Goal: Task Accomplishment & Management: Use online tool/utility

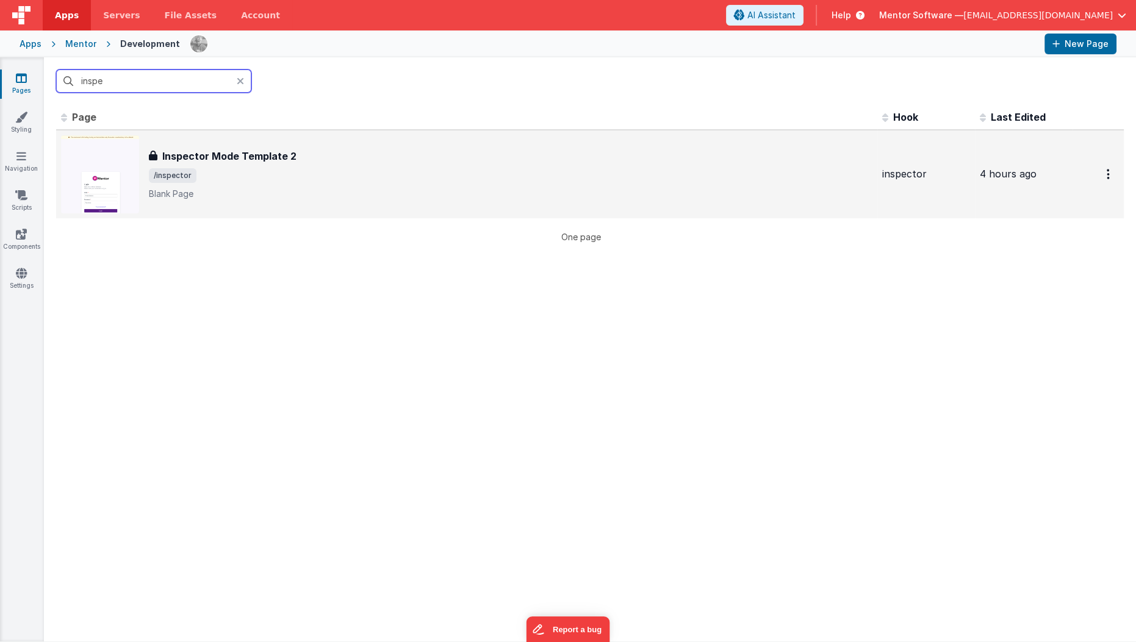
type input "inspe"
click at [185, 181] on span "/inspector" at bounding box center [173, 175] width 48 height 15
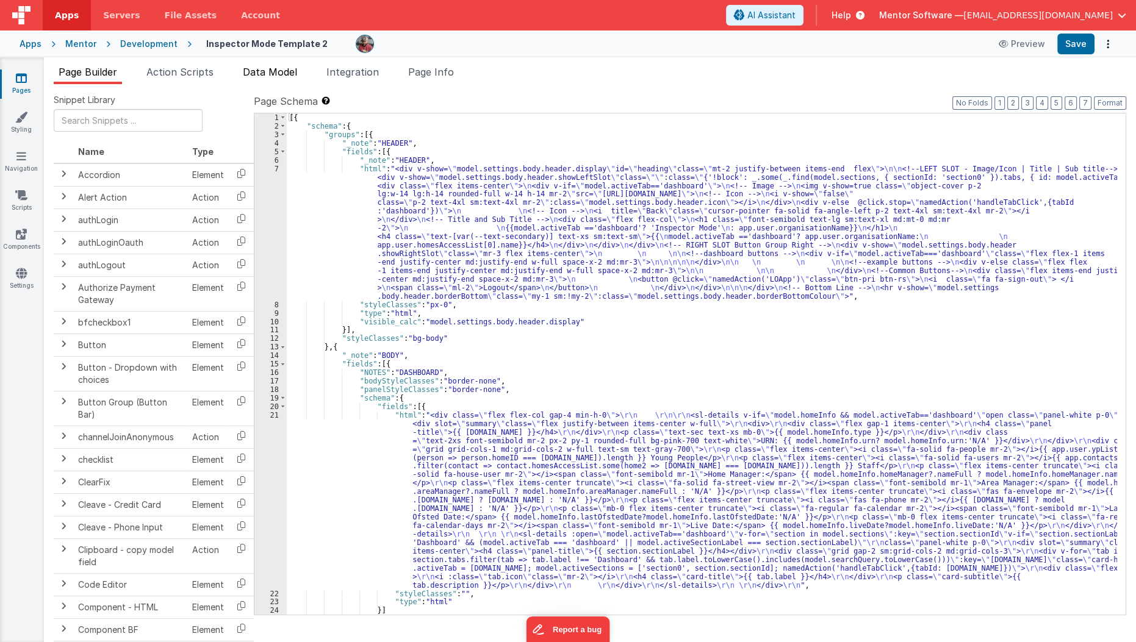
click at [287, 73] on span "Data Model" at bounding box center [270, 72] width 54 height 12
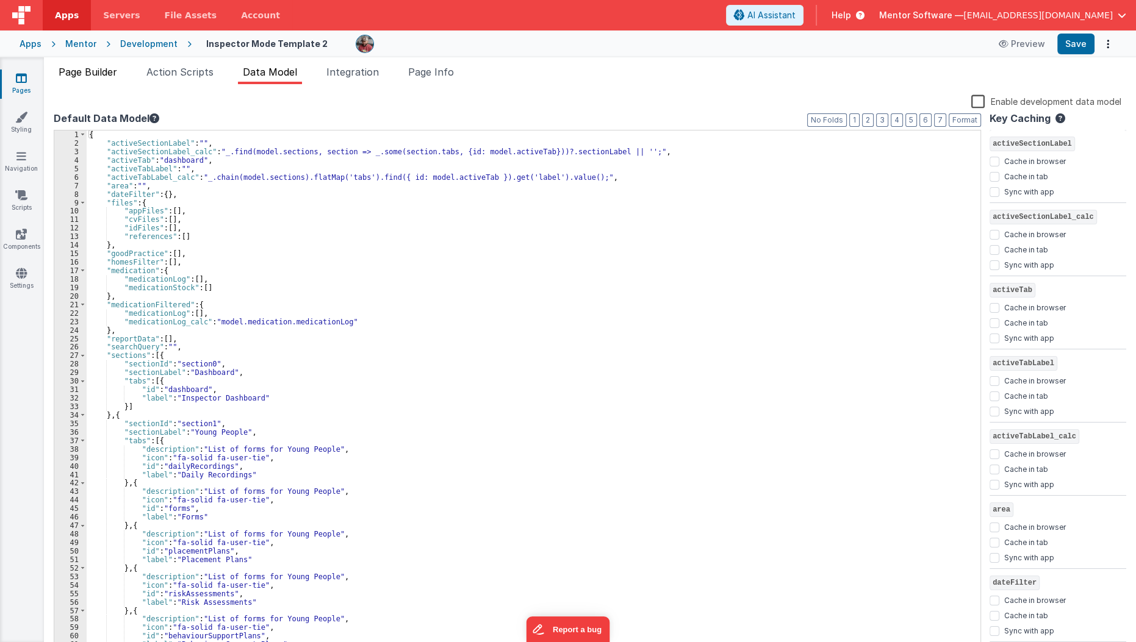
click at [95, 78] on li "Page Builder" at bounding box center [88, 75] width 68 height 20
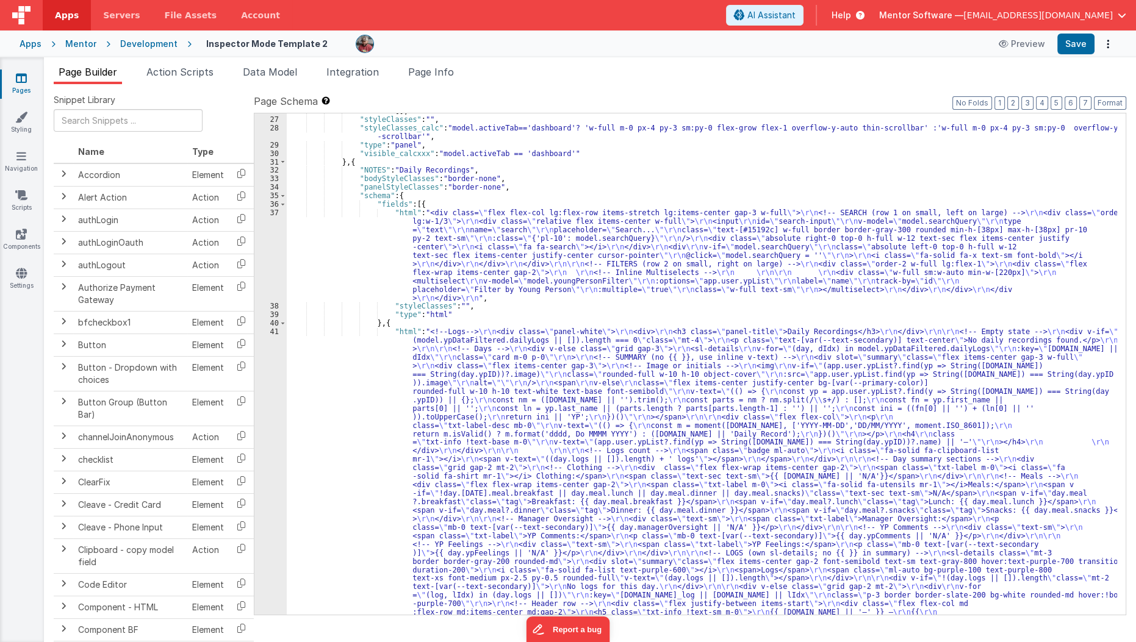
scroll to position [513, 0]
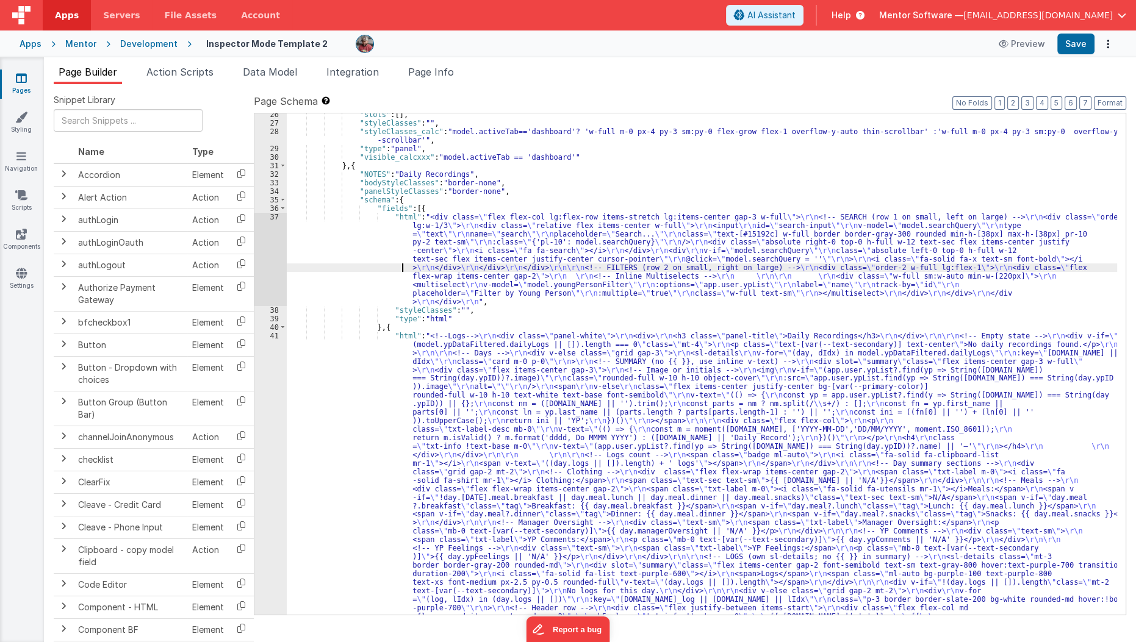
click at [342, 268] on div ""slots" : [ ] , "styleClasses" : "" , "styleClasses_calc" : "model.activeTab=='…" at bounding box center [702, 577] width 831 height 935
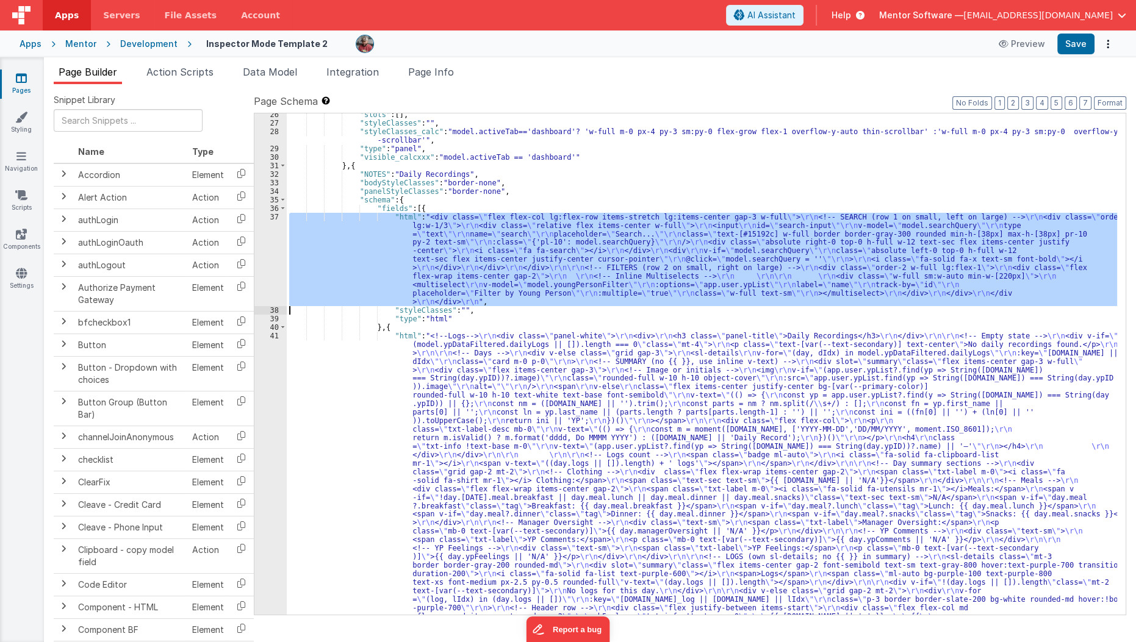
click at [267, 270] on div "37" at bounding box center [270, 259] width 32 height 93
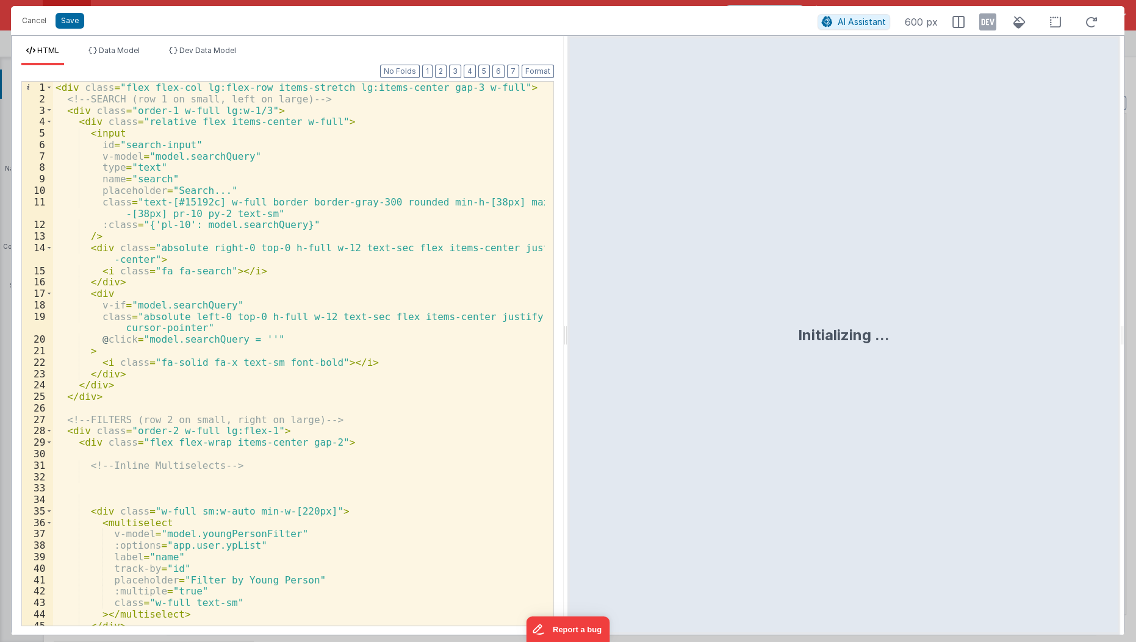
click at [445, 78] on div "Format 7 6 5 4 3 2 1 No Folds 1 2 3 4 5 6 7 8 9 10 11 12 13 14 15 16 17 18 19 2…" at bounding box center [287, 345] width 532 height 560
click at [446, 72] on button "2" at bounding box center [441, 71] width 12 height 13
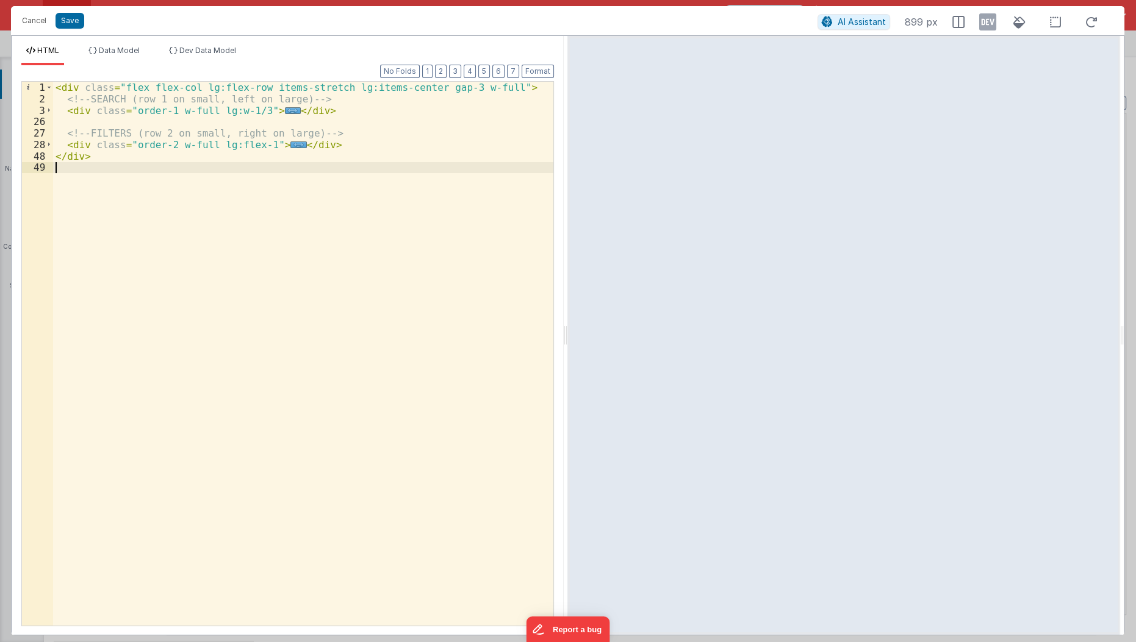
click at [283, 187] on div "< div class = "flex flex-col lg:flex-row items-stretch lg:items-center gap-3 w-…" at bounding box center [303, 366] width 501 height 568
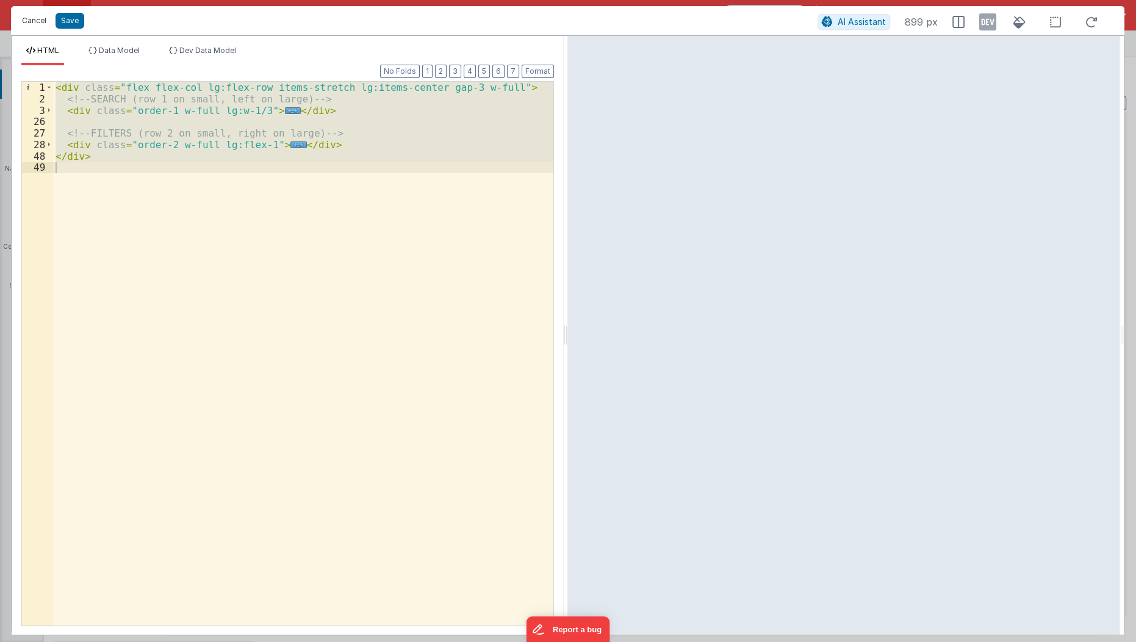
click at [37, 20] on button "Cancel" at bounding box center [34, 20] width 37 height 17
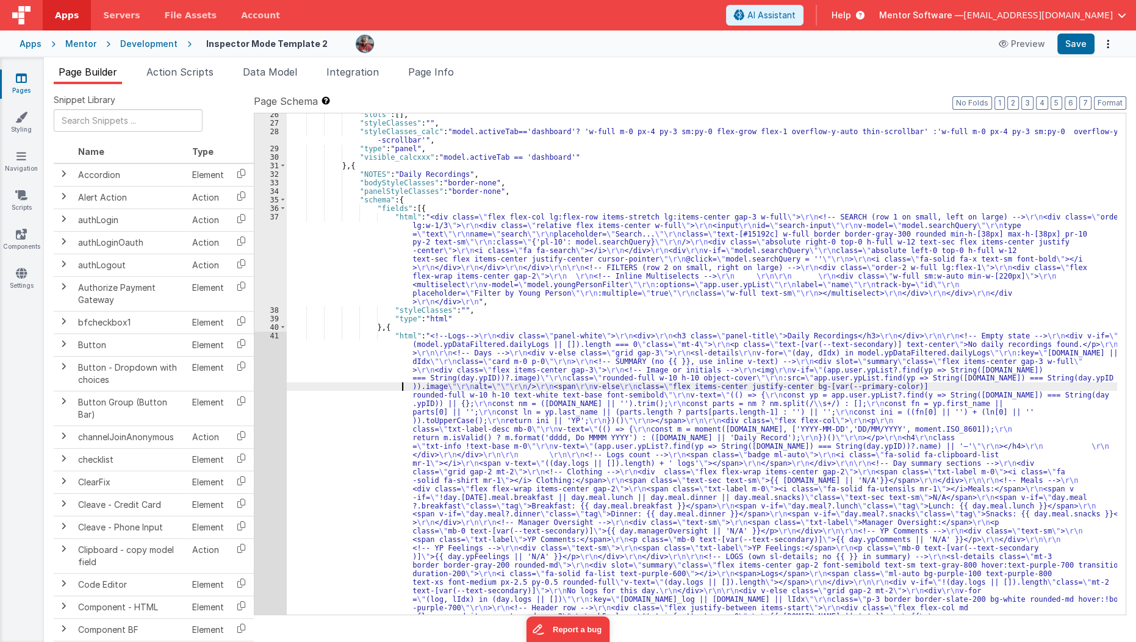
click at [315, 384] on div ""slots" : [ ] , "styleClasses" : "" , "styleClasses_calc" : "model.activeTab=='…" at bounding box center [702, 577] width 831 height 935
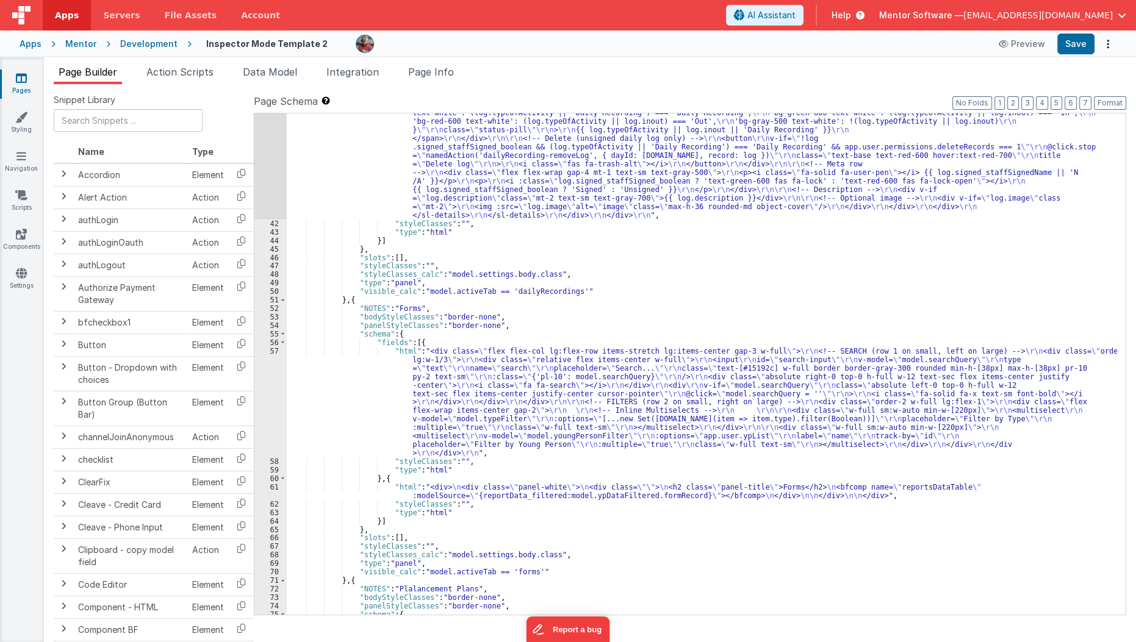
scroll to position [1050, 0]
click at [391, 404] on div ""html" : "<!--Logs--> \r\n <div class= \" panel-white \" > \r\n <div> \r\n <h3 …" at bounding box center [702, 261] width 831 height 935
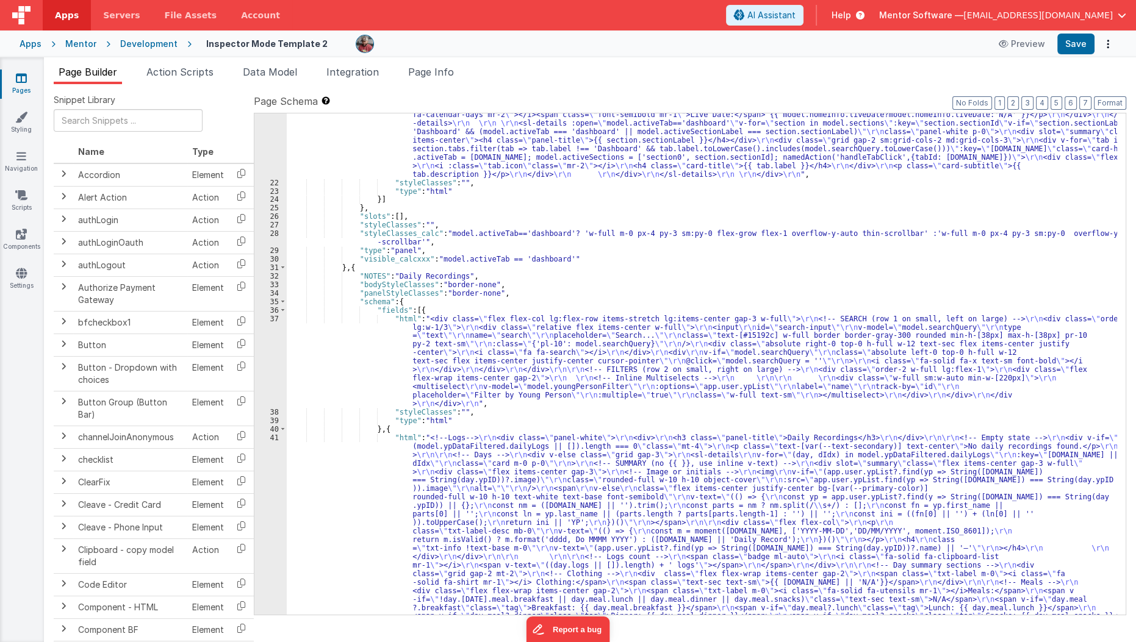
scroll to position [411, 0]
click at [281, 268] on span at bounding box center [282, 268] width 7 height 9
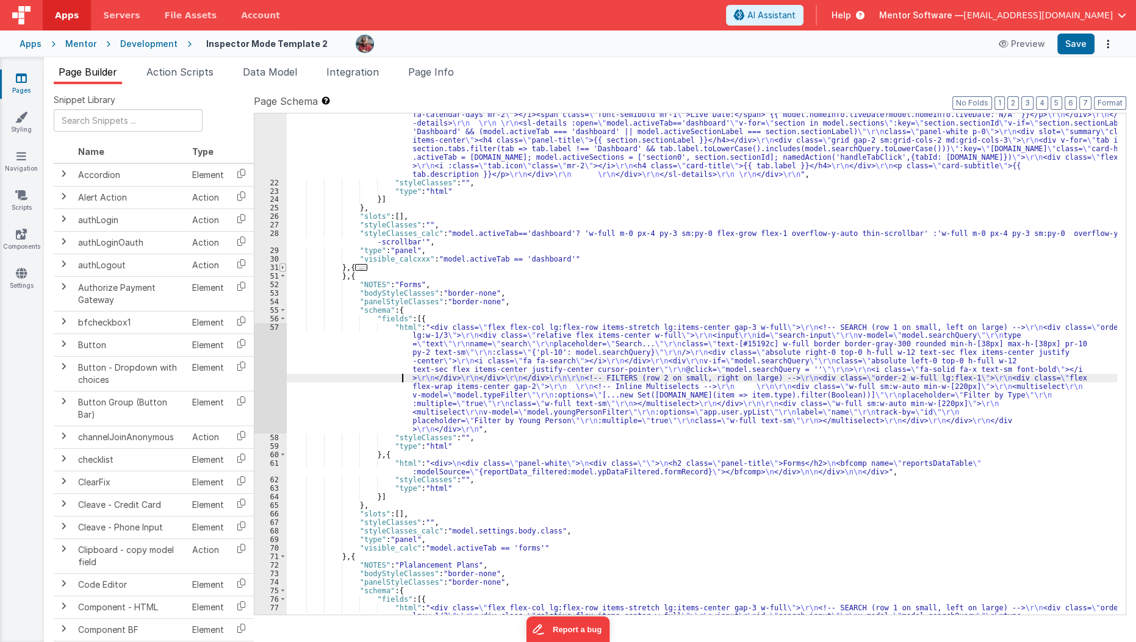
click at [281, 268] on span at bounding box center [282, 268] width 7 height 9
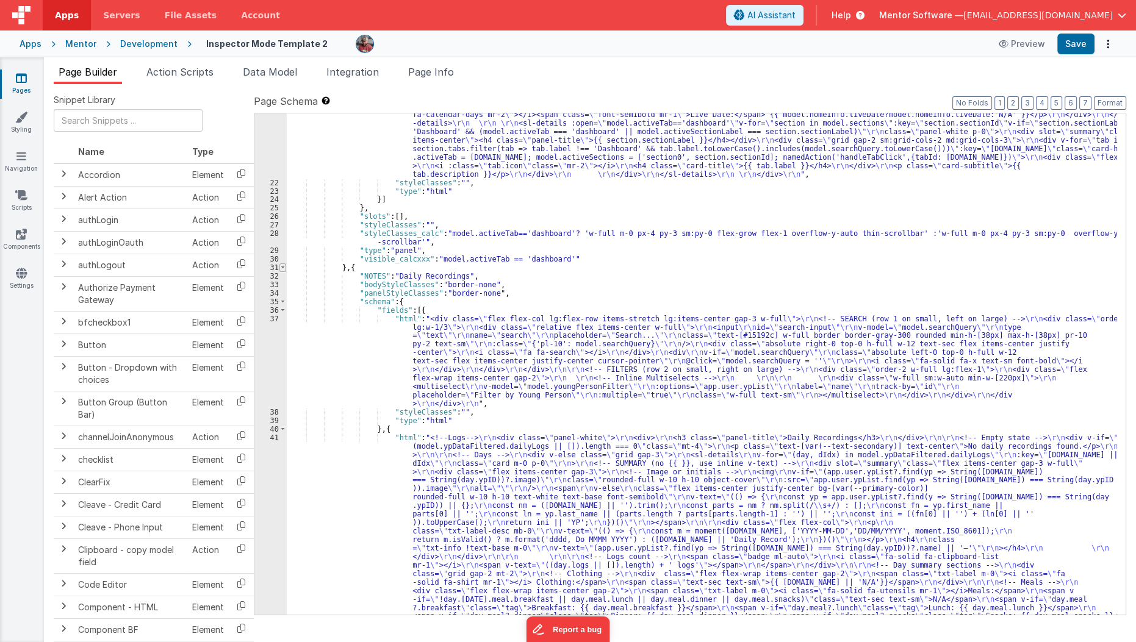
click at [281, 268] on span at bounding box center [282, 268] width 7 height 9
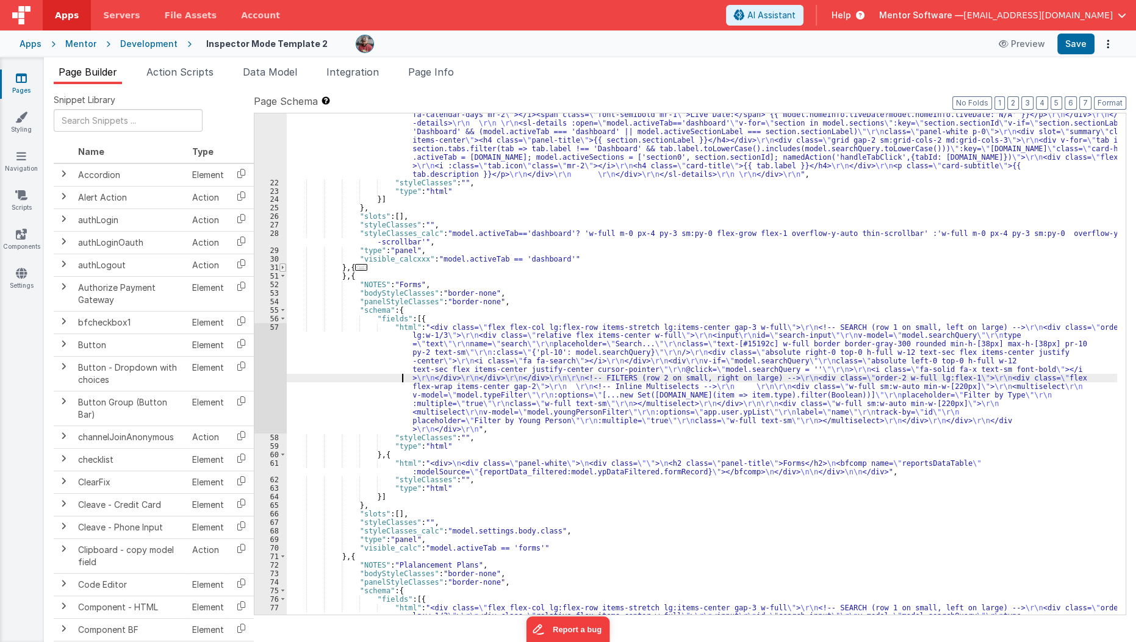
click at [281, 268] on span at bounding box center [282, 268] width 7 height 9
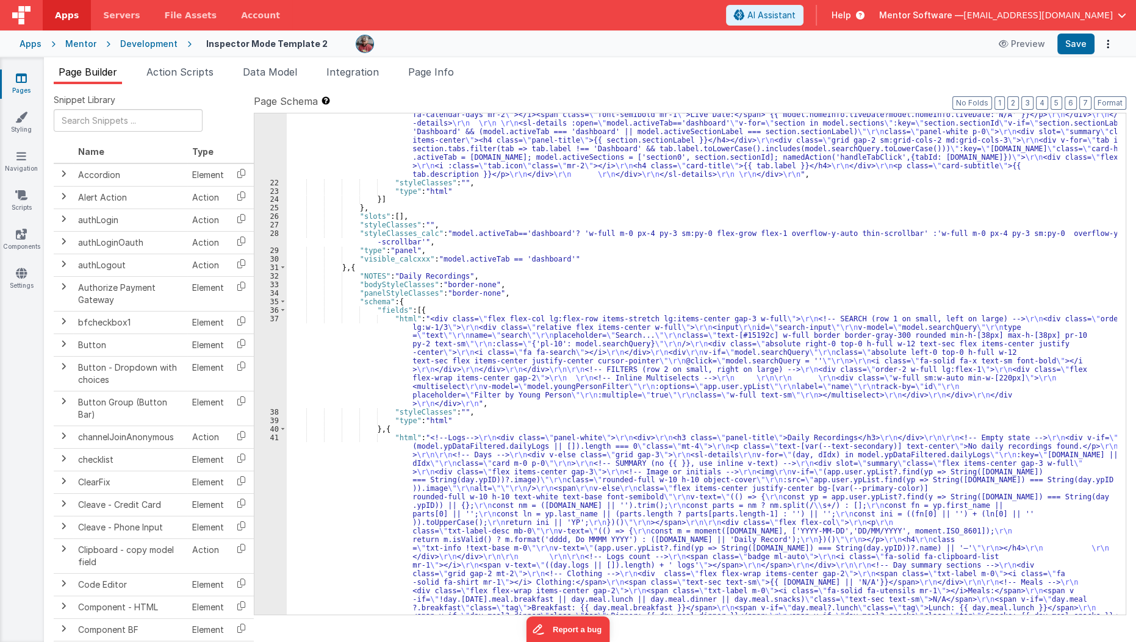
click at [351, 143] on div ""html" : "<div class= \" flex flex-col gap-4 min-h-0 \" > \r\n \r\n\r\n <sl-det…" at bounding box center [702, 552] width 831 height 1105
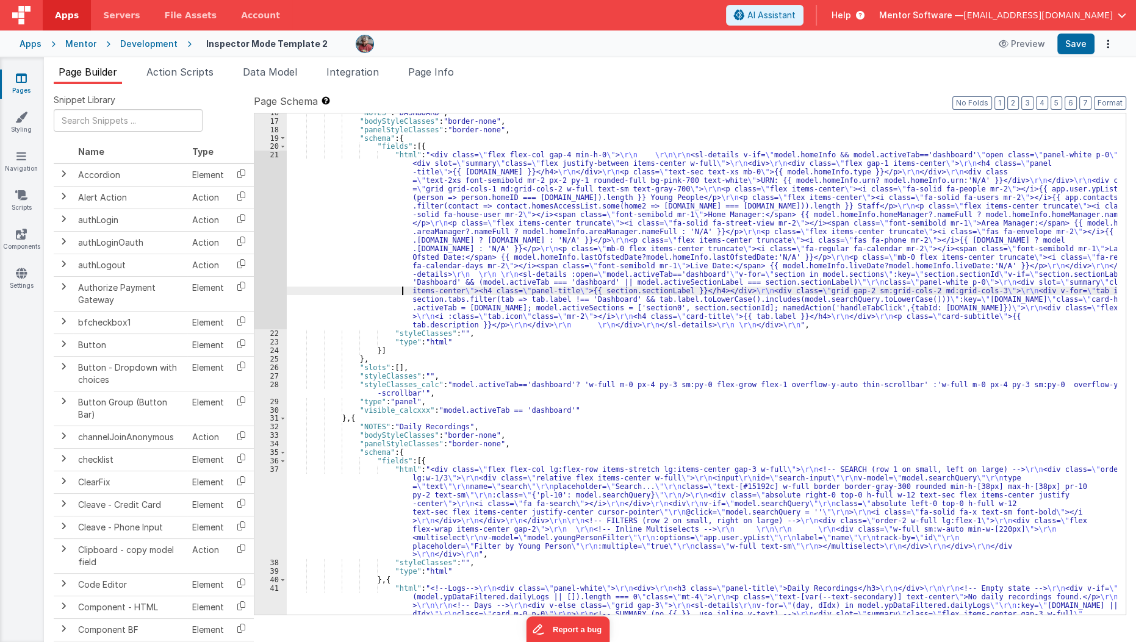
scroll to position [260, 0]
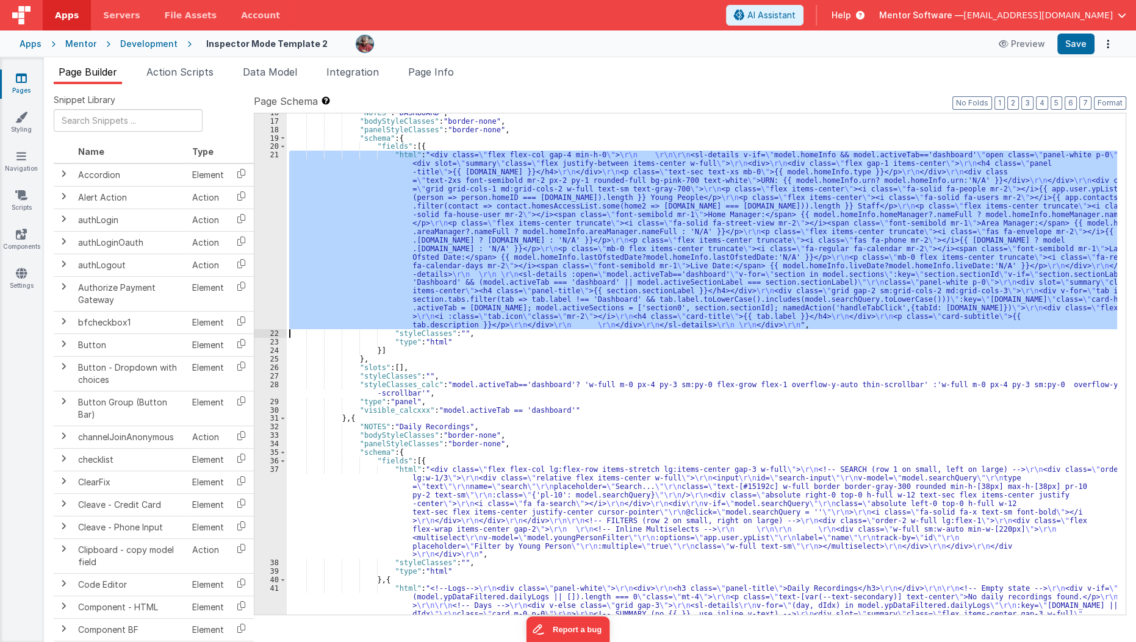
click at [264, 232] on div "21" at bounding box center [270, 240] width 32 height 179
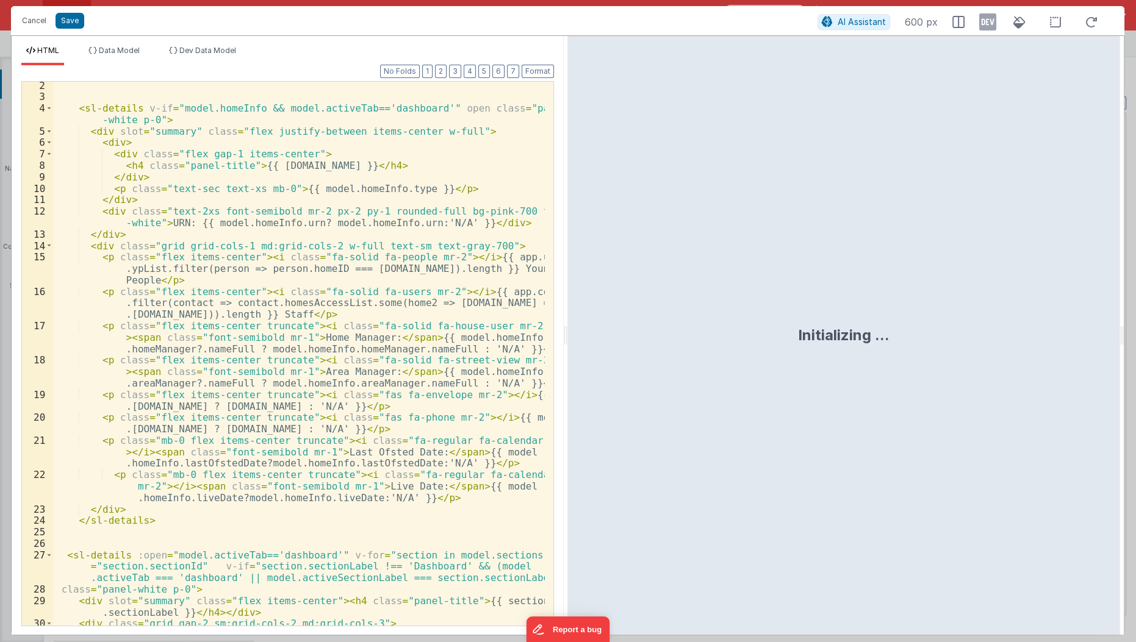
scroll to position [0, 0]
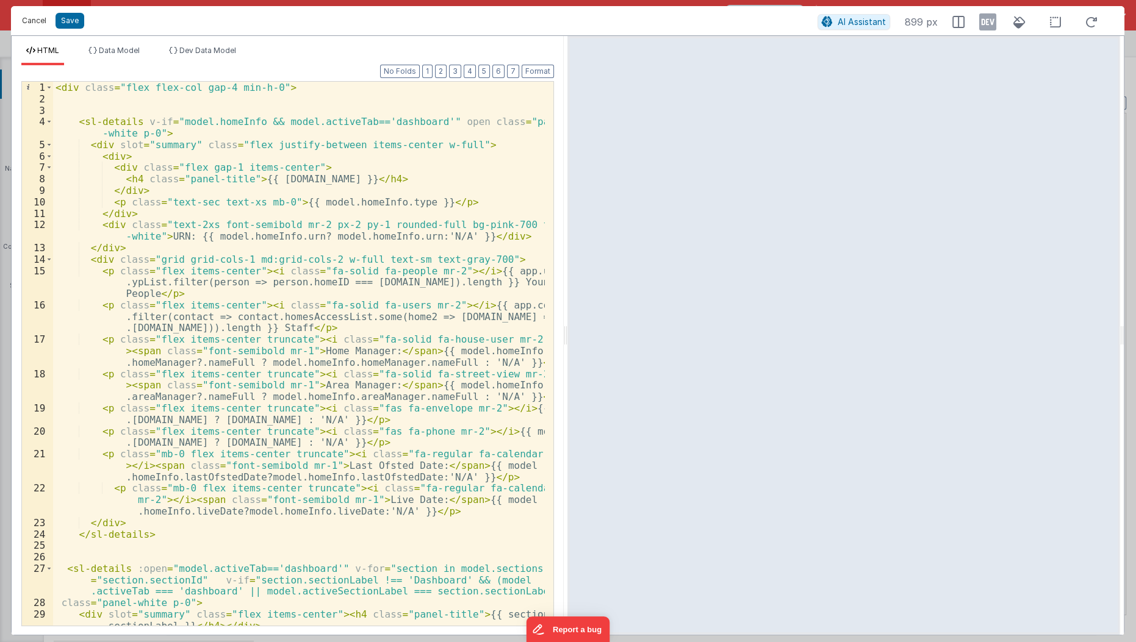
click at [28, 16] on button "Cancel" at bounding box center [34, 20] width 37 height 17
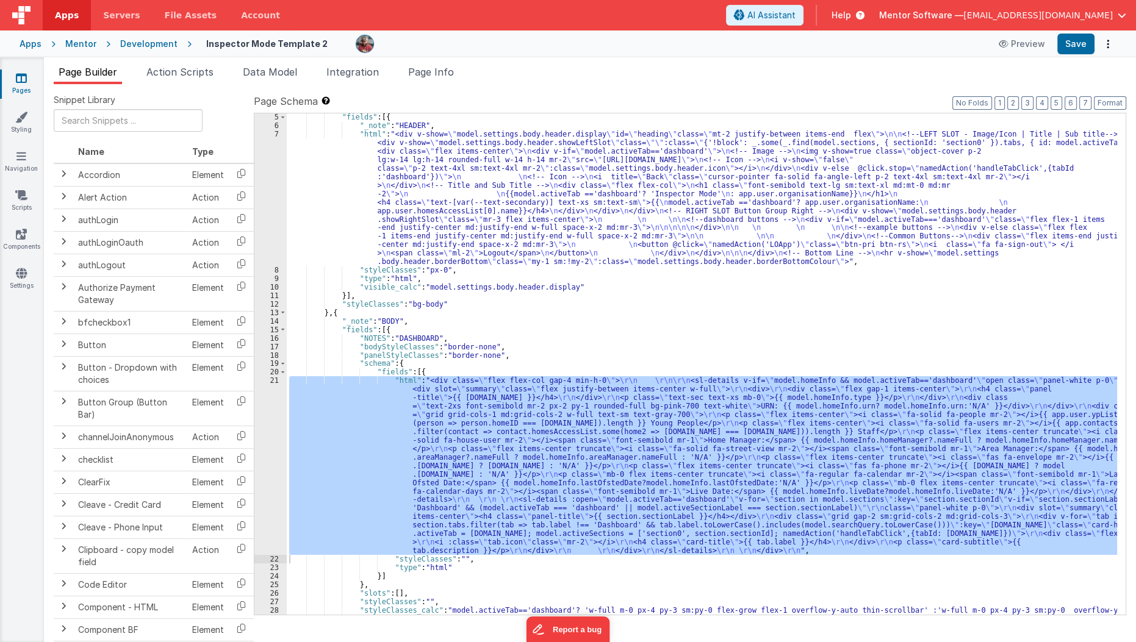
scroll to position [34, 0]
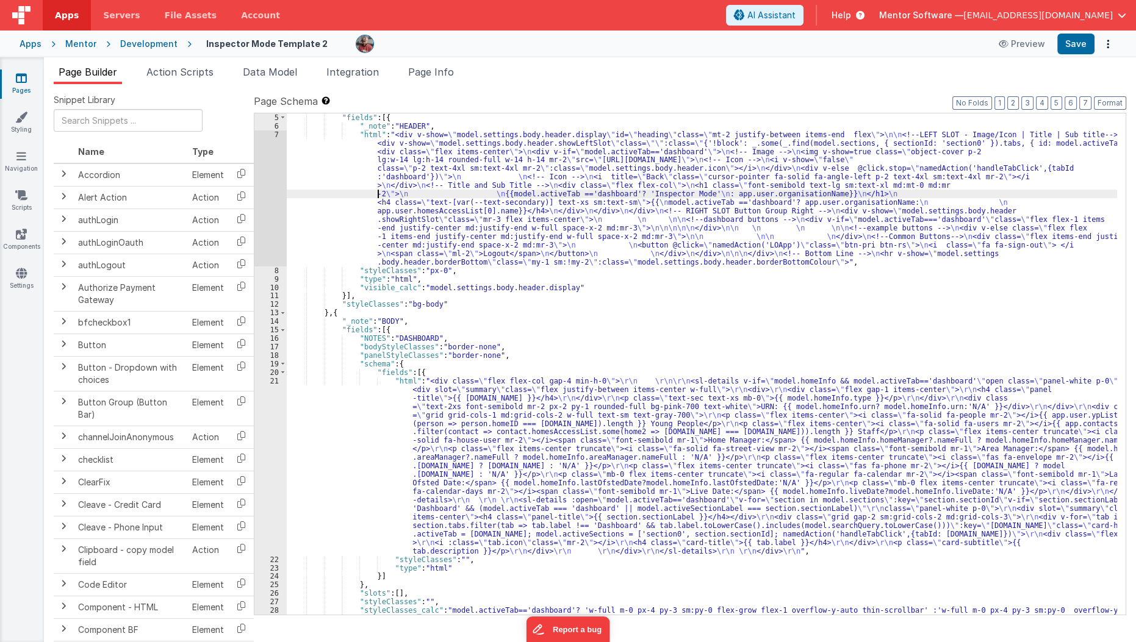
click at [377, 196] on div ""fields" : [{ "_note" : "HEADER" , "html" : "<div v-show= \" model.settings.bod…" at bounding box center [702, 376] width 831 height 527
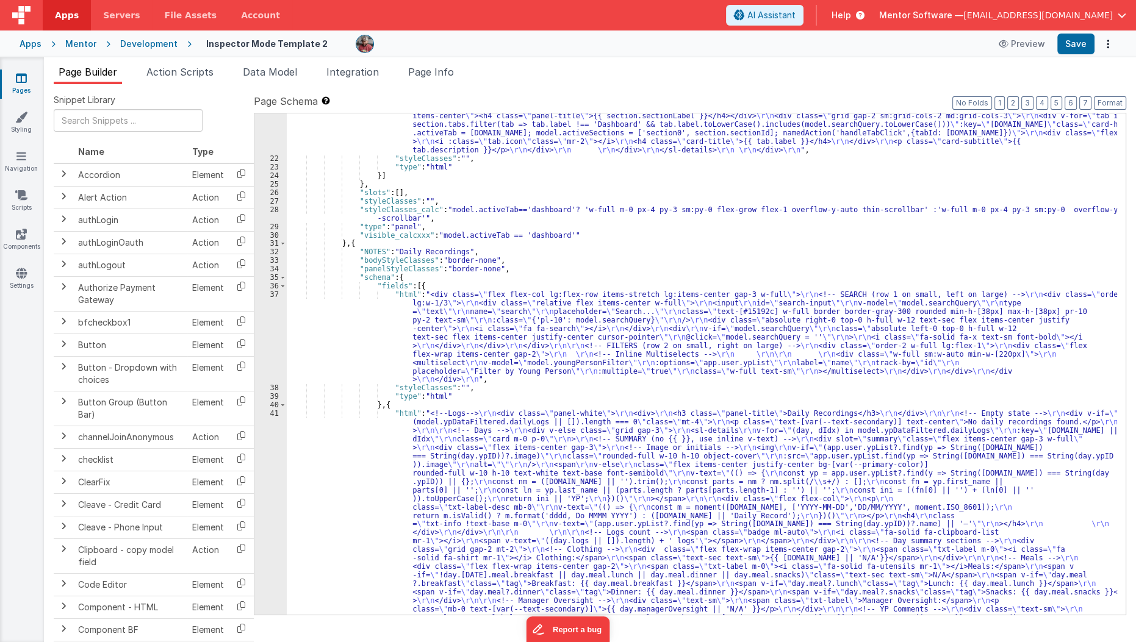
scroll to position [435, 0]
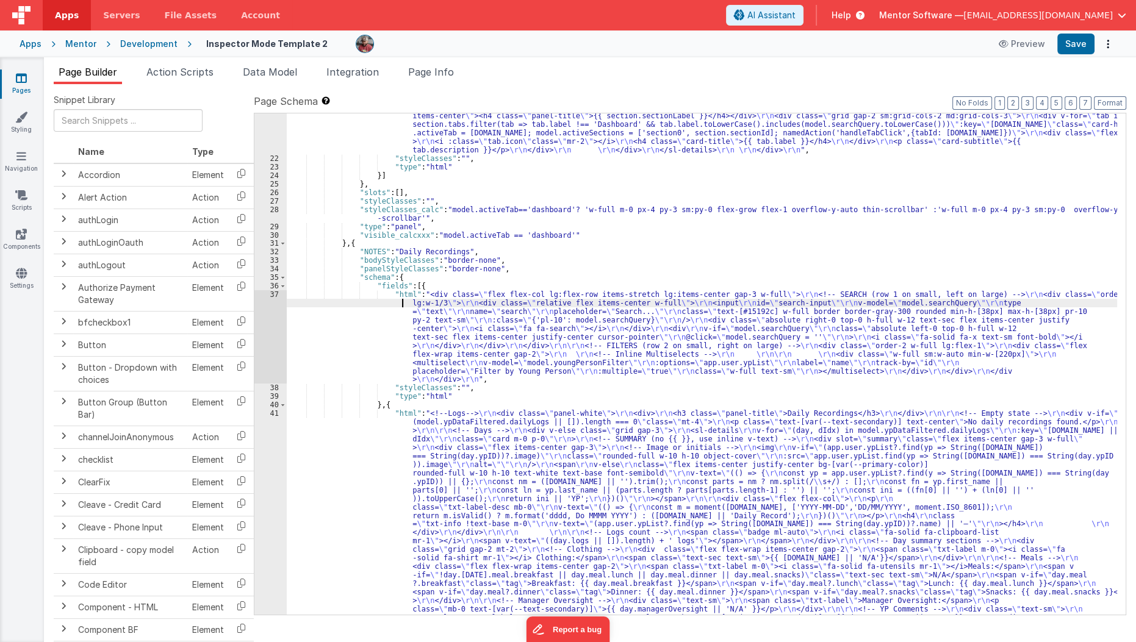
click at [378, 306] on div ""html" : "<div class= \" flex flex-col gap-4 min-h-0 \" > \r\n \r\n\r\n <sl-det…" at bounding box center [702, 528] width 831 height 1105
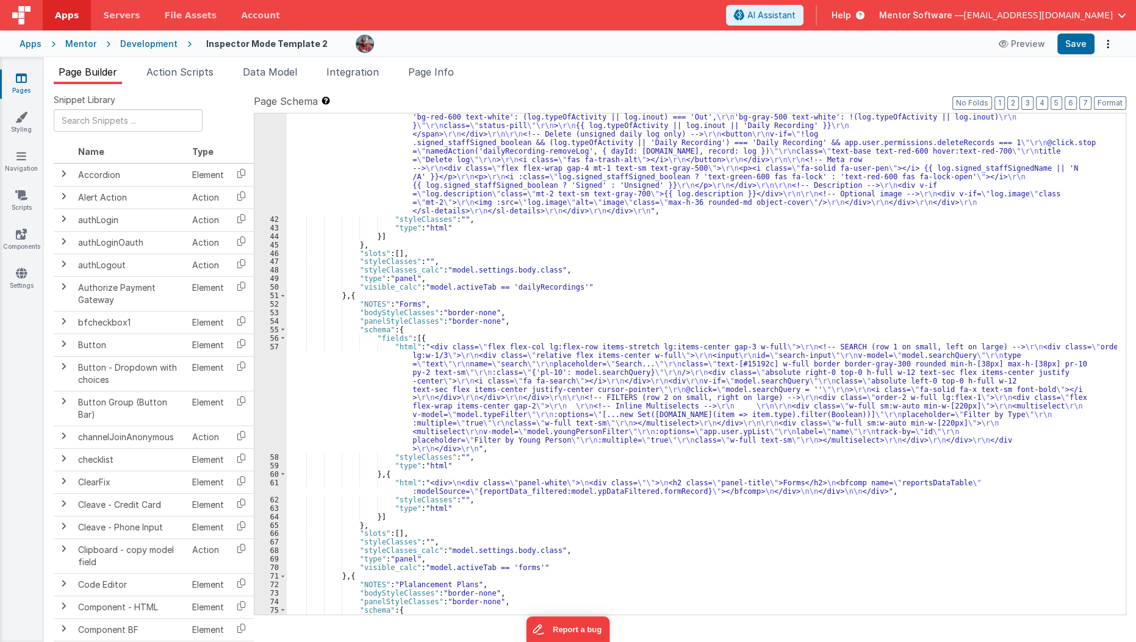
scroll to position [1055, 0]
click at [375, 371] on div ""html" : "<!--Logs--> \r\n <div class= \" panel-white \" > \r\n <div> \r\n <h3 …" at bounding box center [702, 257] width 831 height 935
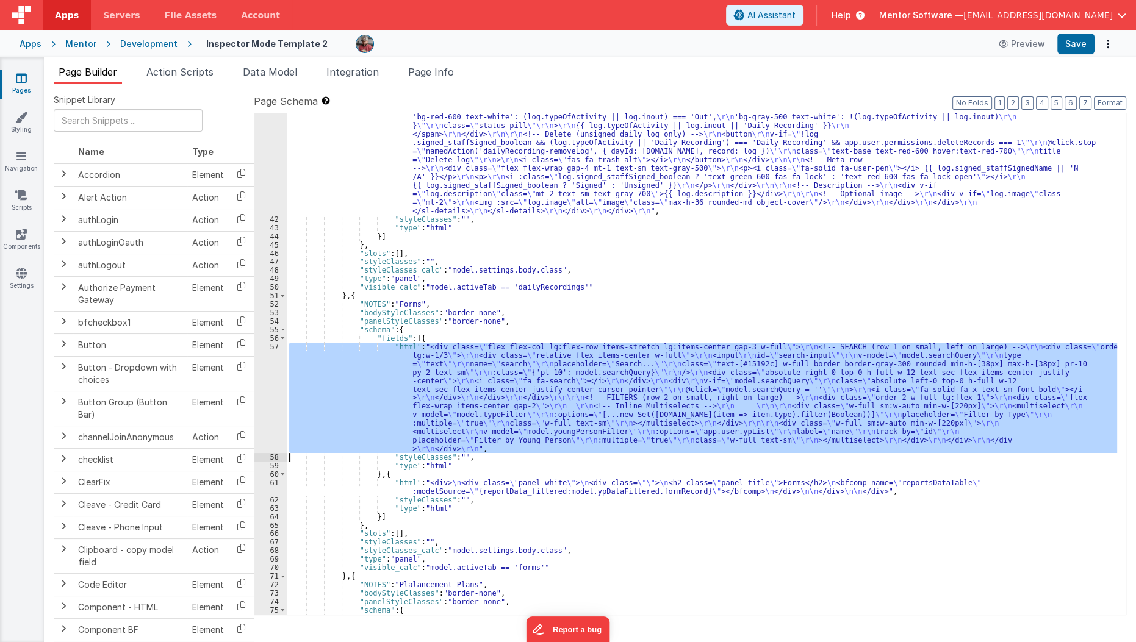
click at [262, 404] on div "57" at bounding box center [270, 398] width 32 height 110
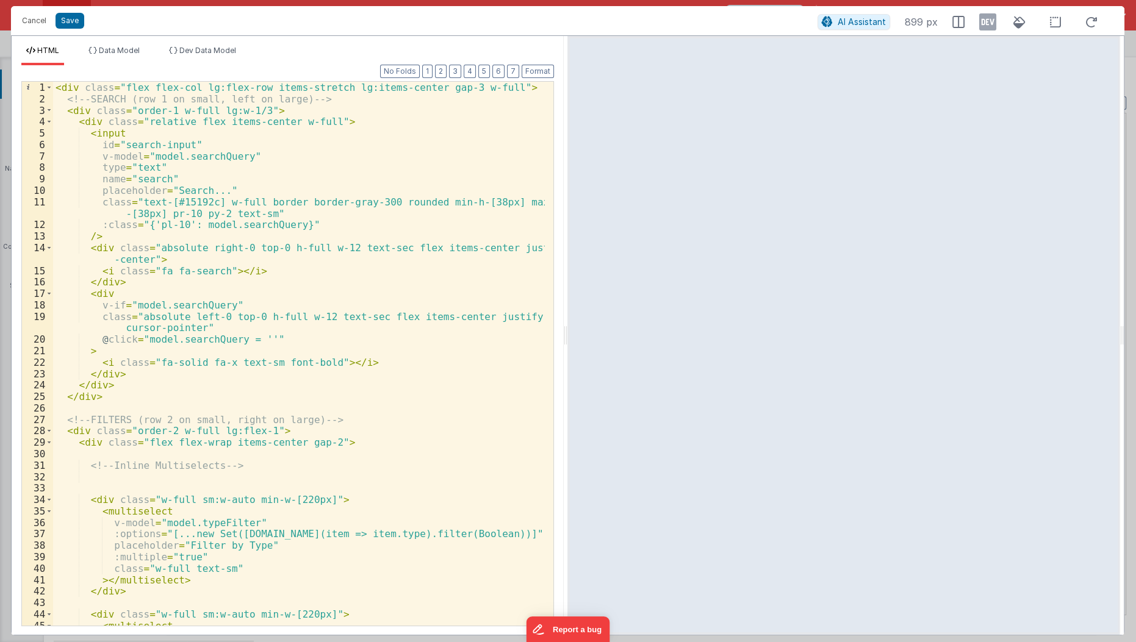
scroll to position [0, 0]
click at [26, 27] on button "Cancel" at bounding box center [34, 20] width 37 height 17
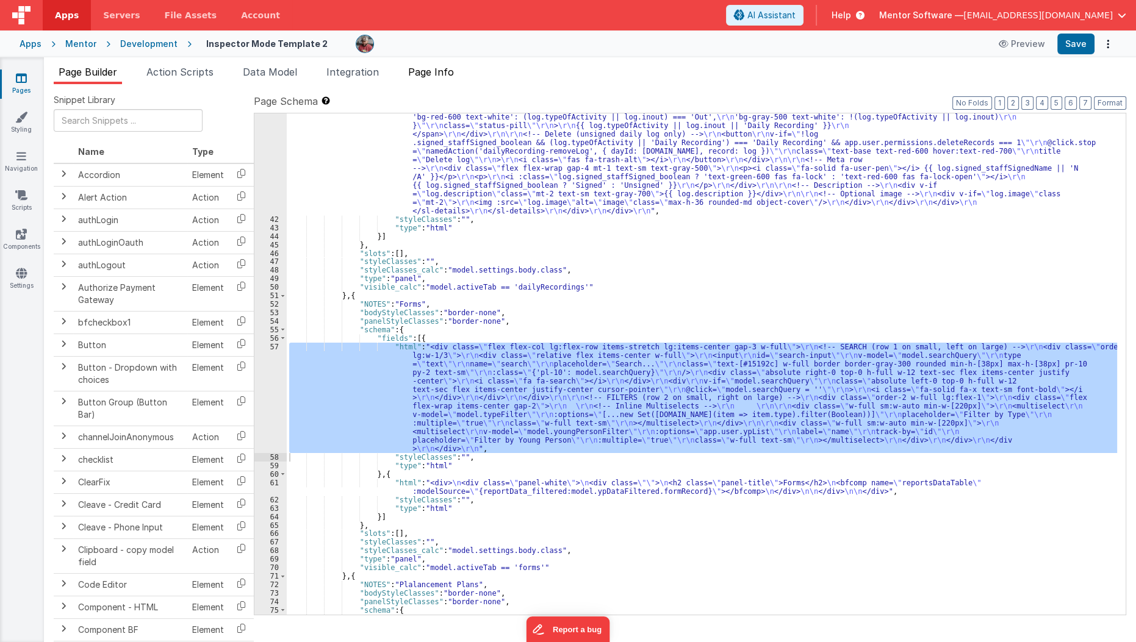
click at [432, 81] on li "Page Info" at bounding box center [431, 75] width 56 height 20
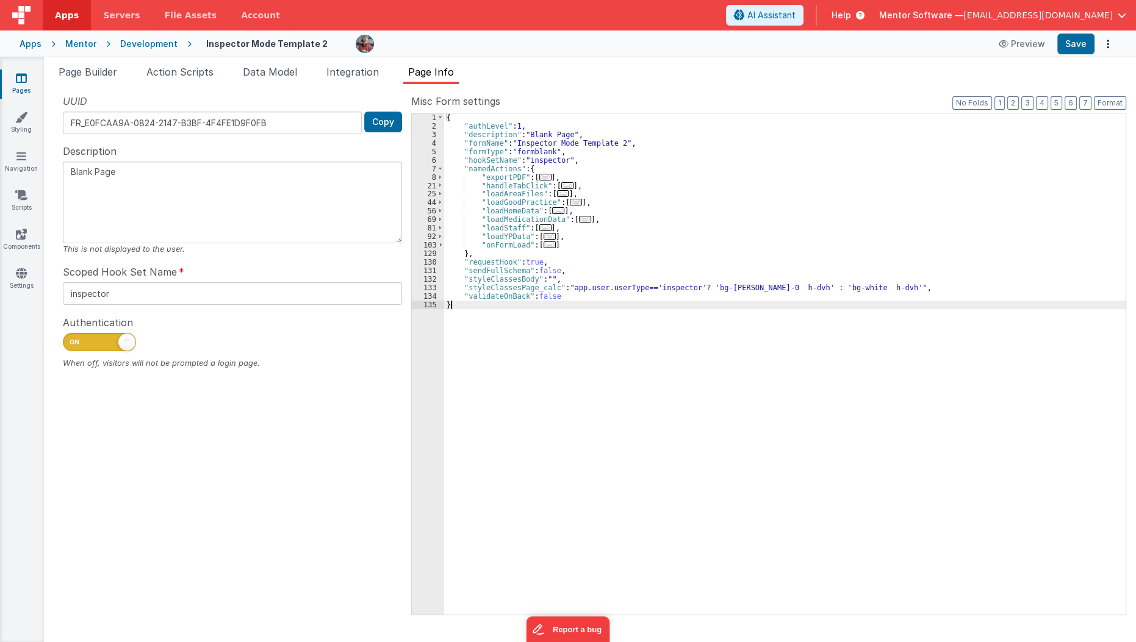
click at [473, 341] on div "{ "authLevel" : 1 , "description" : "Blank Page" , "formName" : "Inspector Mode…" at bounding box center [785, 372] width 682 height 518
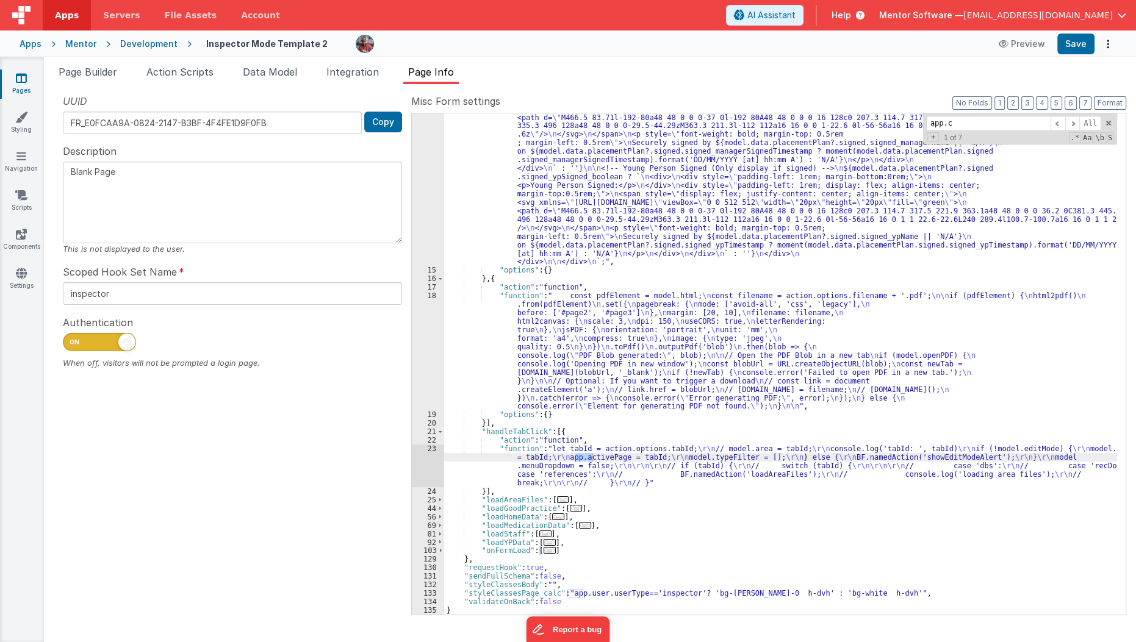
scroll to position [510, 0]
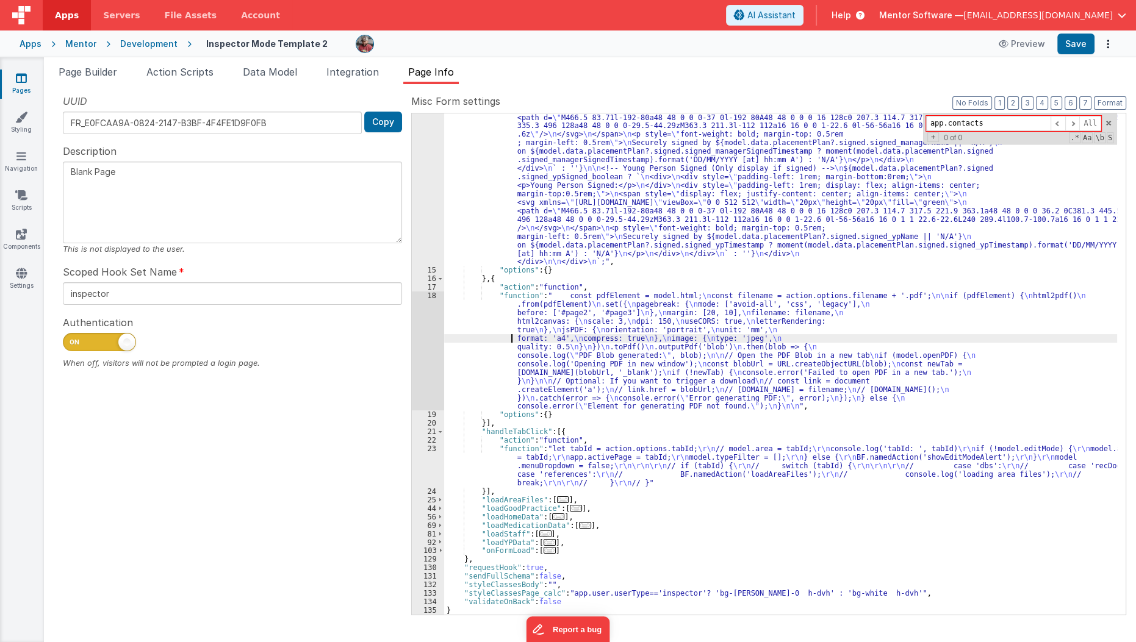
click at [473, 341] on div ""function" : "model.html = ` \n <div style= \" display: flex; flex-direction: c…" at bounding box center [780, 244] width 673 height 1063
click at [1105, 121] on span at bounding box center [1108, 123] width 9 height 9
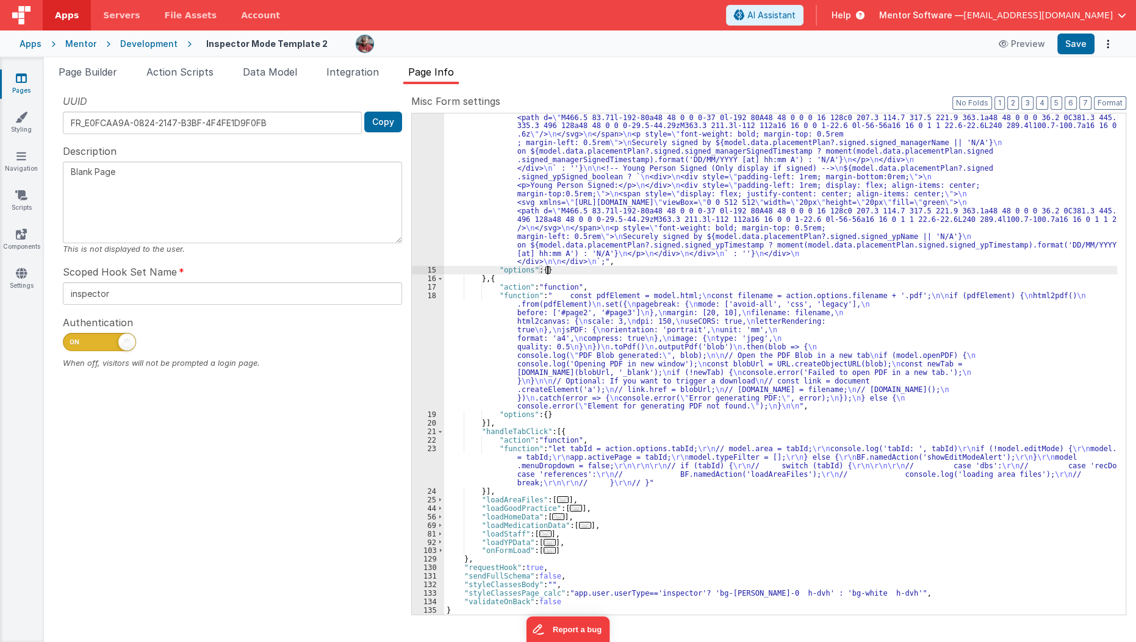
click at [837, 271] on div ""function" : "model.html = ` \n <div style= \" display: flex; flex-direction: c…" at bounding box center [780, 244] width 673 height 1063
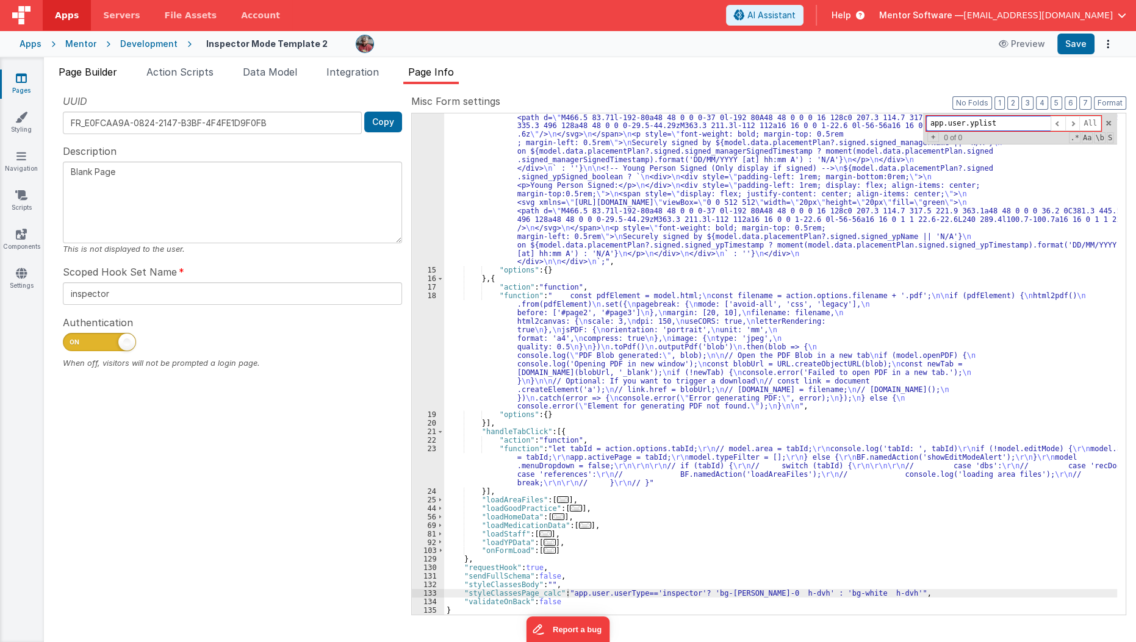
type input "app.user.yplist"
click at [106, 75] on span "Page Builder" at bounding box center [88, 72] width 59 height 12
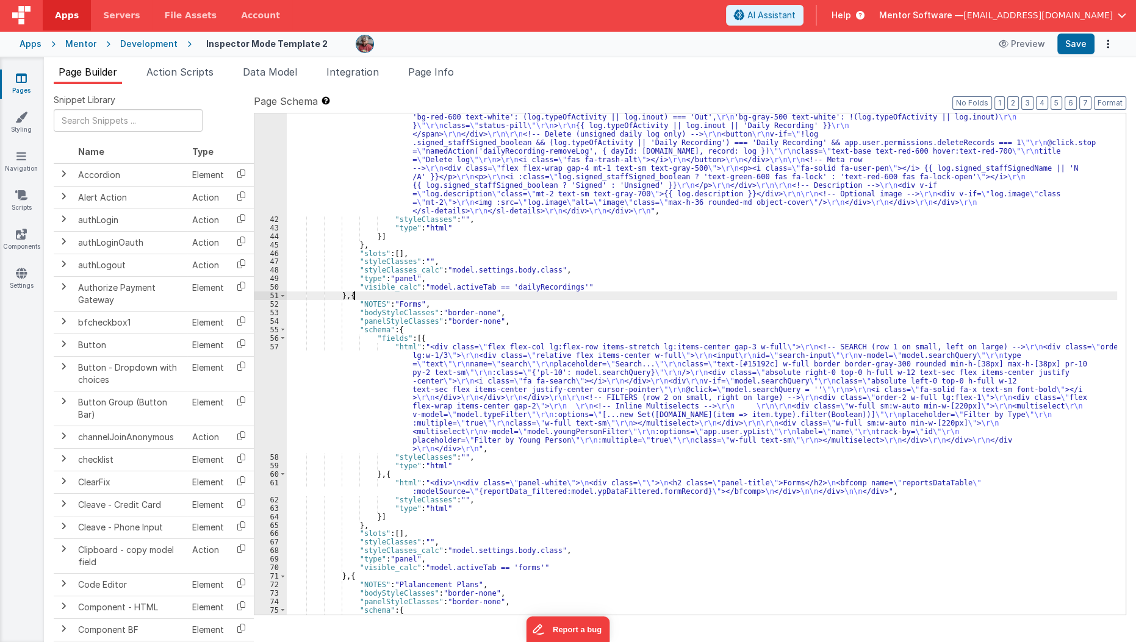
click at [578, 296] on div ""html" : "<!--Logs--> \r\n <div class= \" panel-white \" > \r\n <div> \r\n <h3 …" at bounding box center [702, 257] width 831 height 935
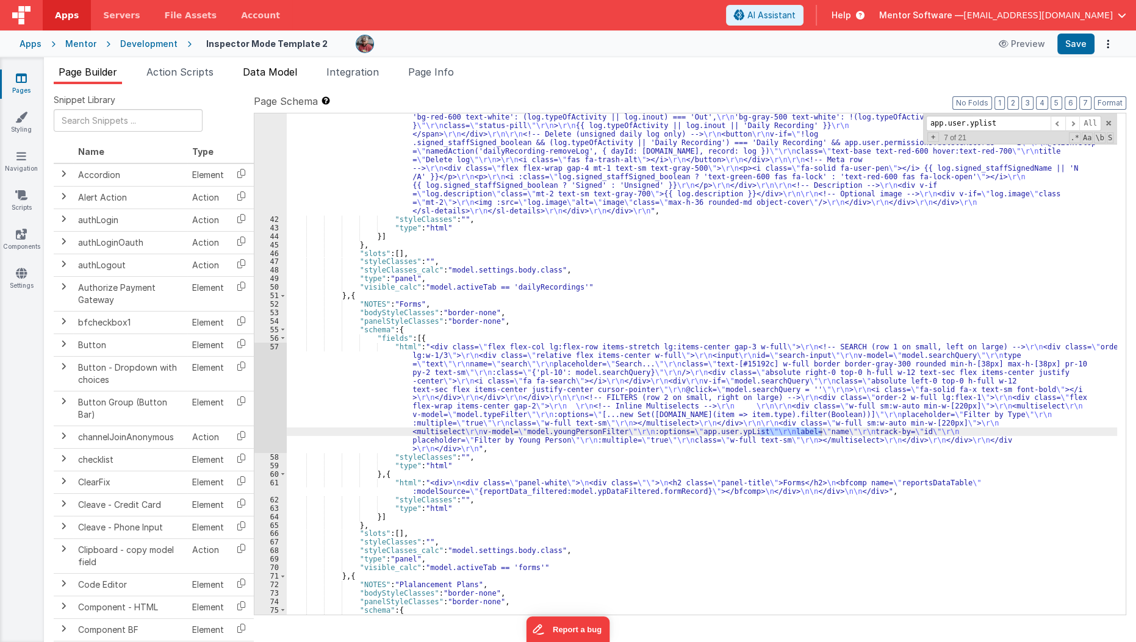
type input "app.user.yplist"
click at [288, 75] on span "Data Model" at bounding box center [270, 72] width 54 height 12
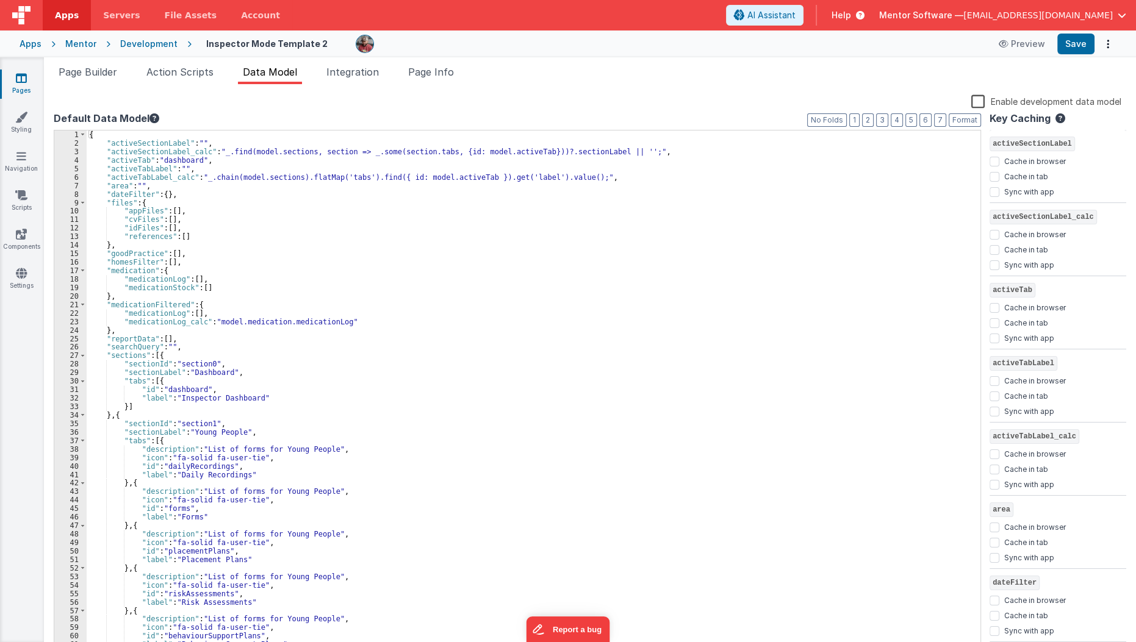
click at [547, 264] on div "{ "activeSectionLabel" : "" , "activeSectionLabel_calc" : "_.find(model.section…" at bounding box center [530, 400] width 886 height 539
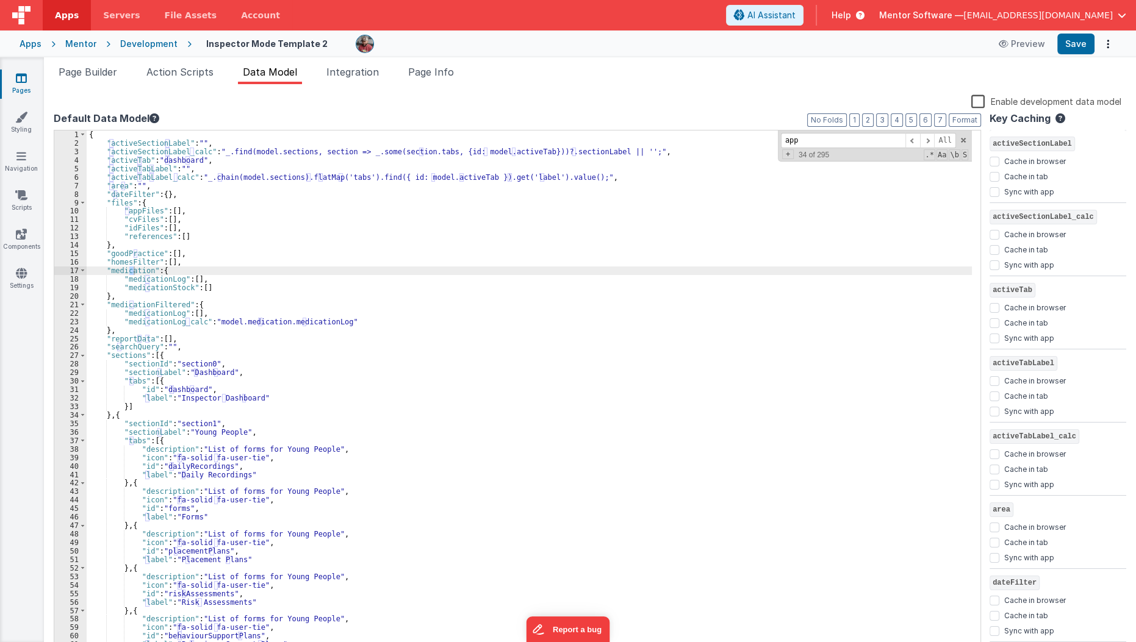
scroll to position [631, 0]
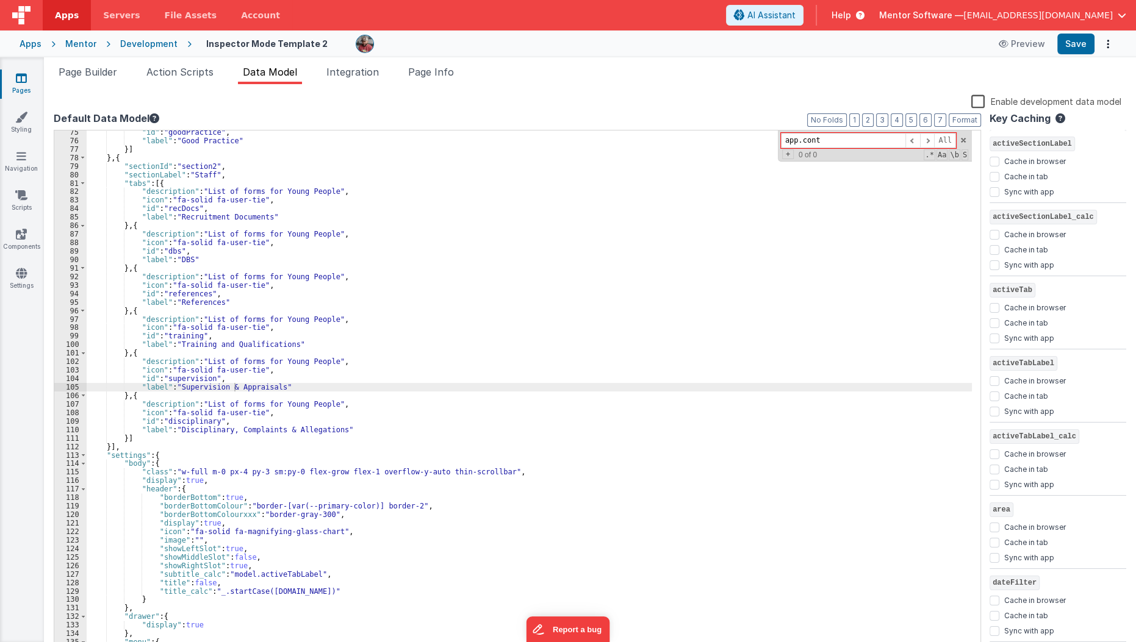
type input "app.conta"
click at [110, 78] on li "Page Builder" at bounding box center [88, 75] width 68 height 20
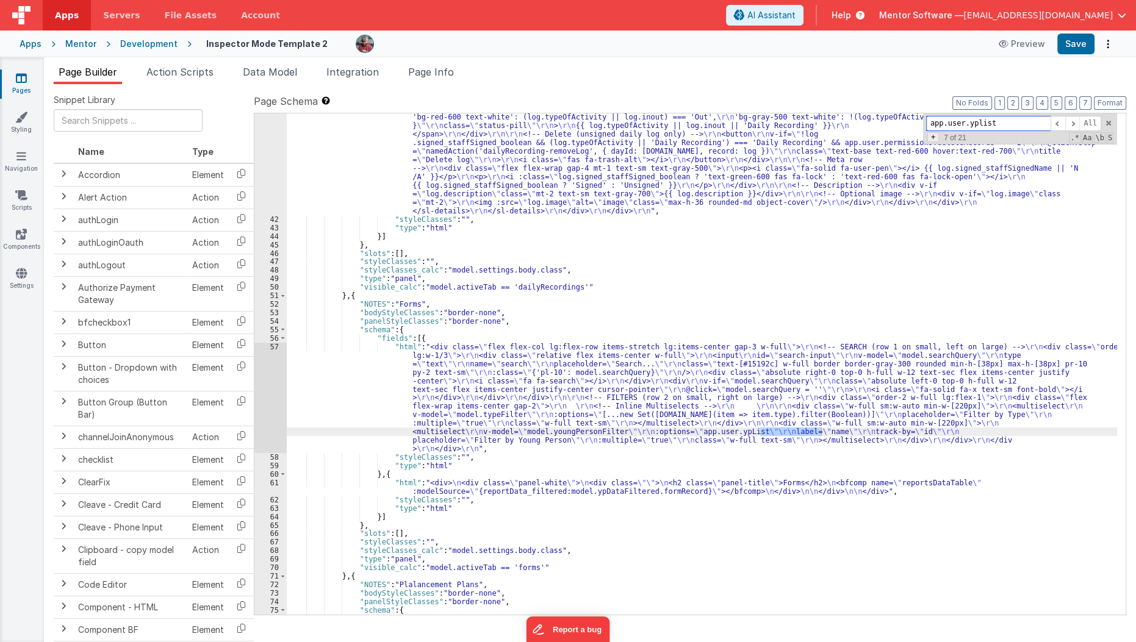
click at [937, 138] on span "+" at bounding box center [933, 137] width 12 height 10
click at [937, 138] on input at bounding box center [988, 141] width 124 height 15
type input "model.ypData.ypList"
click at [1007, 138] on input "model.ypData.ypList" at bounding box center [988, 141] width 124 height 15
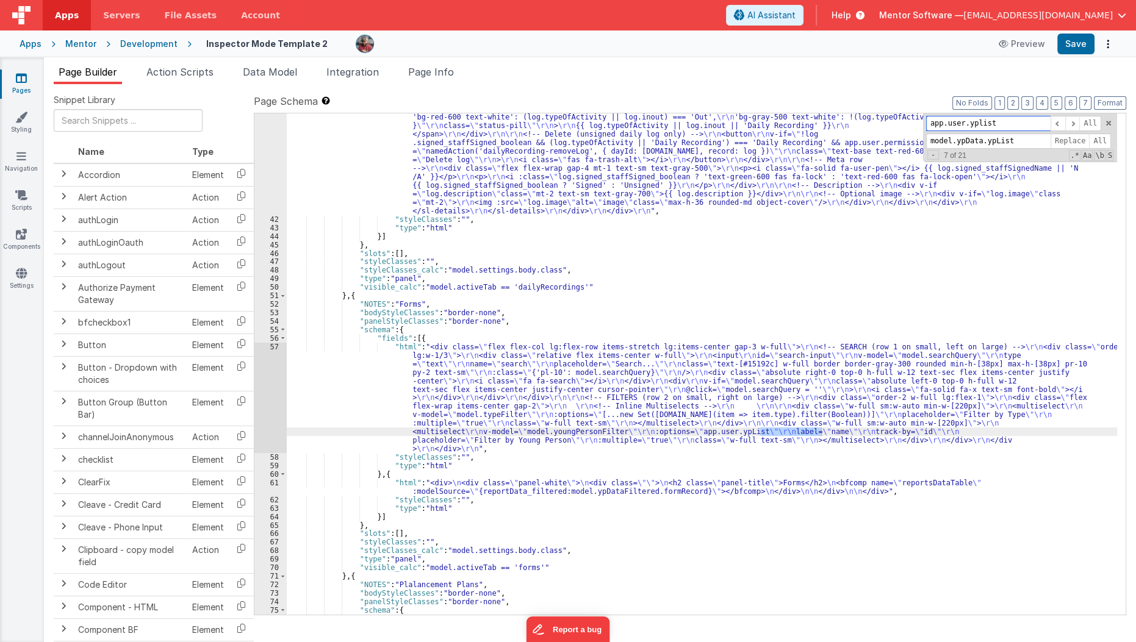
click at [1036, 122] on input "app.user.yplist" at bounding box center [988, 123] width 124 height 15
click at [1100, 135] on span "All" at bounding box center [1100, 141] width 22 height 15
click at [1069, 121] on span at bounding box center [1072, 123] width 15 height 15
click at [1078, 40] on button "Save" at bounding box center [1075, 44] width 37 height 21
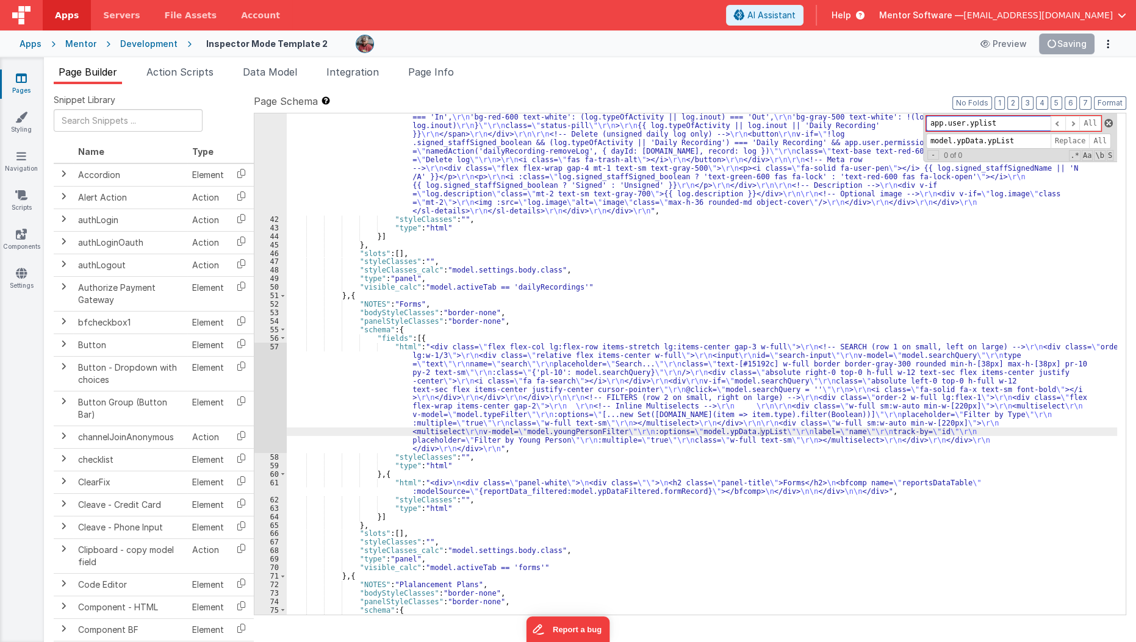
click at [1105, 119] on span at bounding box center [1108, 123] width 9 height 9
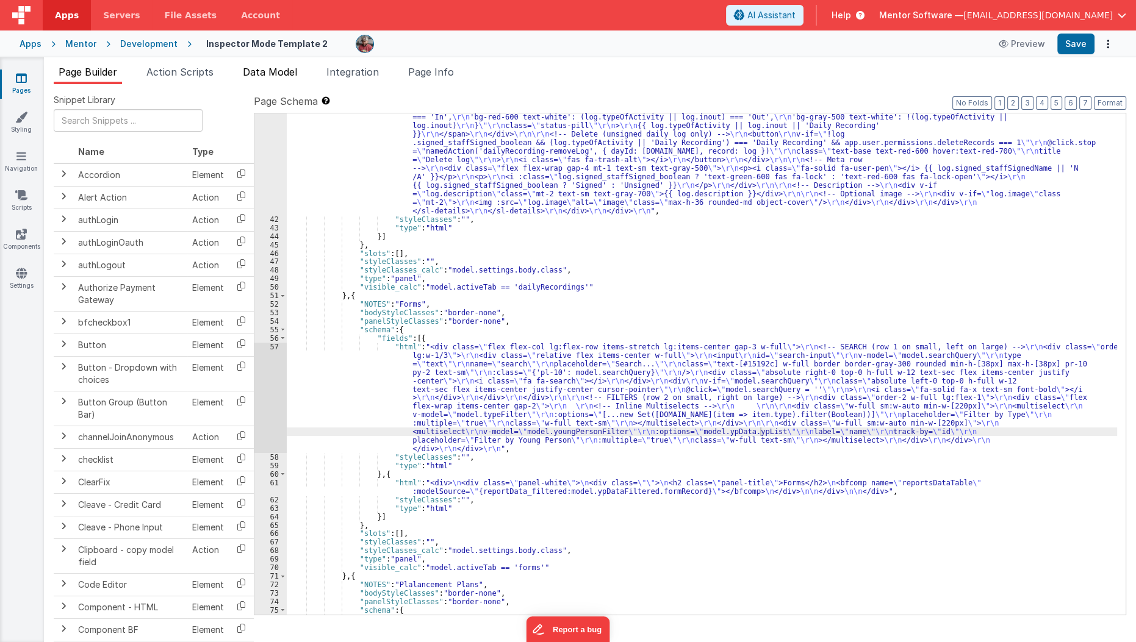
click at [274, 71] on span "Data Model" at bounding box center [270, 72] width 54 height 12
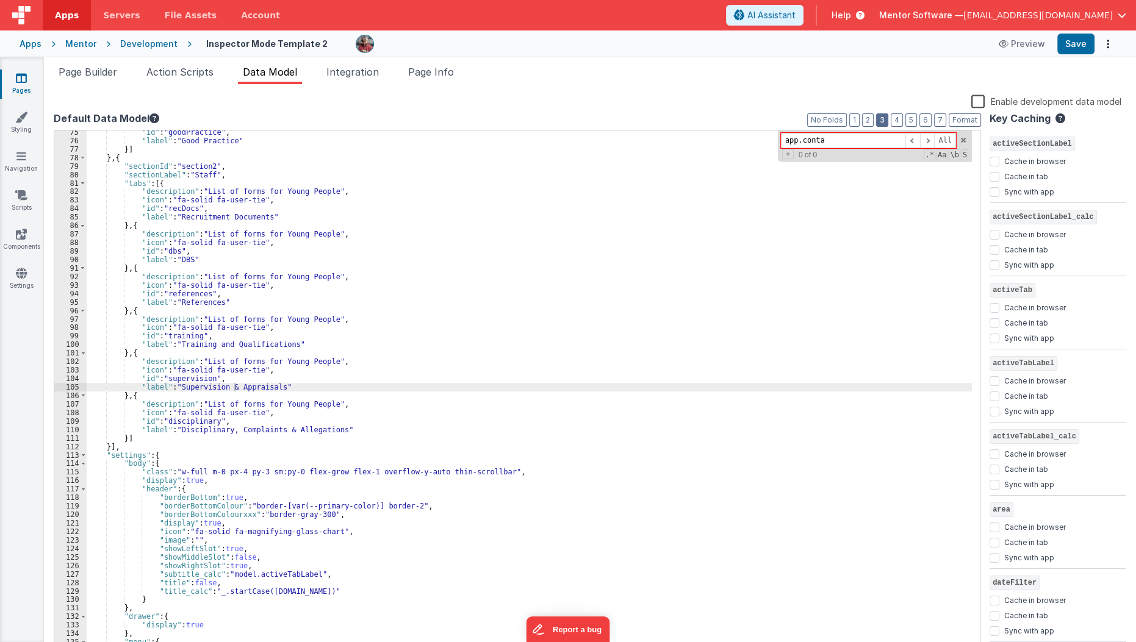
click at [886, 121] on button "3" at bounding box center [882, 119] width 12 height 13
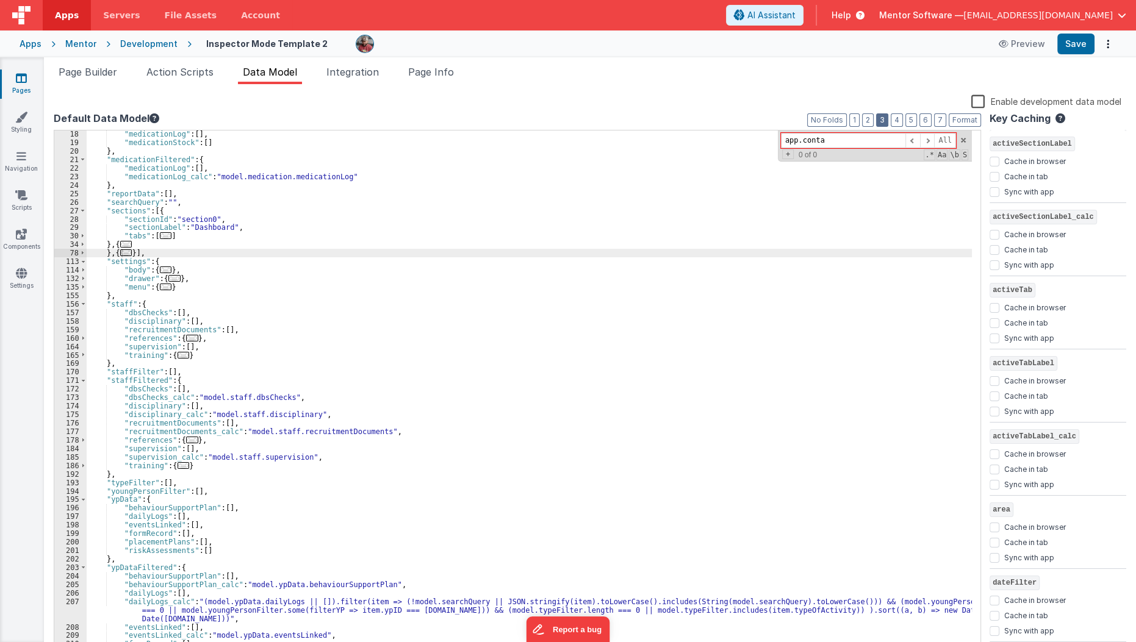
scroll to position [201, 0]
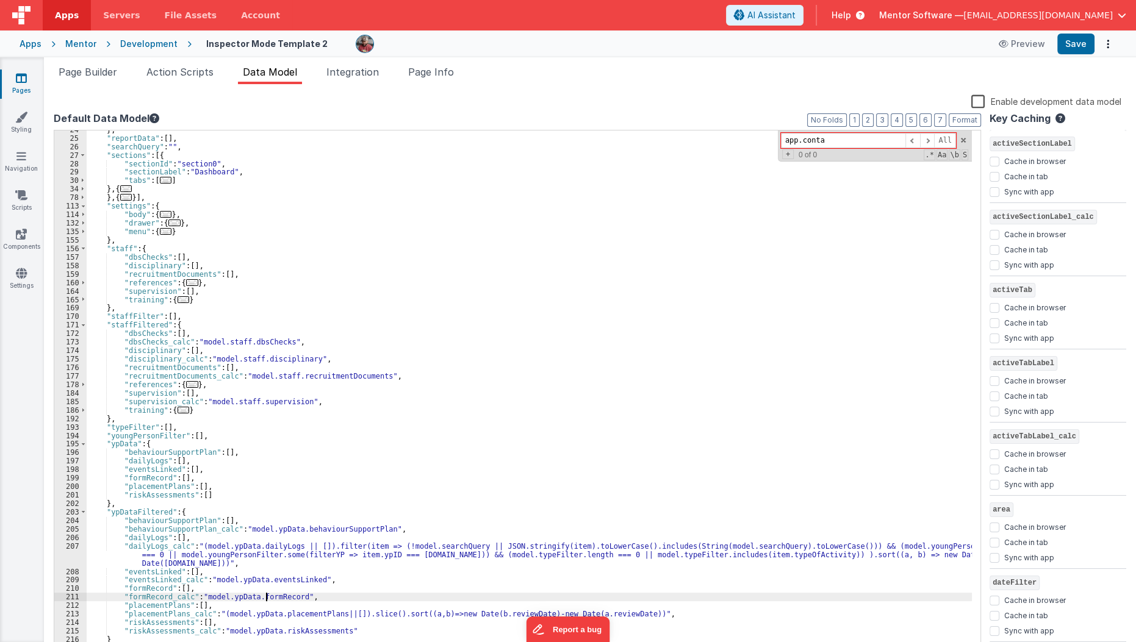
click at [266, 600] on div "} , "reportData" : [ ] , "searchQuery" : "" , "sections" : [{ "sectionId" : "se…" at bounding box center [530, 395] width 886 height 539
click at [124, 543] on div "} , "reportData" : [ ] , "searchQuery" : "" , "sections" : [{ "sectionId" : "se…" at bounding box center [530, 395] width 886 height 539
click at [196, 542] on div "} , "reportData" : [ ] , "searchQuery" : "" , "sections" : [{ "sectionId" : "se…" at bounding box center [530, 395] width 886 height 539
click at [200, 600] on div "} , "reportData" : [ ] , "searchQuery" : "" , "sections" : [{ "sectionId" : "se…" at bounding box center [530, 395] width 886 height 539
click at [295, 597] on div "} , "reportData" : [ ] , "searchQuery" : "" , "sections" : [{ "sectionId" : "se…" at bounding box center [530, 395] width 886 height 539
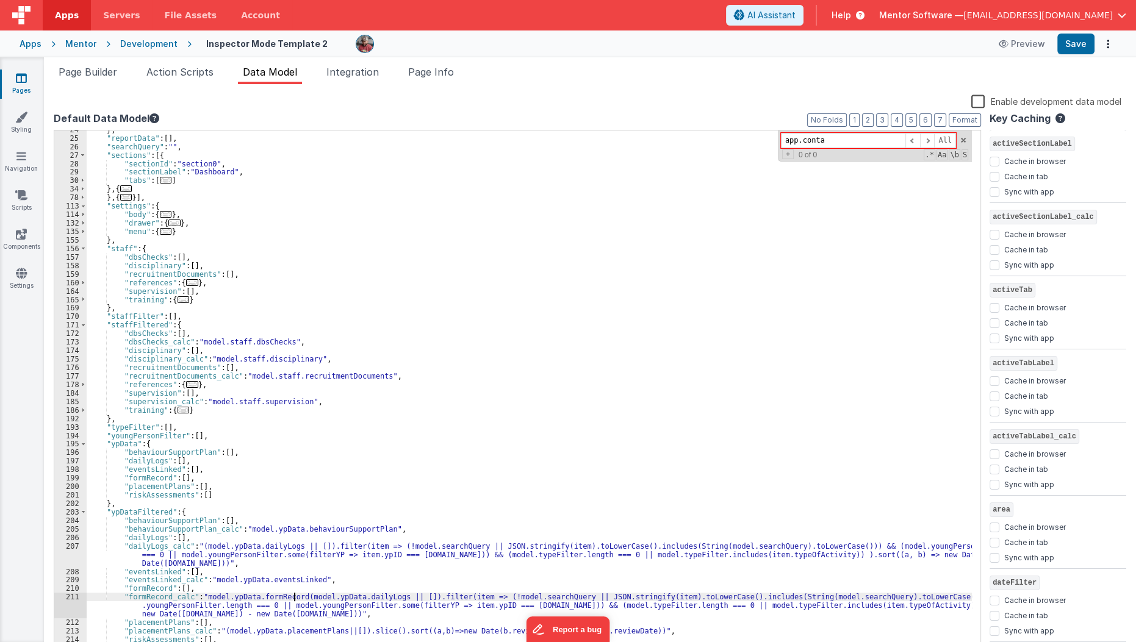
click at [295, 597] on div "} , "reportData" : [ ] , "searchQuery" : "" , "sections" : [{ "sectionId" : "se…" at bounding box center [530, 395] width 886 height 539
click at [264, 599] on div "} , "reportData" : [ ] , "searchQuery" : "" , "sections" : [{ "sectionId" : "se…" at bounding box center [530, 395] width 886 height 539
click at [497, 575] on div "} , "reportData" : [ ] , "searchQuery" : "" , "sections" : [{ "sectionId" : "se…" at bounding box center [530, 395] width 886 height 539
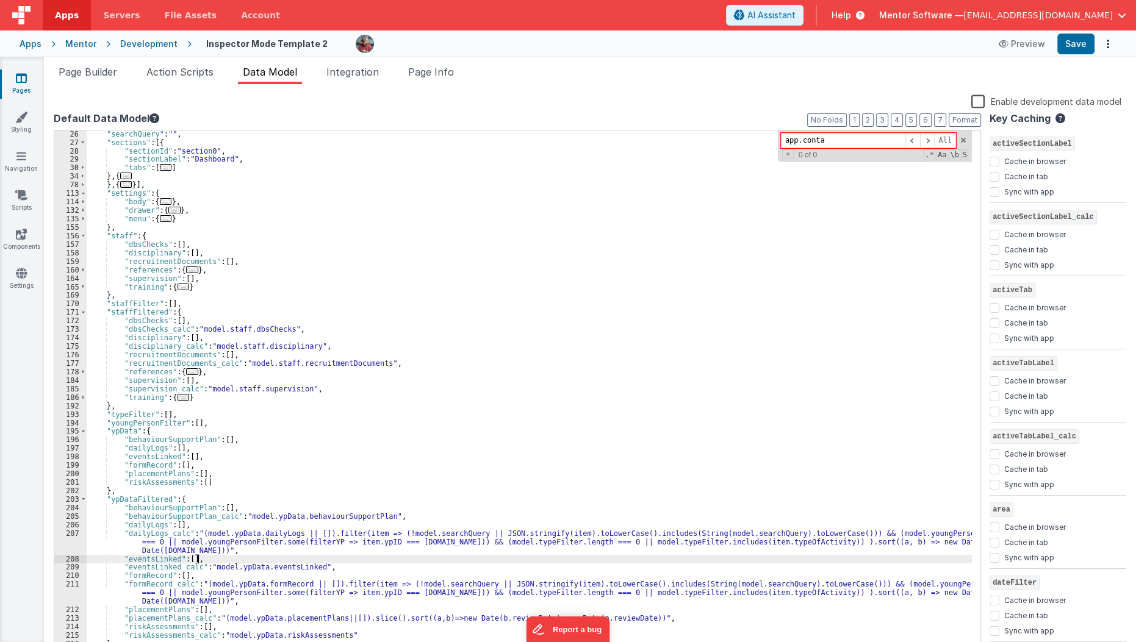
scroll to position [217, 0]
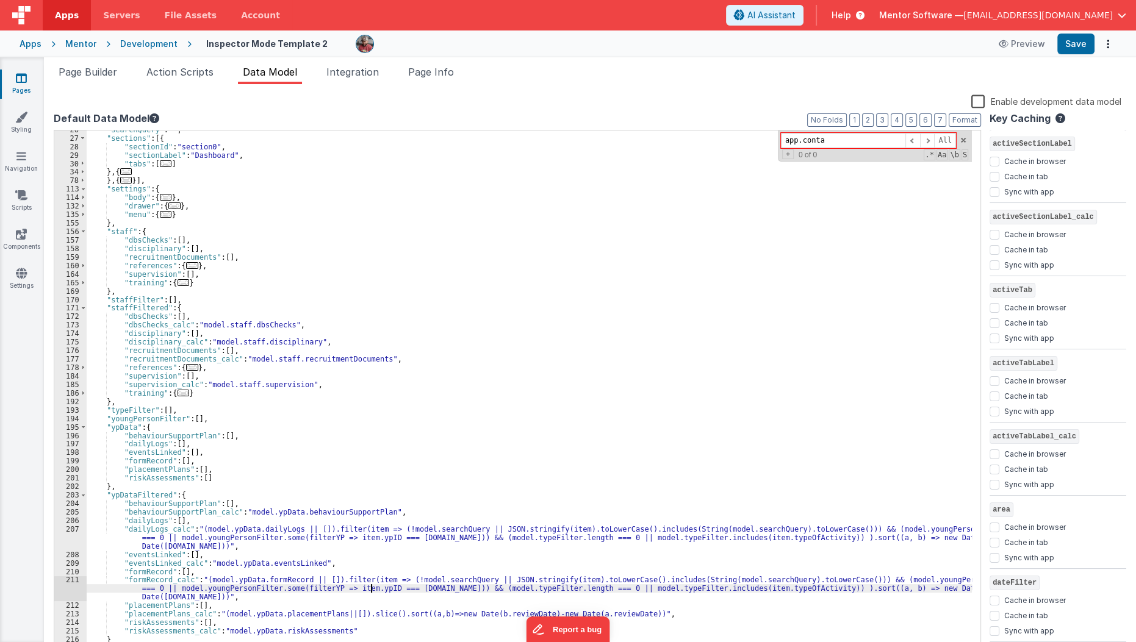
click at [372, 587] on div ""searchQuery" : "" , "sections" : [{ "sectionId" : "section0" , "sectionLabel" …" at bounding box center [530, 395] width 886 height 539
click at [754, 589] on div ""searchQuery" : "" , "sections" : [{ "sectionId" : "section0" , "sectionLabel" …" at bounding box center [530, 395] width 886 height 539
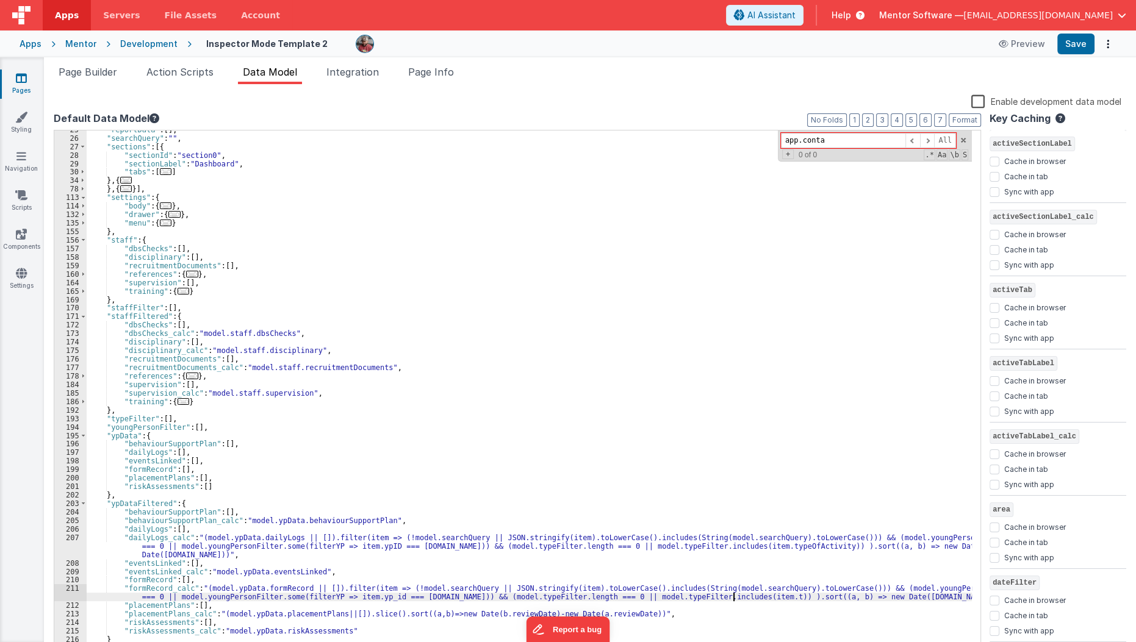
scroll to position [209, 0]
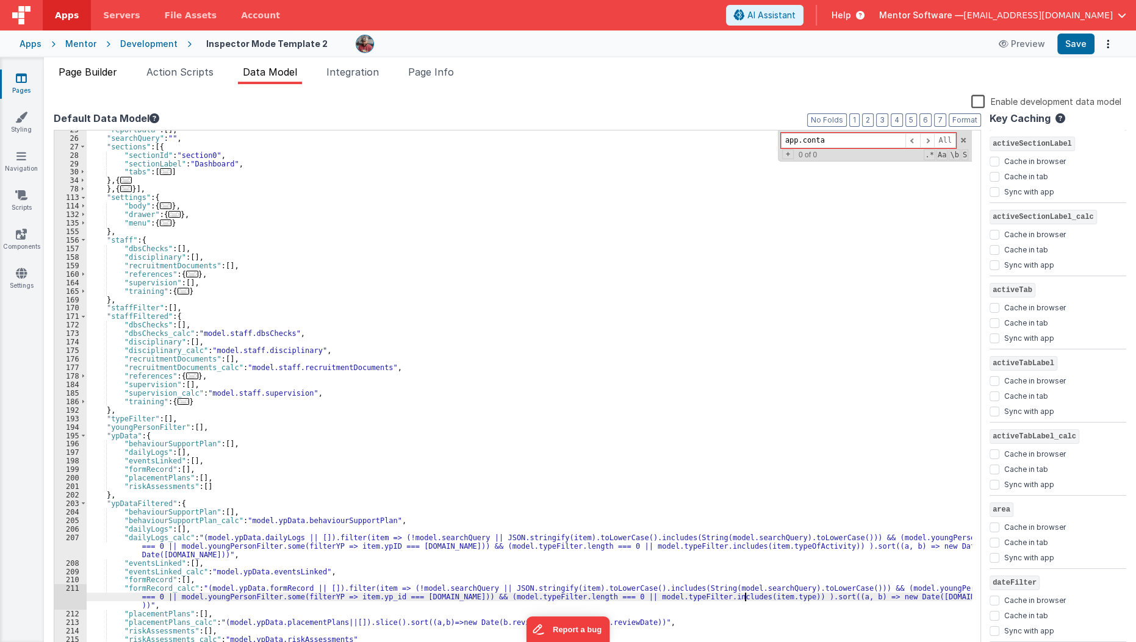
click at [95, 75] on span "Page Builder" at bounding box center [88, 72] width 59 height 12
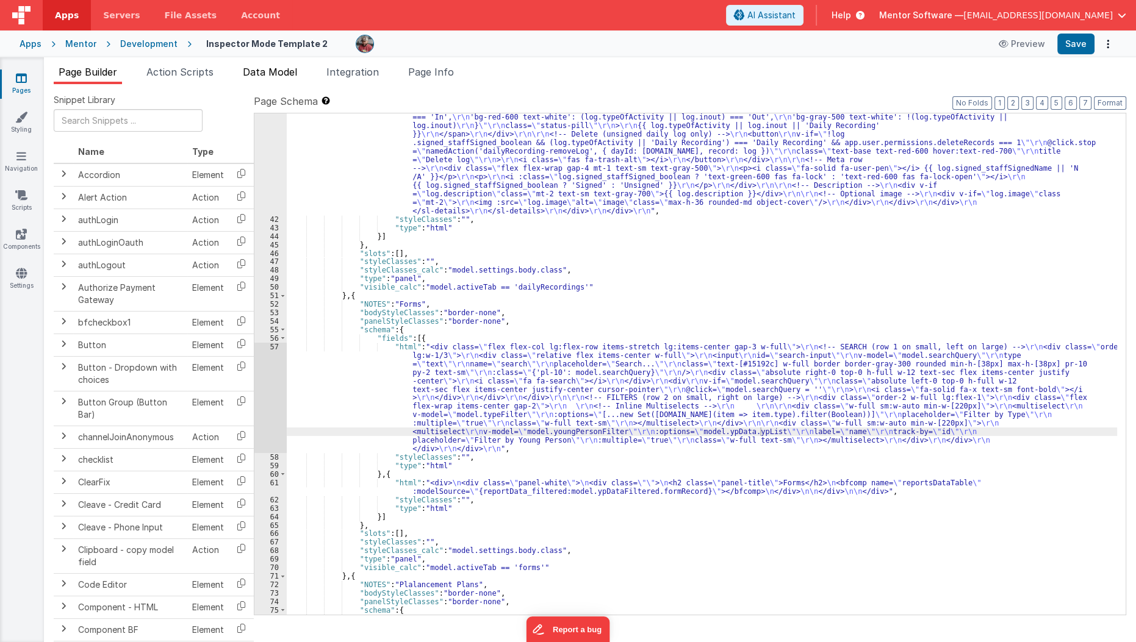
click at [285, 77] on span "Data Model" at bounding box center [270, 72] width 54 height 12
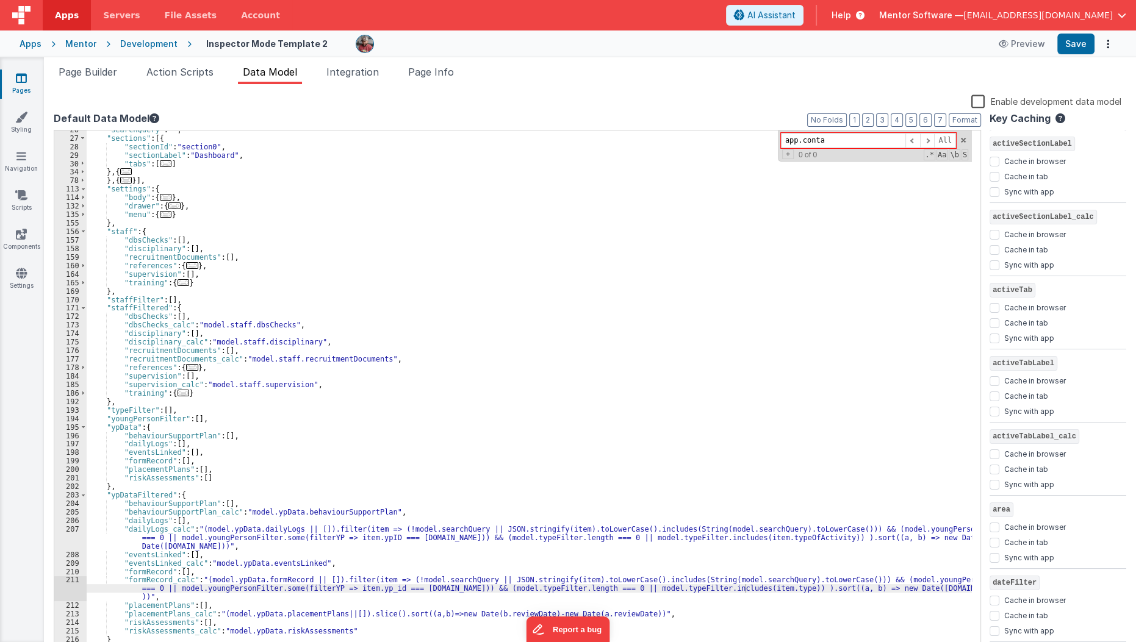
scroll to position [217, 0]
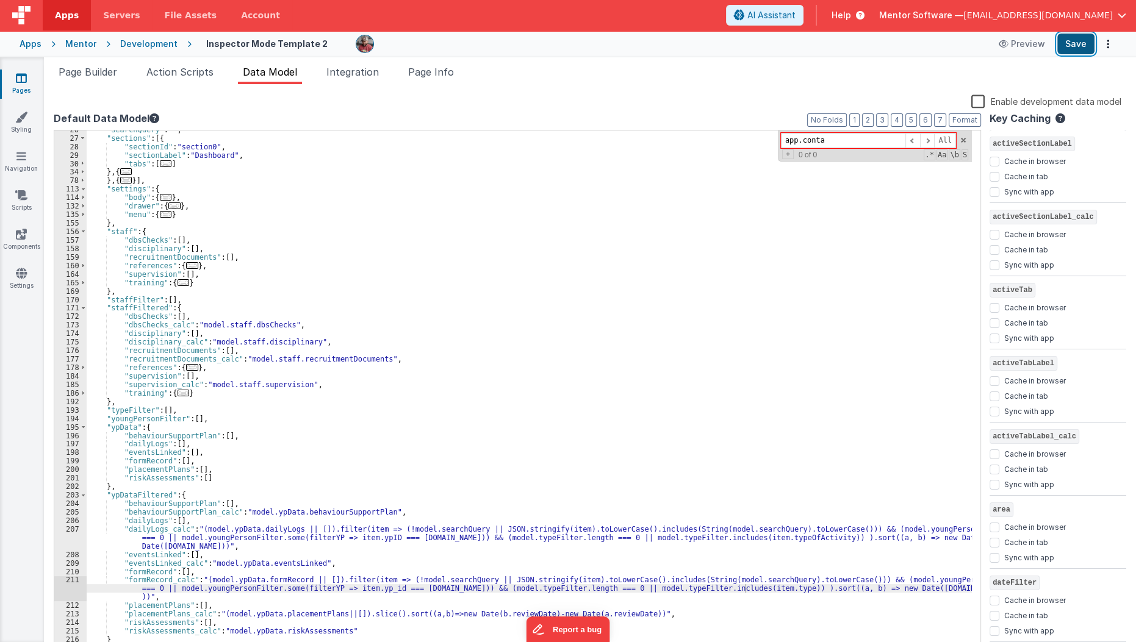
click at [1073, 46] on button "Save" at bounding box center [1075, 44] width 37 height 21
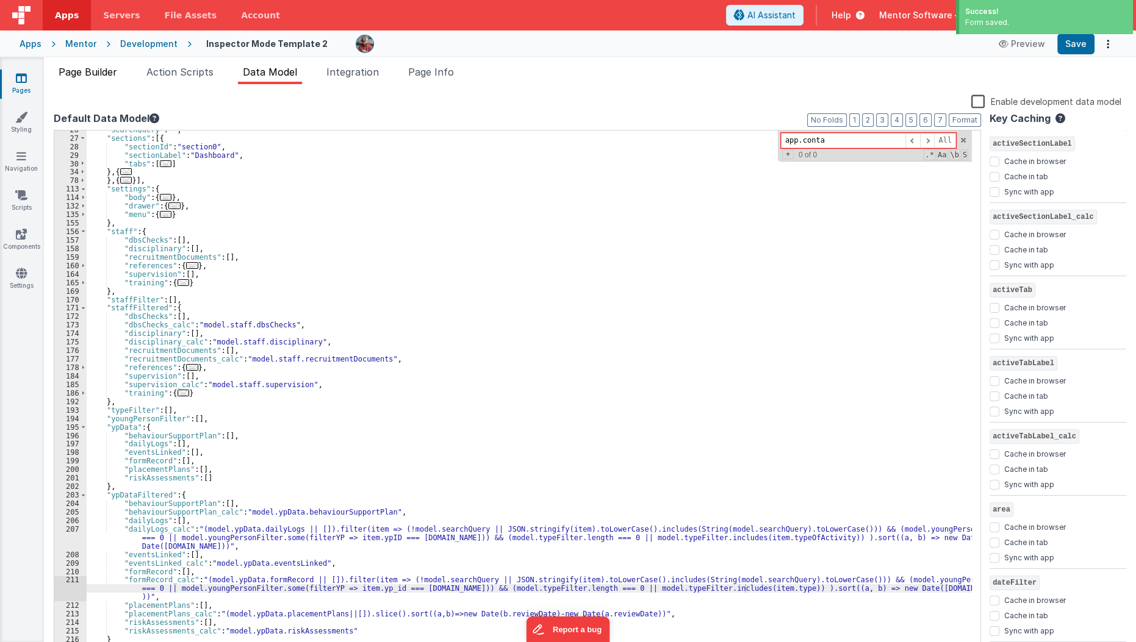
click at [93, 75] on span "Page Builder" at bounding box center [88, 72] width 59 height 12
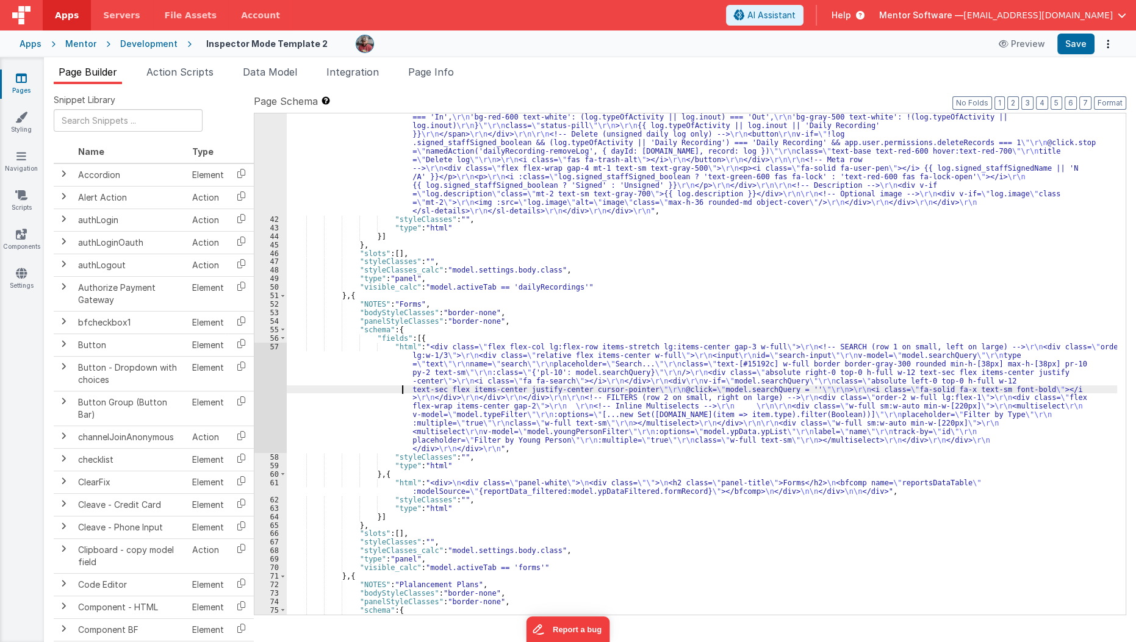
click at [337, 387] on div ""html" : "<!--Logs--> \r\n <div class= \" panel-white \" > \r\n <div> \r\n <h3 …" at bounding box center [702, 257] width 831 height 935
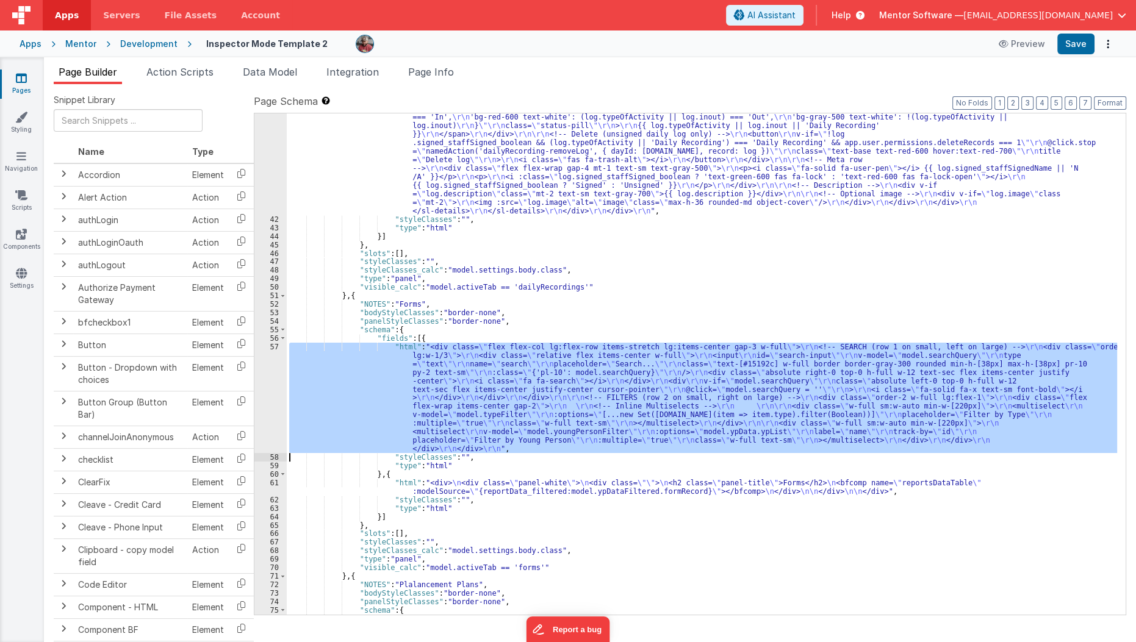
click at [275, 395] on div "57" at bounding box center [270, 398] width 32 height 110
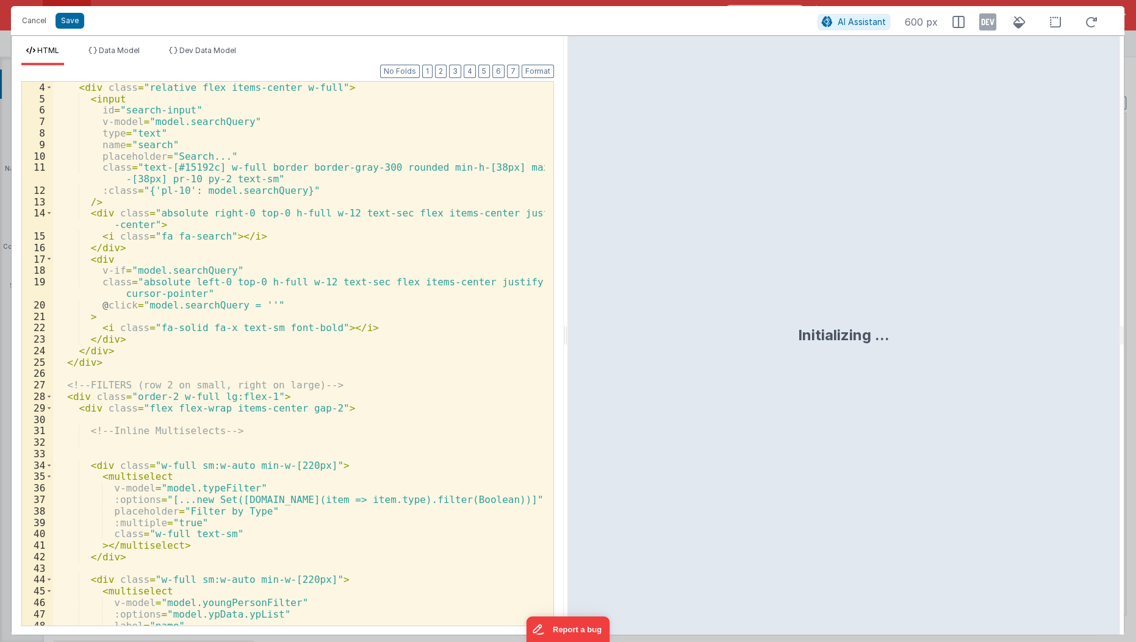
scroll to position [154, 0]
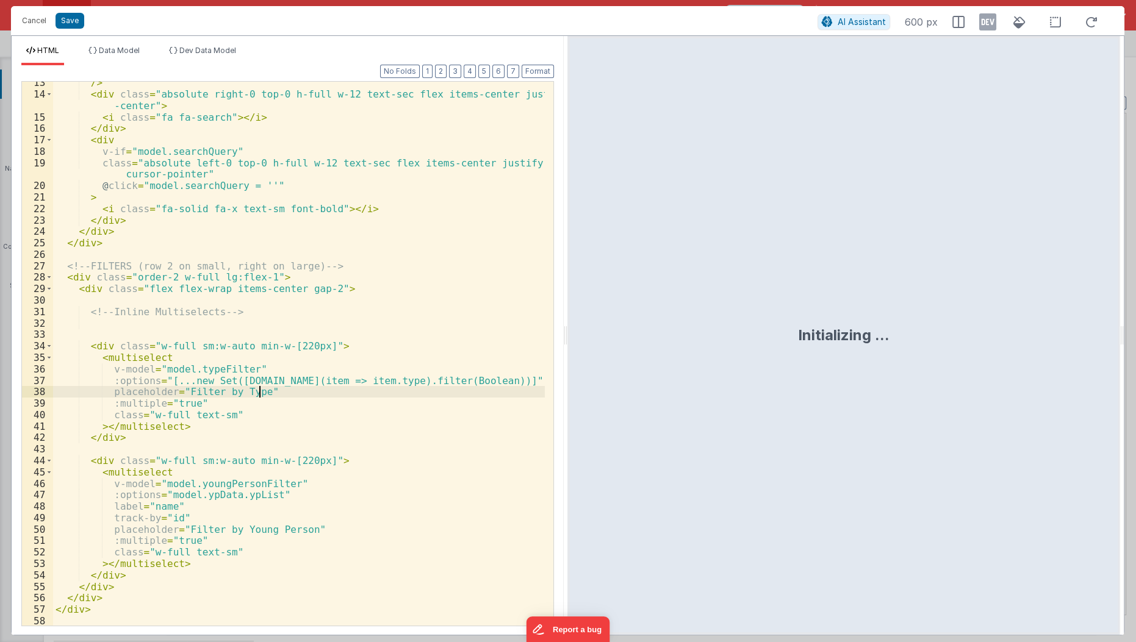
click at [275, 395] on div "/> < div class = "absolute right-0 top-0 h-full w-12 text-sec flex items-center…" at bounding box center [299, 361] width 493 height 568
click at [292, 436] on div "/> < div class = "absolute right-0 top-0 h-full w-12 text-sec flex items-center…" at bounding box center [299, 361] width 493 height 568
click at [251, 391] on div "/> < div class = "absolute right-0 top-0 h-full w-12 text-sec flex items-center…" at bounding box center [299, 361] width 493 height 568
click at [287, 369] on div "/> < div class = "absolute right-0 top-0 h-full w-12 text-sec flex items-center…" at bounding box center [299, 361] width 493 height 568
click at [278, 382] on div "/> < div class = "absolute right-0 top-0 h-full w-12 text-sec flex items-center…" at bounding box center [299, 361] width 493 height 568
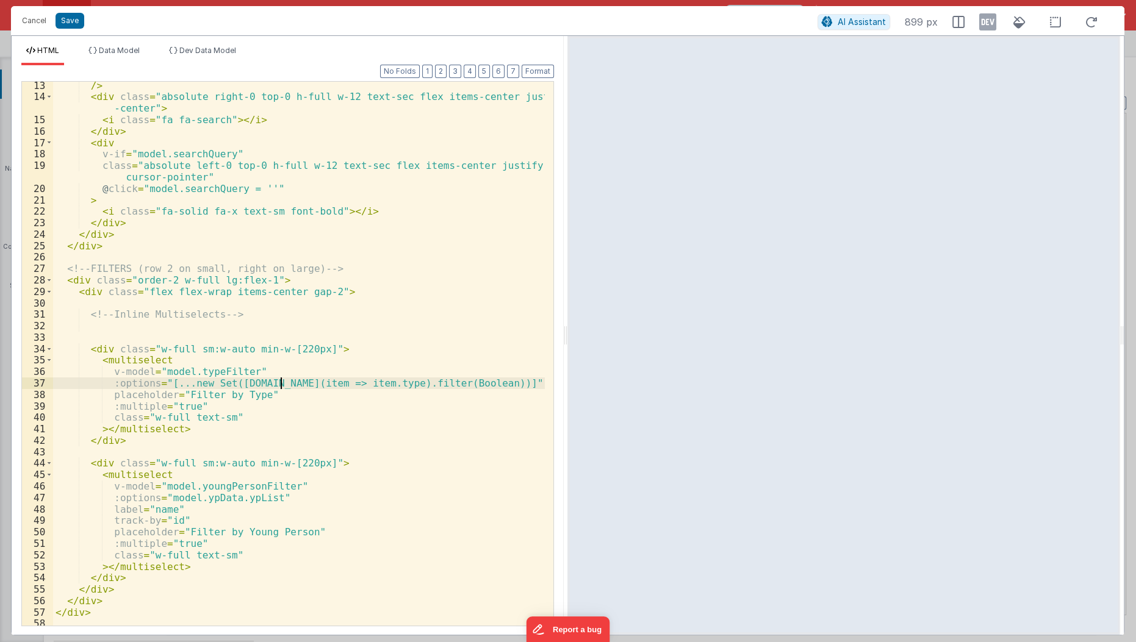
scroll to position [142, 0]
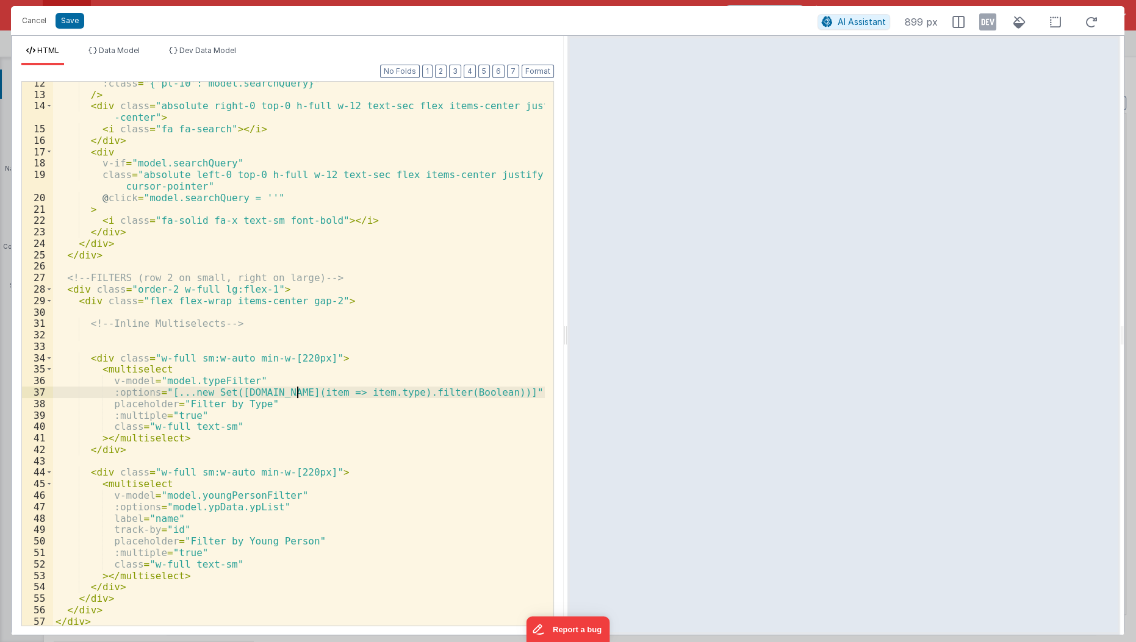
click at [297, 393] on div ":class = "{'pl-10': model.searchQuery}" /> < div class = "absolute right-0 top-…" at bounding box center [299, 361] width 493 height 568
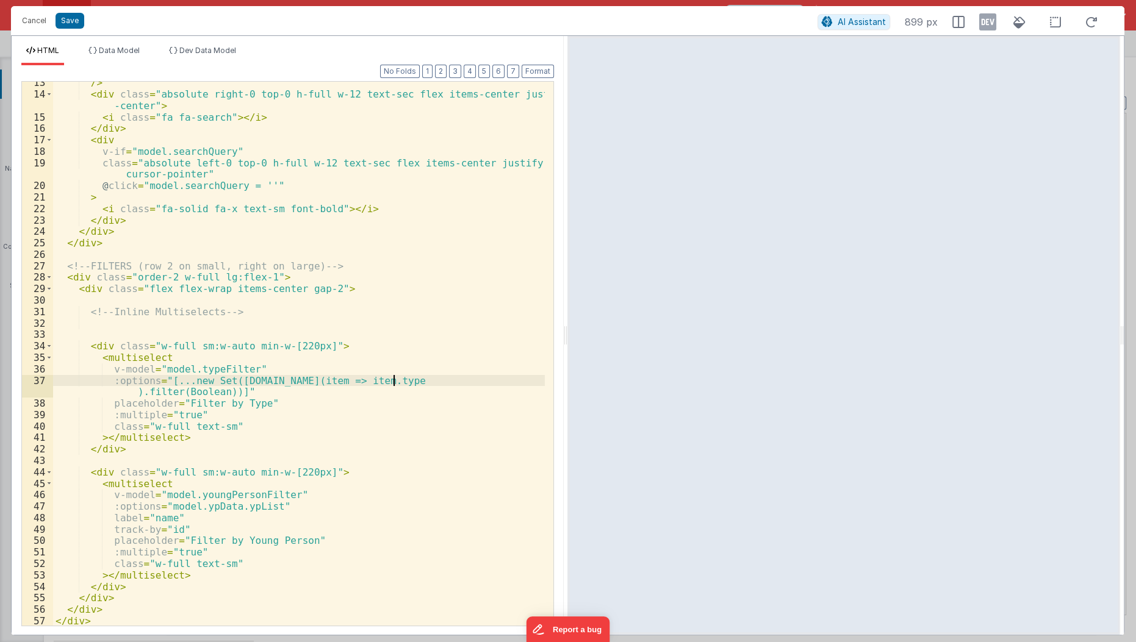
scroll to position [154, 0]
click at [134, 389] on div "/> < div class = "absolute right-0 top-0 h-full w-12 text-sec flex items-center…" at bounding box center [299, 361] width 493 height 568
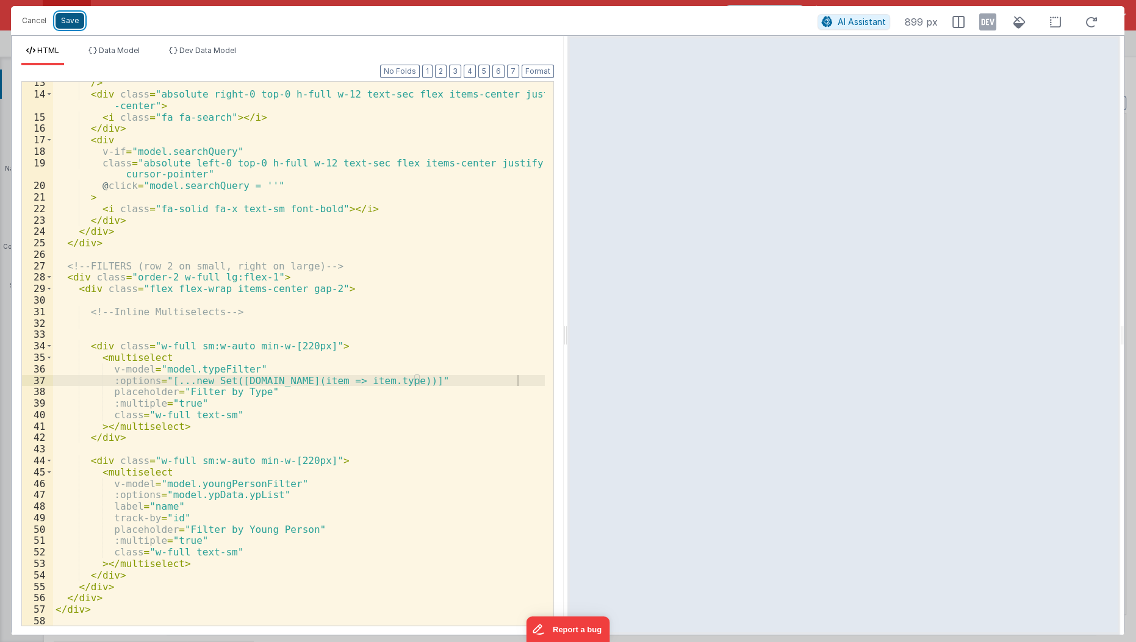
click at [69, 27] on button "Save" at bounding box center [70, 21] width 29 height 16
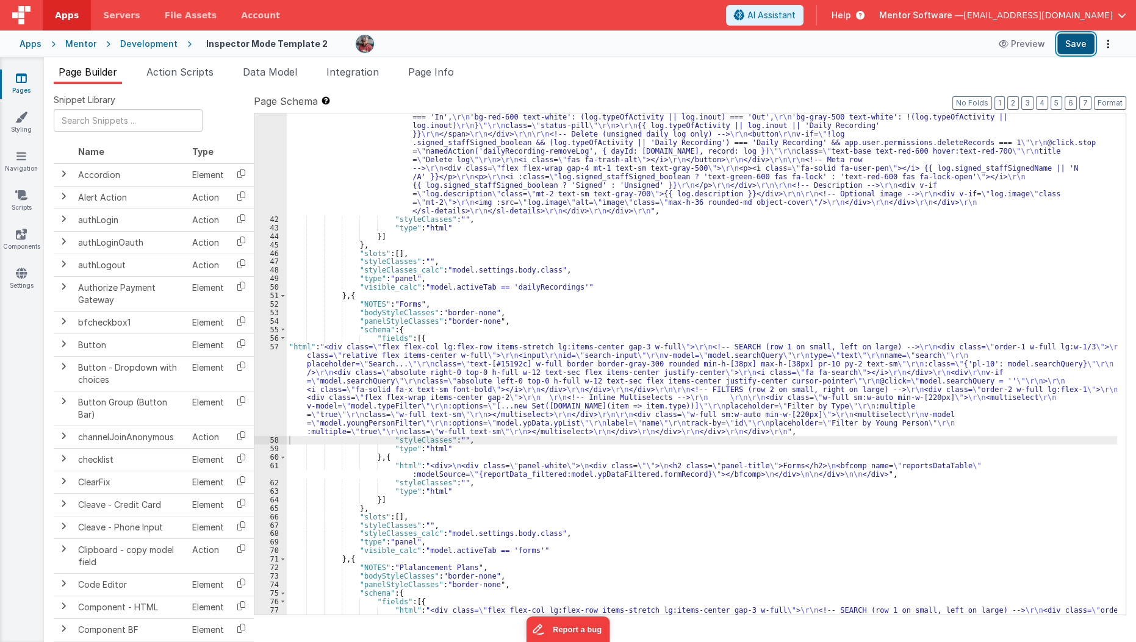
click at [1071, 42] on button "Save" at bounding box center [1075, 44] width 37 height 21
click at [263, 81] on li "Data Model" at bounding box center [270, 75] width 64 height 20
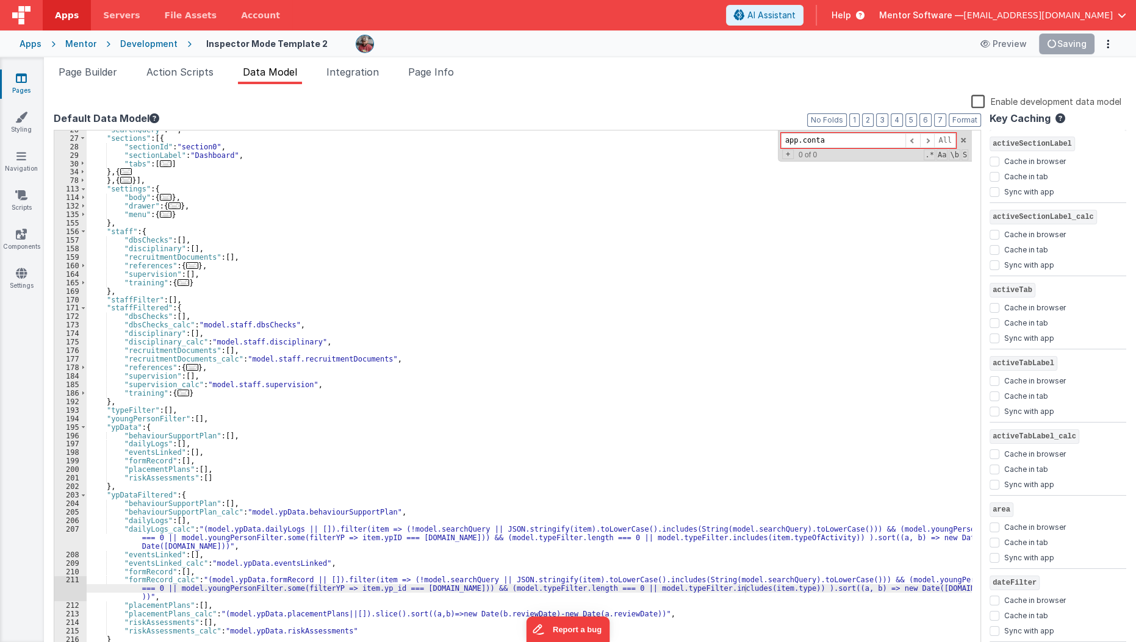
scroll to position [217, 0]
click at [283, 85] on div "Snippet Library Name Type Accordion Element Alert Action Action authLogin Actio…" at bounding box center [590, 373] width 1092 height 578
click at [307, 336] on div ""searchQuery" : "" , "sections" : [{ "sectionId" : "section0" , "sectionLabel" …" at bounding box center [530, 395] width 886 height 539
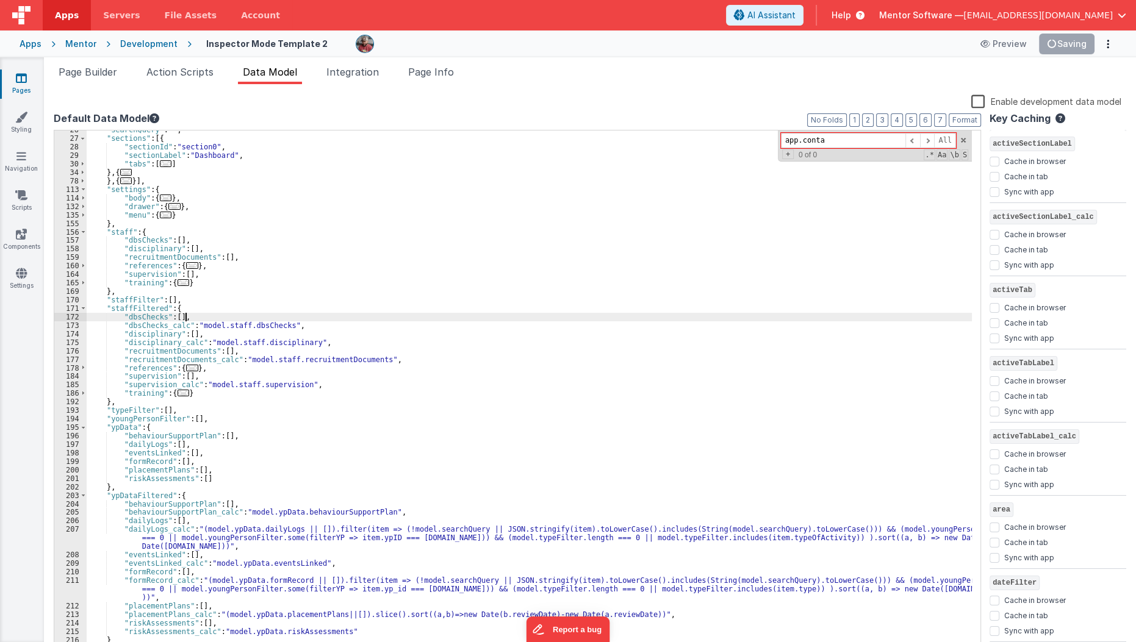
click at [415, 320] on div ""searchQuery" : "" , "sections" : [{ "sectionId" : "section0" , "sectionLabel" …" at bounding box center [530, 395] width 886 height 539
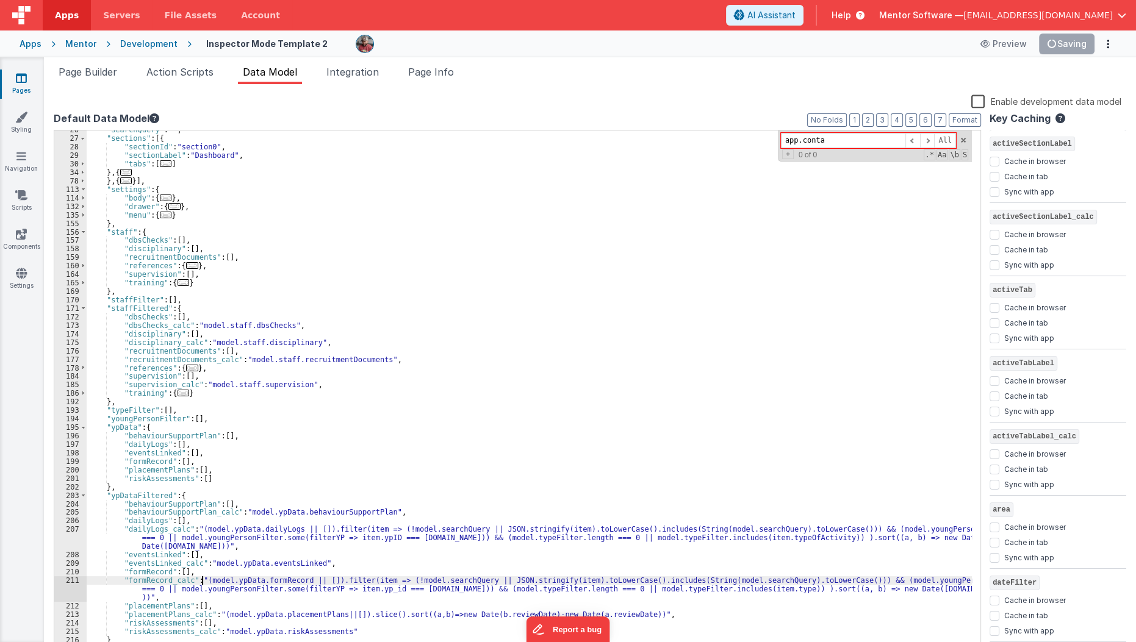
click at [203, 581] on div ""searchQuery" : "" , "sections" : [{ "sectionId" : "section0" , "sectionLabel" …" at bounding box center [530, 395] width 886 height 539
click at [302, 584] on div ""searchQuery" : "" , "sections" : [{ "sectionId" : "section0" , "sectionLabel" …" at bounding box center [530, 395] width 886 height 539
click at [202, 582] on div ""searchQuery" : "" , "sections" : [{ "sectionId" : "section0" , "sectionLabel" …" at bounding box center [530, 395] width 886 height 539
click at [382, 613] on div ""searchQuery" : "" , "sections" : [{ "sectionId" : "section0" , "sectionLabel" …" at bounding box center [530, 395] width 886 height 539
click at [382, 614] on div ""searchQuery" : "" , "sections" : [{ "sectionId" : "section0" , "sectionLabel" …" at bounding box center [530, 395] width 886 height 539
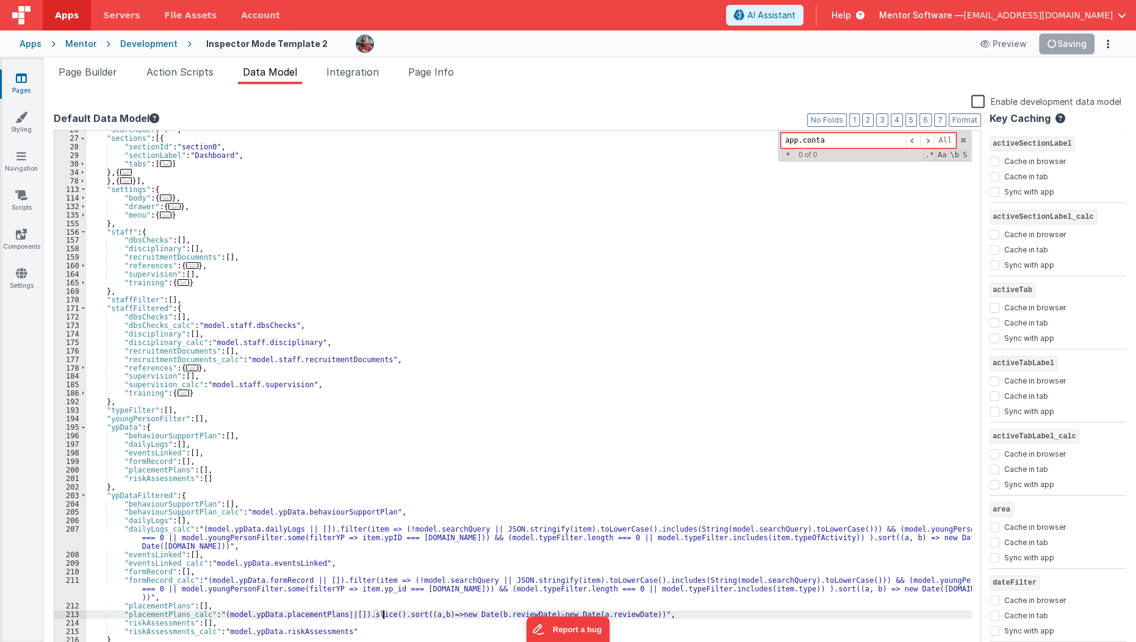
click at [382, 614] on div ""searchQuery" : "" , "sections" : [{ "sectionId" : "section0" , "sectionLabel" …" at bounding box center [530, 395] width 886 height 539
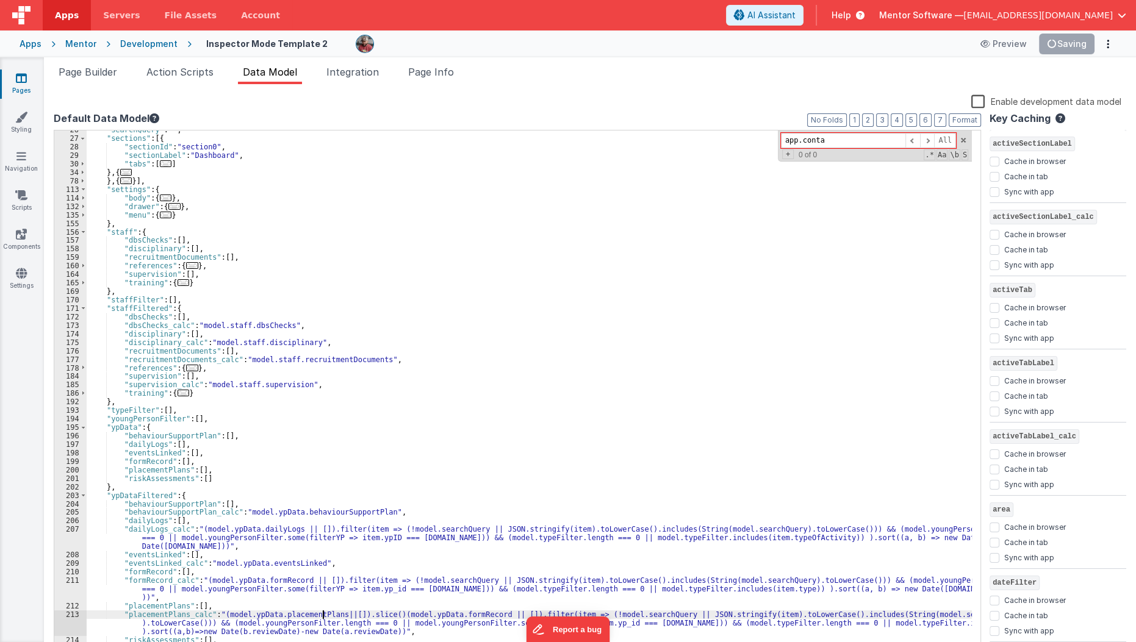
click at [323, 614] on div ""searchQuery" : "" , "sections" : [{ "sectionId" : "section0" , "sectionLabel" …" at bounding box center [530, 395] width 886 height 539
click at [383, 615] on div ""searchQuery" : "" , "sections" : [{ "sectionId" : "section0" , "sectionLabel" …" at bounding box center [530, 395] width 886 height 539
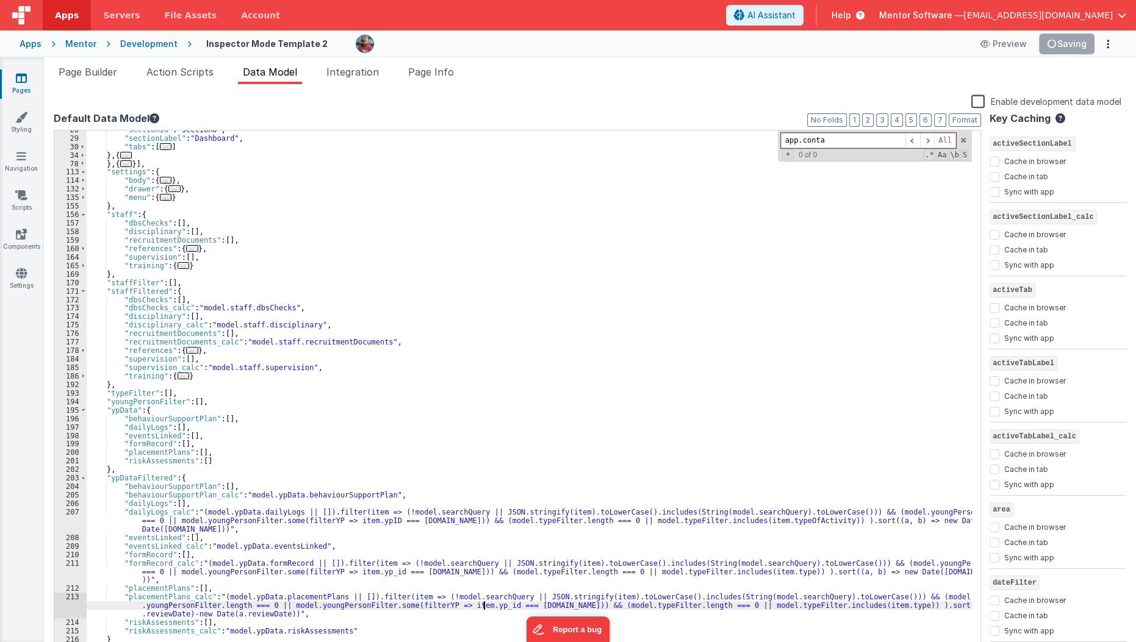
click at [481, 609] on div ""sectionId" : "section0" , "sectionLabel" : "Dashboard" , "tabs" : [ ... ] } , …" at bounding box center [530, 395] width 886 height 539
click at [841, 608] on div ""sectionId" : "section0" , "sectionLabel" : "Dashboard" , "tabs" : [ ... ] } , …" at bounding box center [530, 395] width 886 height 539
click at [1084, 42] on button "Save" at bounding box center [1075, 44] width 37 height 21
click at [100, 73] on span "Page Builder" at bounding box center [88, 72] width 59 height 12
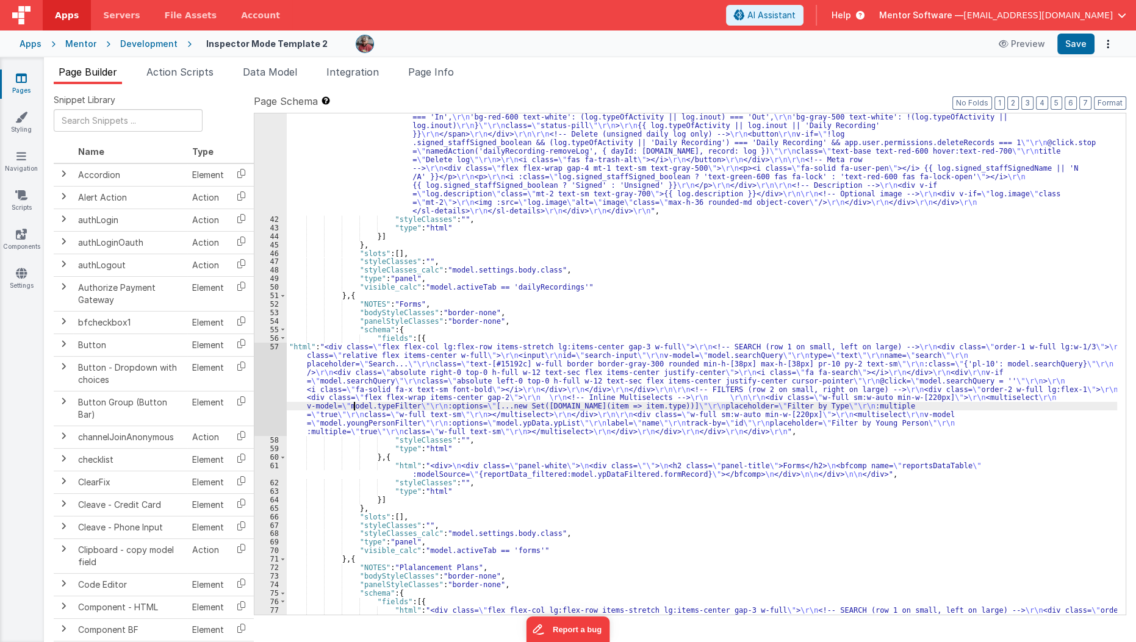
click at [354, 406] on div ""html" : "<!--Logs--> \r\n <div class= \" panel-white \" > \r\n <div> \r\n <h3 …" at bounding box center [702, 308] width 831 height 1037
click at [263, 390] on div "57" at bounding box center [270, 389] width 32 height 93
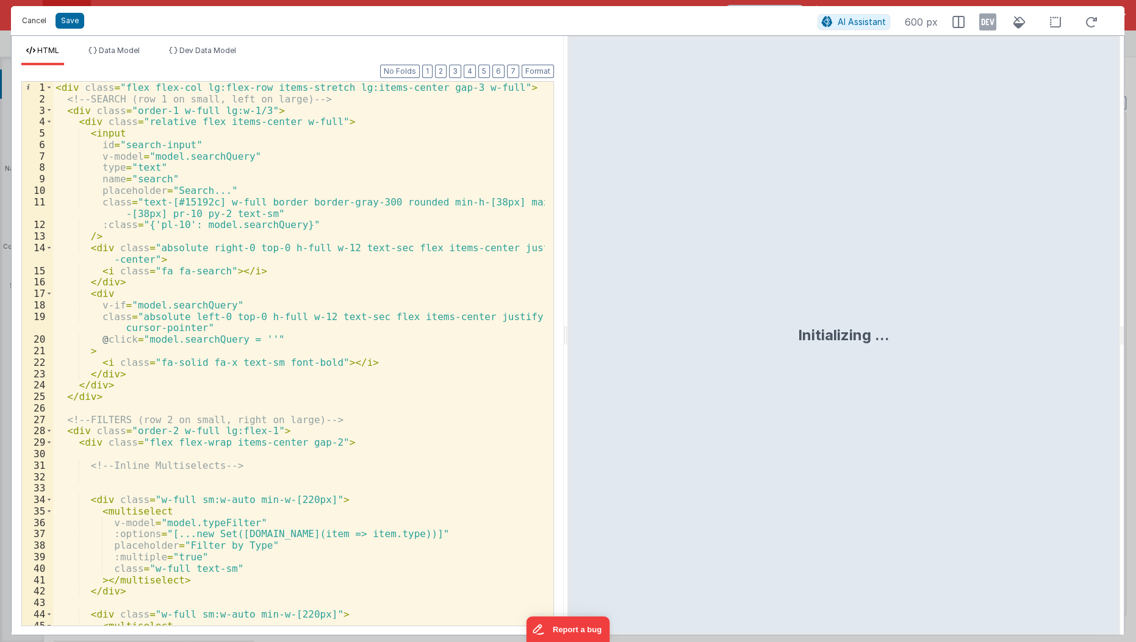
click at [34, 12] on button "Cancel" at bounding box center [34, 20] width 37 height 17
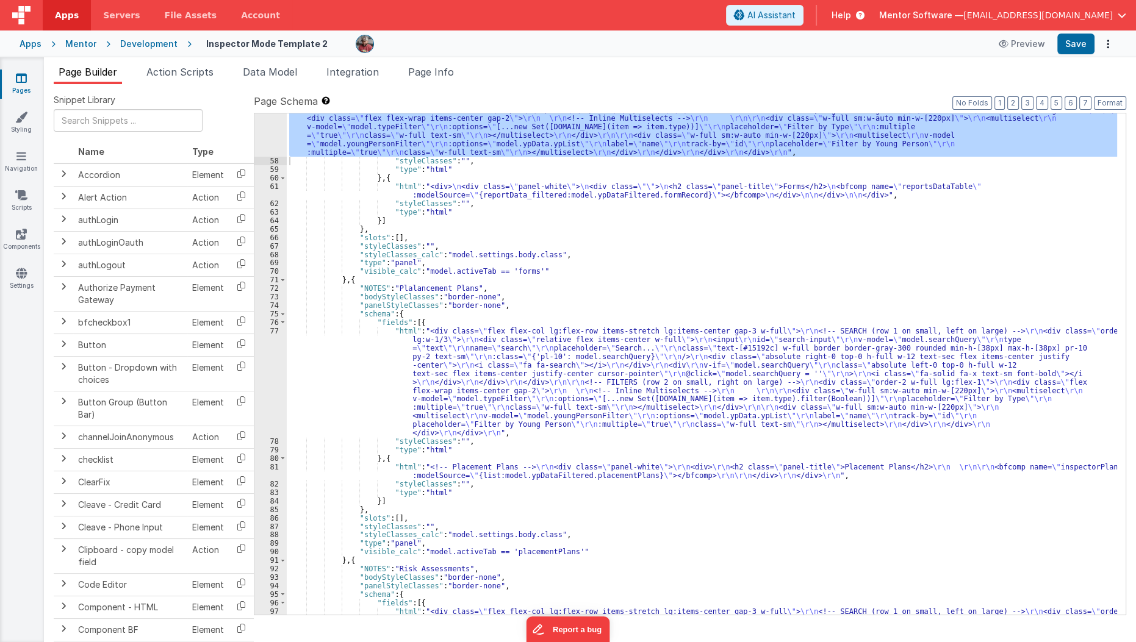
scroll to position [1332, 0]
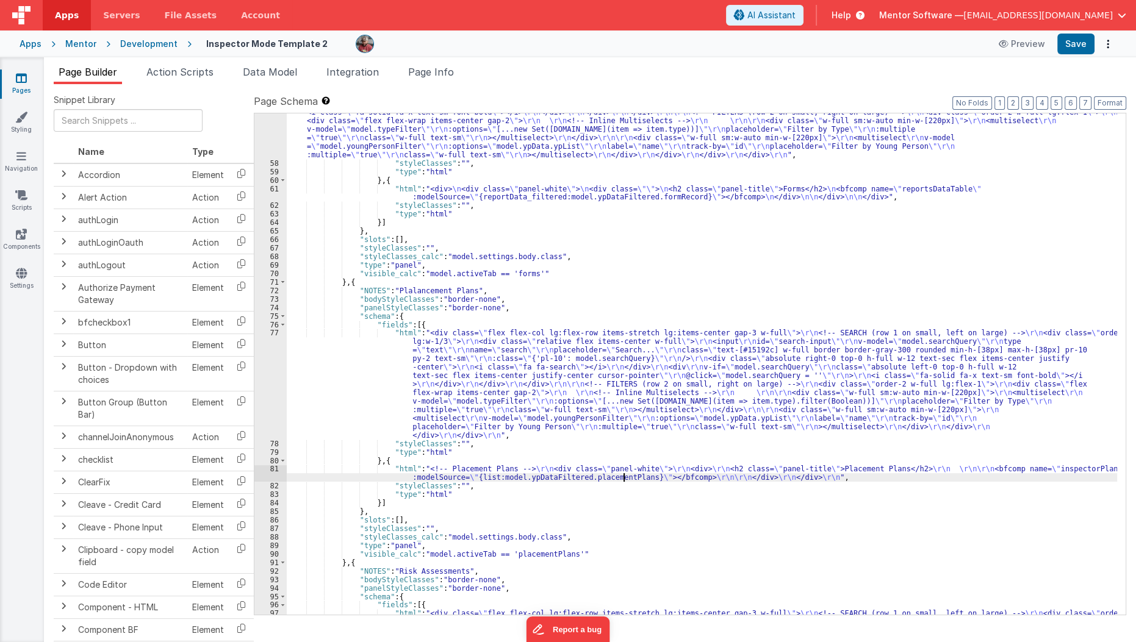
click at [624, 476] on div ""html" : "<div class= \" flex flex-col lg:flex-row items-stretch lg:items-cente…" at bounding box center [702, 418] width 831 height 706
click at [551, 393] on div ""html" : "<div class= \" flex flex-col lg:flex-row items-stretch lg:items-cente…" at bounding box center [702, 418] width 831 height 706
click at [273, 387] on div "77" at bounding box center [270, 384] width 32 height 110
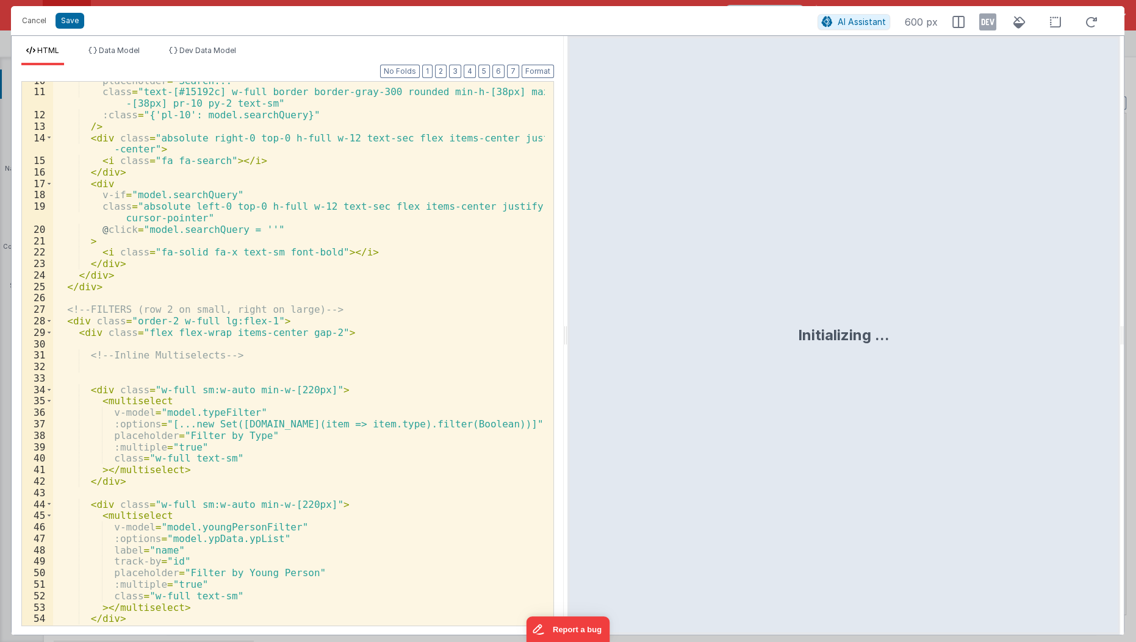
scroll to position [110, 0]
click at [231, 426] on div "placeholder = "Search..." class = "text-[#15192c] w-full border border-gray-300…" at bounding box center [299, 359] width 493 height 568
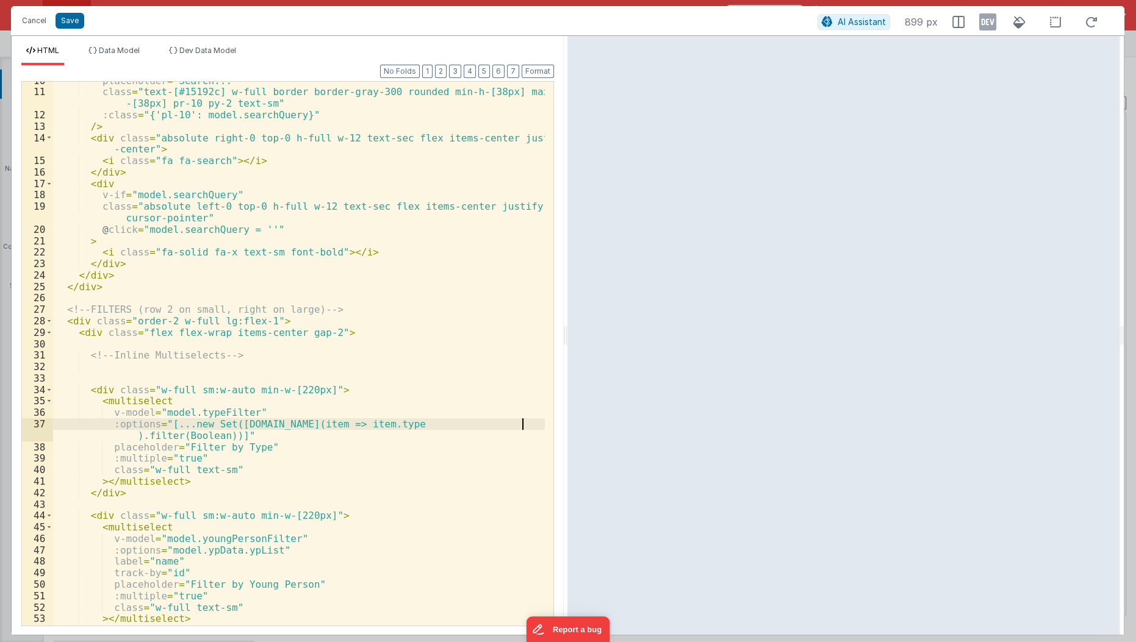
click at [522, 426] on div "placeholder = "Search..." class = "text-[#15192c] w-full border border-gray-300…" at bounding box center [299, 359] width 493 height 568
click at [486, 295] on div "placeholder = "Search..." class = "text-[#15192c] w-full border border-gray-300…" at bounding box center [299, 359] width 493 height 568
click at [76, 17] on button "Save" at bounding box center [70, 21] width 29 height 16
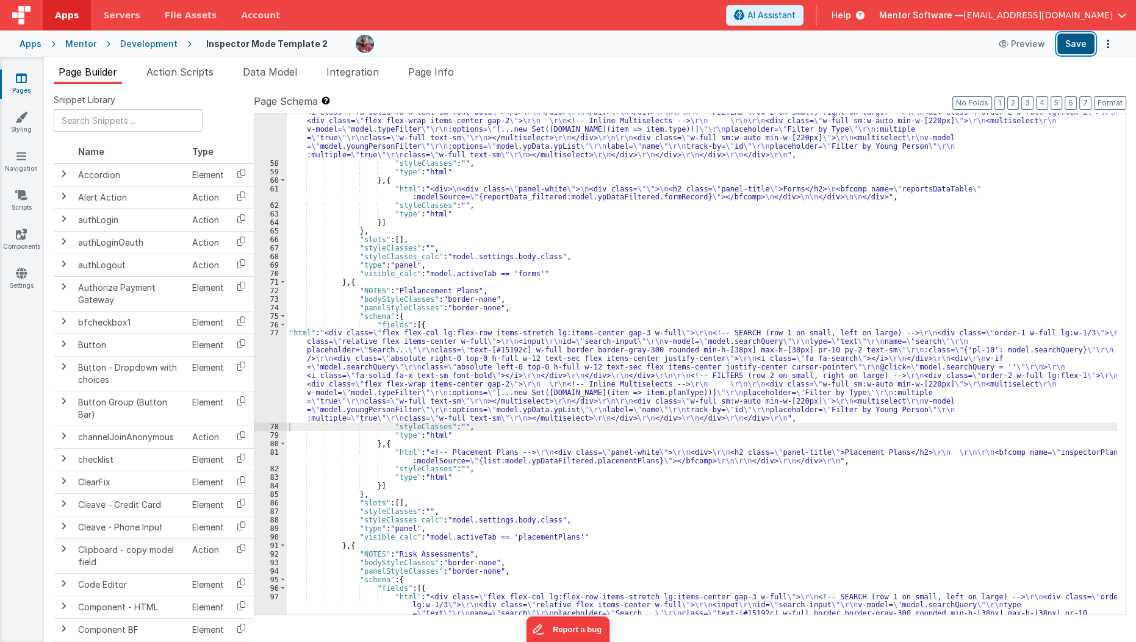
click at [1077, 50] on button "Save" at bounding box center [1075, 44] width 37 height 21
click at [473, 393] on div ""html" : "<div class= \" flex flex-col lg:flex-row items-stretch lg:items-cente…" at bounding box center [702, 418] width 831 height 706
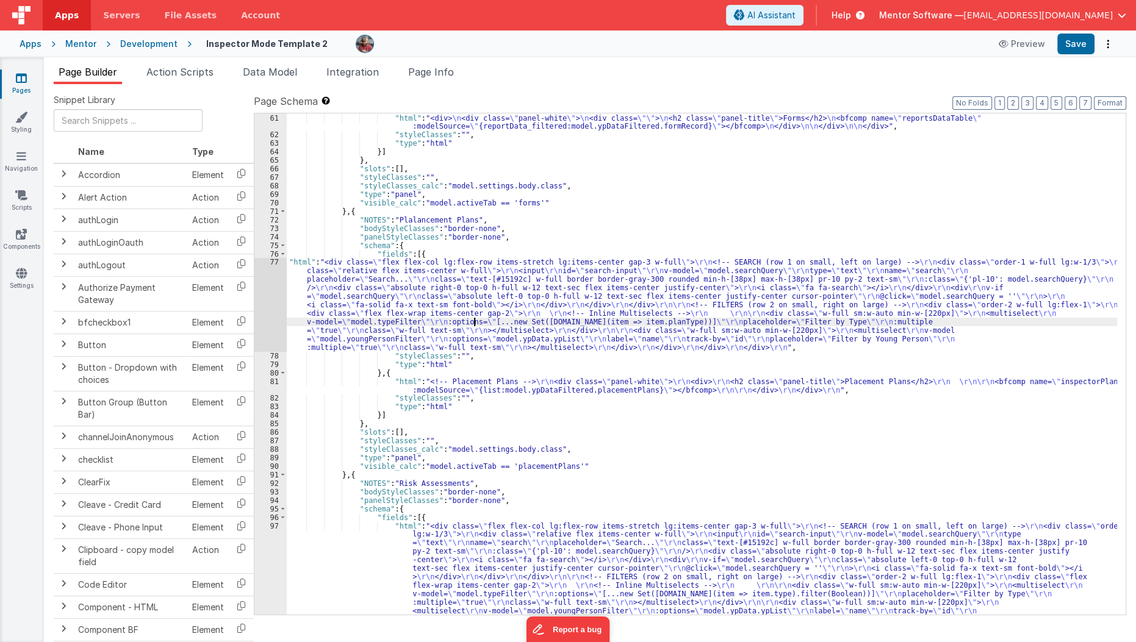
scroll to position [1402, 0]
click at [296, 82] on li "Data Model" at bounding box center [270, 75] width 64 height 20
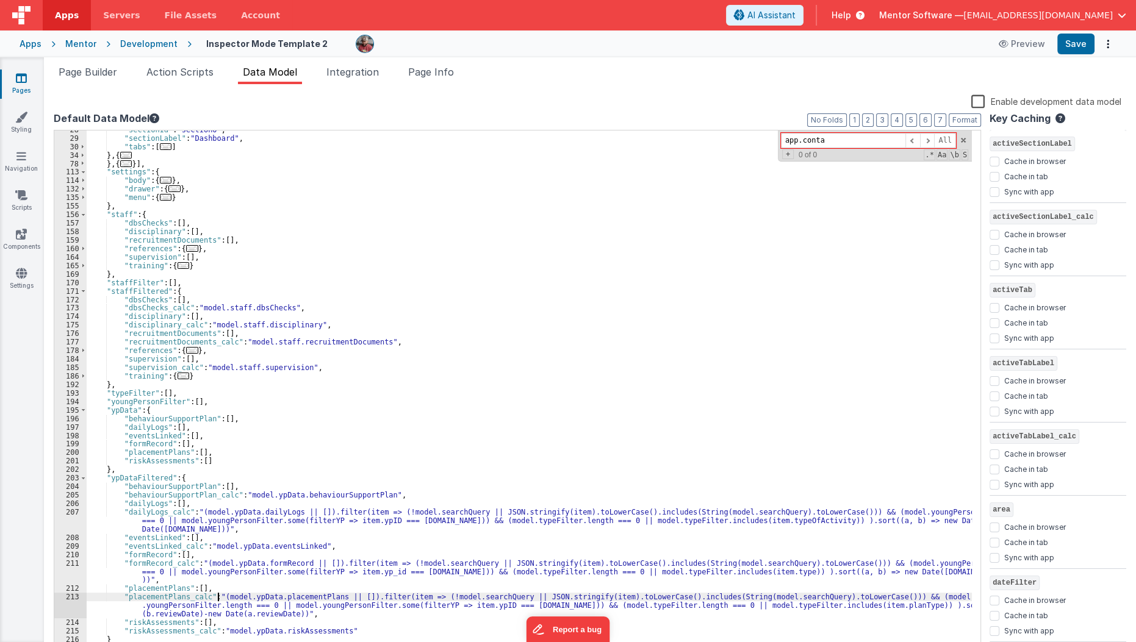
click at [217, 597] on div ""sectionId" : "section0" , "sectionLabel" : "Dashboard" , "tabs" : [ ... ] } , …" at bounding box center [530, 395] width 886 height 539
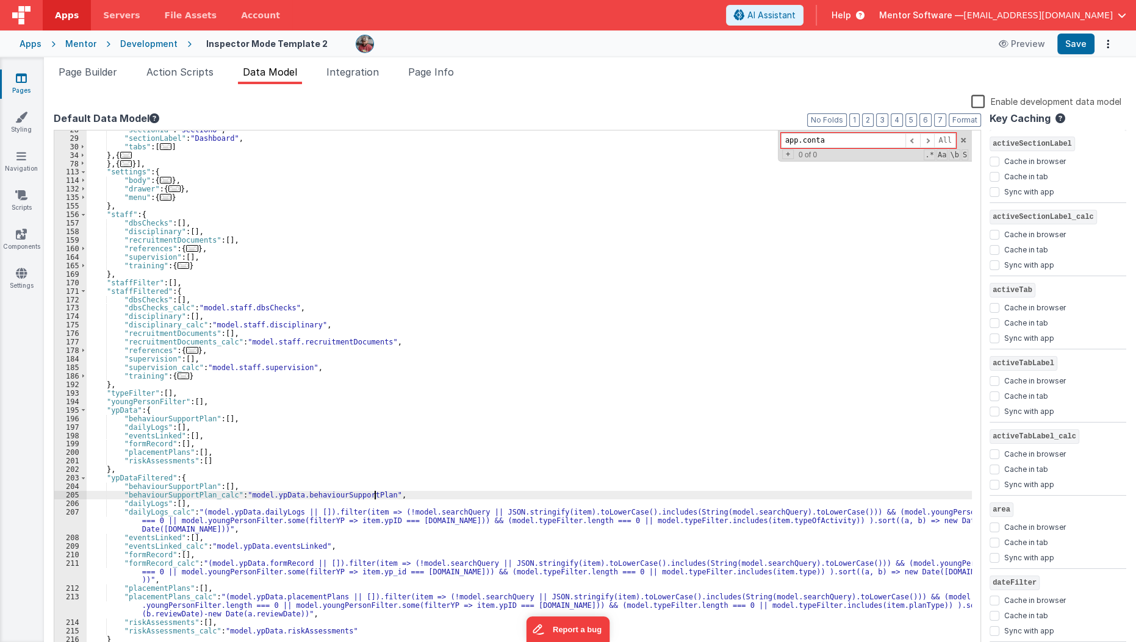
click at [374, 498] on div ""sectionId" : "section0" , "sectionLabel" : "Dashboard" , "tabs" : [ ... ] } , …" at bounding box center [530, 395] width 886 height 539
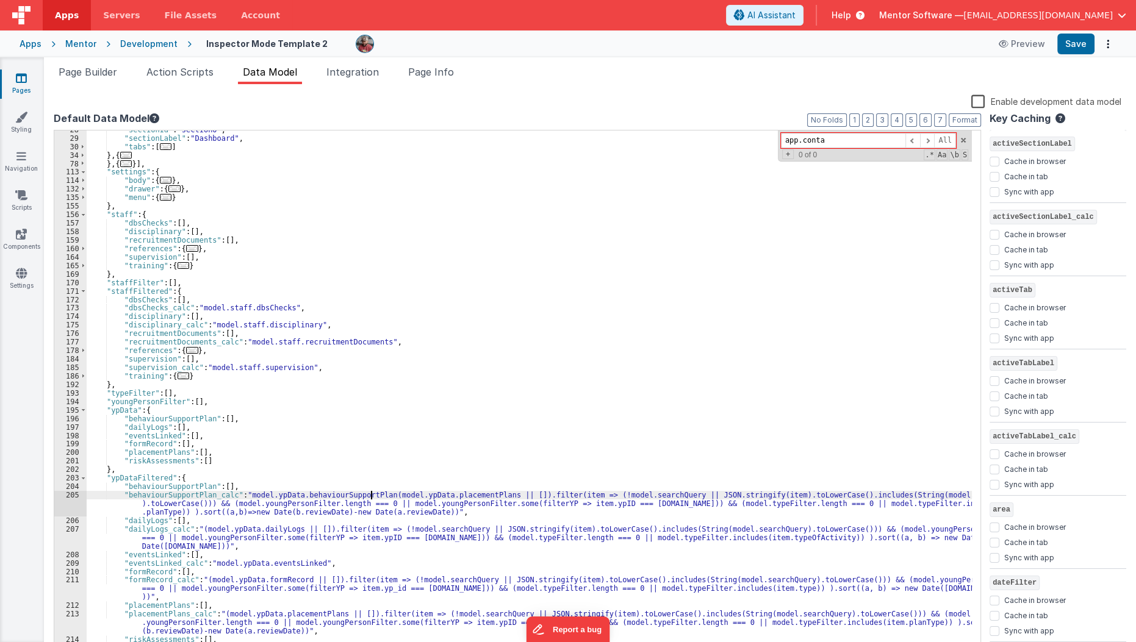
click at [372, 497] on div ""sectionId" : "section0" , "sectionLabel" : "Dashboard" , "tabs" : [ ... ] } , …" at bounding box center [530, 395] width 886 height 539
click at [357, 495] on div ""sectionId" : "section0" , "sectionLabel" : "Dashboard" , "tabs" : [ ... ] } , …" at bounding box center [530, 395] width 886 height 539
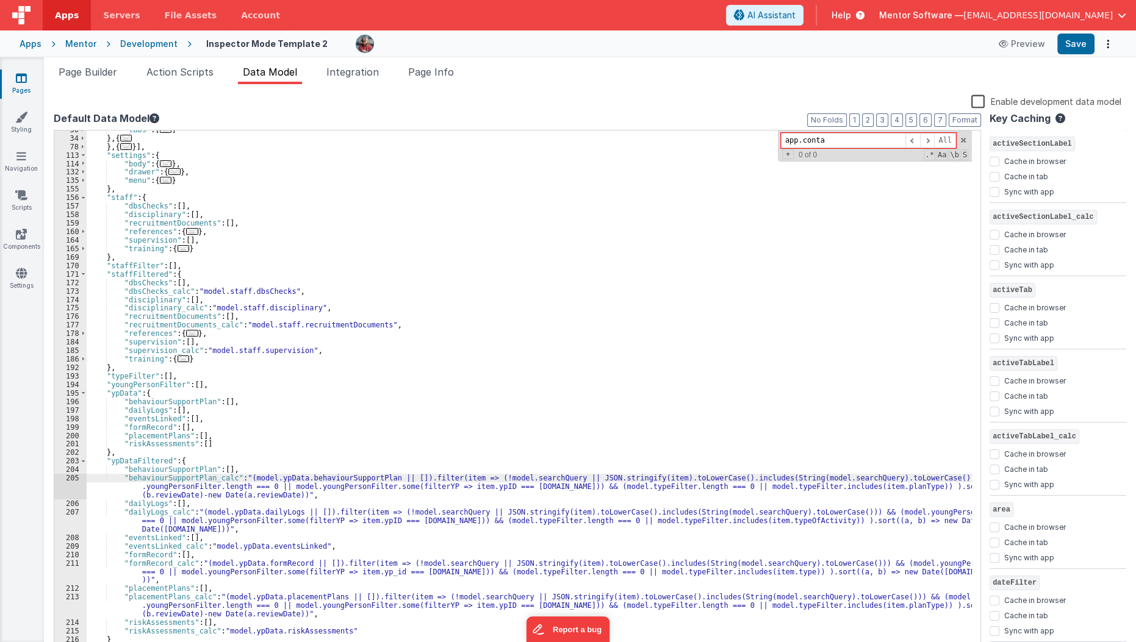
click at [242, 477] on div ""tabs" : [ ... ] } , { ... } , { ... }] , "settings" : { "body" : { ... } , "dr…" at bounding box center [530, 395] width 886 height 539
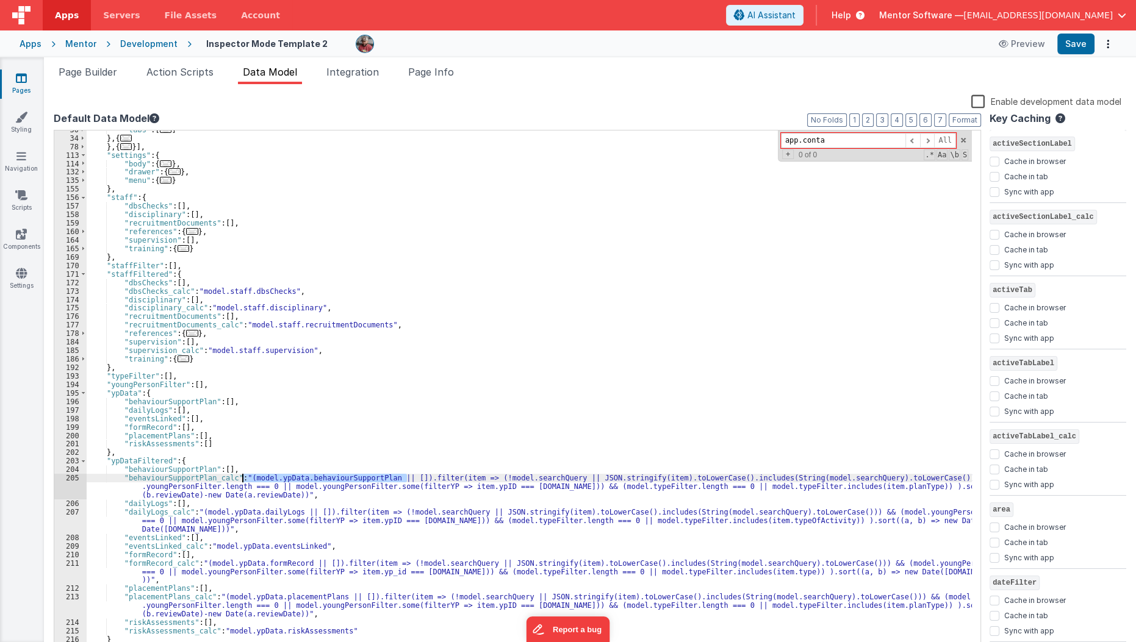
click at [242, 477] on div ""tabs" : [ ... ] } , { ... } , { ... }] , "settings" : { "body" : { ... } , "dr…" at bounding box center [529, 392] width 885 height 522
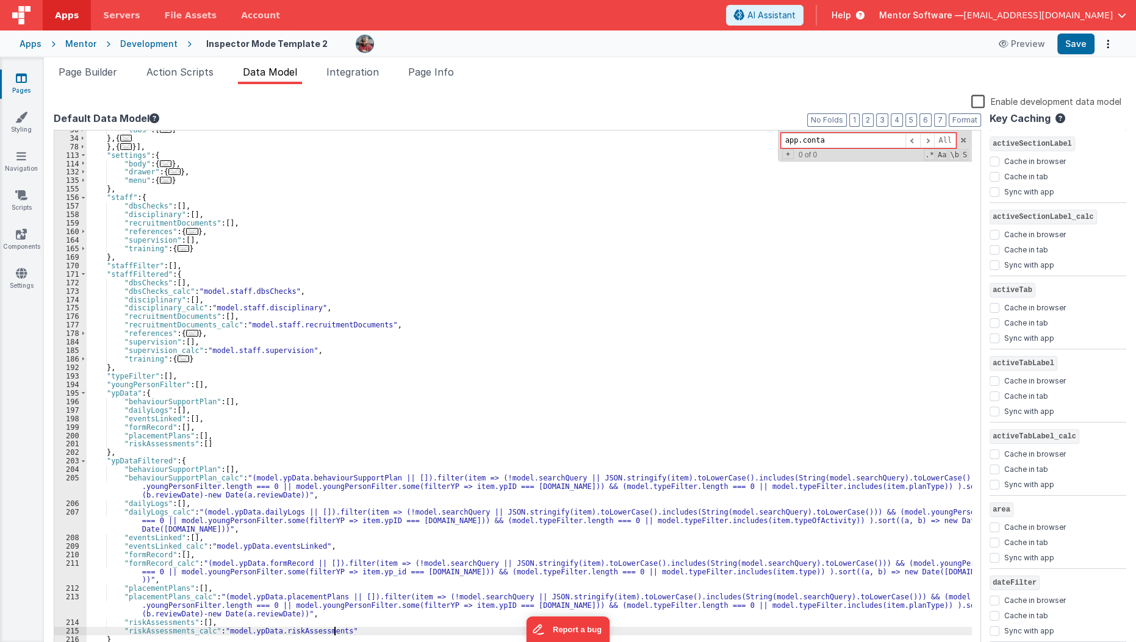
click at [334, 634] on div ""tabs" : [ ... ] } , { ... } , { ... }] , "settings" : { "body" : { ... } , "dr…" at bounding box center [530, 395] width 886 height 539
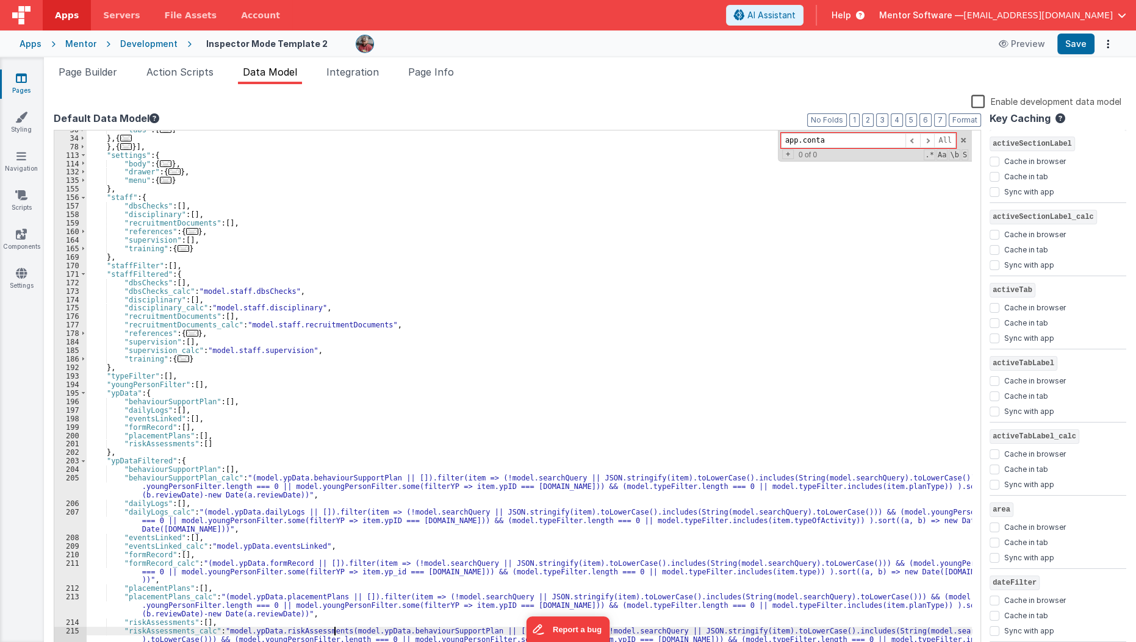
click at [334, 634] on div ""tabs" : [ ... ] } , { ... } , { ... }] , "settings" : { "body" : { ... } , "dr…" at bounding box center [530, 395] width 886 height 539
click at [336, 631] on div ""tabs" : [ ... ] } , { ... } , { ... }] , "settings" : { "body" : { ... } , "dr…" at bounding box center [530, 395] width 886 height 539
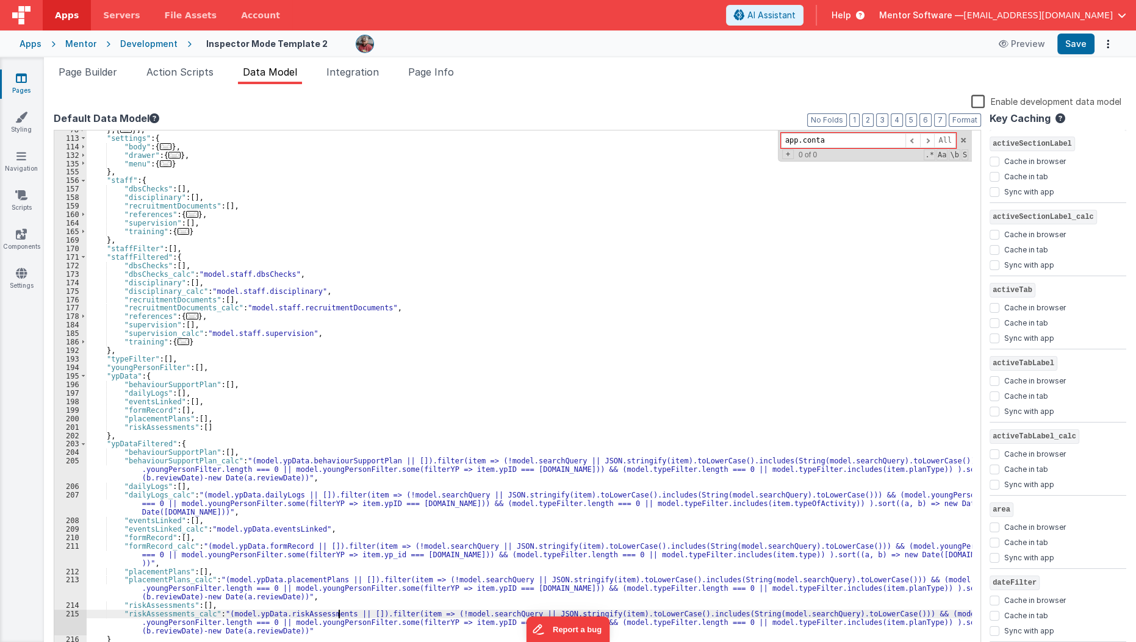
scroll to position [268, 0]
click at [1066, 45] on button "Save" at bounding box center [1075, 44] width 37 height 21
click at [91, 73] on span "Page Builder" at bounding box center [88, 72] width 59 height 12
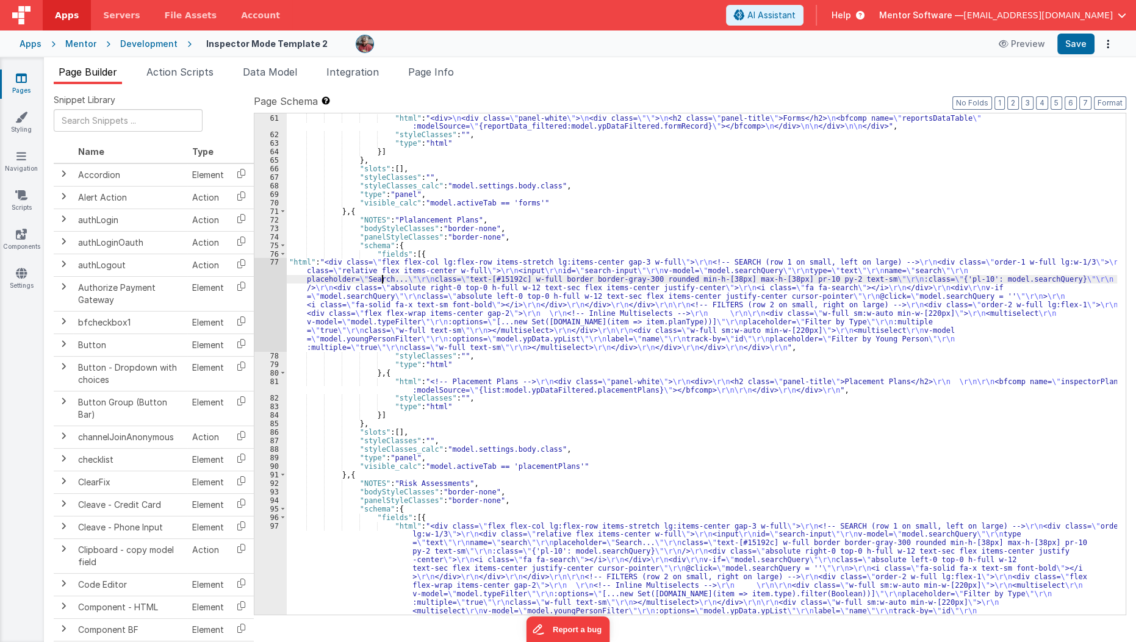
click at [382, 277] on div "} , { "html" : "<div> \n <div class= \" panel-white \" > \n <div class= \"\" > …" at bounding box center [702, 416] width 831 height 620
click at [272, 304] on div "77" at bounding box center [270, 304] width 32 height 93
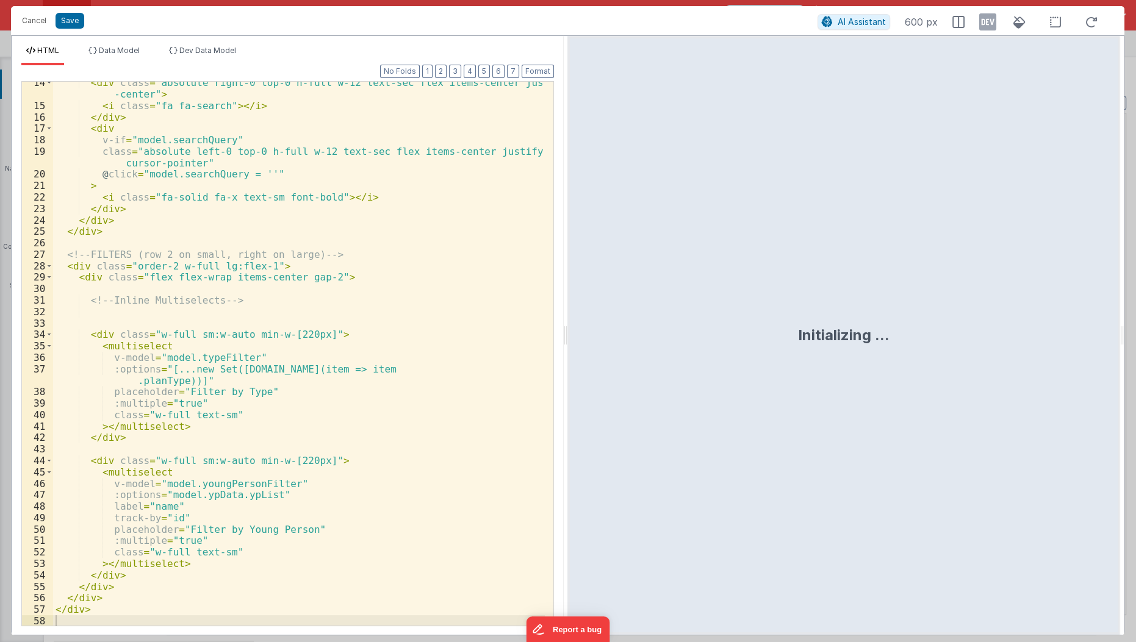
scroll to position [165, 0]
click at [104, 371] on div "< div class = "absolute right-0 top-0 h-full w-12 text-sec flex items-center ju…" at bounding box center [299, 366] width 493 height 579
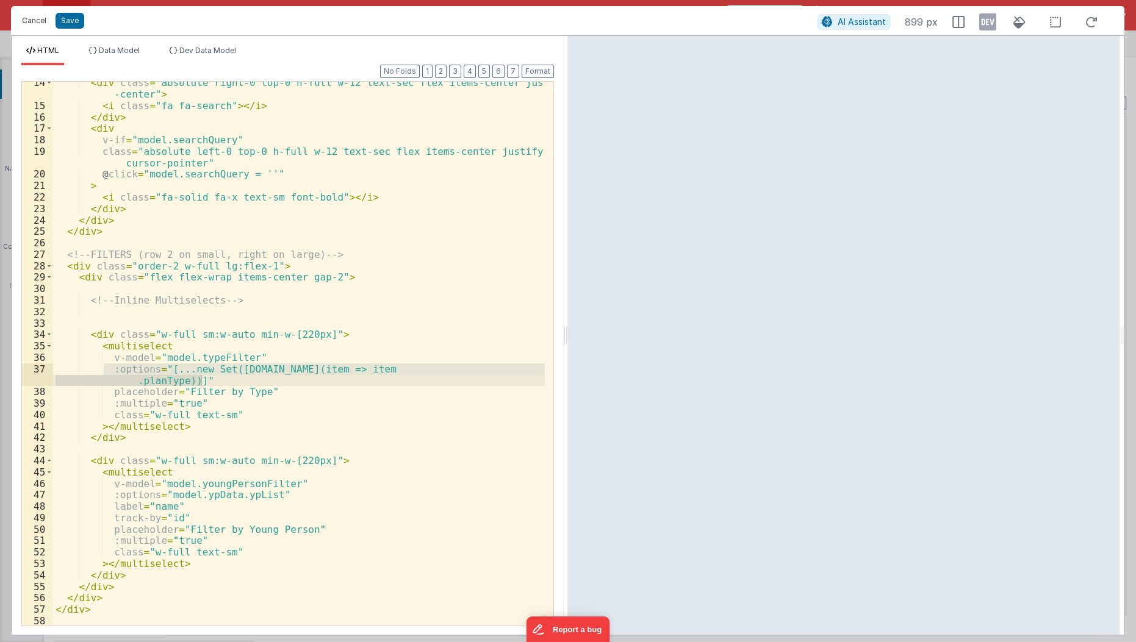
click at [29, 19] on button "Cancel" at bounding box center [34, 20] width 37 height 17
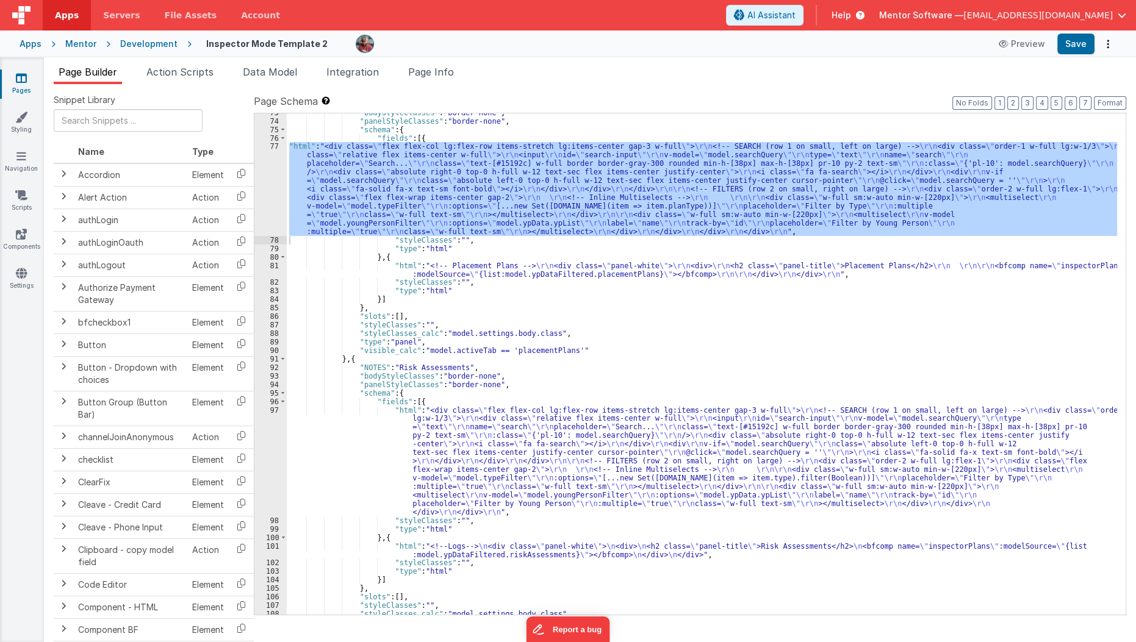
scroll to position [1518, 0]
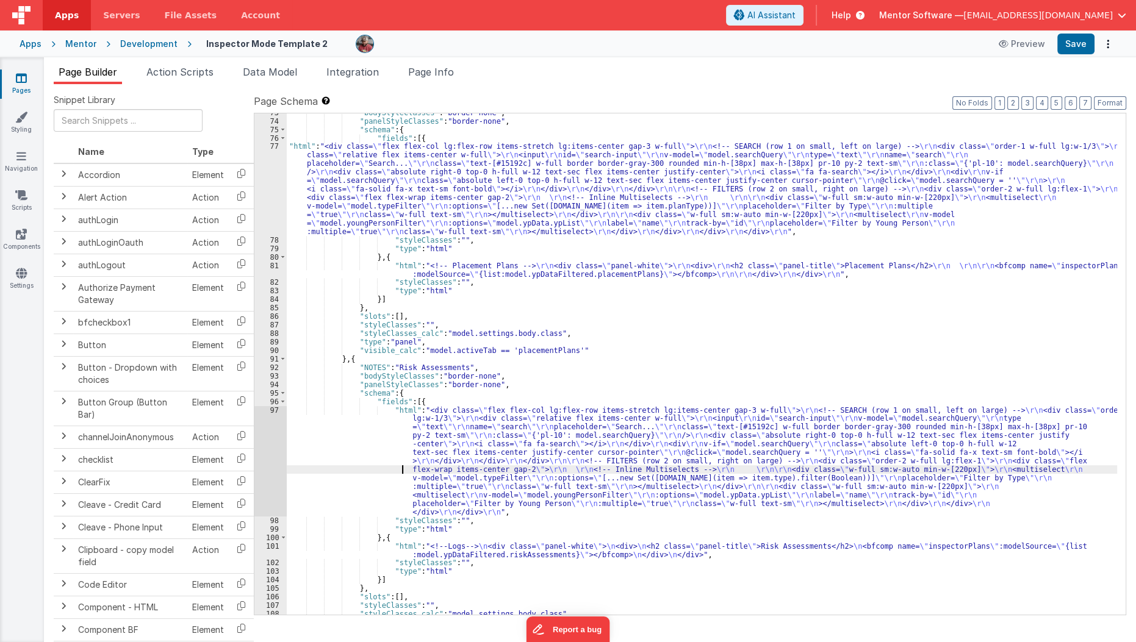
click at [401, 465] on div ""bodyStyleClasses" : "border-none" , "panelStyleClasses" : "border-none" , "sch…" at bounding box center [702, 368] width 831 height 518
click at [262, 458] on div "97" at bounding box center [270, 461] width 32 height 110
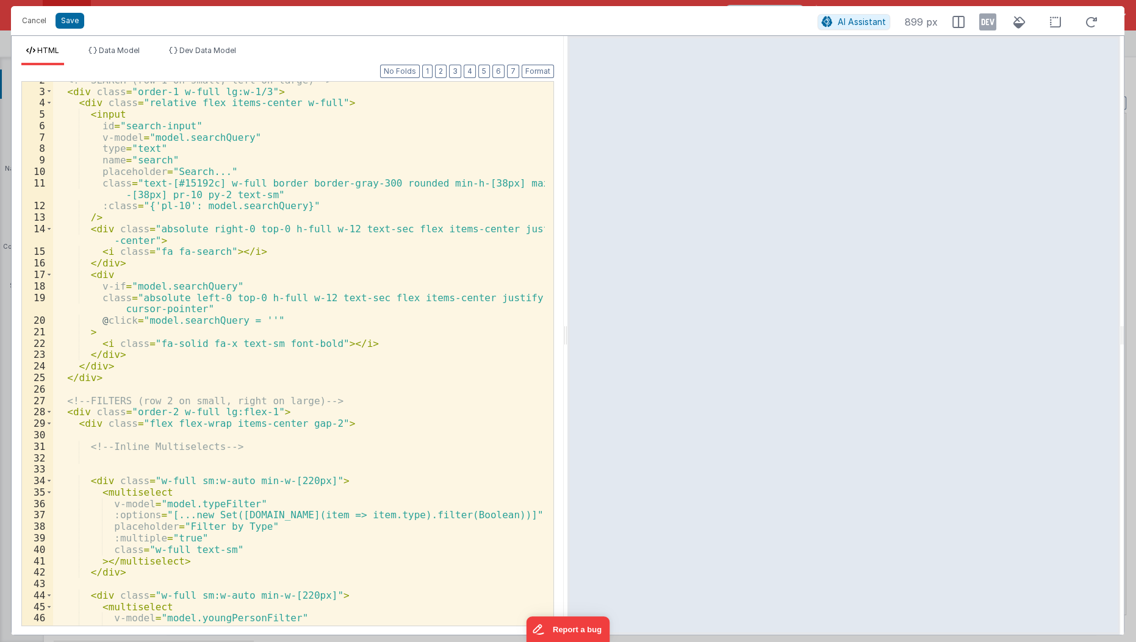
scroll to position [22, 0]
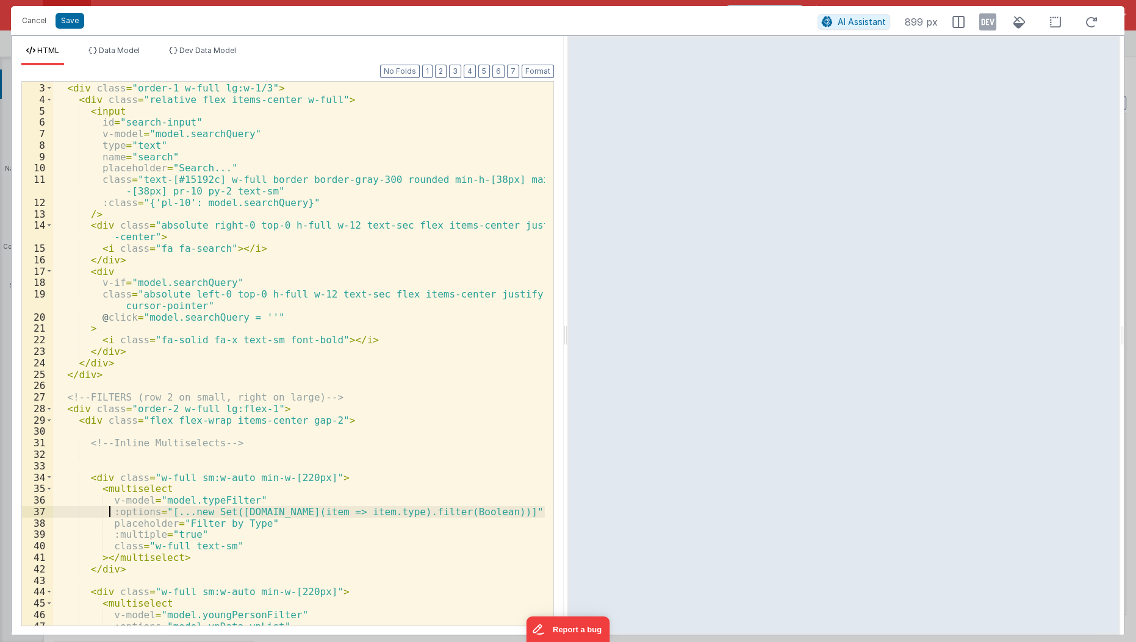
click at [108, 511] on div "<!-- SEARCH (row 1 on small, left on large) --> < div class = "order-1 w-full l…" at bounding box center [299, 355] width 493 height 568
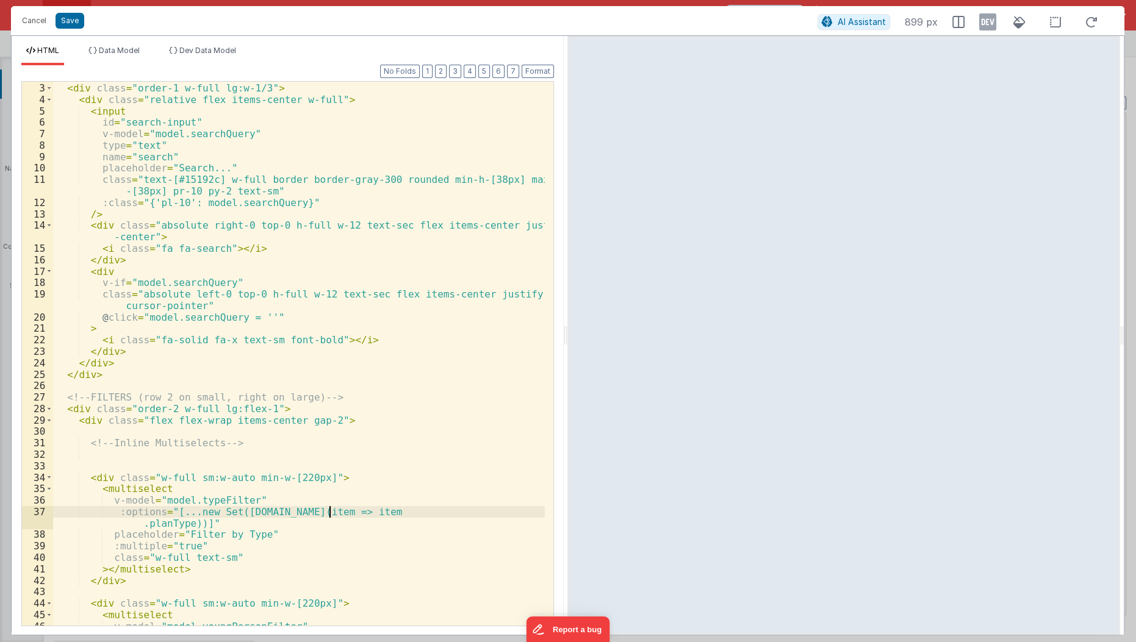
click at [331, 513] on div "<!-- SEARCH (row 1 on small, left on large) --> < div class = "order-1 w-full l…" at bounding box center [299, 355] width 493 height 568
click at [346, 515] on div "<!-- SEARCH (row 1 on small, left on large) --> < div class = "order-1 w-full l…" at bounding box center [299, 355] width 493 height 568
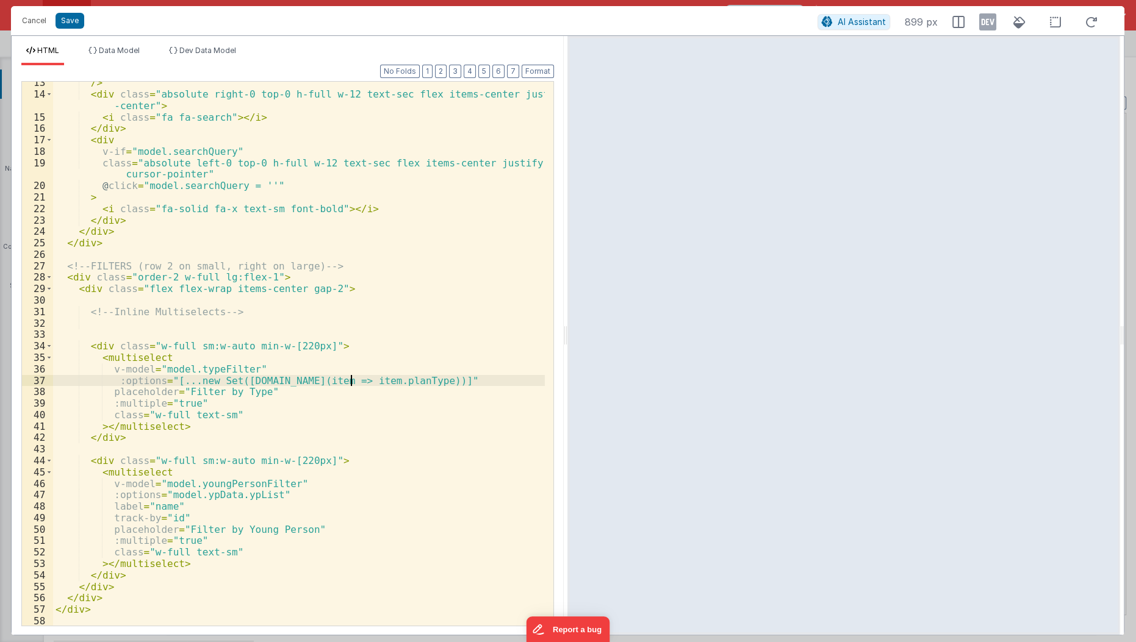
scroll to position [154, 0]
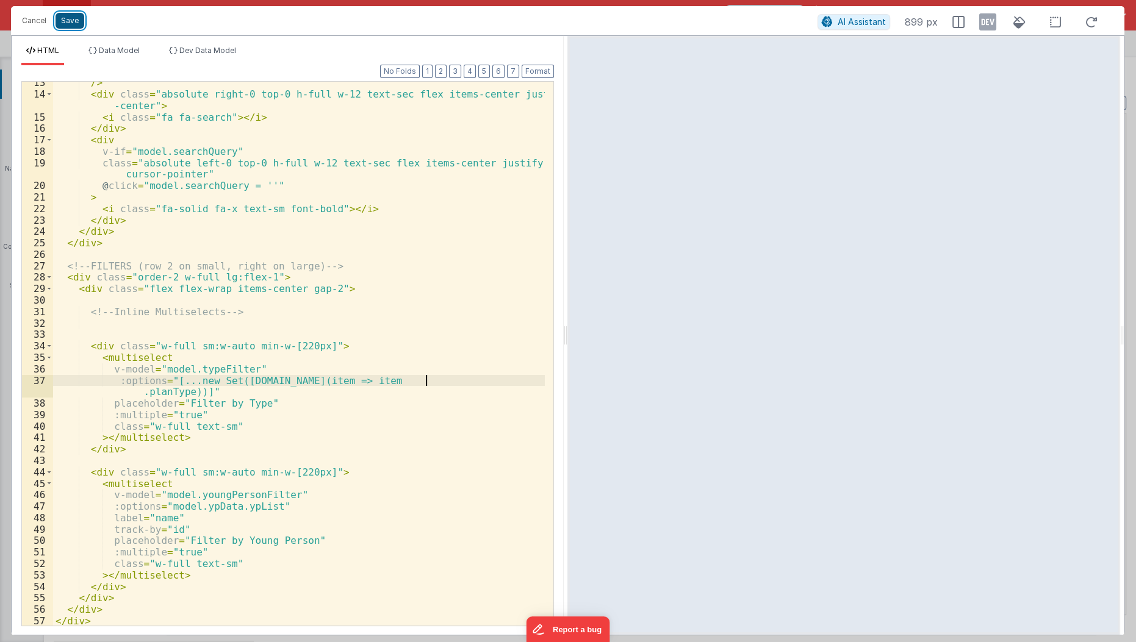
click at [65, 26] on button "Save" at bounding box center [70, 21] width 29 height 16
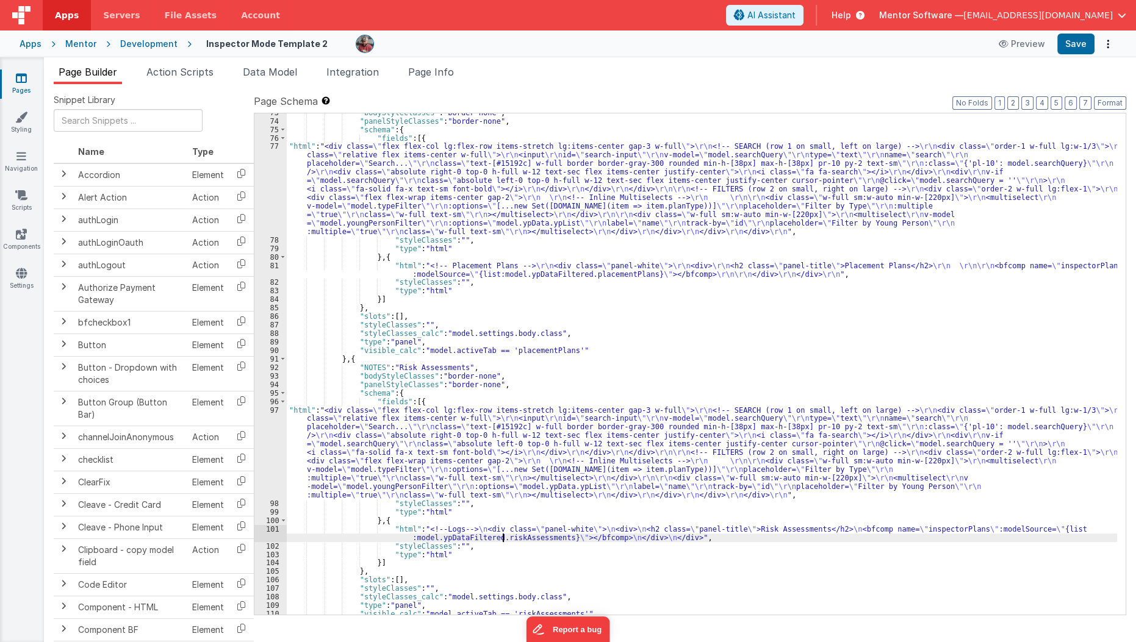
click at [504, 540] on div ""bodyStyleClasses" : "border-none" , "panelStyleClasses" : "border-none" , "sch…" at bounding box center [702, 368] width 831 height 518
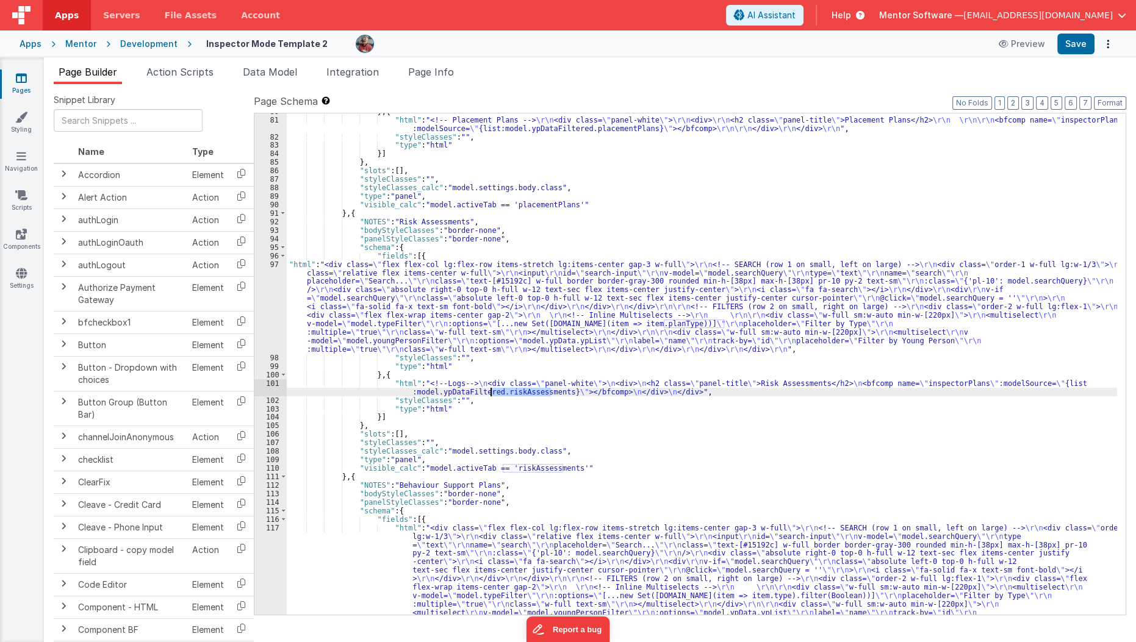
scroll to position [1793, 0]
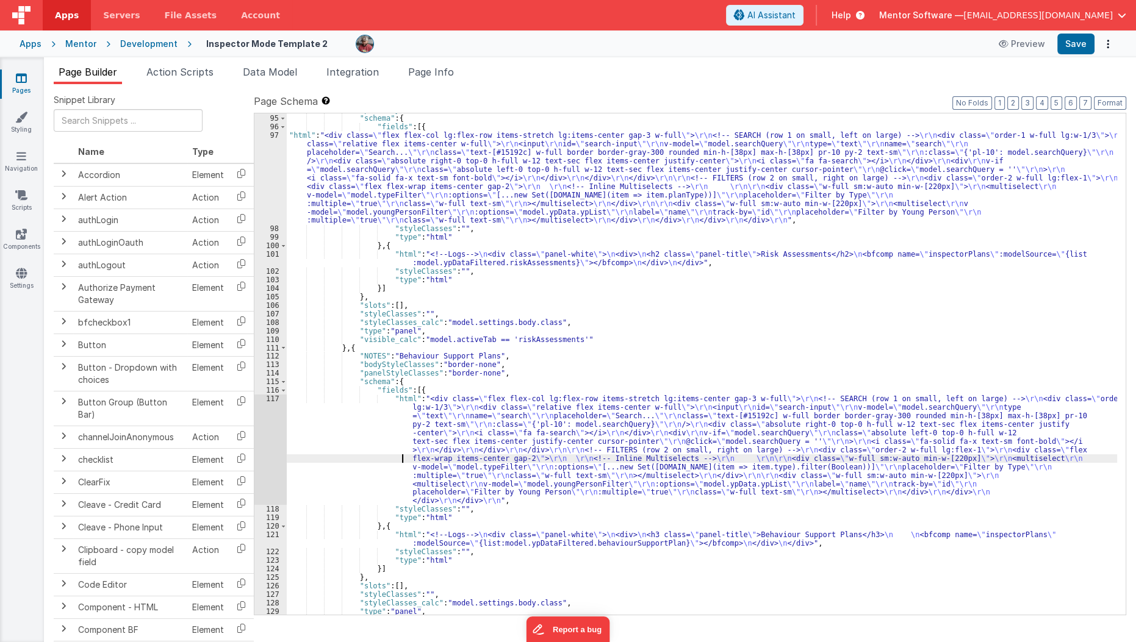
click at [388, 456] on div ""panelStyleClasses" : "border-none" , "schema" : { "fields" : [{ "html" : "<div…" at bounding box center [702, 365] width 831 height 518
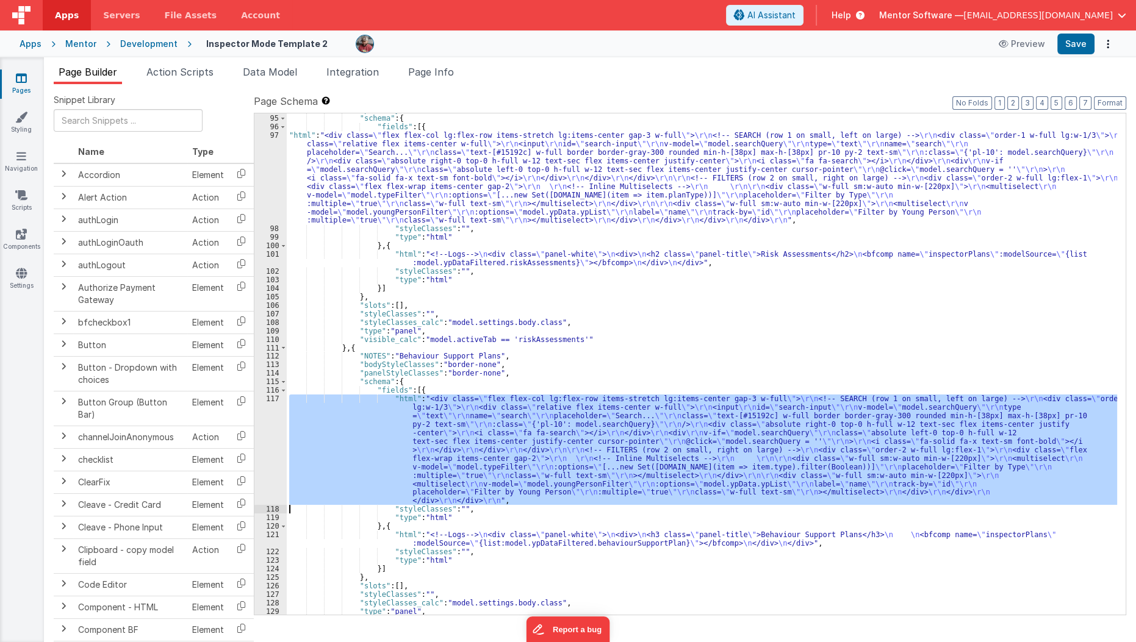
click at [273, 449] on div "117" at bounding box center [270, 450] width 32 height 110
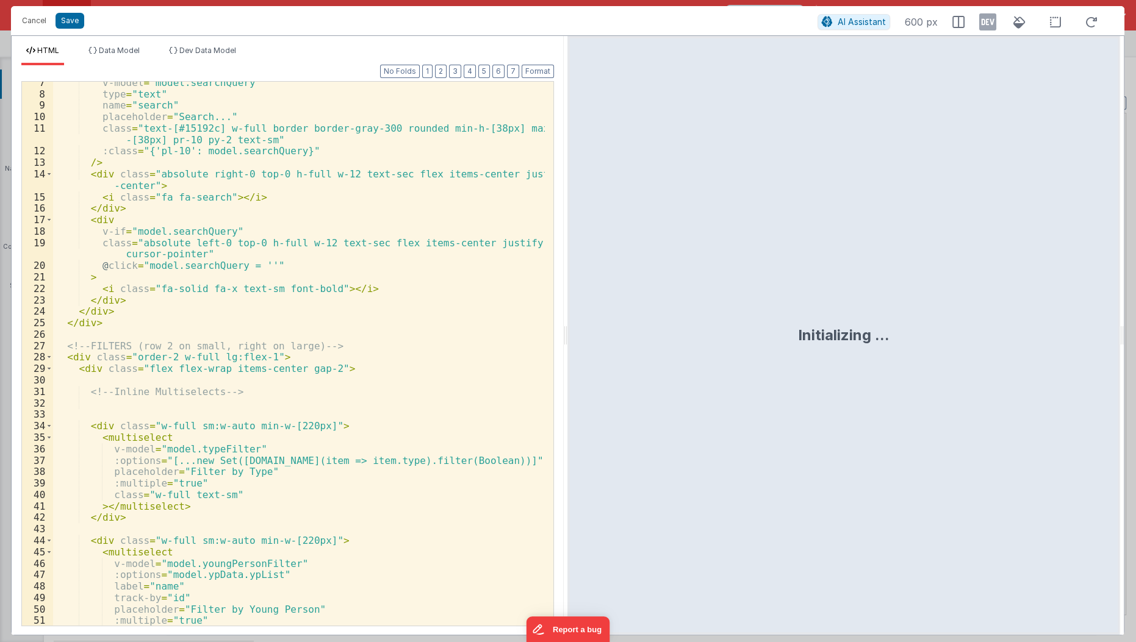
scroll to position [79, 0]
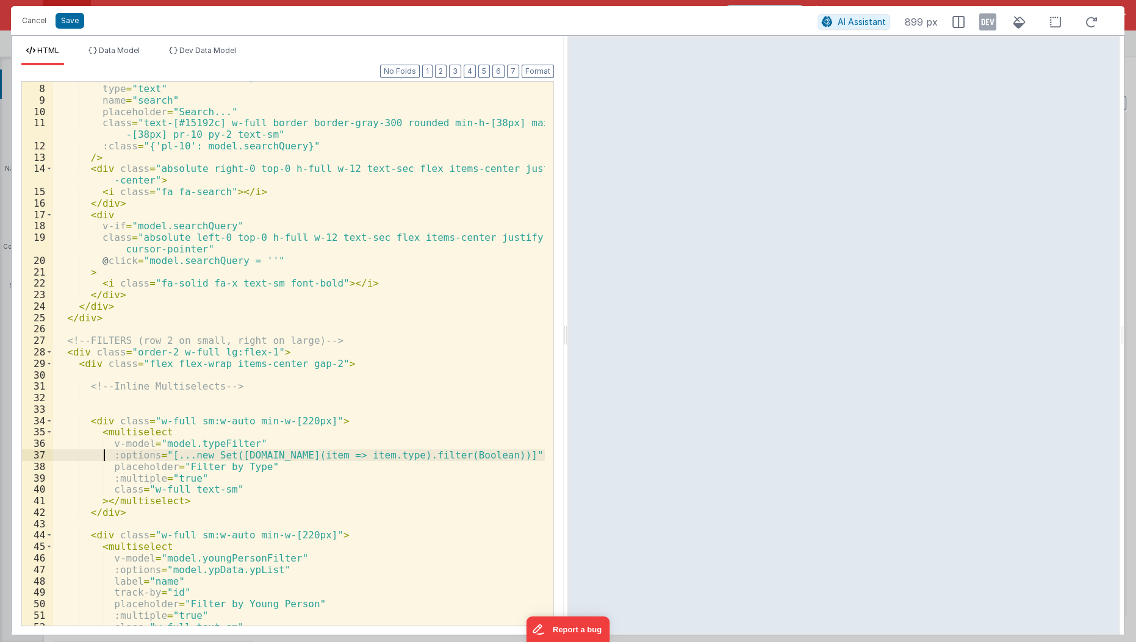
click at [106, 454] on div "v-model = "model.searchQuery" type = "text" name = "search" placeholder = "Sear…" at bounding box center [299, 355] width 493 height 568
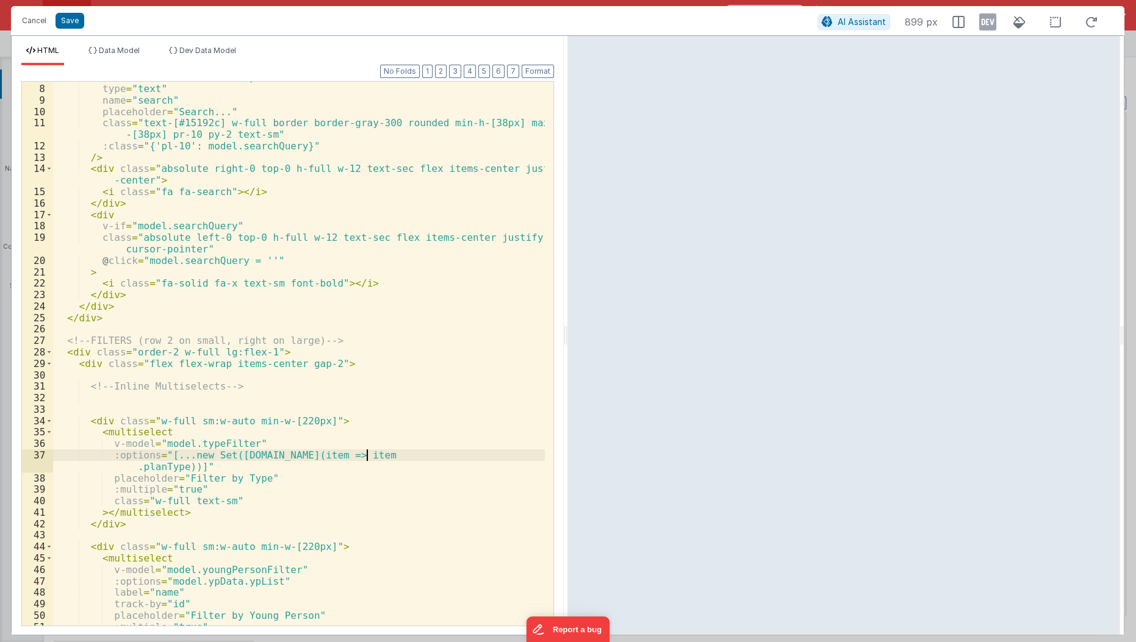
click at [368, 457] on div "v-model = "model.searchQuery" type = "text" name = "search" placeholder = "Sear…" at bounding box center [299, 355] width 493 height 568
click at [69, 25] on button "Save" at bounding box center [70, 21] width 29 height 16
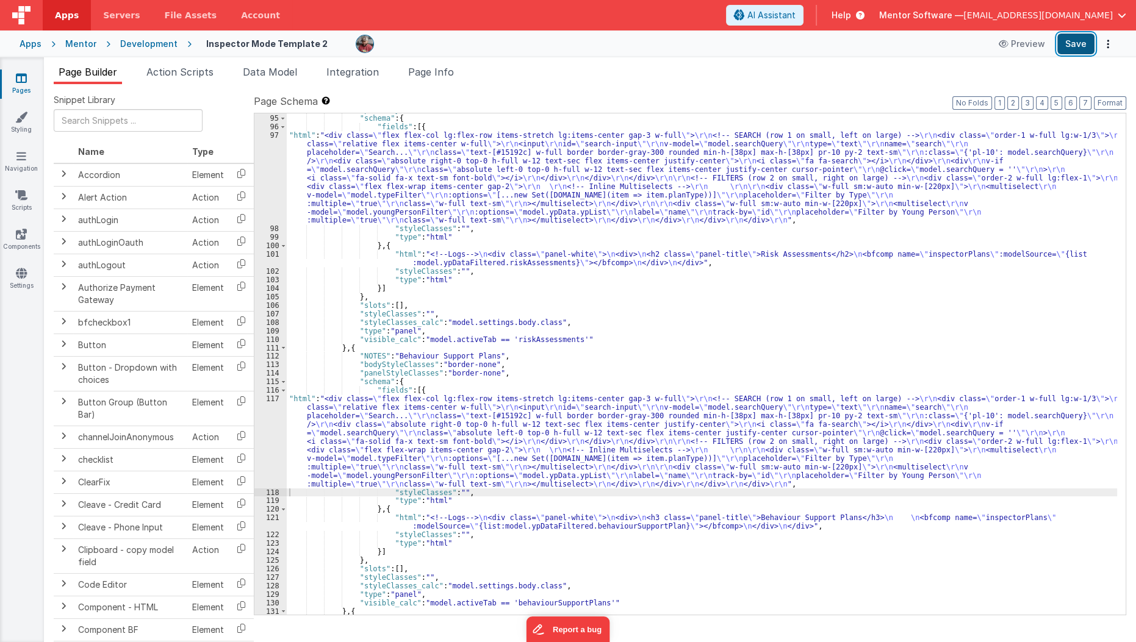
click at [1075, 50] on button "Save" at bounding box center [1075, 44] width 37 height 21
click at [271, 73] on span "Data Model" at bounding box center [270, 72] width 54 height 12
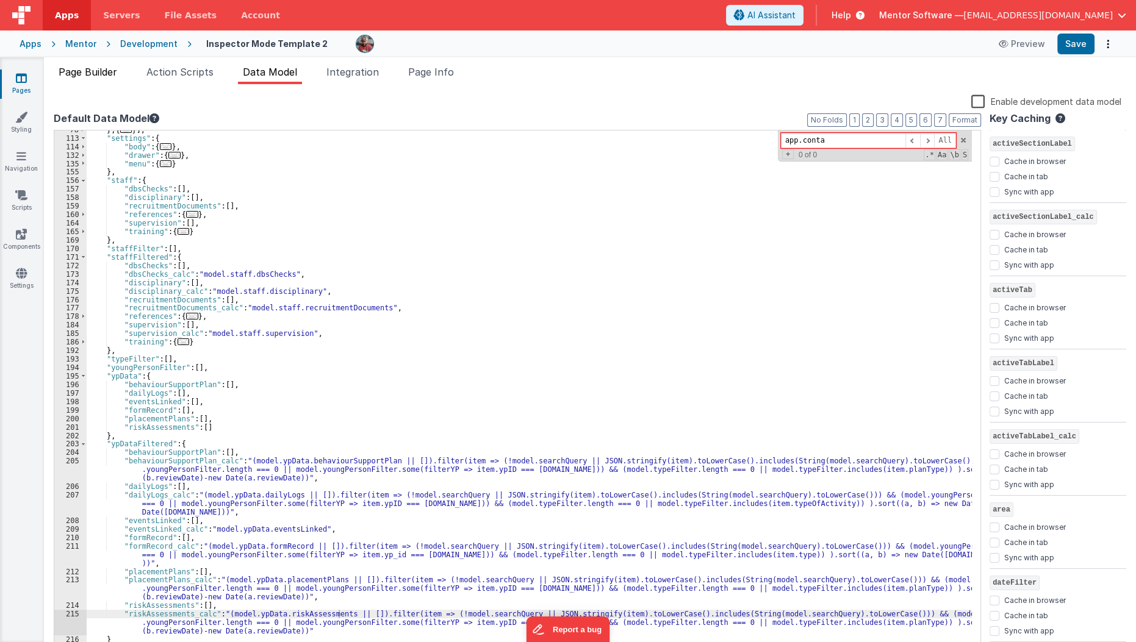
click at [110, 69] on span "Page Builder" at bounding box center [88, 72] width 59 height 12
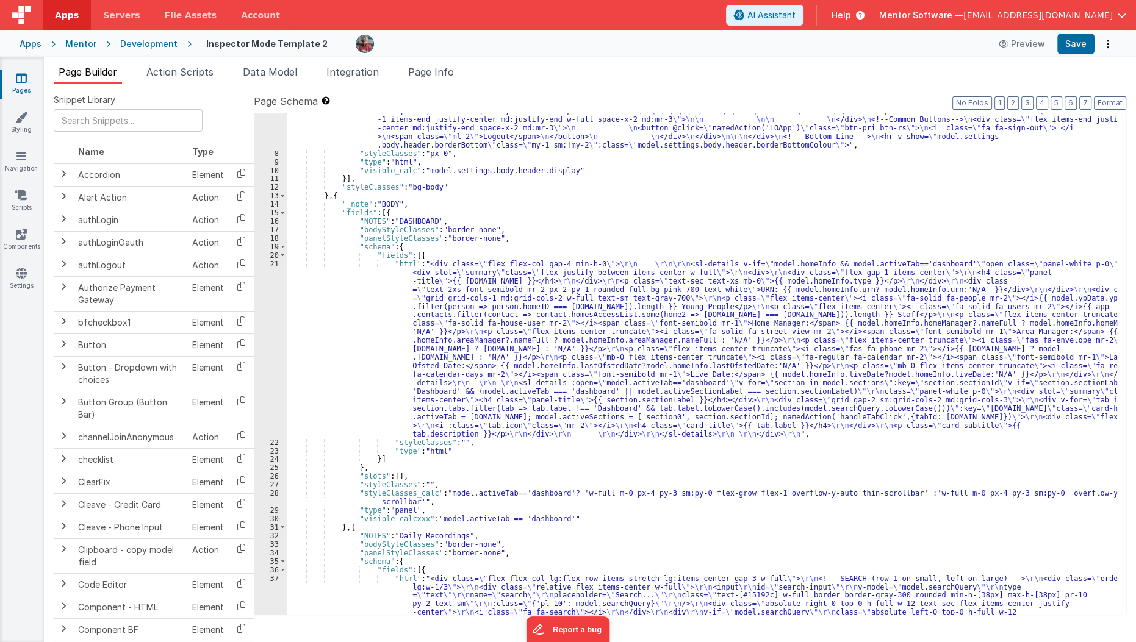
scroll to position [148, 0]
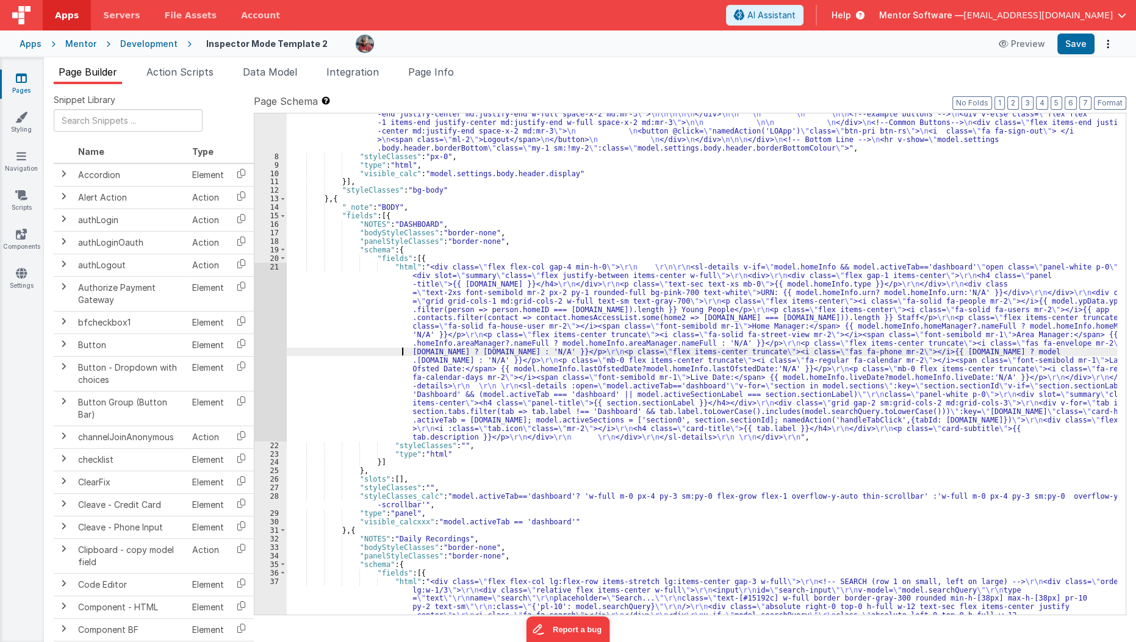
click at [359, 355] on div ""html" : "<div v-show= \" model.settings.body.header.display \" id= \" heading …" at bounding box center [702, 381] width 831 height 731
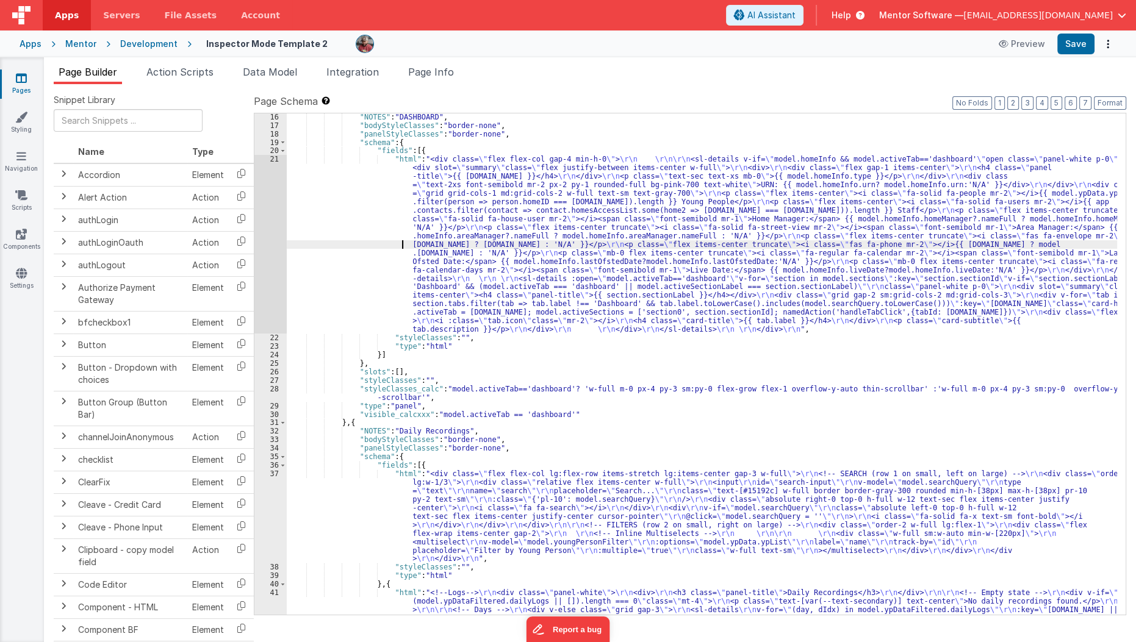
scroll to position [256, 0]
click at [273, 289] on div "21" at bounding box center [270, 244] width 32 height 179
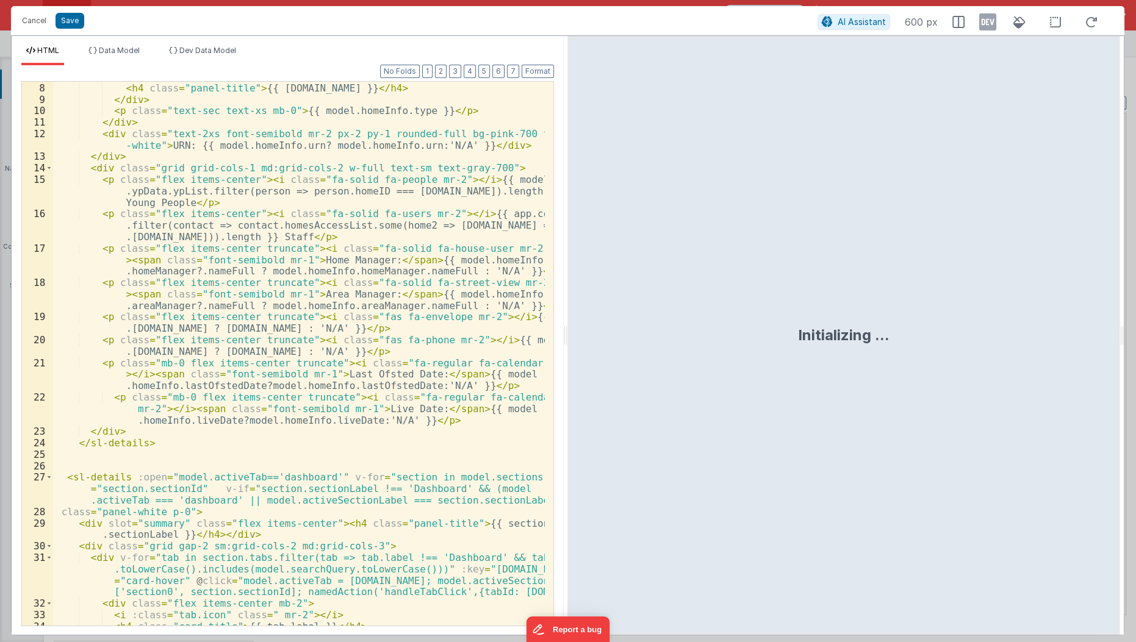
scroll to position [199, 0]
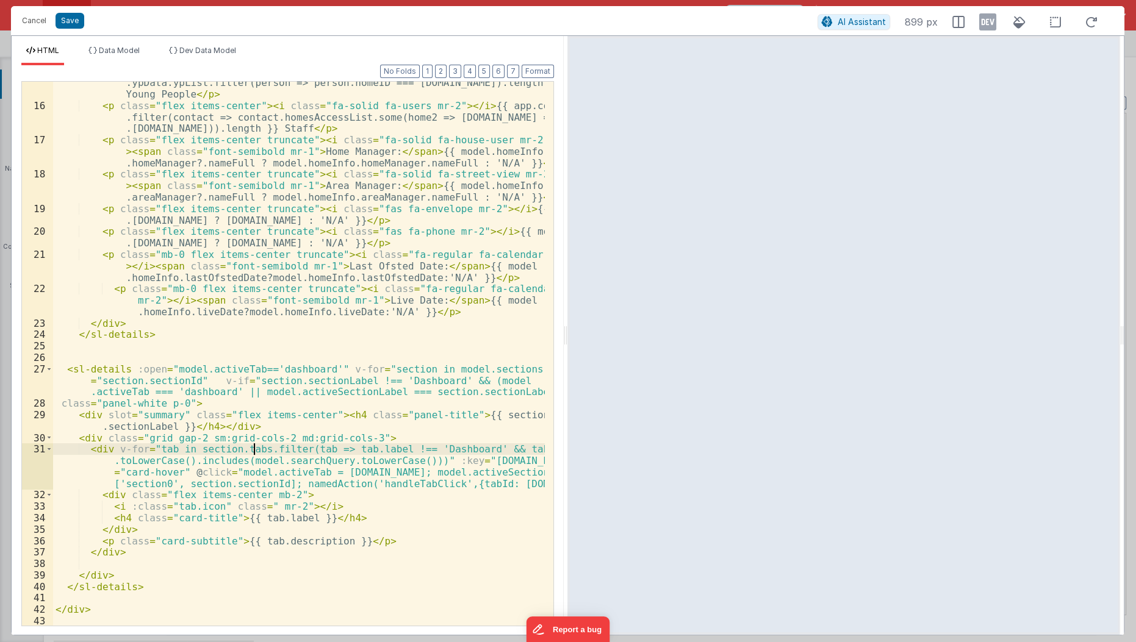
click at [255, 451] on div "< p class = "flex items-center" > < i class = "fa-solid fa-people mr-2" > </ i …" at bounding box center [299, 360] width 493 height 591
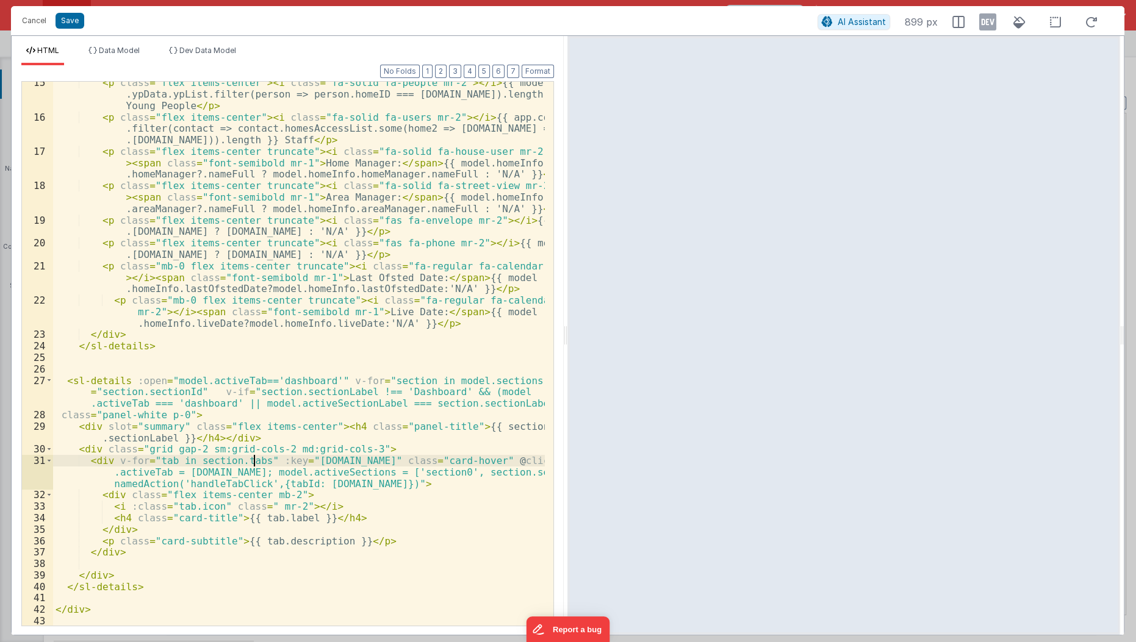
scroll to position [188, 0]
click at [72, 21] on button "Save" at bounding box center [70, 21] width 29 height 16
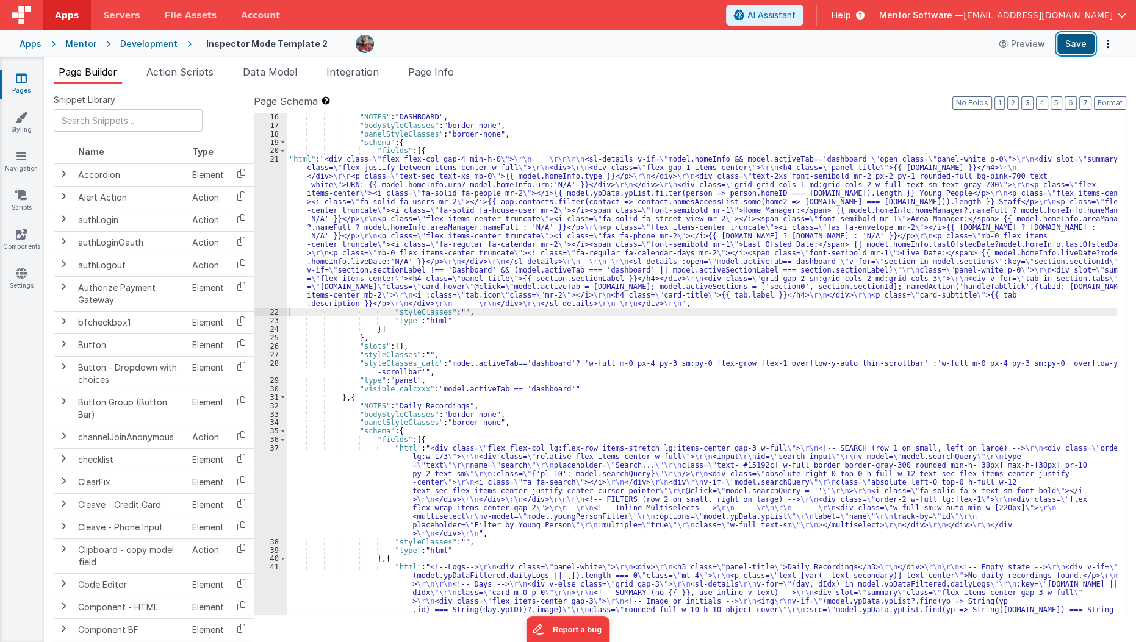
click at [1076, 38] on button "Save" at bounding box center [1075, 44] width 37 height 21
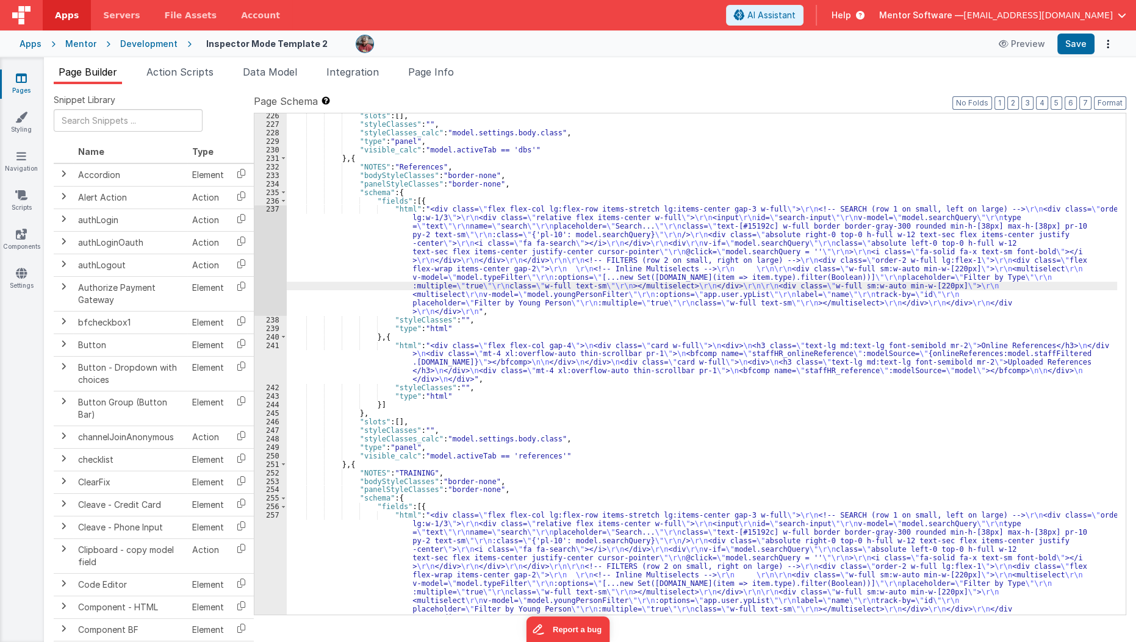
scroll to position [4686, 0]
click at [38, 82] on link "Pages" at bounding box center [21, 84] width 44 height 24
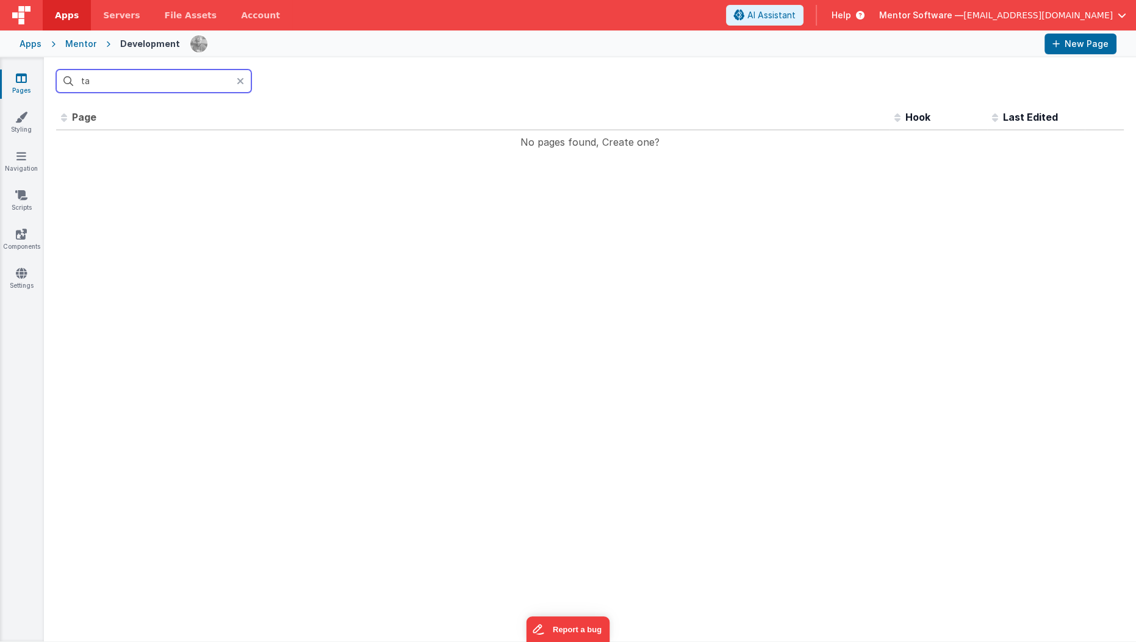
type input "t"
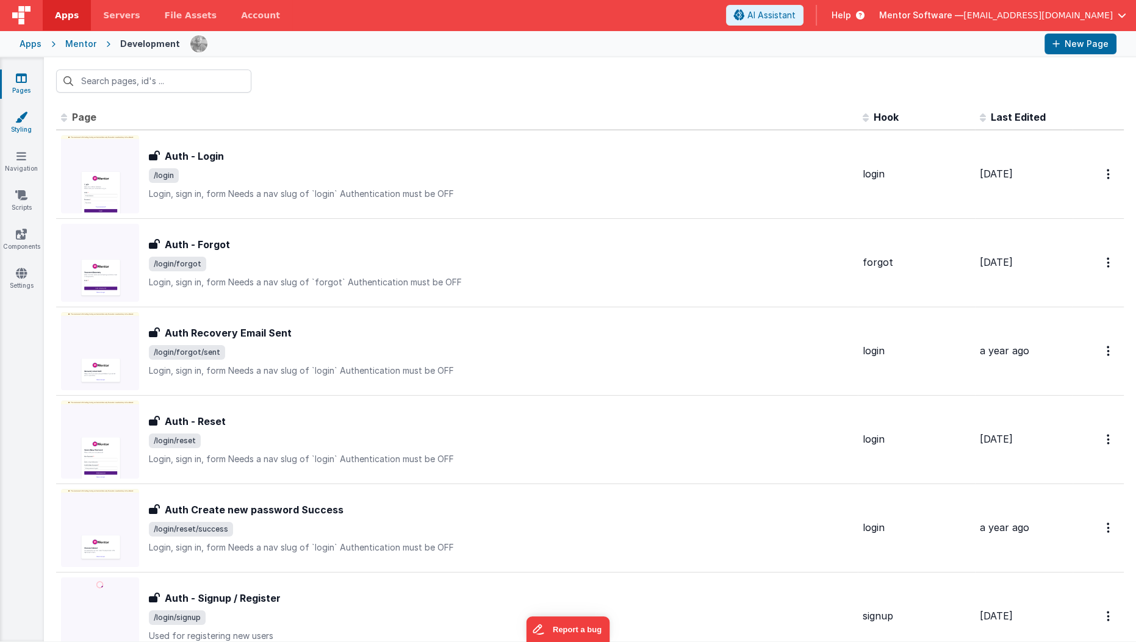
click at [29, 127] on link "Styling" at bounding box center [21, 123] width 44 height 24
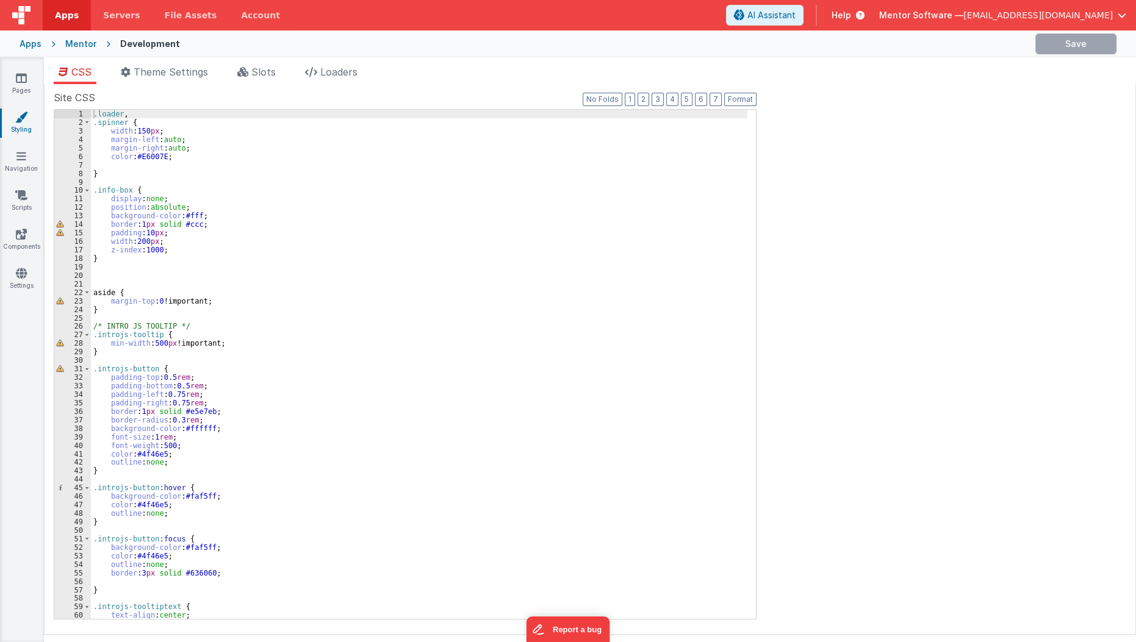
click at [274, 256] on div ".loader , .spinner { width : 150 px ; margin-left : auto ; margin-right : auto …" at bounding box center [419, 373] width 657 height 527
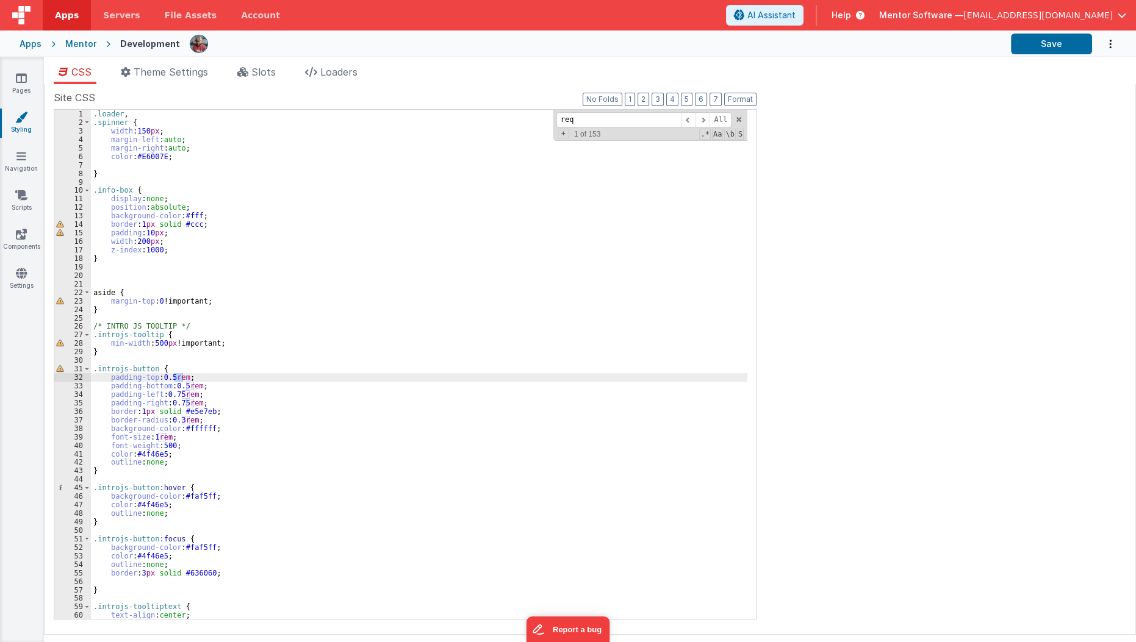
scroll to position [1836, 0]
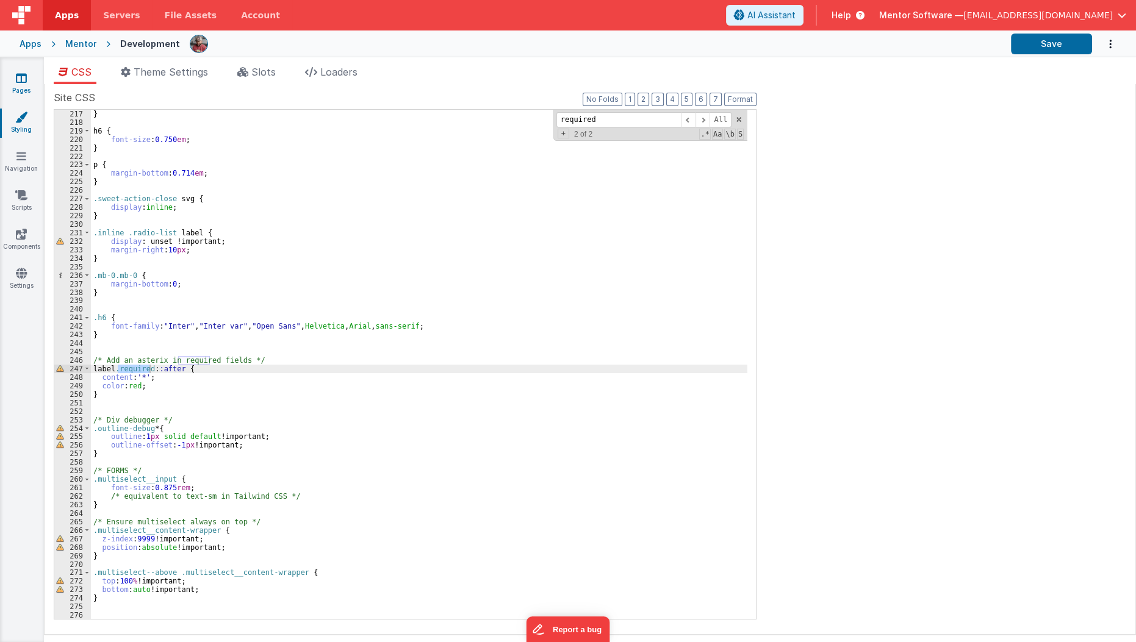
type input "required"
click at [13, 76] on link "Pages" at bounding box center [21, 84] width 44 height 24
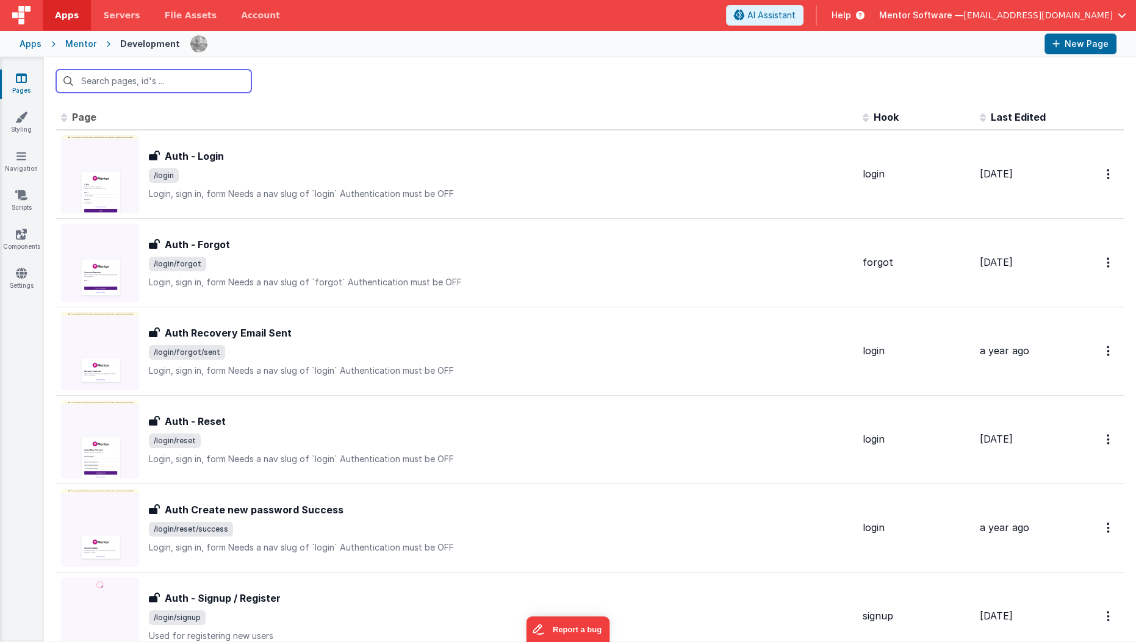
click at [228, 86] on input "text" at bounding box center [153, 81] width 195 height 23
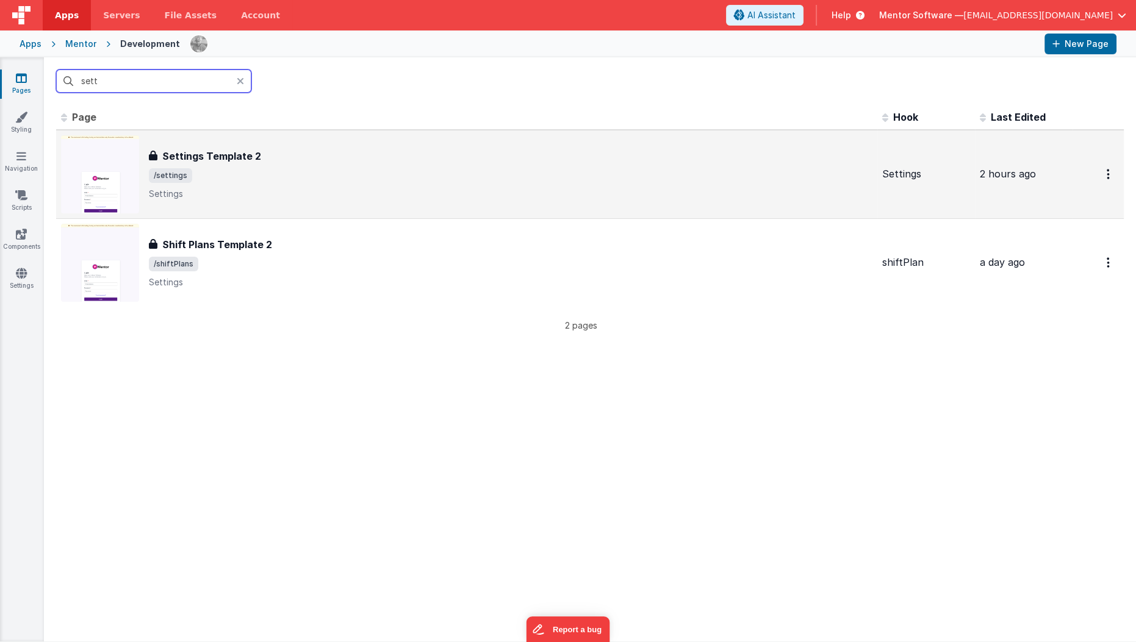
type input "sett"
click at [247, 207] on div "Settings Template 2 Settings Template 2 /settings Settings" at bounding box center [466, 174] width 811 height 78
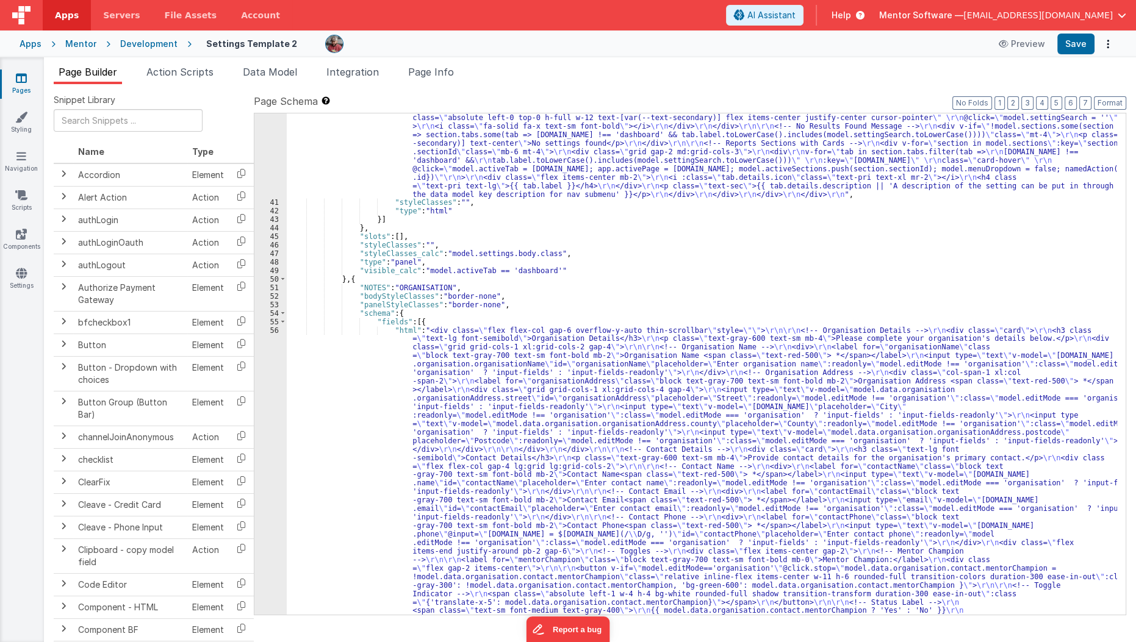
scroll to position [2148, 0]
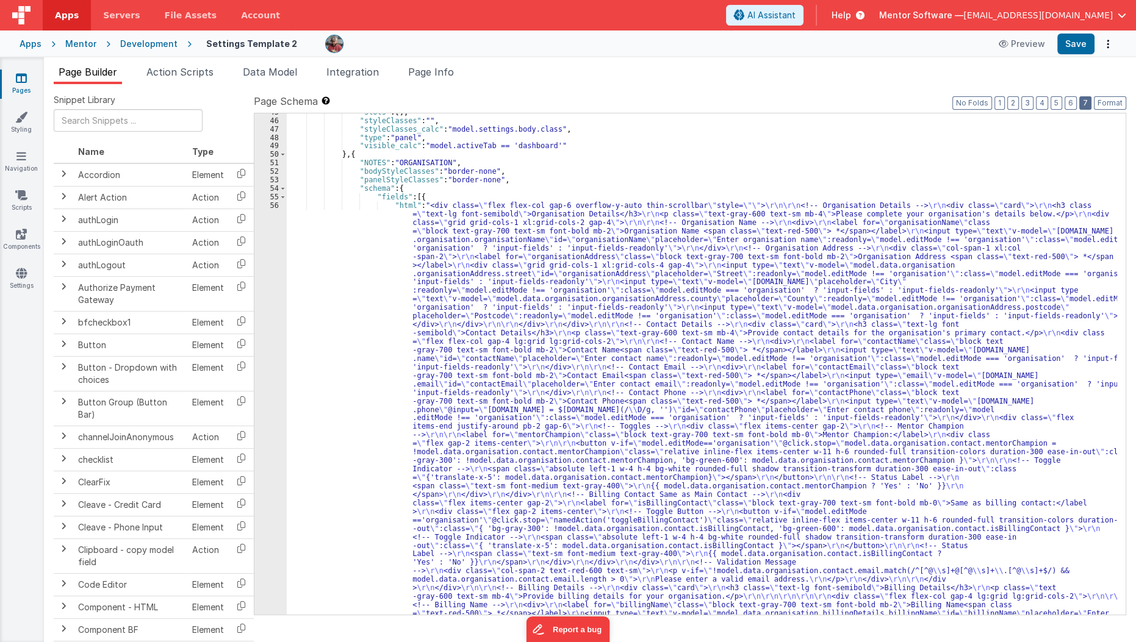
click at [1089, 99] on button "7" at bounding box center [1085, 102] width 12 height 13
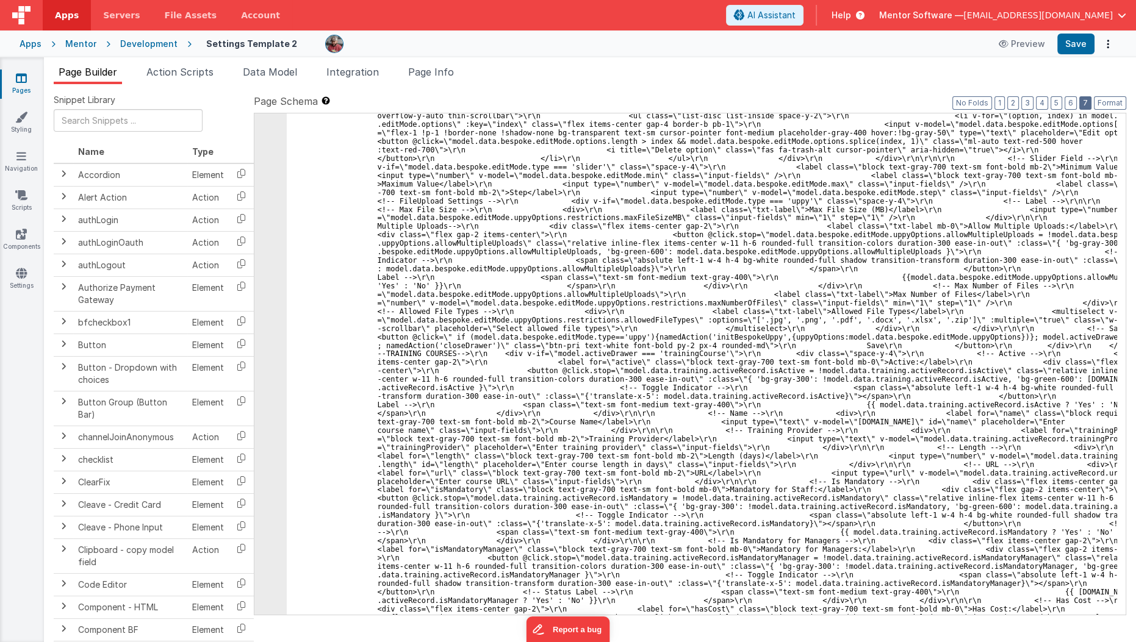
scroll to position [6411, 0]
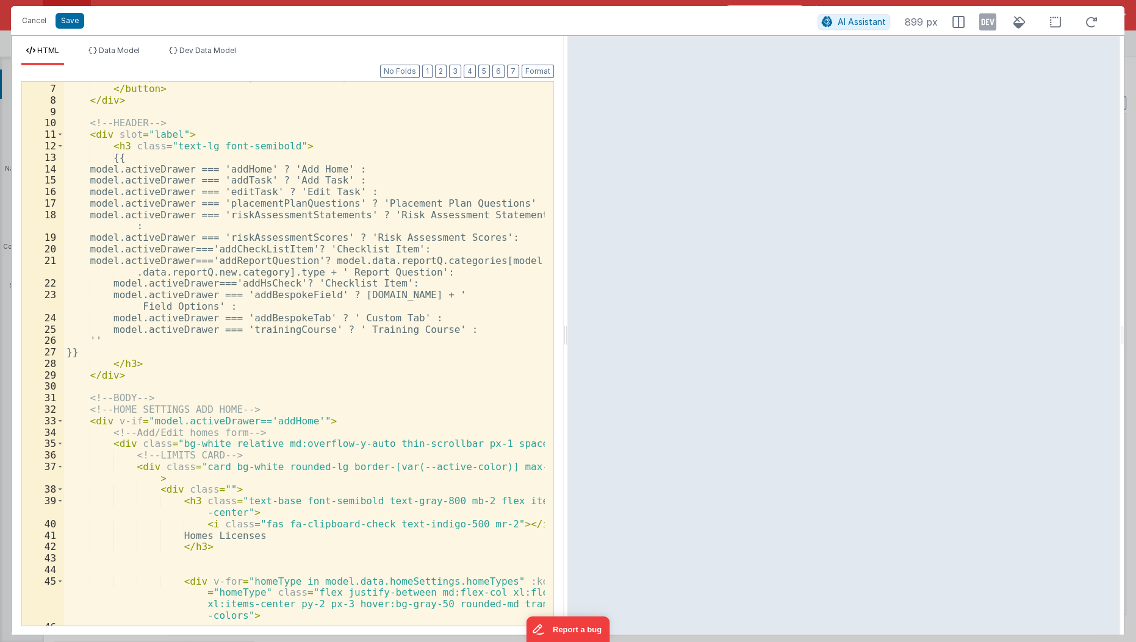
scroll to position [127, 0]
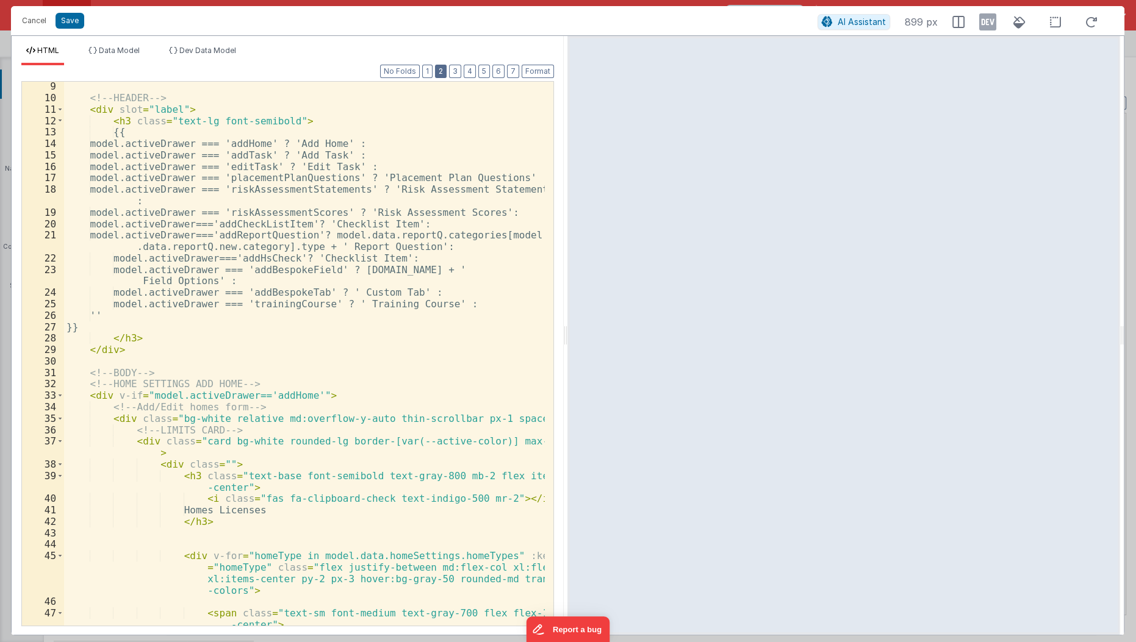
click at [446, 68] on button "2" at bounding box center [441, 71] width 12 height 13
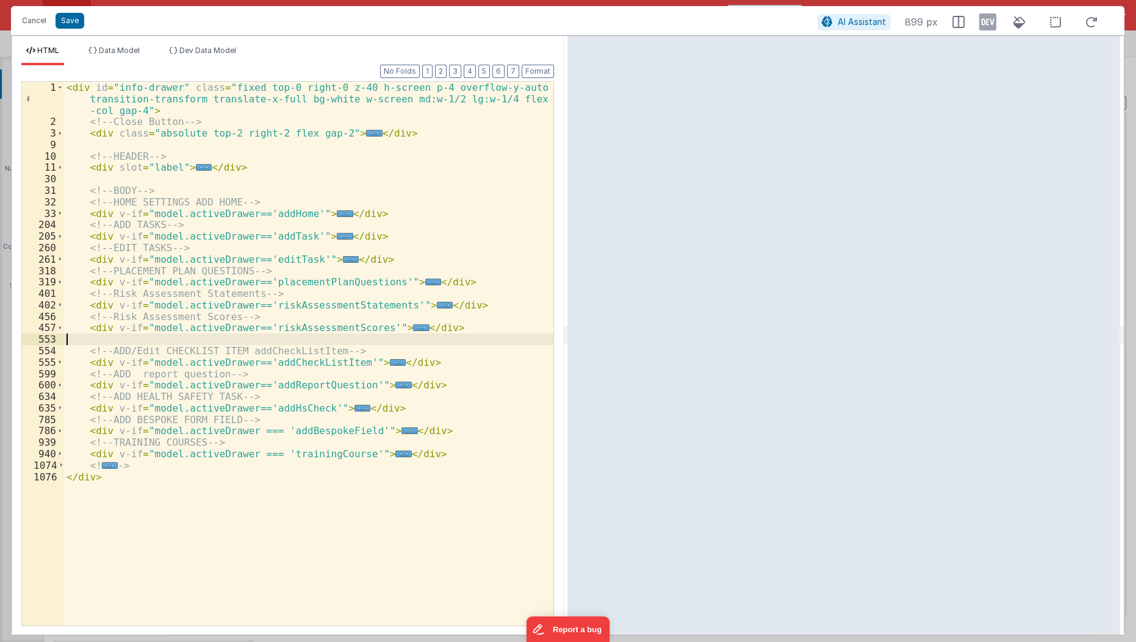
click at [248, 339] on div "< div id = "info-drawer" class = "fixed top-0 right-0 z-40 h-screen p-4 overflo…" at bounding box center [309, 377] width 490 height 591
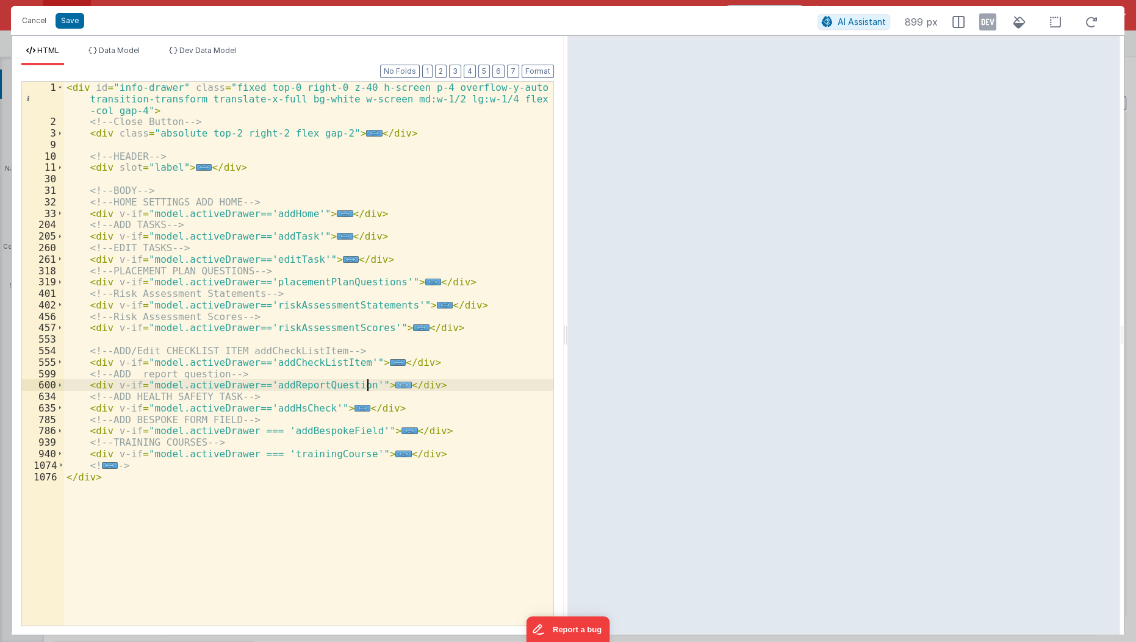
click at [395, 385] on span "..." at bounding box center [403, 385] width 16 height 7
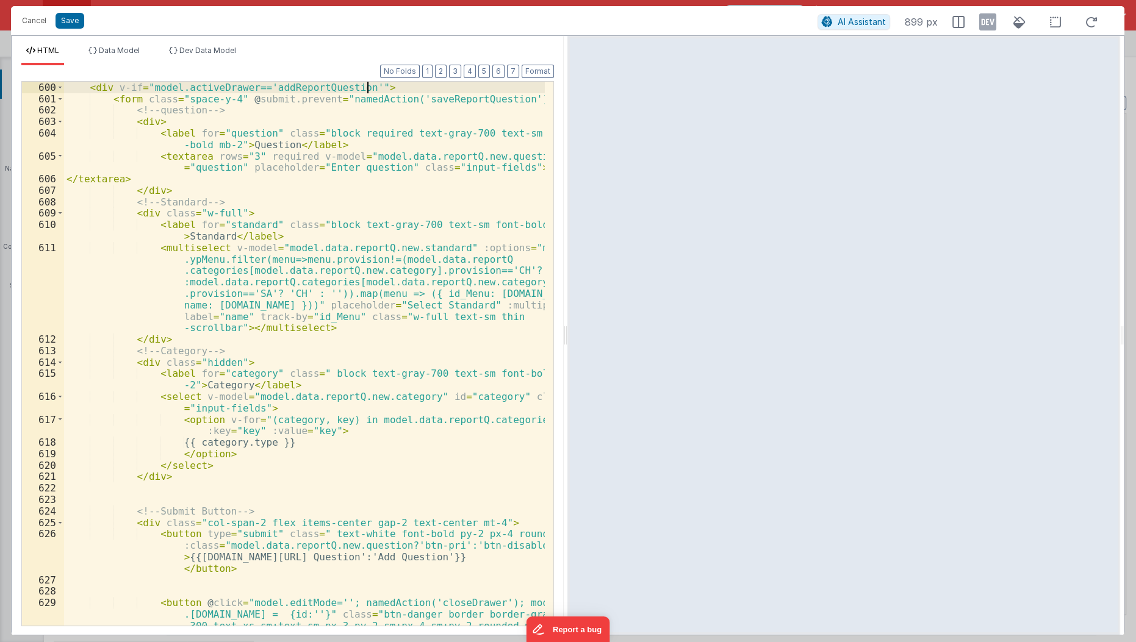
scroll to position [271, 0]
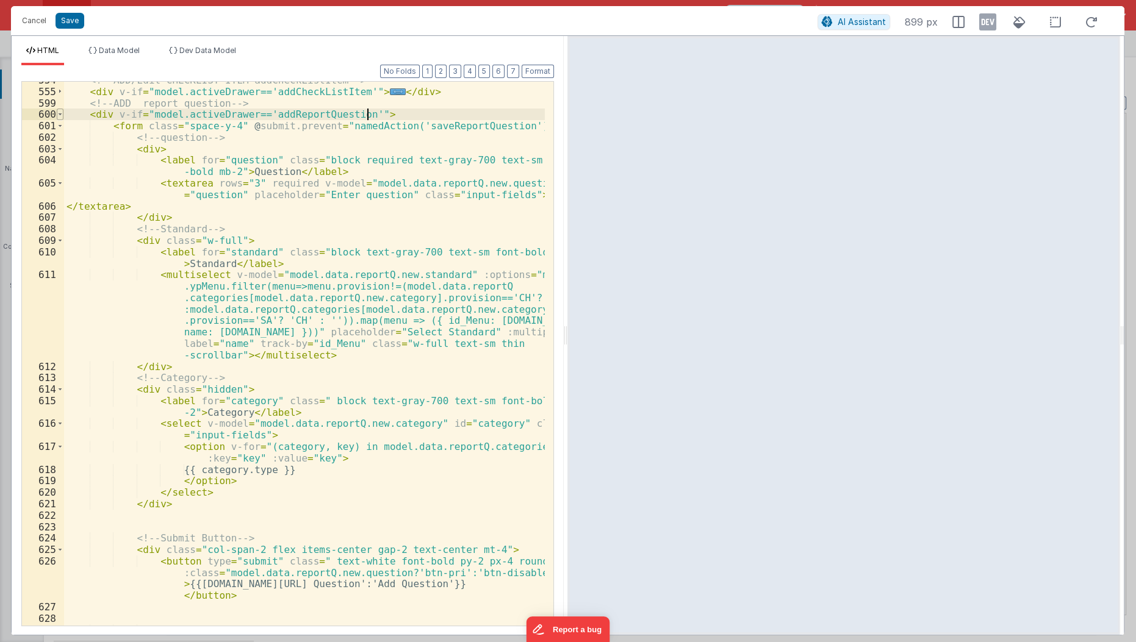
click at [57, 113] on span at bounding box center [60, 115] width 7 height 12
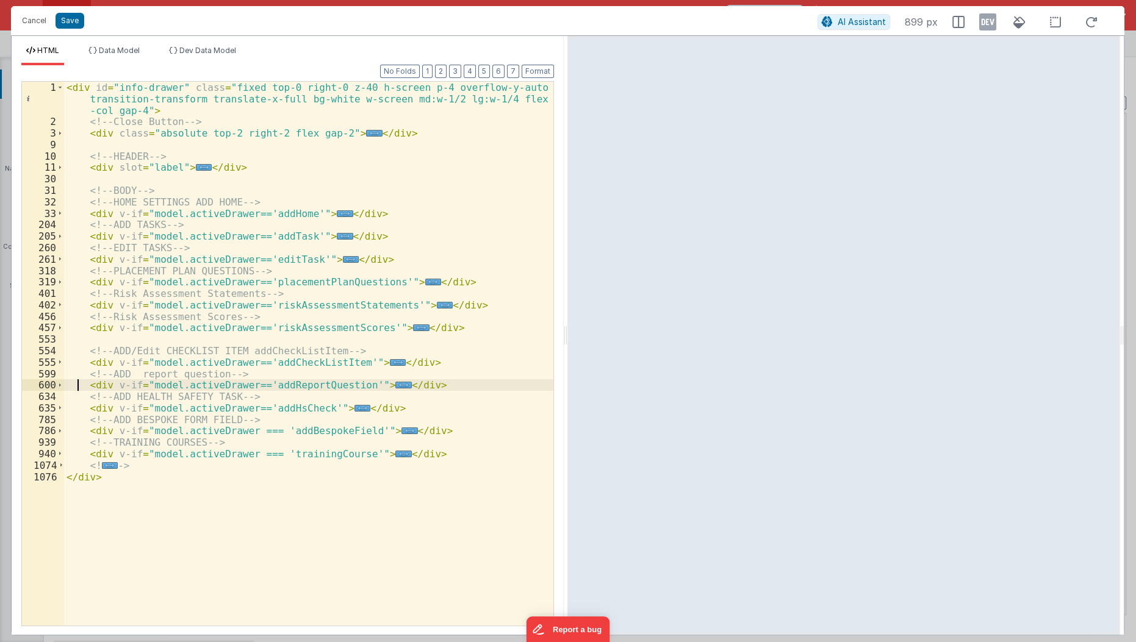
click at [79, 383] on div "< div id = "info-drawer" class = "fixed top-0 right-0 z-40 h-screen p-4 overflo…" at bounding box center [309, 377] width 490 height 591
click at [32, 23] on button "Cancel" at bounding box center [34, 20] width 37 height 17
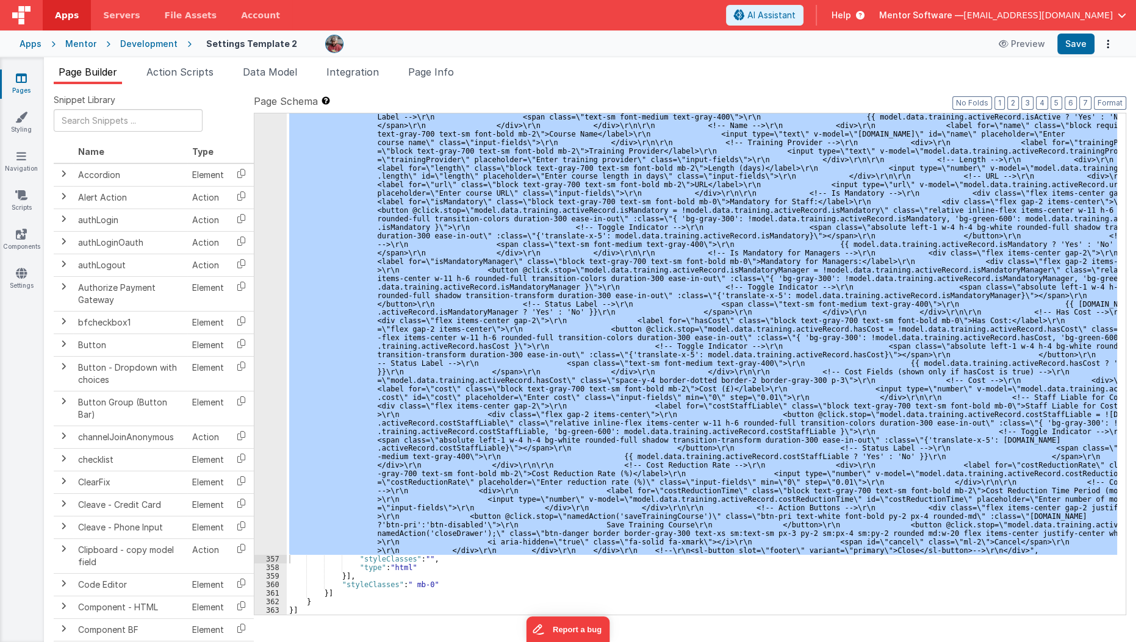
click at [27, 93] on link "Pages" at bounding box center [21, 84] width 44 height 24
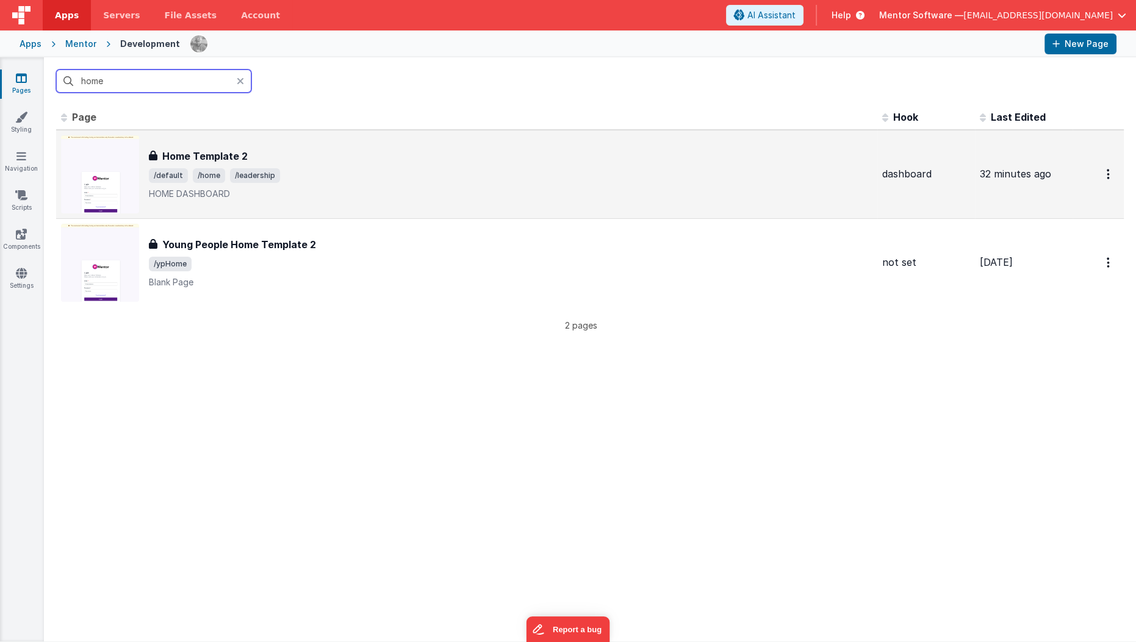
type input "home"
click at [367, 181] on span "/default /home /leadership" at bounding box center [510, 175] width 723 height 15
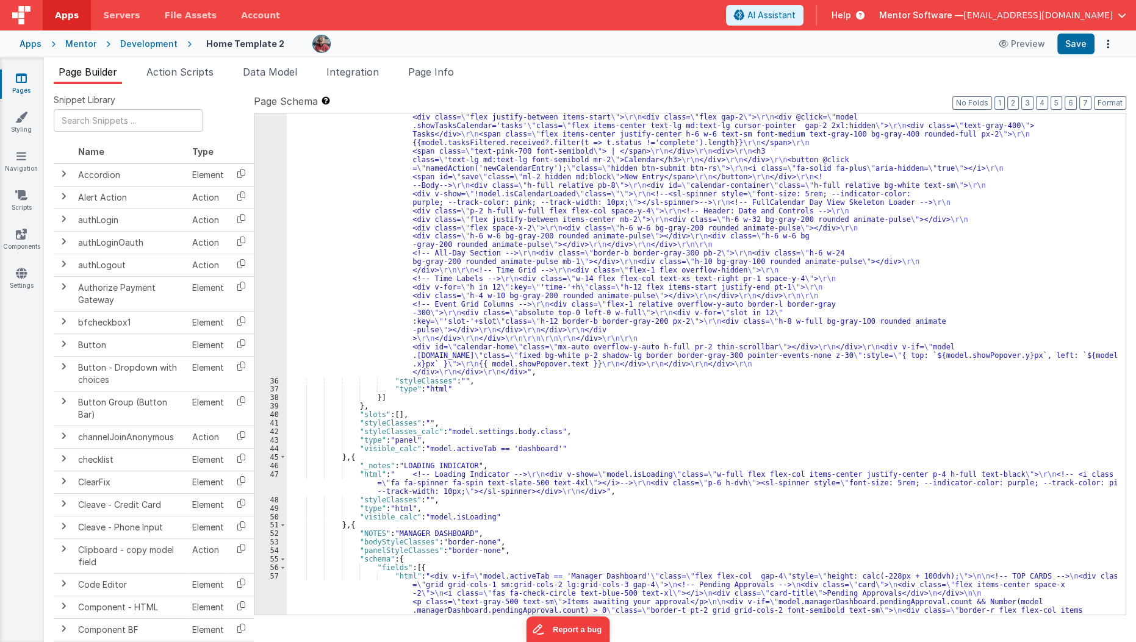
scroll to position [1777, 0]
click at [1081, 104] on button "7" at bounding box center [1085, 102] width 12 height 13
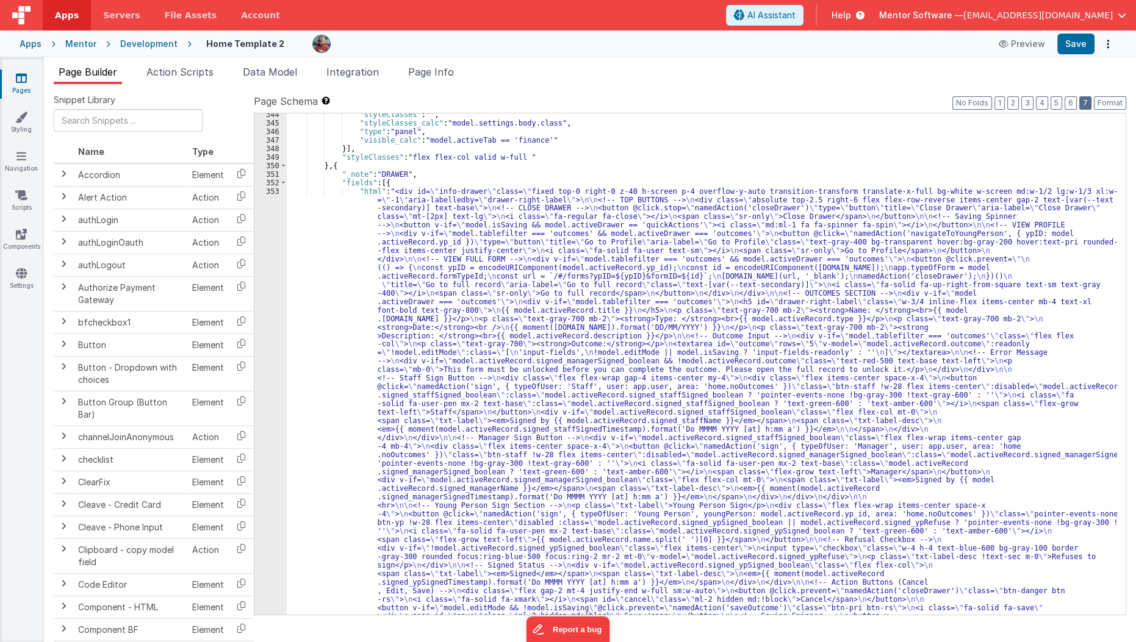
scroll to position [3354, 0]
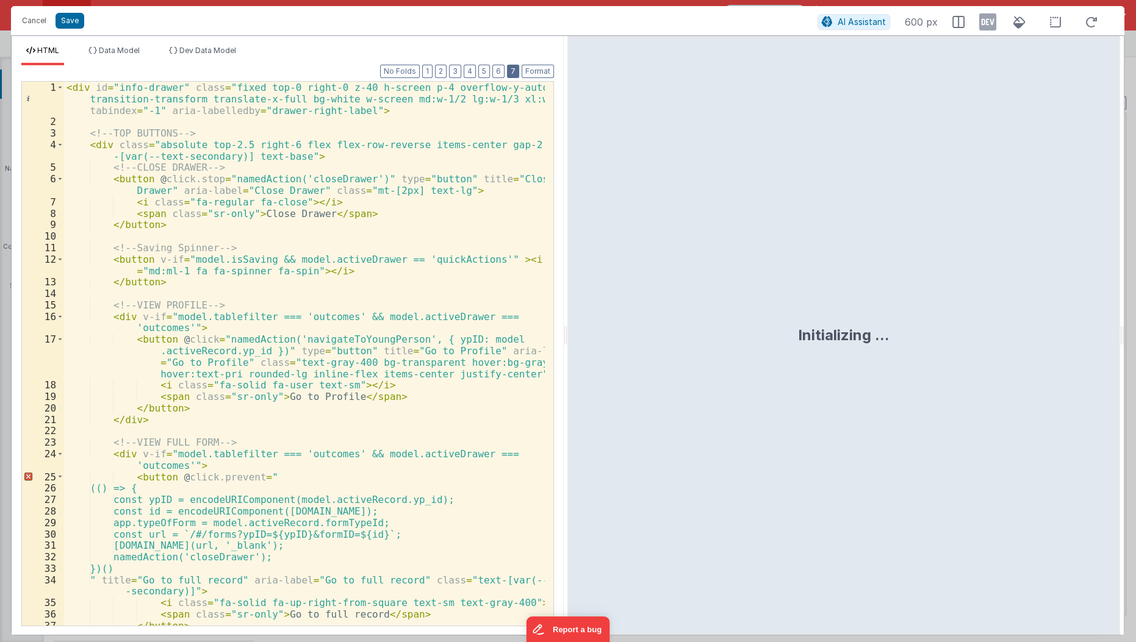
click at [515, 66] on button "7" at bounding box center [513, 71] width 12 height 13
click at [443, 75] on button "2" at bounding box center [441, 71] width 12 height 13
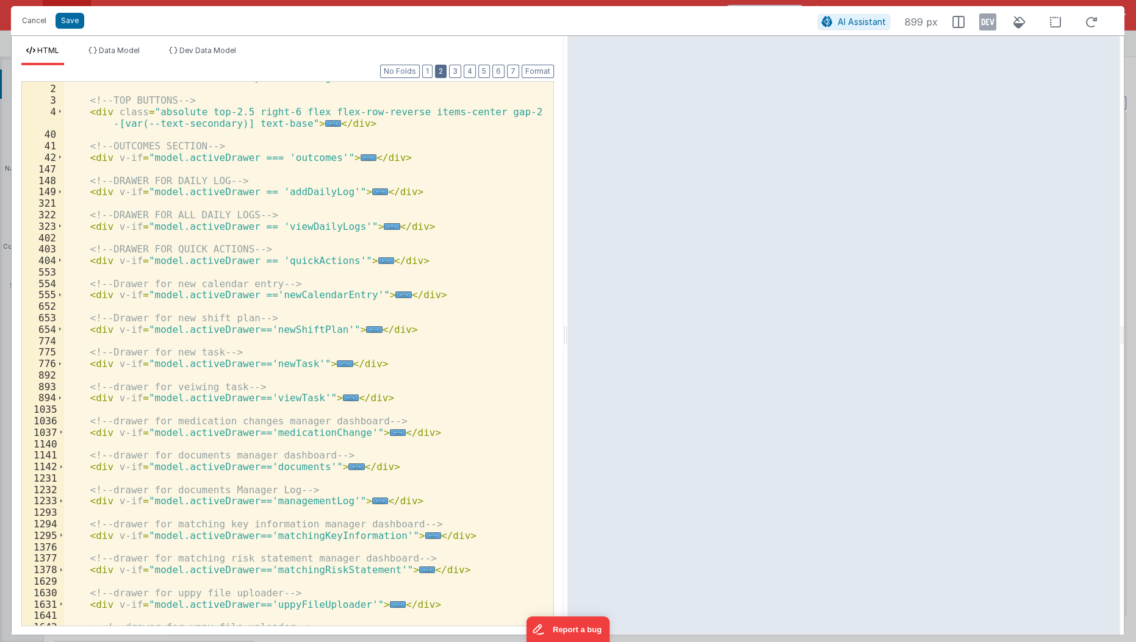
scroll to position [35, 0]
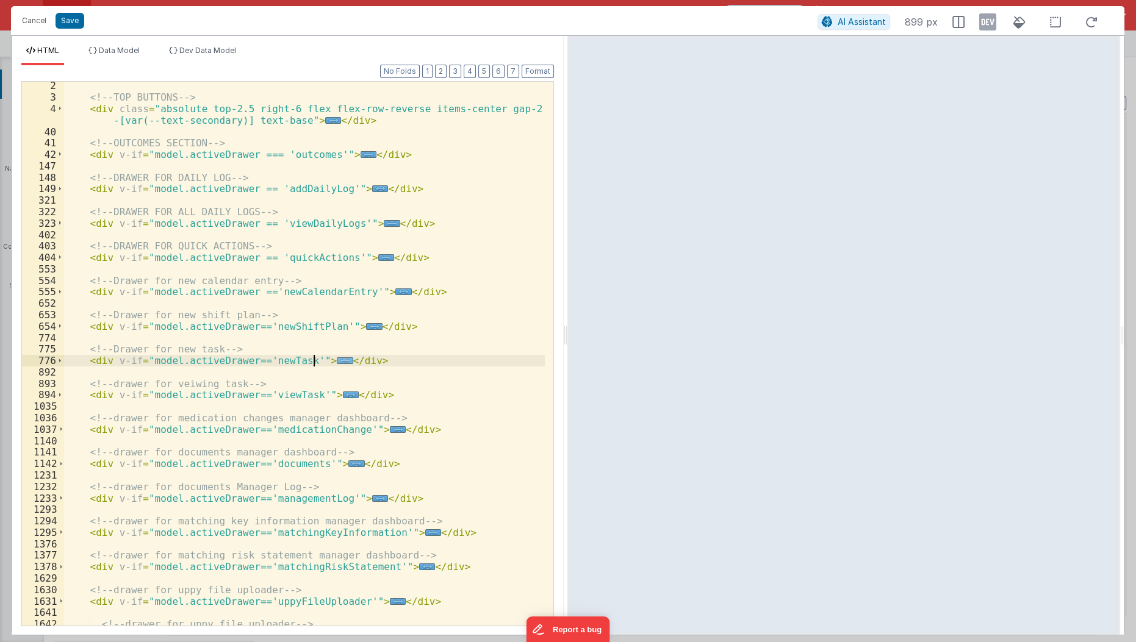
click at [337, 364] on span "..." at bounding box center [345, 360] width 16 height 7
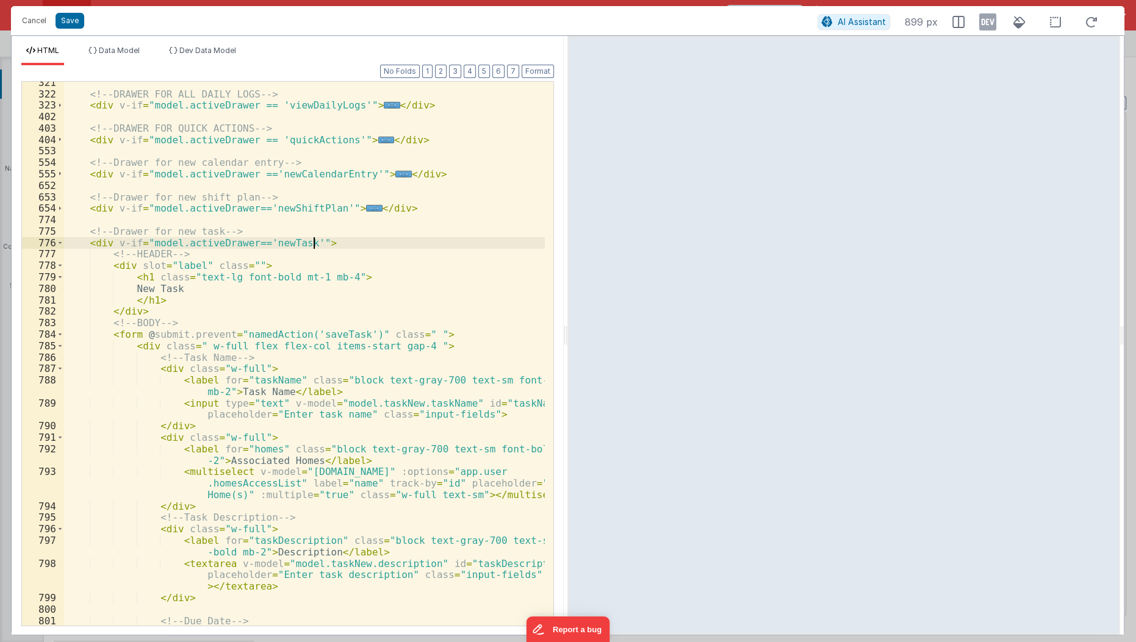
scroll to position [170, 0]
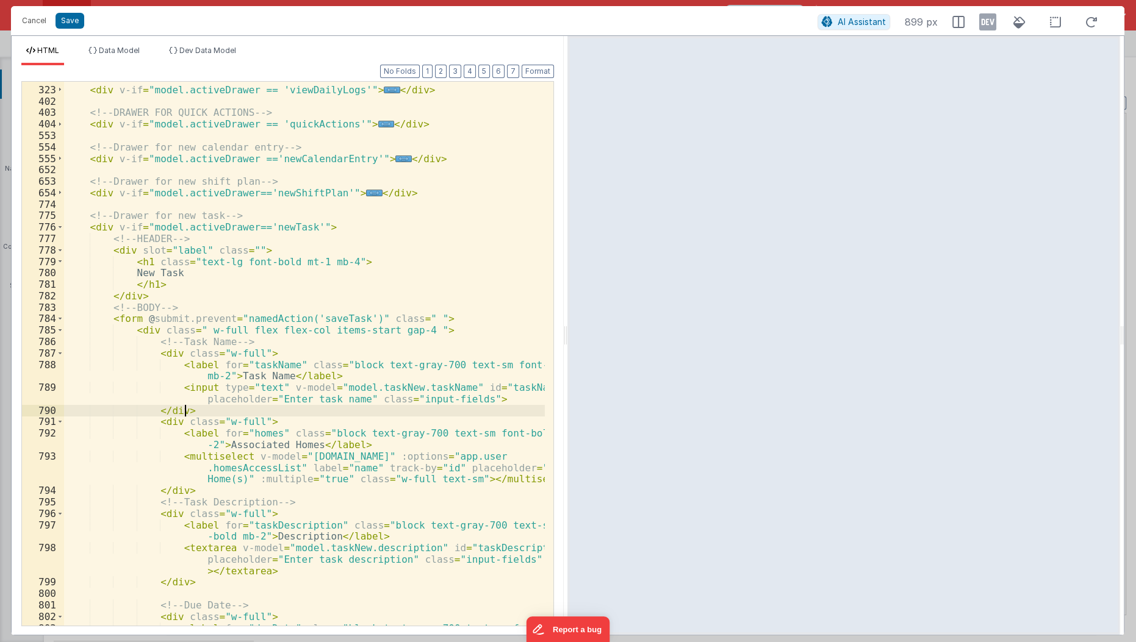
click at [279, 414] on div "<!-- DRAWER FOR ALL DAILY LOGS --> < div v-if = "model.activeDrawer == 'viewDai…" at bounding box center [305, 362] width 482 height 579
click at [289, 366] on div "<!-- DRAWER FOR ALL DAILY LOGS --> < div v-if = "model.activeDrawer == 'viewDai…" at bounding box center [305, 362] width 482 height 579
paste textarea
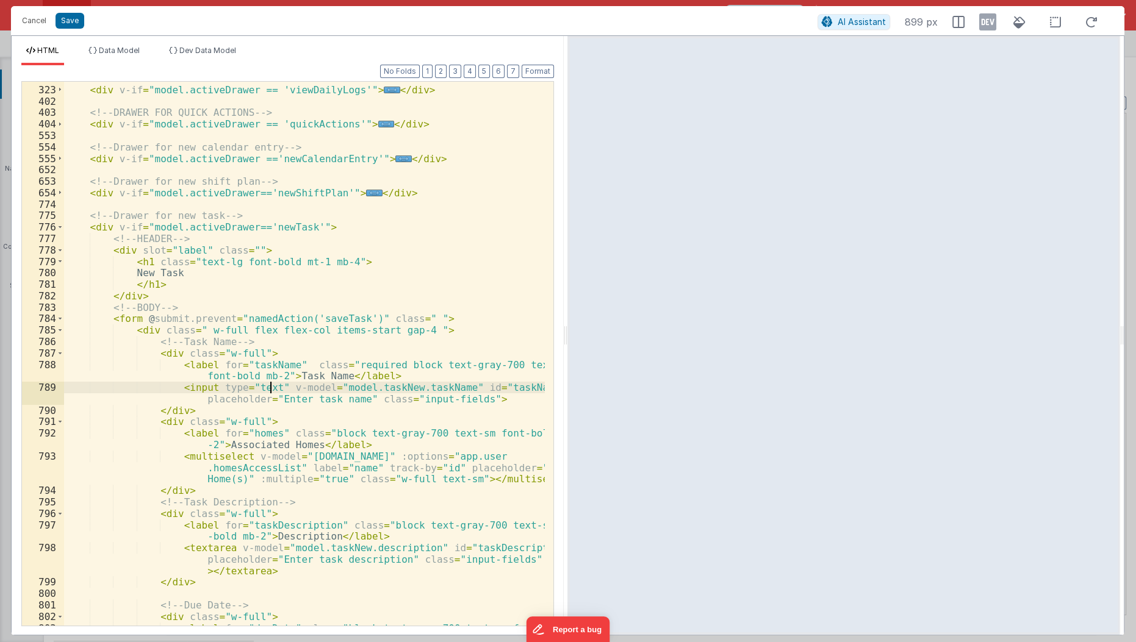
click at [268, 389] on div "<!-- DRAWER FOR ALL DAILY LOGS --> < div v-if = "model.activeDrawer == 'viewDai…" at bounding box center [305, 362] width 482 height 579
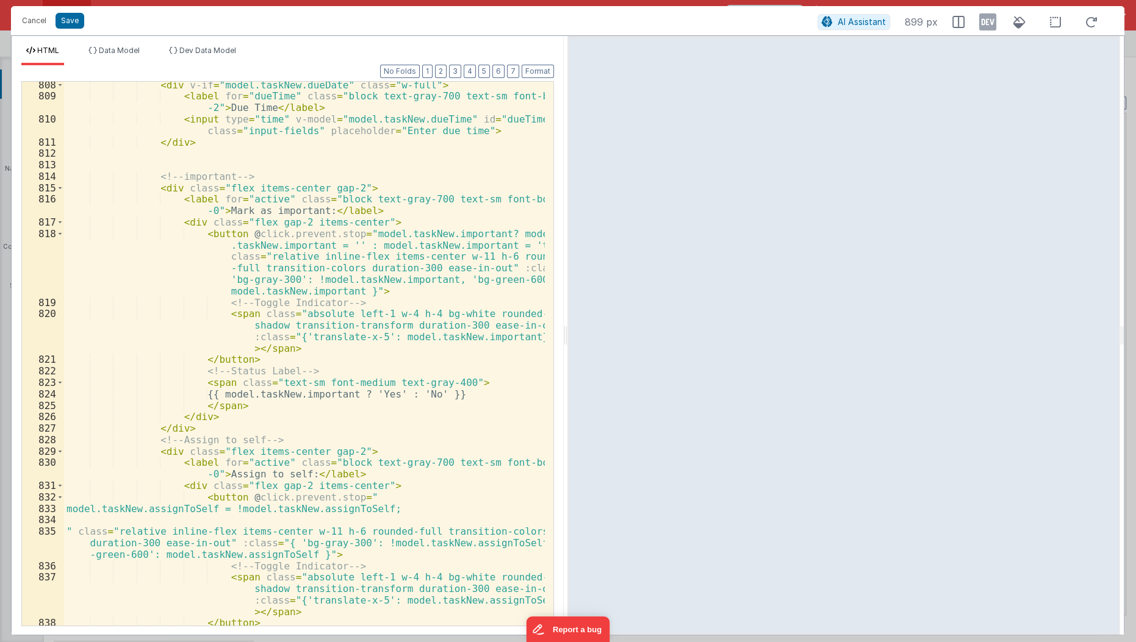
scroll to position [846, 0]
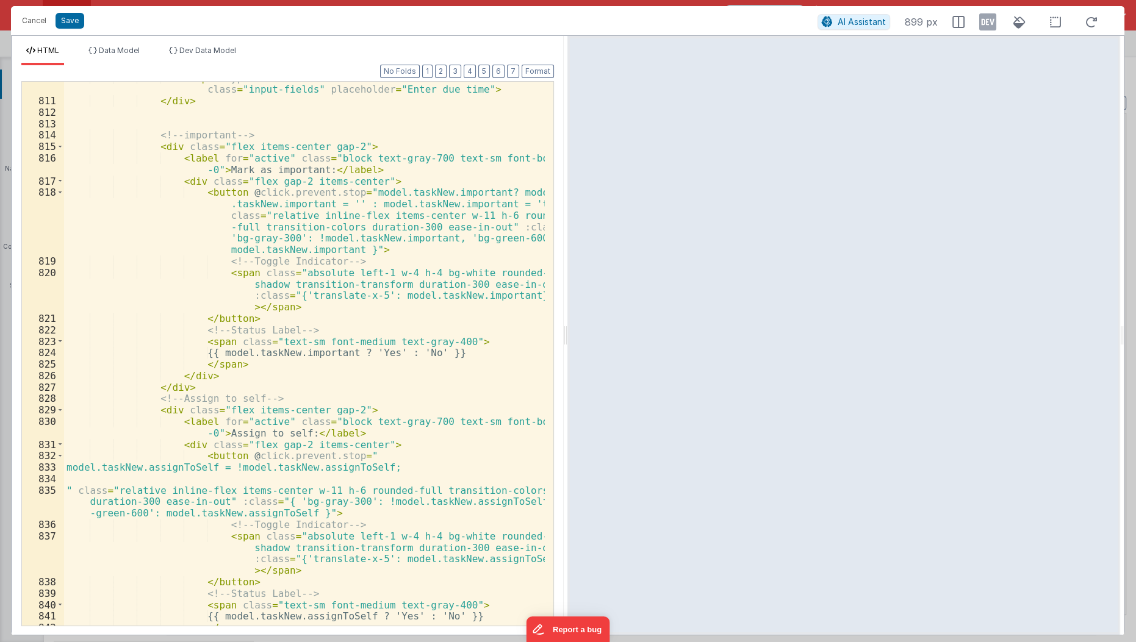
click at [63, 413] on div "829" at bounding box center [43, 410] width 42 height 12
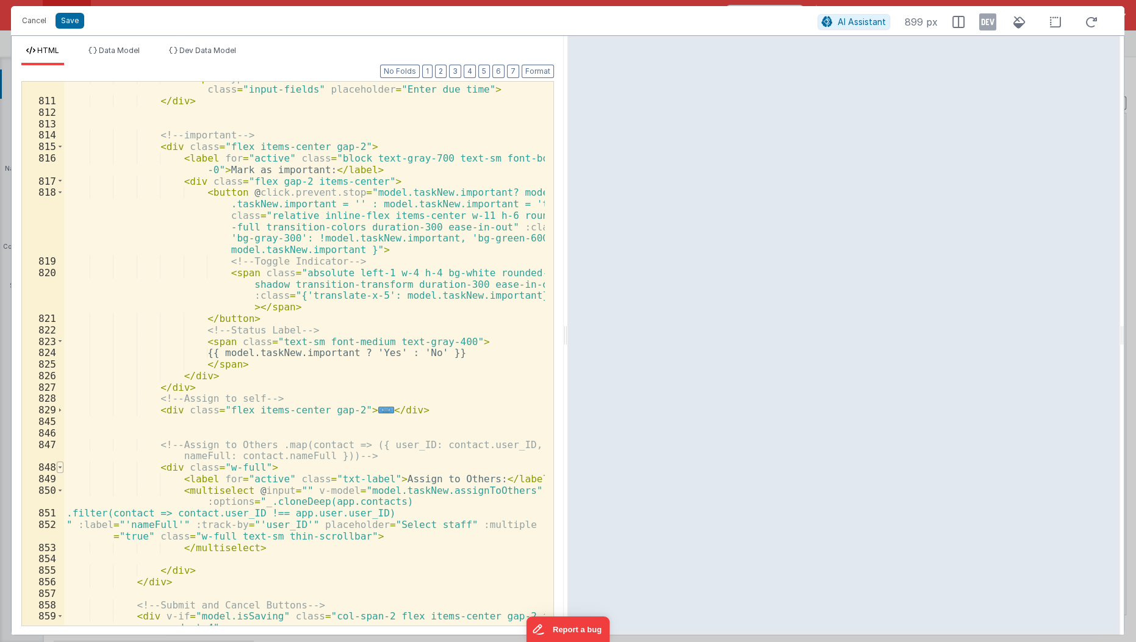
click at [59, 470] on span at bounding box center [60, 468] width 7 height 12
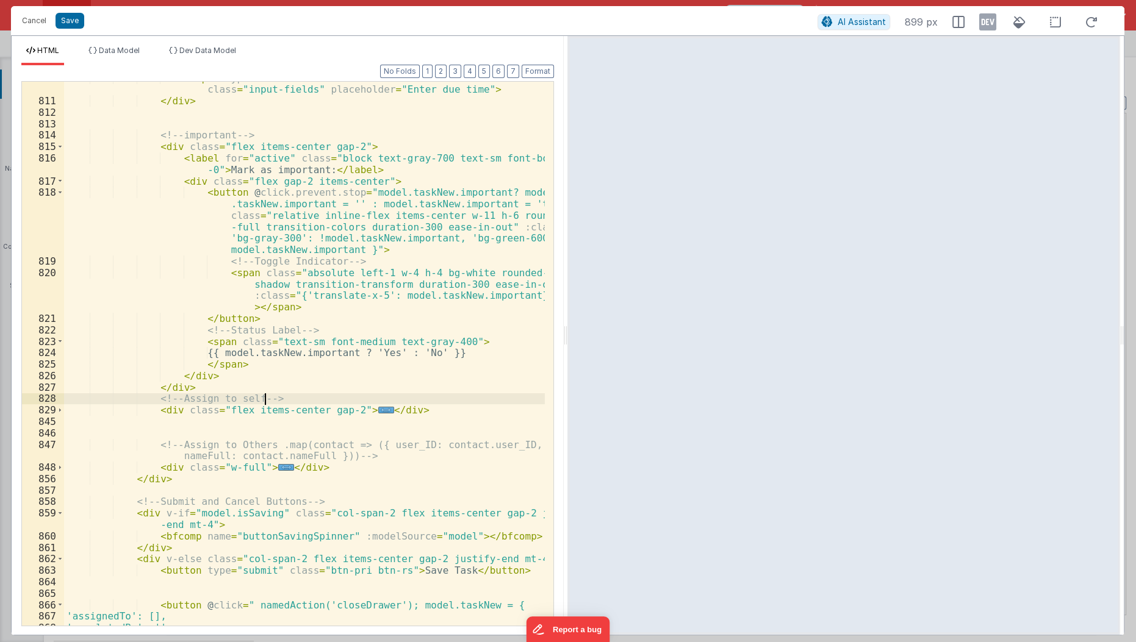
click at [336, 399] on div "< input type = "time" v-model = "model.taskNew.dueTime" id = "dueTime" class = …" at bounding box center [305, 362] width 482 height 579
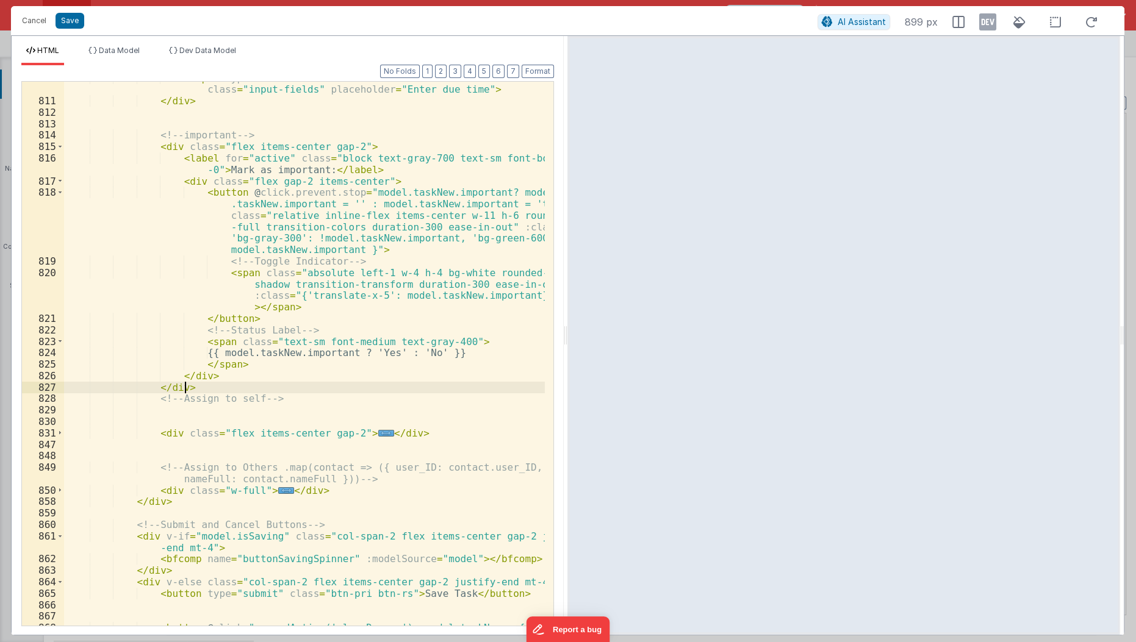
click at [274, 385] on div "< input type = "time" v-model = "model.taskNew.dueTime" id = "dueTime" class = …" at bounding box center [305, 362] width 482 height 579
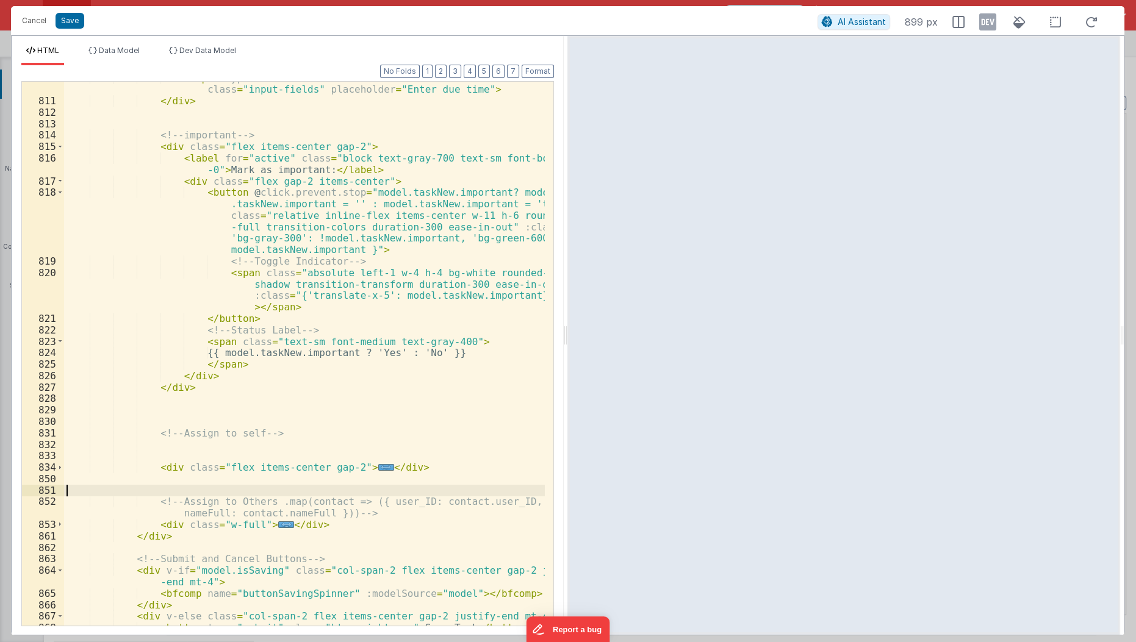
click at [200, 487] on div "< input type = "time" v-model = "model.taskNew.dueTime" id = "dueTime" class = …" at bounding box center [305, 362] width 482 height 579
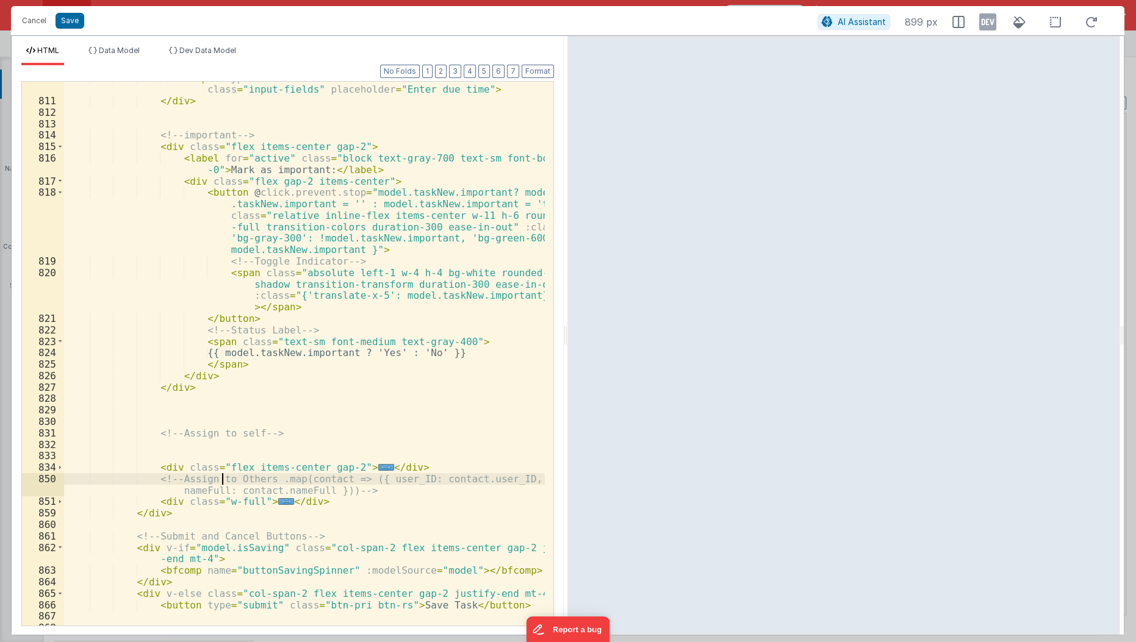
click at [220, 479] on div "< input type = "time" v-model = "model.taskNew.dueTime" id = "dueTime" class = …" at bounding box center [305, 362] width 482 height 579
click at [37, 24] on button "Cancel" at bounding box center [34, 20] width 37 height 17
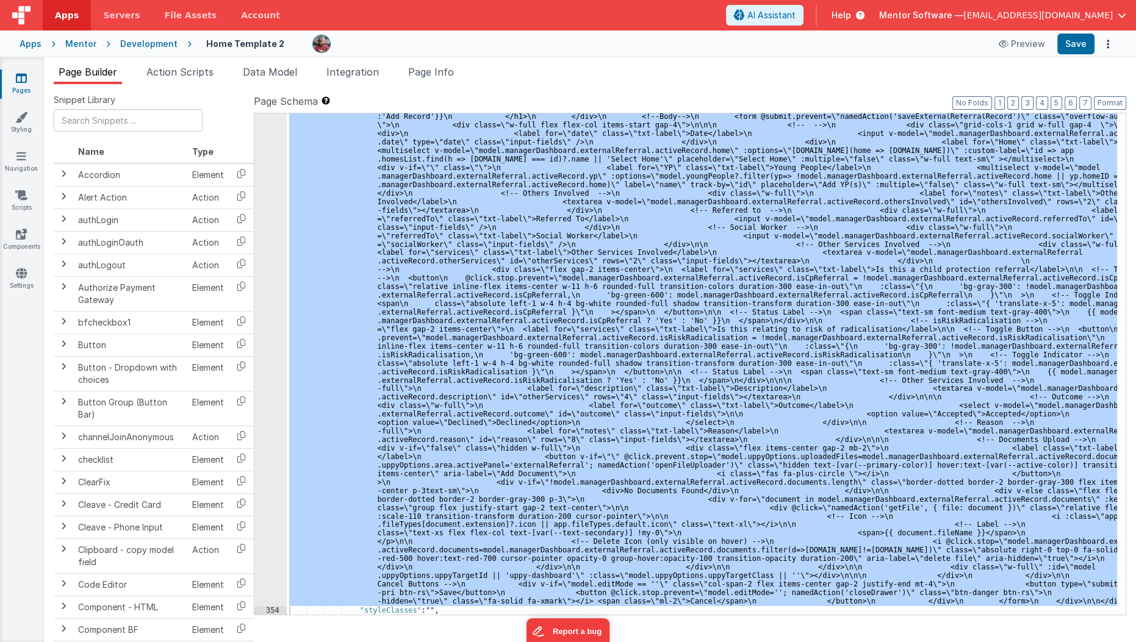
click at [27, 84] on link "Pages" at bounding box center [21, 84] width 44 height 24
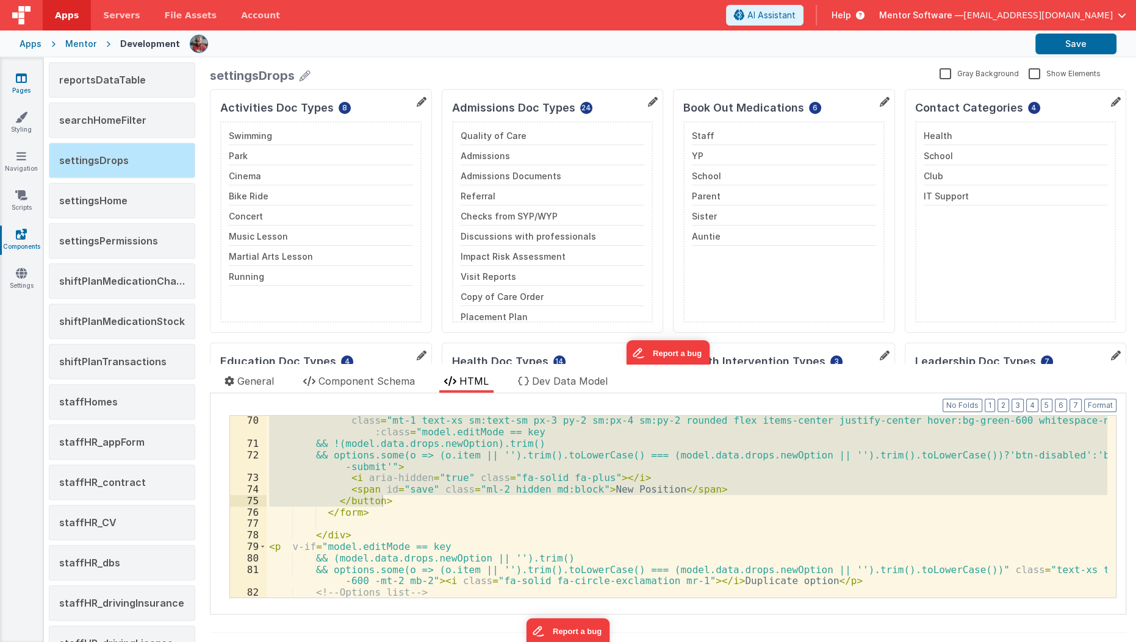
click at [21, 83] on icon at bounding box center [21, 78] width 11 height 12
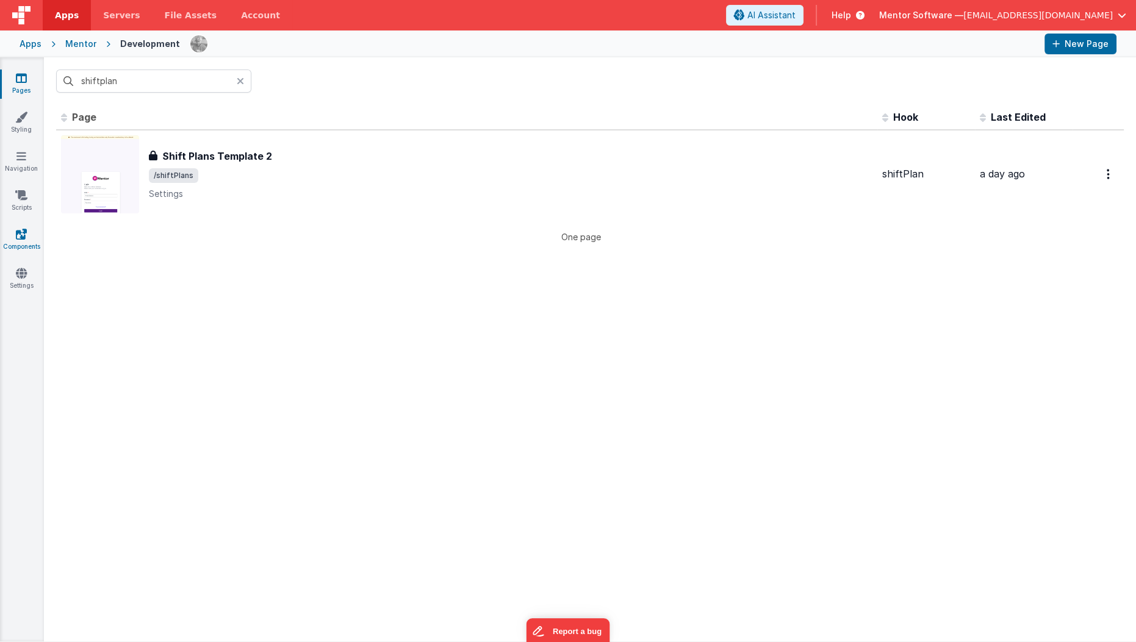
drag, startPoint x: 15, startPoint y: 254, endPoint x: 20, endPoint y: 248, distance: 8.0
click at [20, 248] on div "Pages Styling Navigation Scripts Components Settings" at bounding box center [22, 349] width 44 height 584
click at [20, 248] on link "Components" at bounding box center [21, 240] width 44 height 24
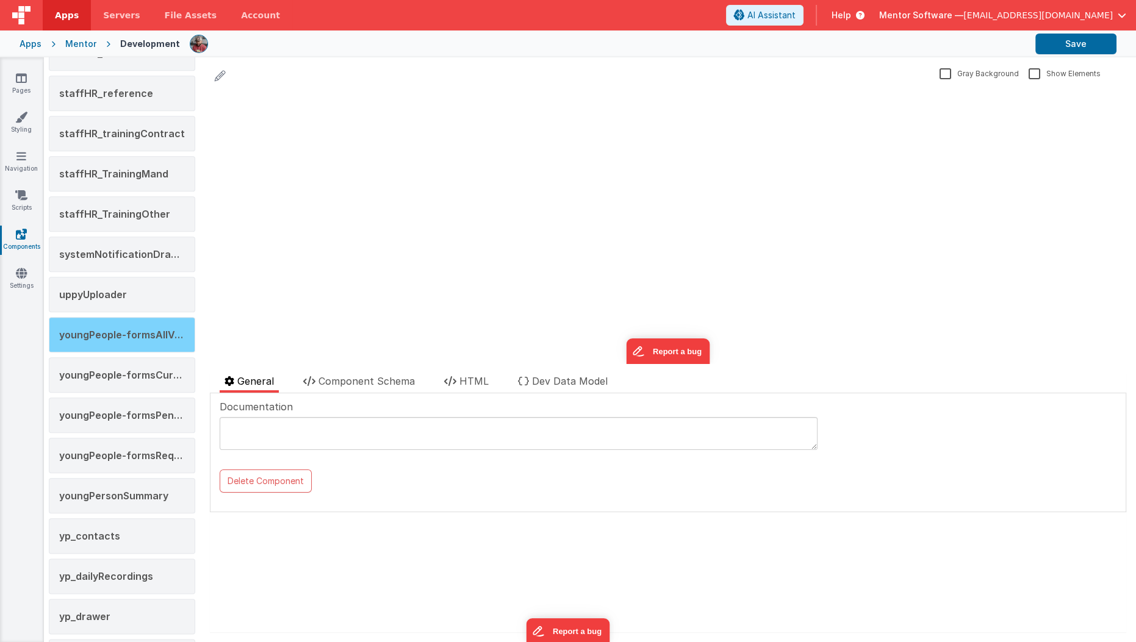
scroll to position [1884, 0]
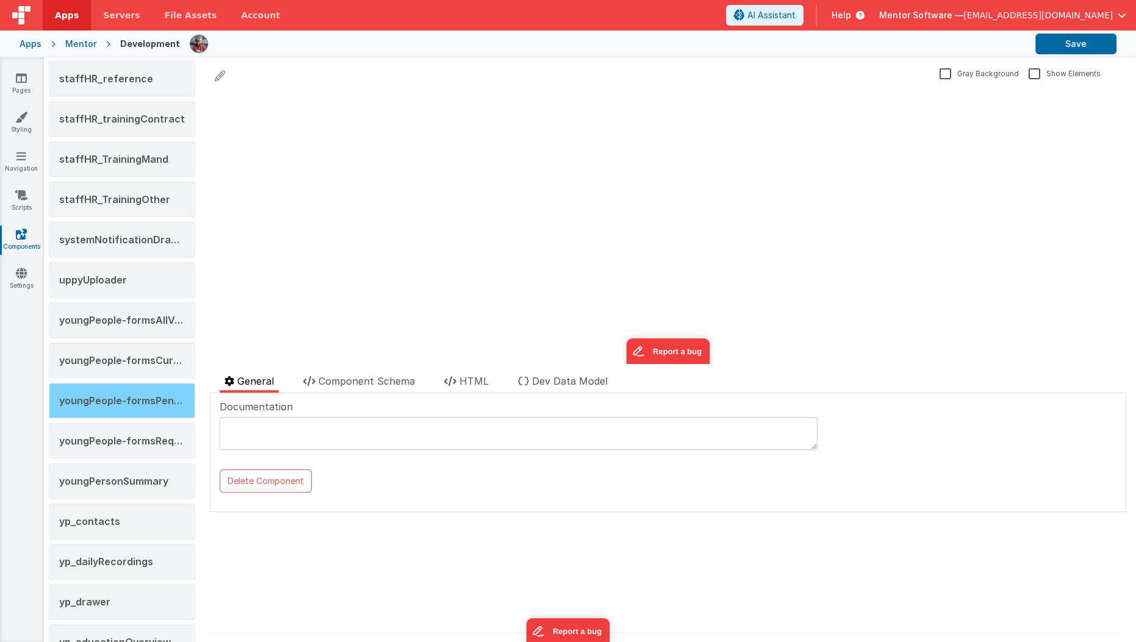
click at [122, 395] on span "youngPeople-formsPendingVersions" at bounding box center [148, 401] width 178 height 12
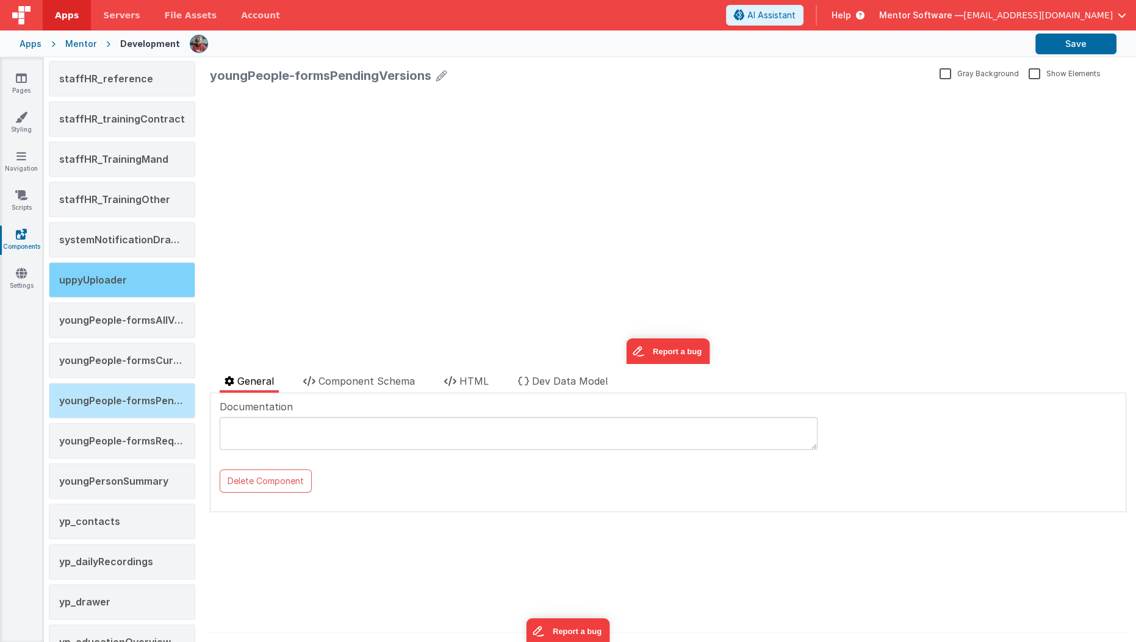
click at [101, 270] on div "uppyUploader" at bounding box center [122, 279] width 146 height 35
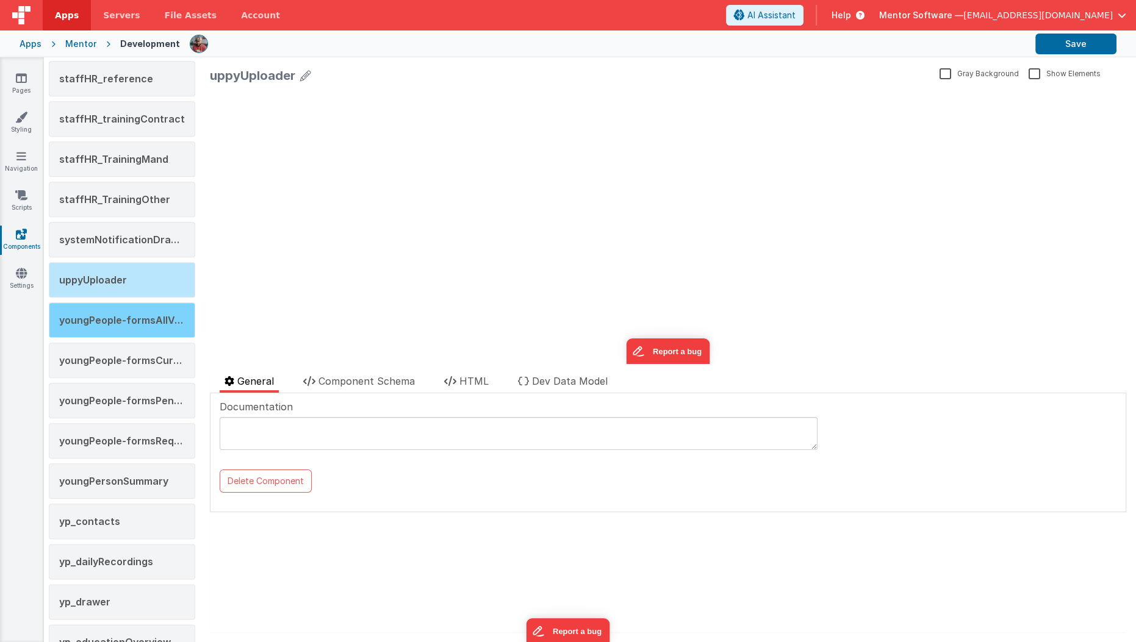
click at [104, 314] on span "youngPeople-formsAllVersions" at bounding box center [134, 320] width 151 height 12
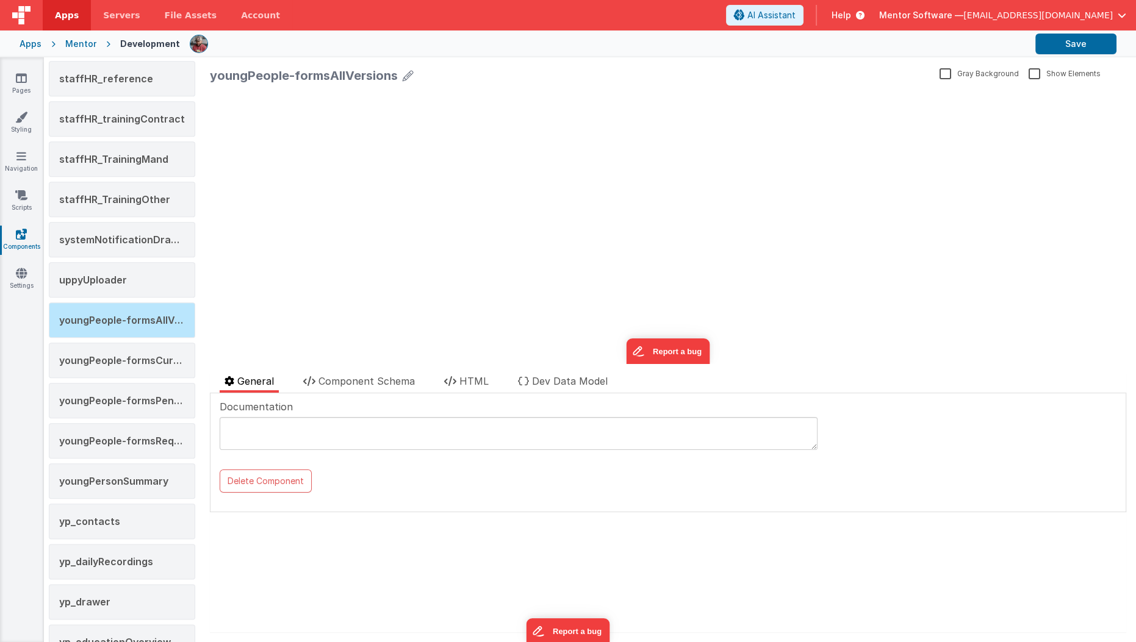
click at [350, 376] on span "Component Schema" at bounding box center [366, 381] width 96 height 12
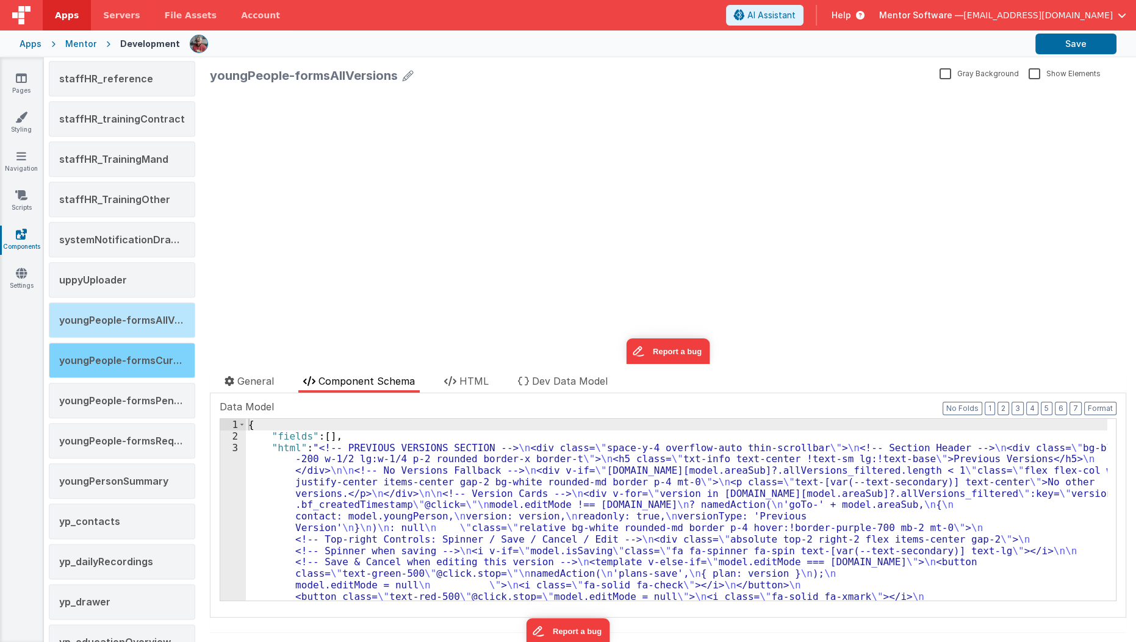
click at [146, 343] on div "youngPeople-formsCurrentVersion" at bounding box center [122, 360] width 146 height 35
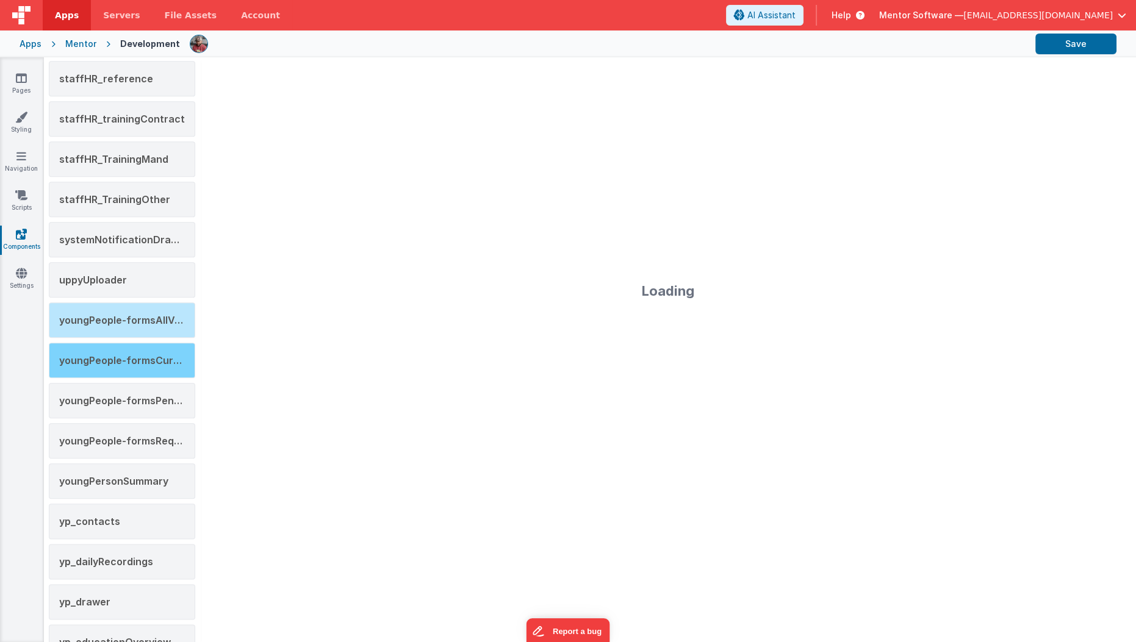
click at [187, 348] on div "youngPeople-formsCurrentVersion" at bounding box center [122, 360] width 146 height 35
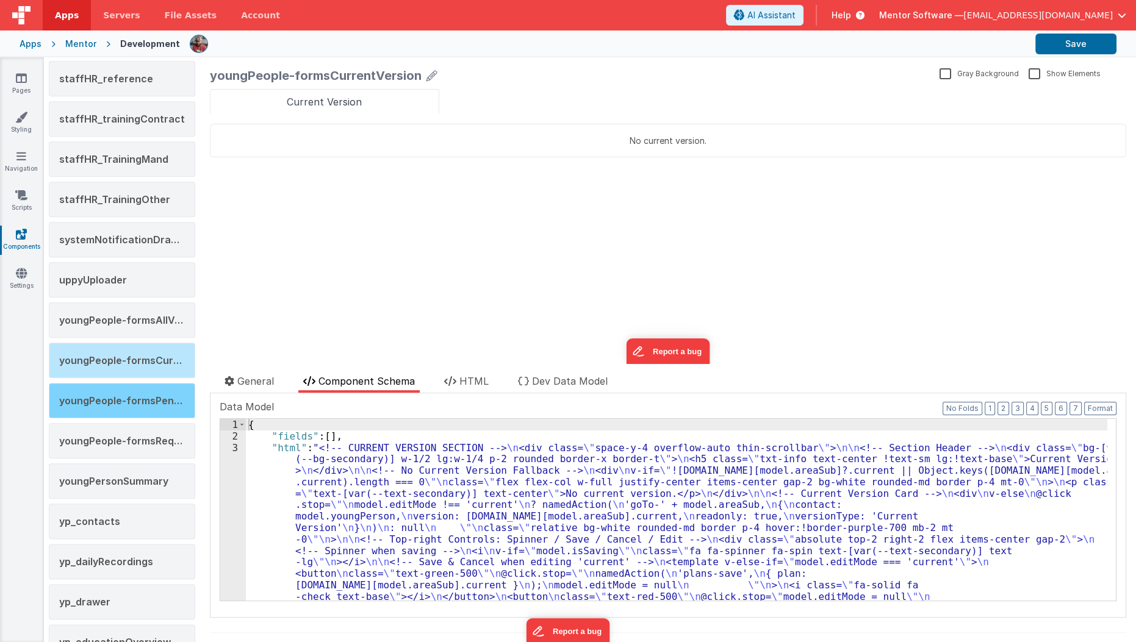
click at [150, 395] on span "youngPeople-formsPendingVersions" at bounding box center [148, 401] width 178 height 12
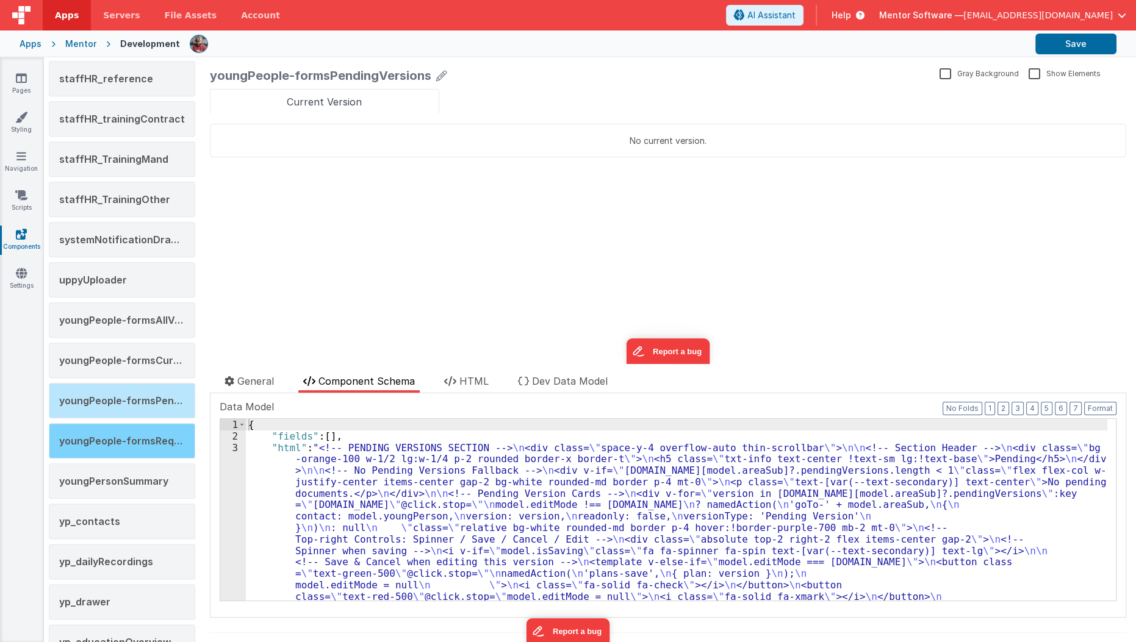
click at [143, 435] on span "youngPeople-formsRequiredReadingandSigning" at bounding box center [175, 441] width 232 height 12
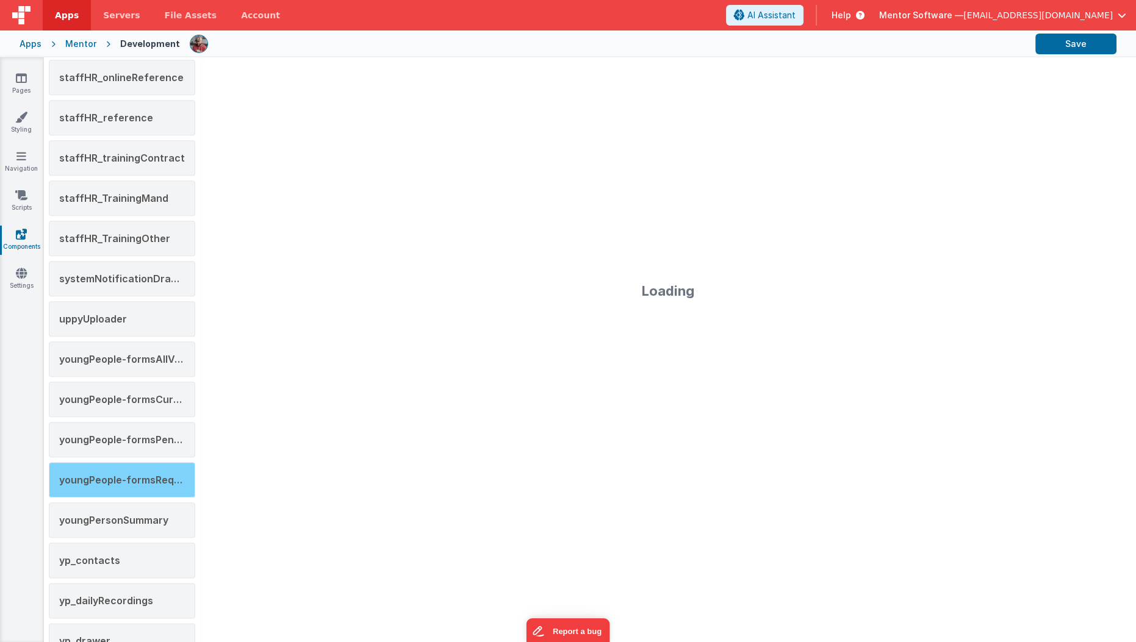
scroll to position [2209, 0]
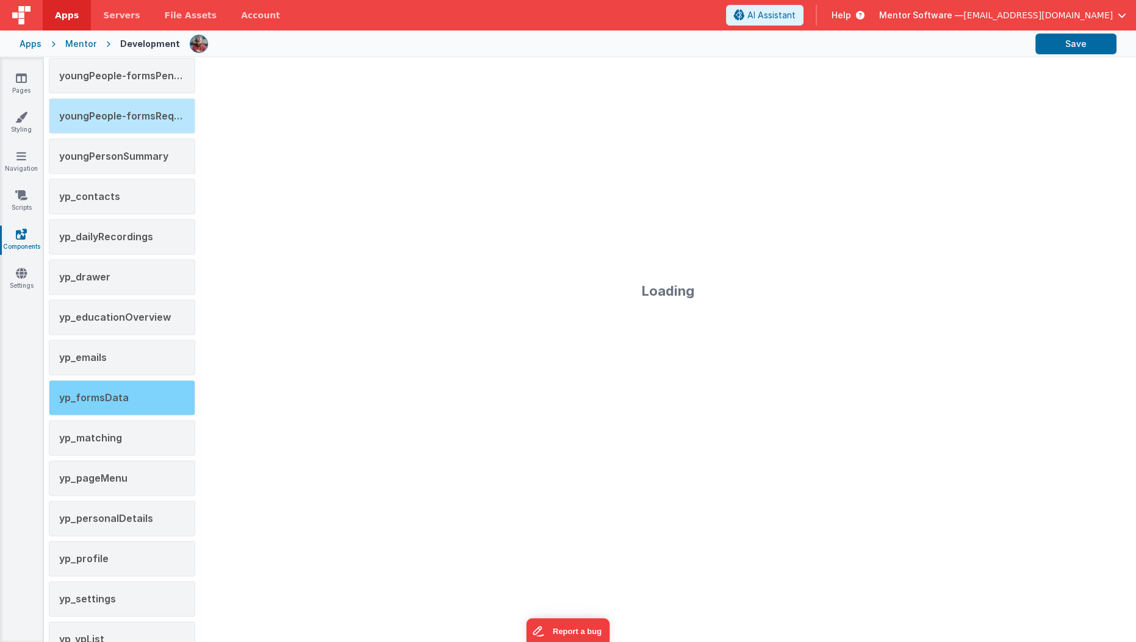
click at [142, 380] on div "yp_formsData" at bounding box center [122, 397] width 146 height 35
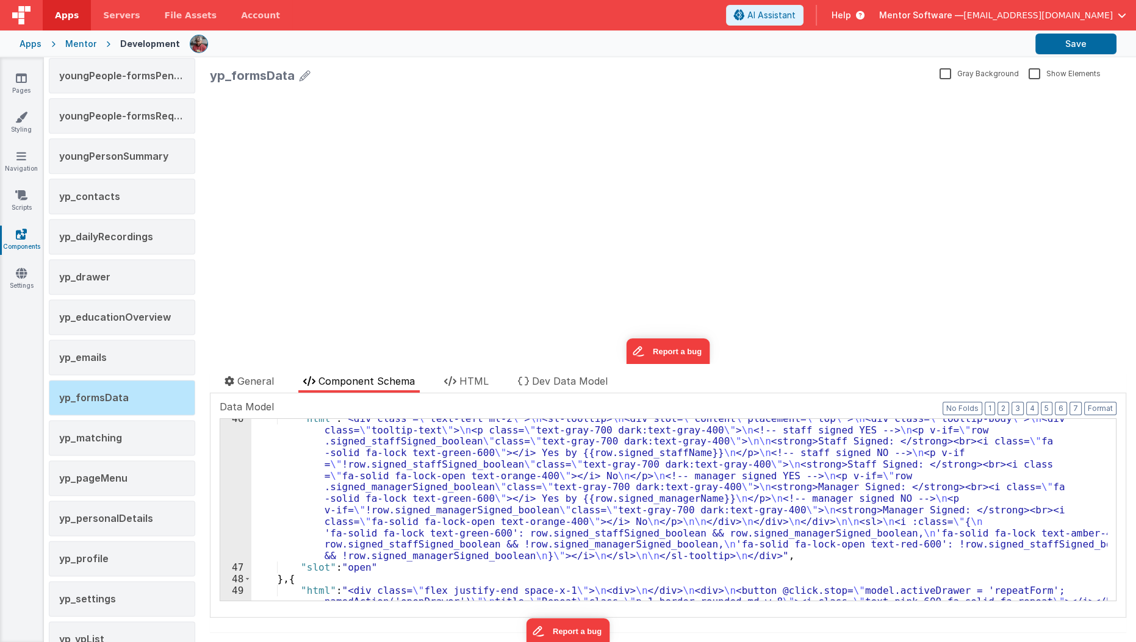
scroll to position [503, 0]
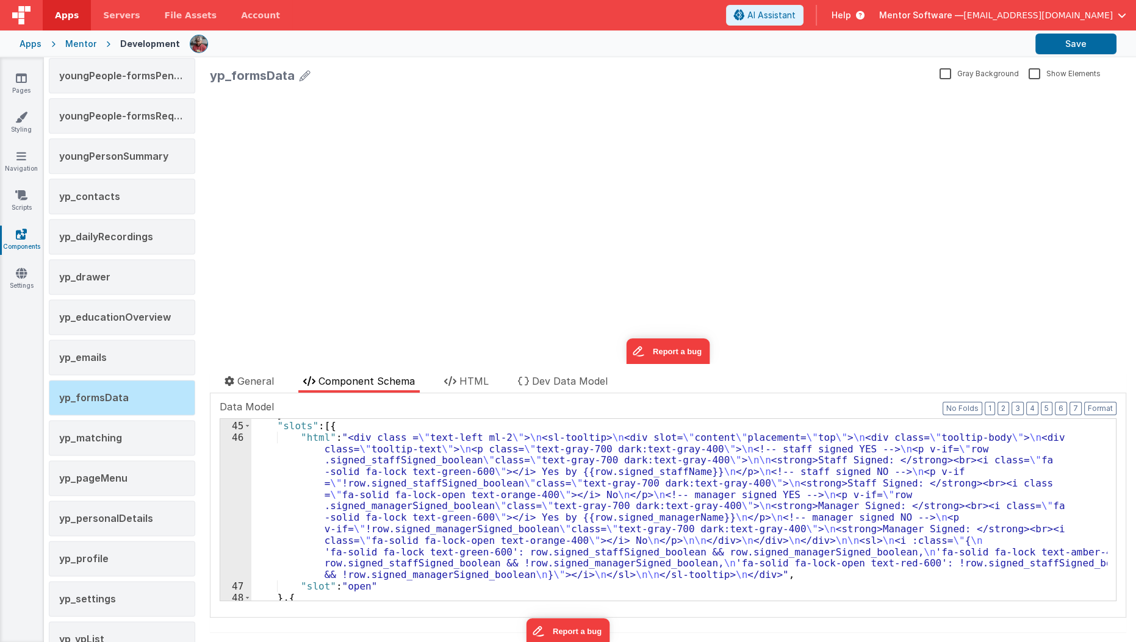
click at [309, 479] on div "} , "slots" : [{ "html" : "<div class = \" text-left ml-2 \" > \n <sl-tooltip> …" at bounding box center [679, 512] width 856 height 206
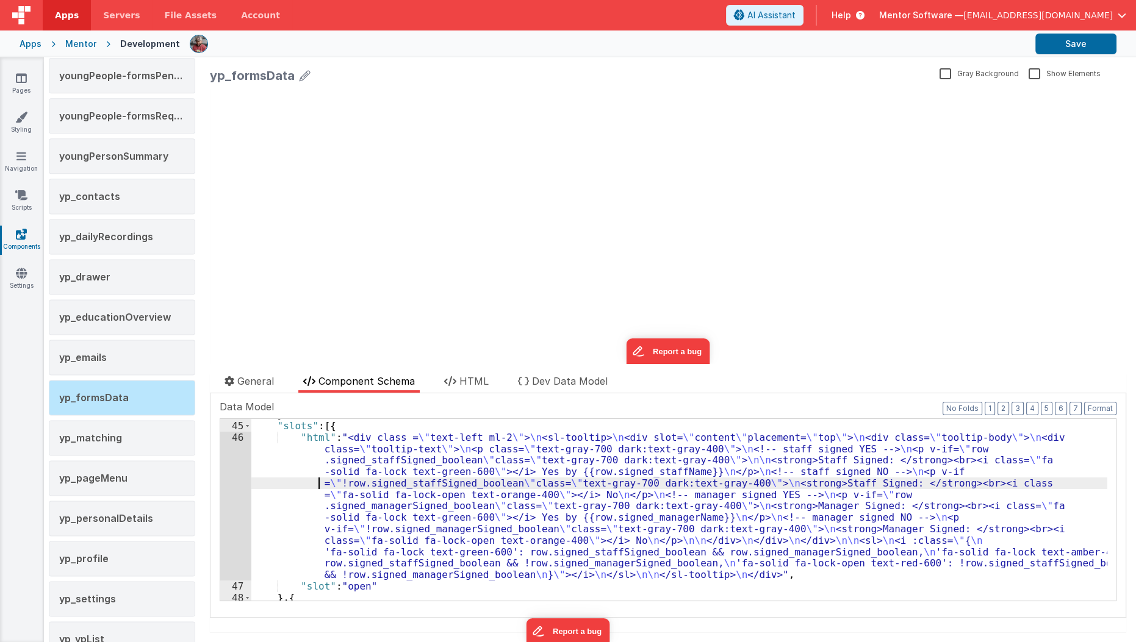
click at [234, 492] on div "46" at bounding box center [235, 506] width 31 height 149
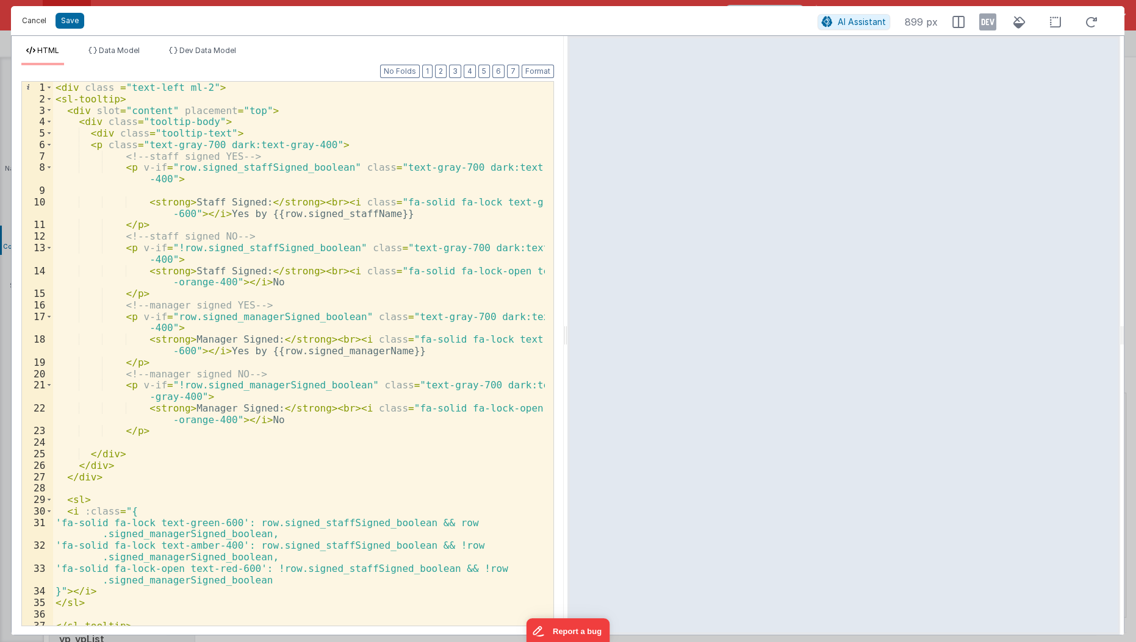
click at [41, 16] on button "Cancel" at bounding box center [34, 20] width 37 height 17
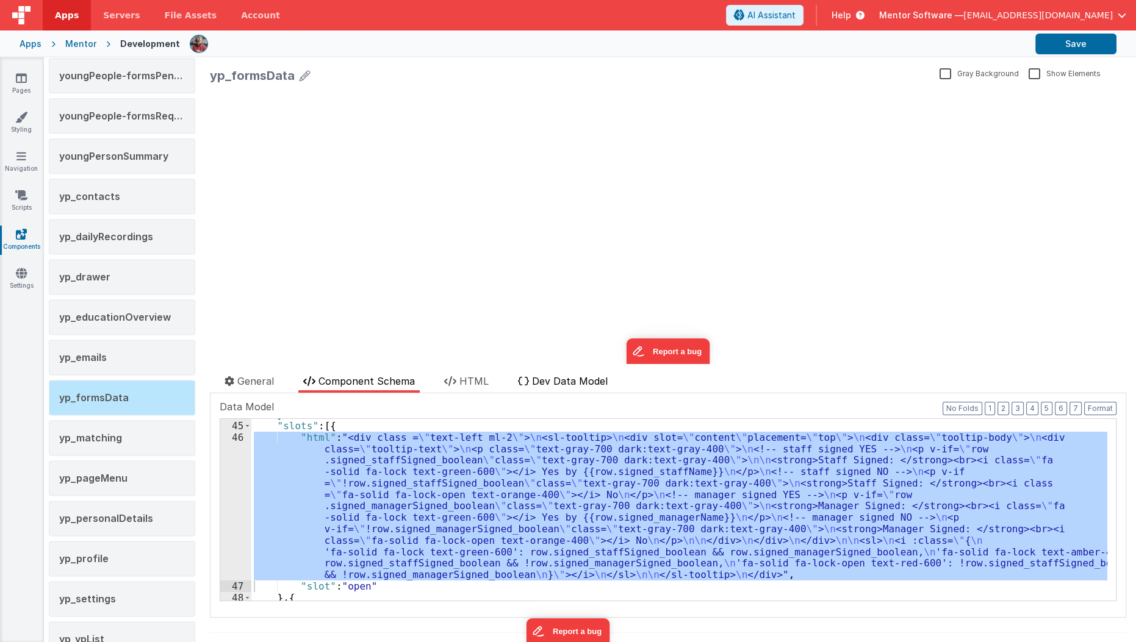
click at [525, 381] on icon at bounding box center [523, 381] width 11 height 10
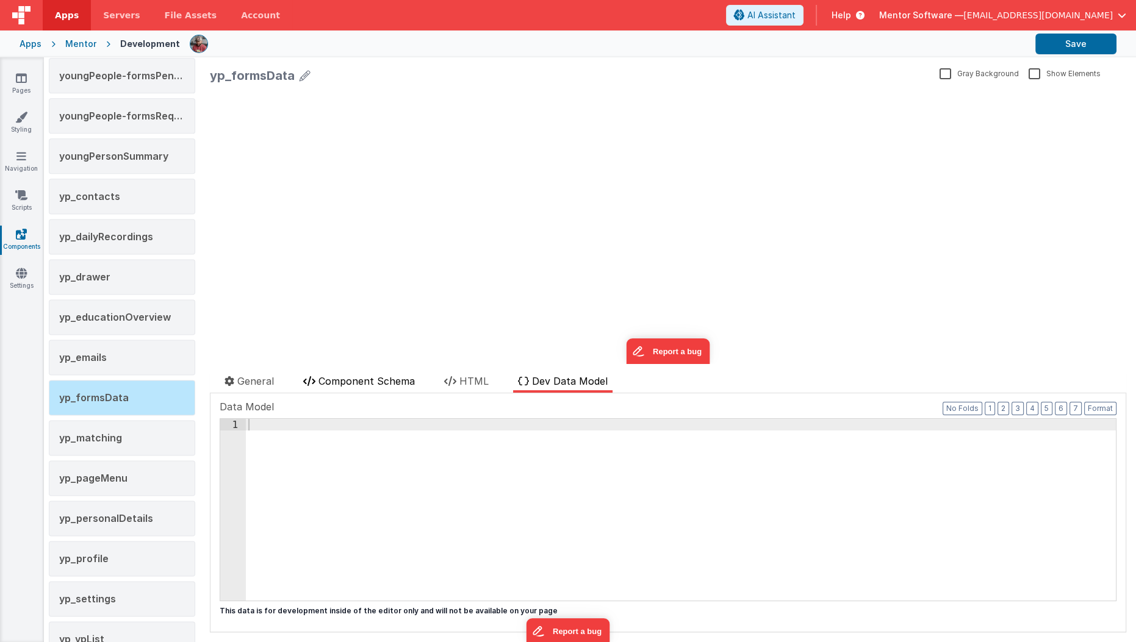
click at [392, 392] on li "Component Schema" at bounding box center [358, 383] width 121 height 19
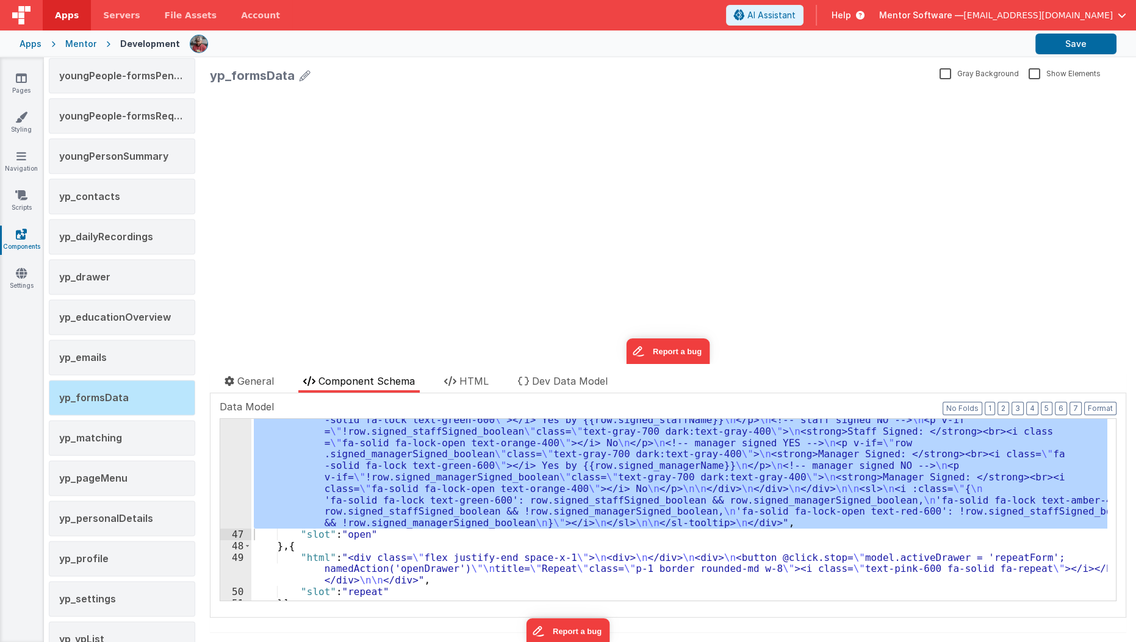
scroll to position [598, 0]
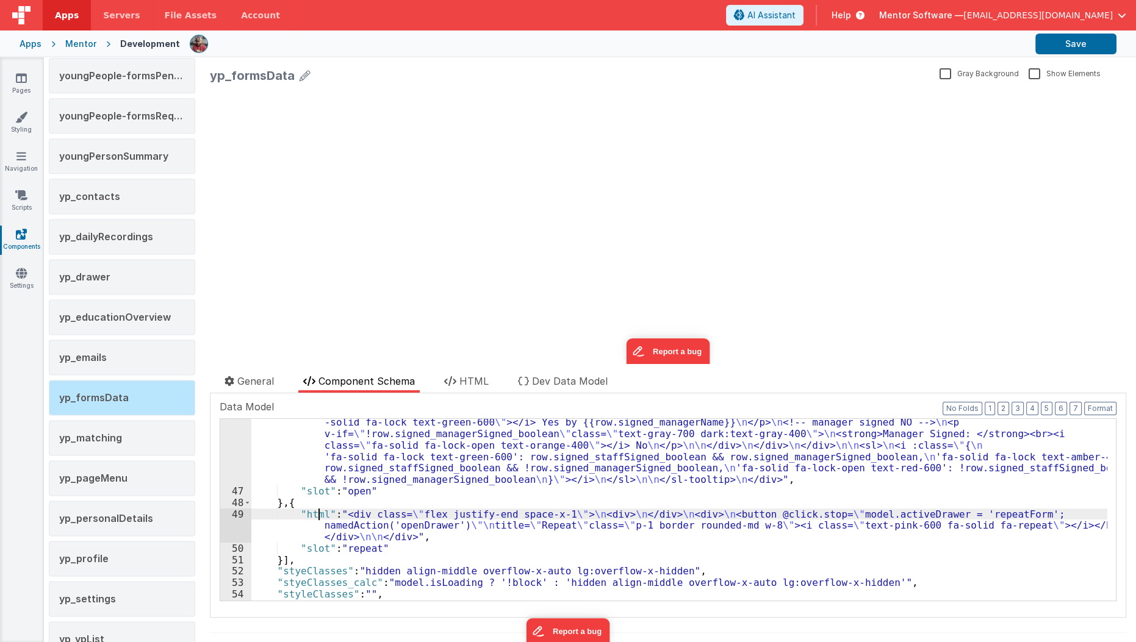
click at [318, 515] on div ""html" : "<div class = \" text-left ml-2 \" > \n <sl-tooltip> \n <div slot= \" …" at bounding box center [679, 508] width 856 height 343
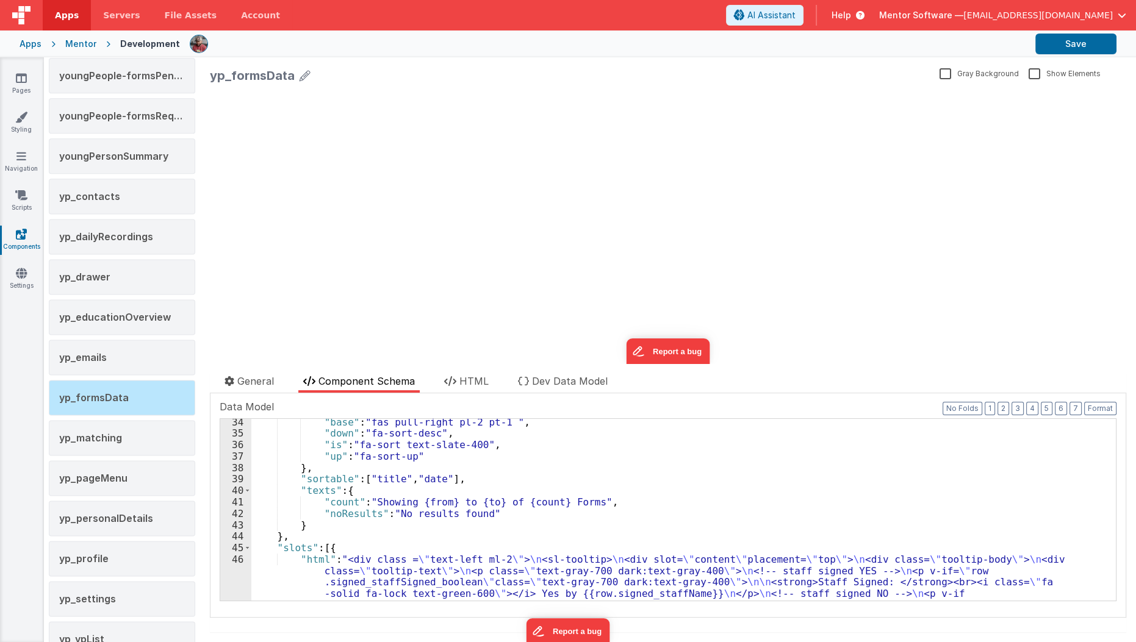
scroll to position [463, 0]
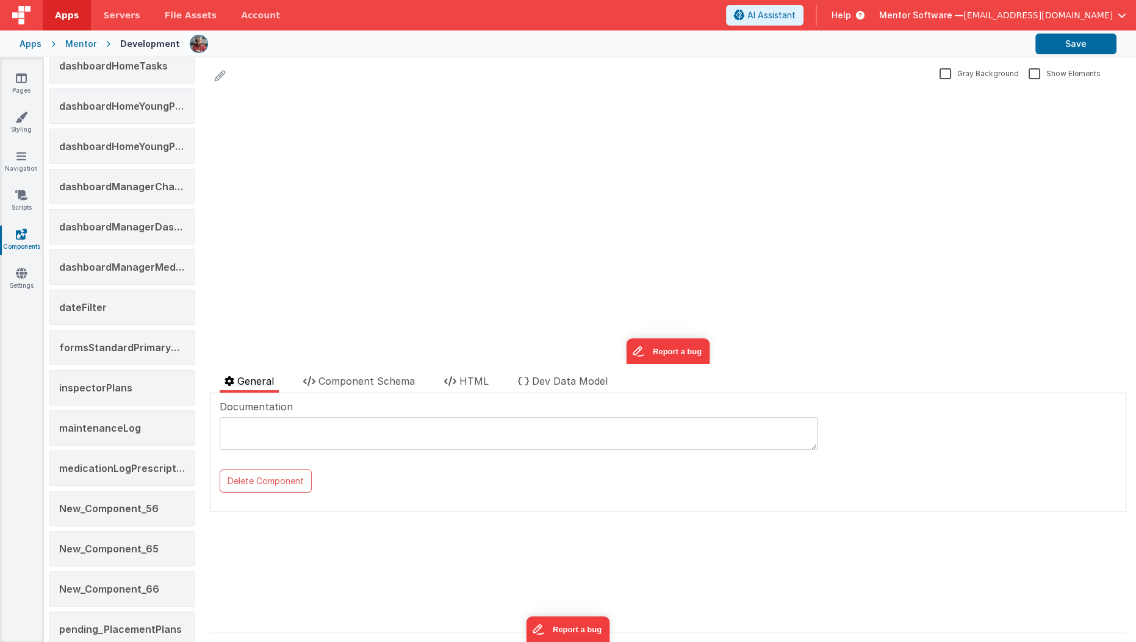
scroll to position [327, 0]
click at [113, 382] on span "inspectorPlans" at bounding box center [95, 387] width 73 height 12
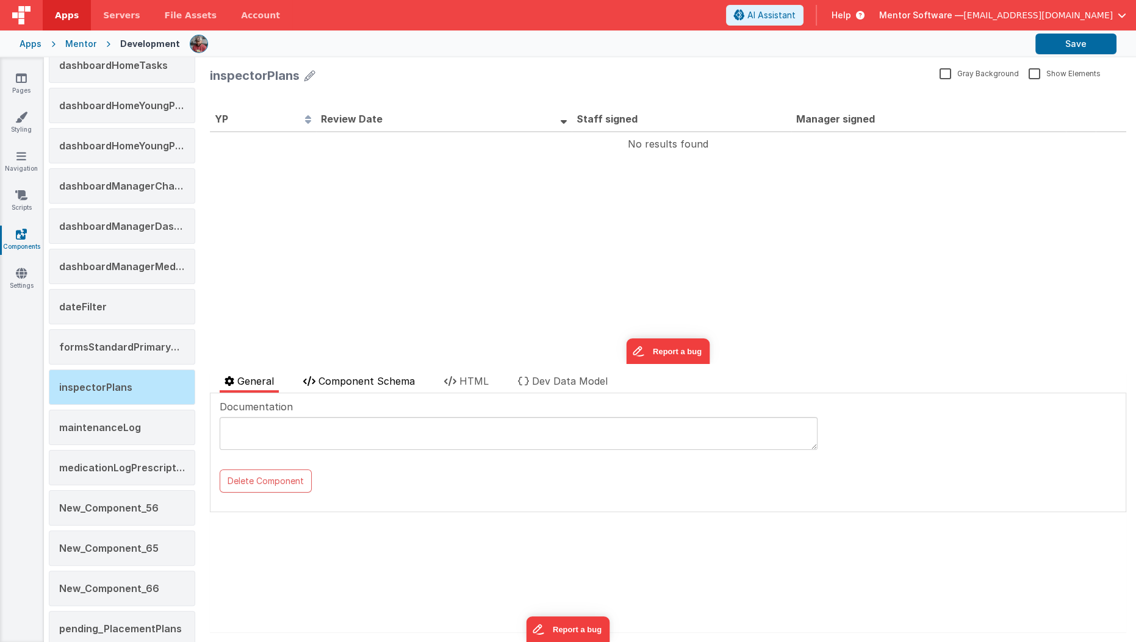
click at [400, 381] on span "Component Schema" at bounding box center [366, 381] width 96 height 12
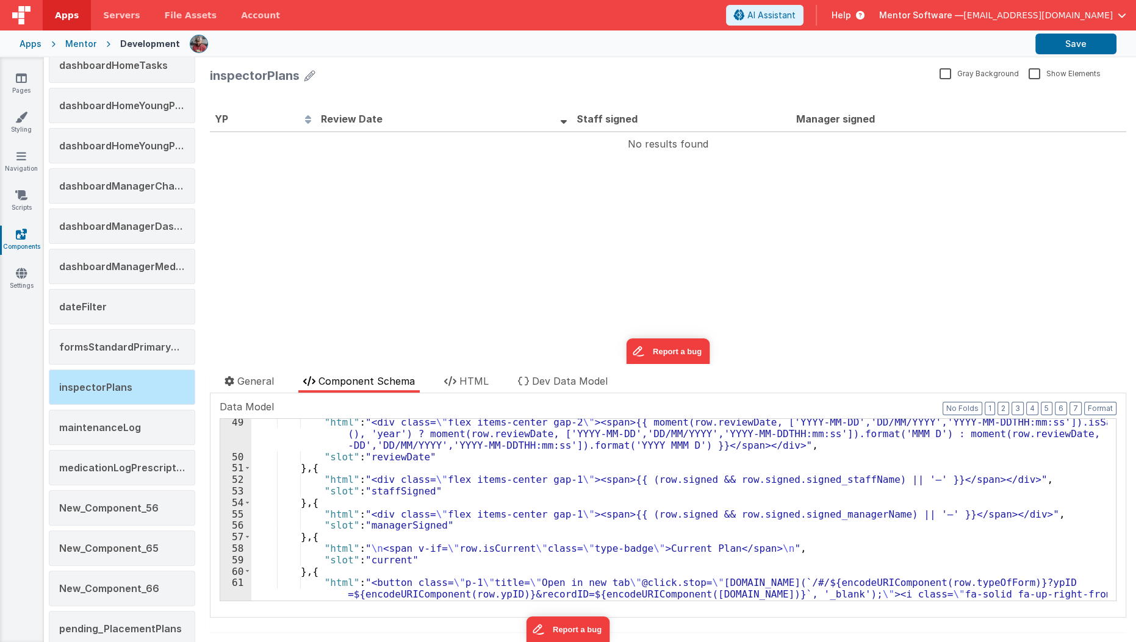
scroll to position [563, 0]
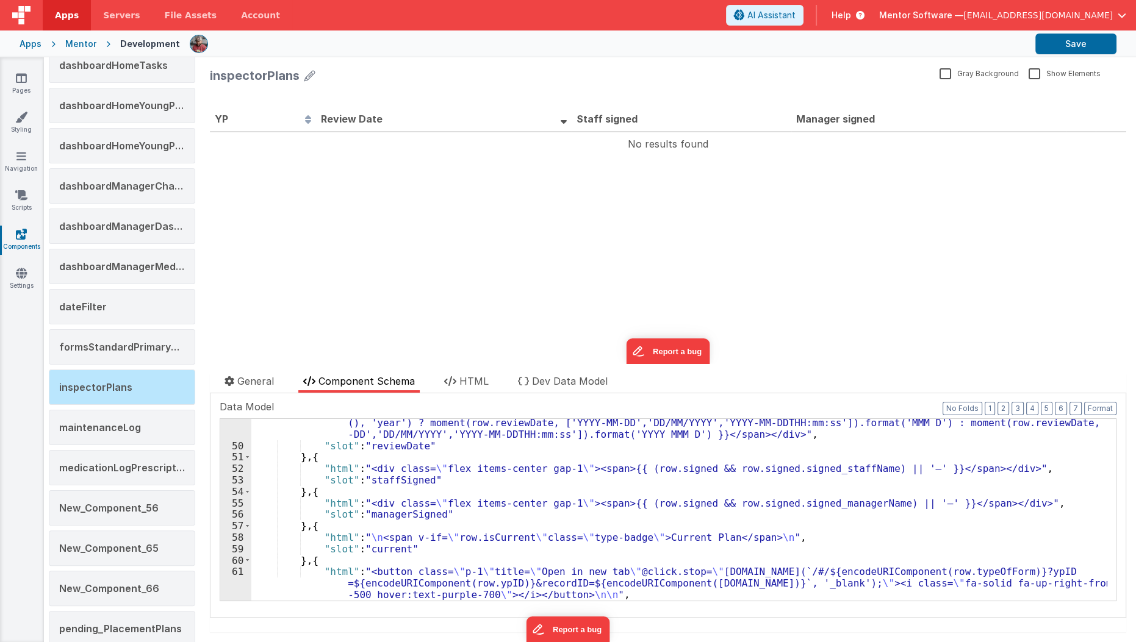
click at [372, 546] on div ""html" : "<div class= \" flex items-center gap-2 \" ><span>{{ moment(row.review…" at bounding box center [679, 520] width 856 height 228
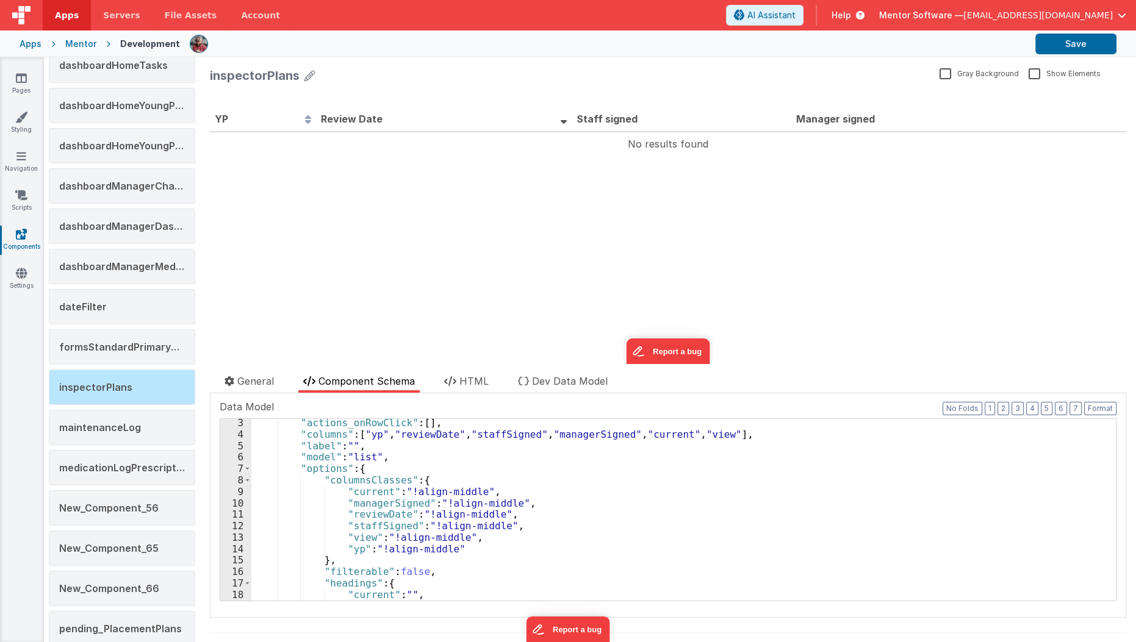
scroll to position [0, 0]
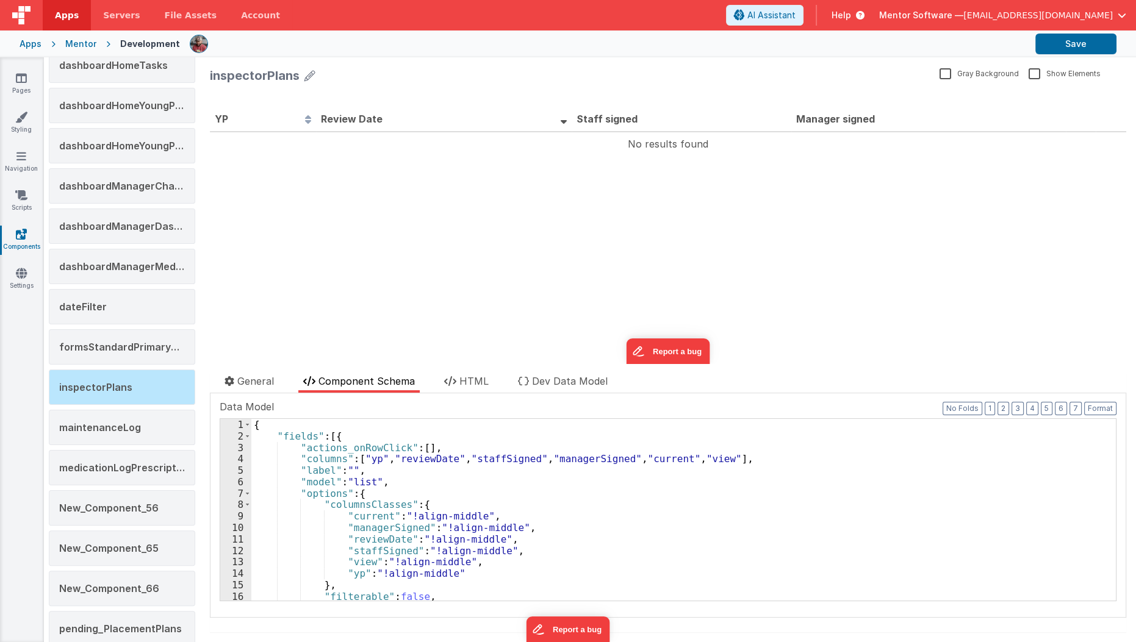
click at [666, 456] on div "{ "fields" : [{ "actions_onRowClick" : [ ] , "columns" : [ "yp" , "reviewDate" …" at bounding box center [679, 522] width 856 height 206
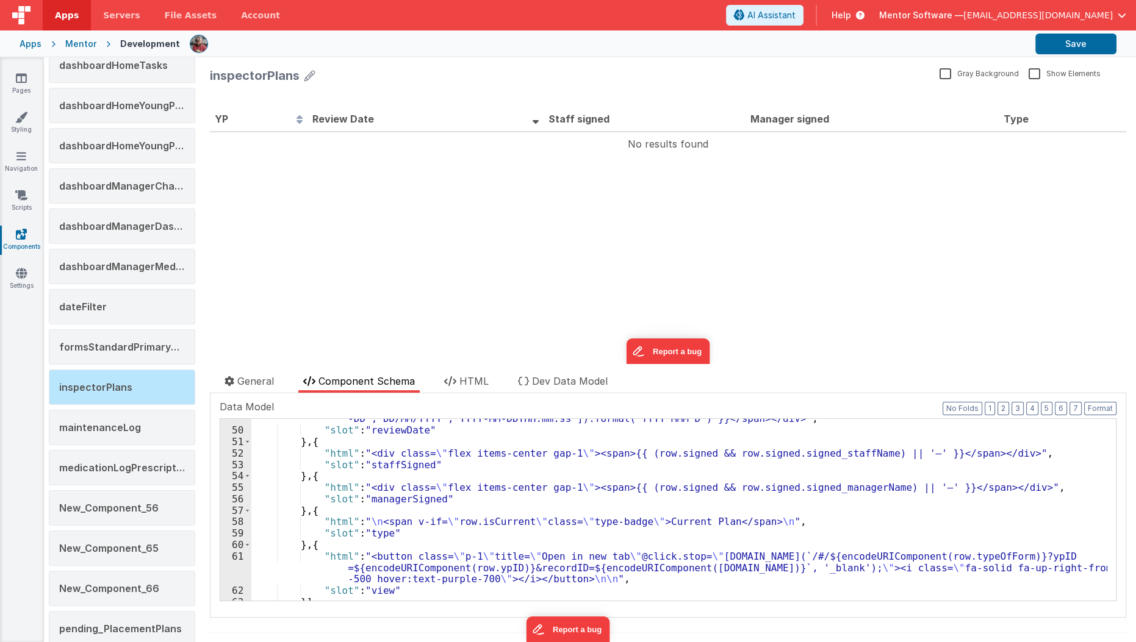
scroll to position [579, 0]
click at [478, 518] on div ""html" : "<div class= \" flex items-center gap-2 \" ><span>{{ moment(row.review…" at bounding box center [679, 504] width 856 height 228
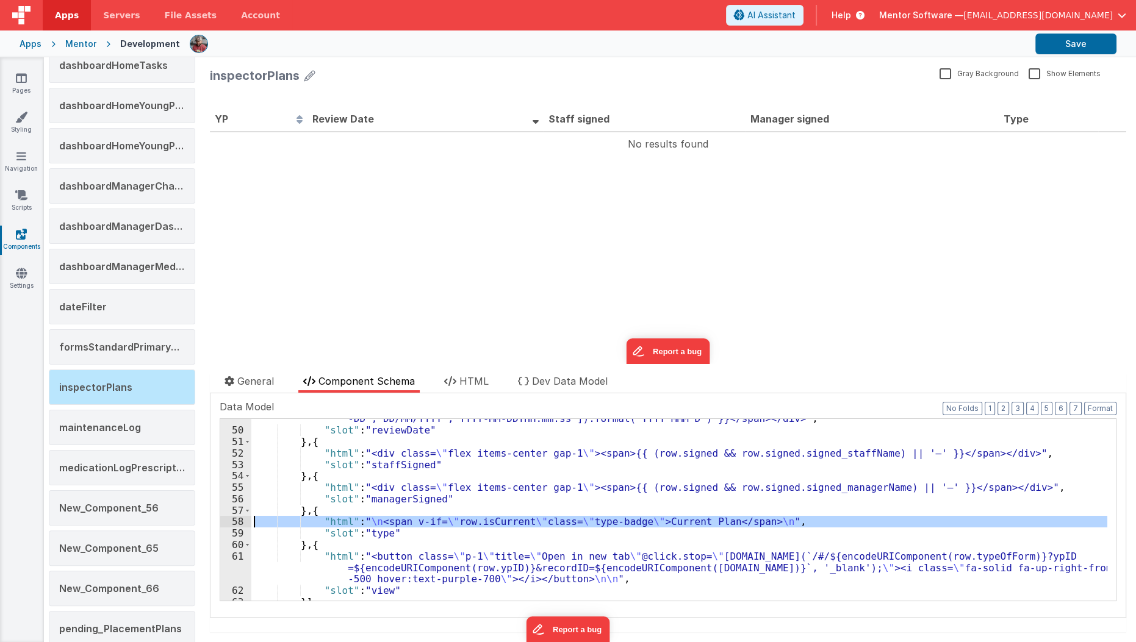
click at [224, 522] on div "58" at bounding box center [235, 522] width 31 height 12
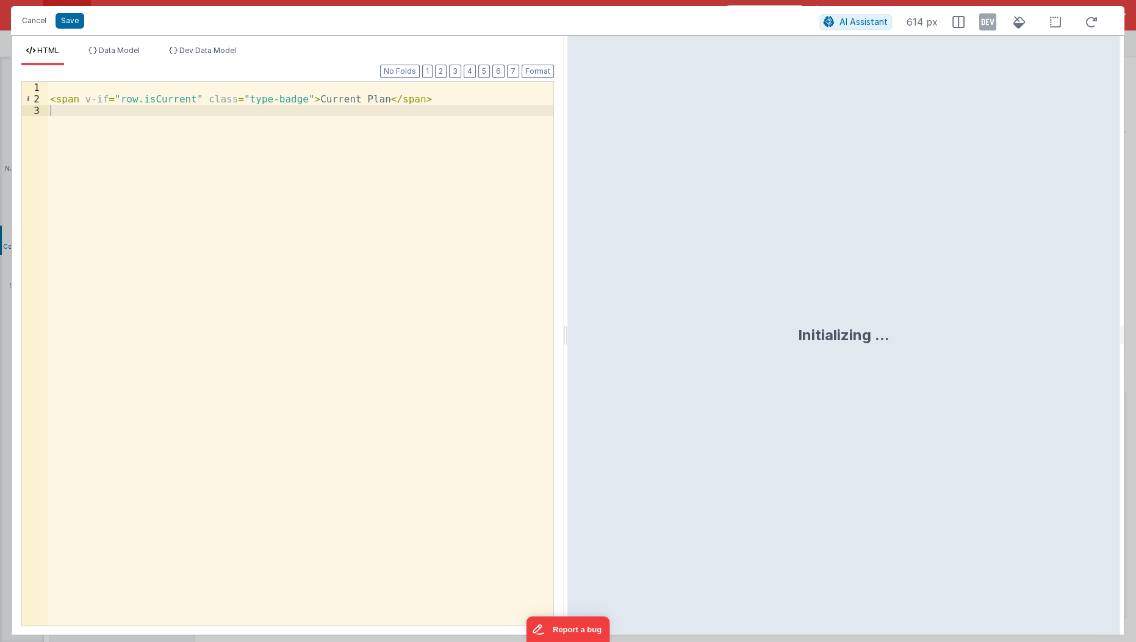
click at [172, 94] on div "< span v-if = "row.isCurrent" class = "type-badge" > Current Plan </ span >" at bounding box center [301, 366] width 507 height 568
click at [154, 100] on div "< span v-if = "row.isCurrent" class = "type-badge" > Current Plan </ span >" at bounding box center [301, 354] width 506 height 544
click at [154, 100] on div "< span v-if = "row.isCurrent" class = "type-badge" > Current Plan </ span >" at bounding box center [301, 366] width 507 height 568
click at [303, 98] on div "< span v-if = "row.planType" class = "type-badge" > Current Plan </ span >" at bounding box center [301, 366] width 507 height 568
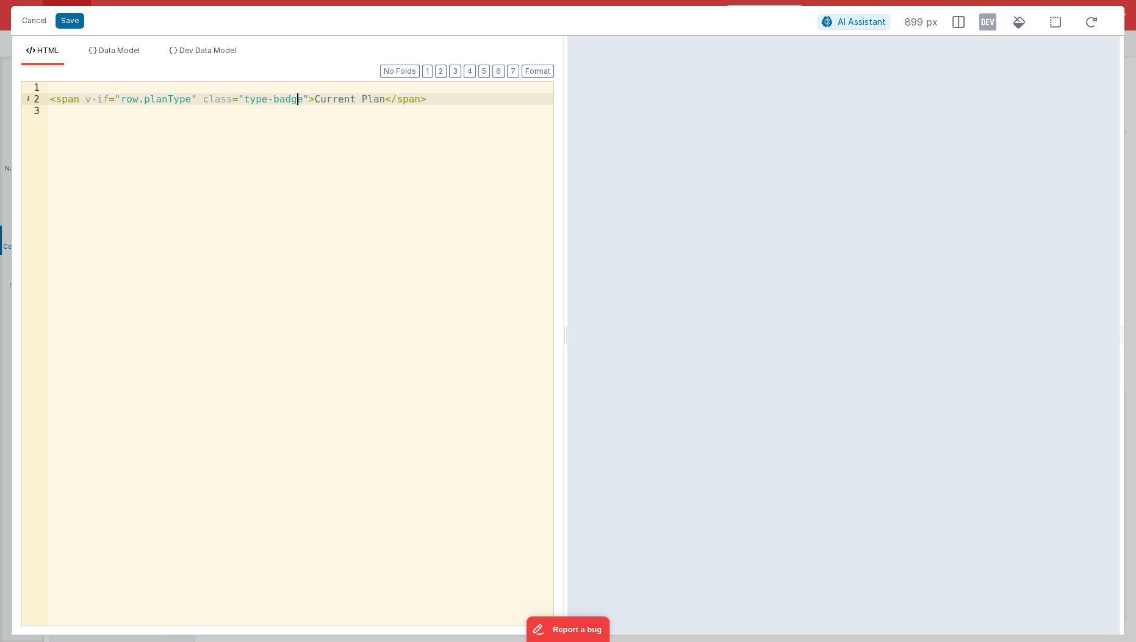
click at [294, 98] on div "< span v-if = "row.planType" class = "type-badge" > Current Plan </ span >" at bounding box center [301, 366] width 507 height 568
click at [170, 100] on div "< span v-if = "row.planType" class = "type-badge" > {{row.}} </ span >" at bounding box center [301, 366] width 507 height 568
click at [323, 95] on div "< span v-if = "row.planType" class = "type-badge" > {{row.}} </ span >" at bounding box center [301, 366] width 507 height 568
paste textarea
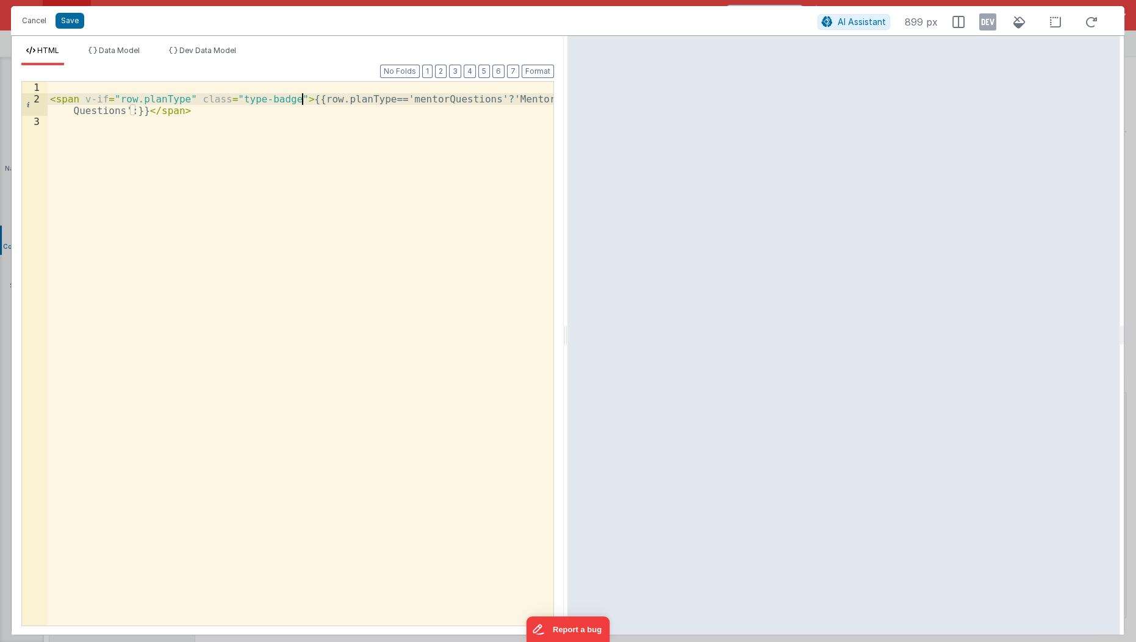
click at [304, 101] on div "< span v-if = "row.planType" class = "type-badge" > {{row.planType=='mentorQues…" at bounding box center [301, 366] width 507 height 568
click at [128, 111] on div "< span v-if = "row.planType" class = "type-badge" > {{row.planType=='mentorQues…" at bounding box center [301, 366] width 507 height 568
click at [270, 106] on div "< span v-if = "row.planType" class = "type-badge" > {{row.planType=='mentorQues…" at bounding box center [301, 366] width 507 height 568
paste textarea
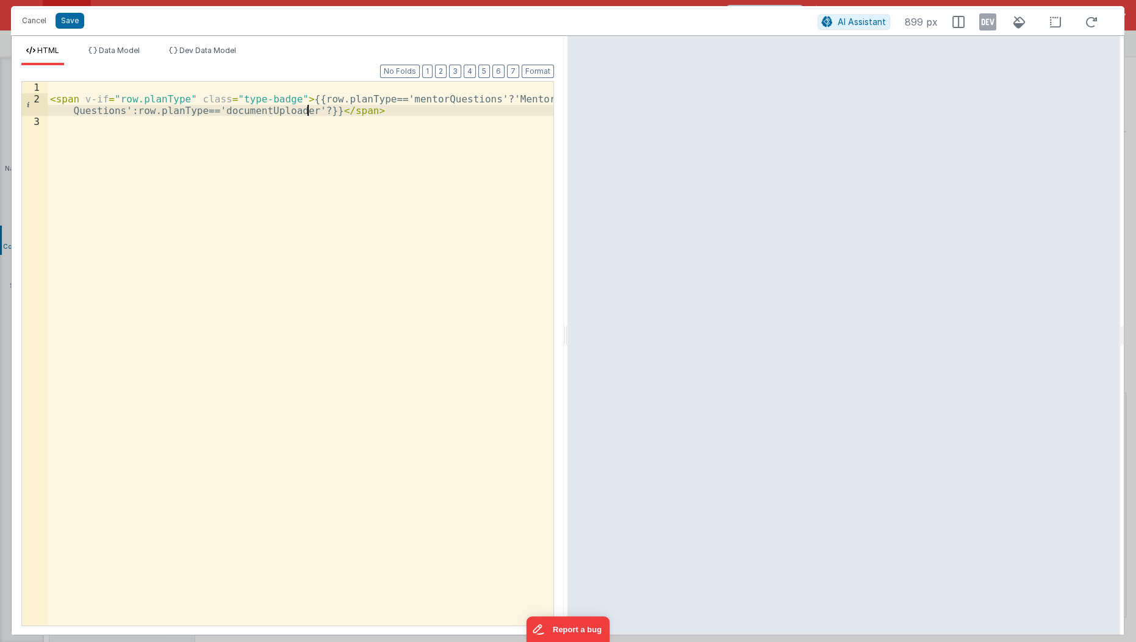
click at [306, 113] on div "< span v-if = "row.planType" class = "type-badge" > {{row.planType=='mentorQues…" at bounding box center [301, 366] width 507 height 568
click at [321, 224] on div "< span v-if = "row.planType" class = "type-badge" > {{row.planType=='mentorQues…" at bounding box center [301, 366] width 507 height 568
click at [77, 20] on button "Save" at bounding box center [70, 21] width 29 height 16
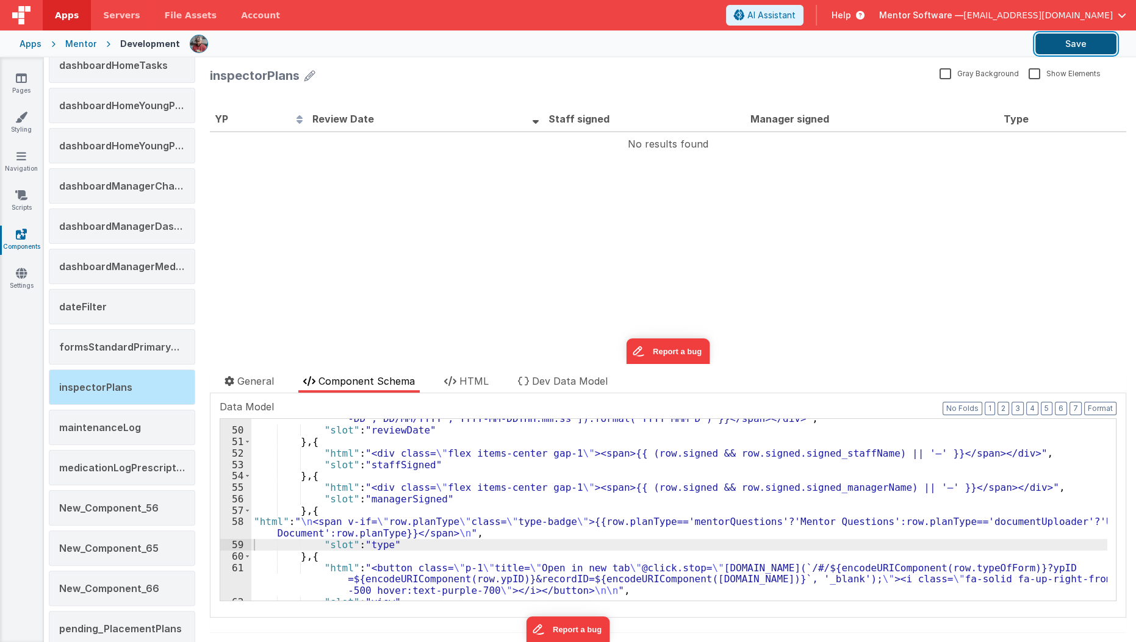
click at [1072, 52] on button "Save" at bounding box center [1075, 44] width 81 height 21
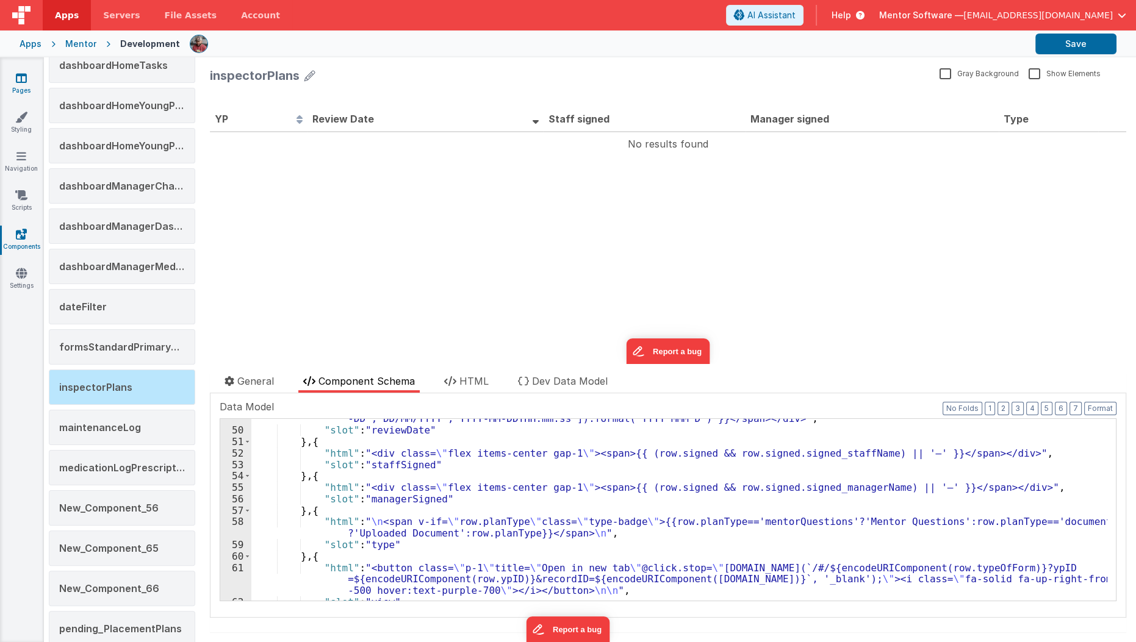
click at [25, 78] on icon at bounding box center [21, 78] width 11 height 12
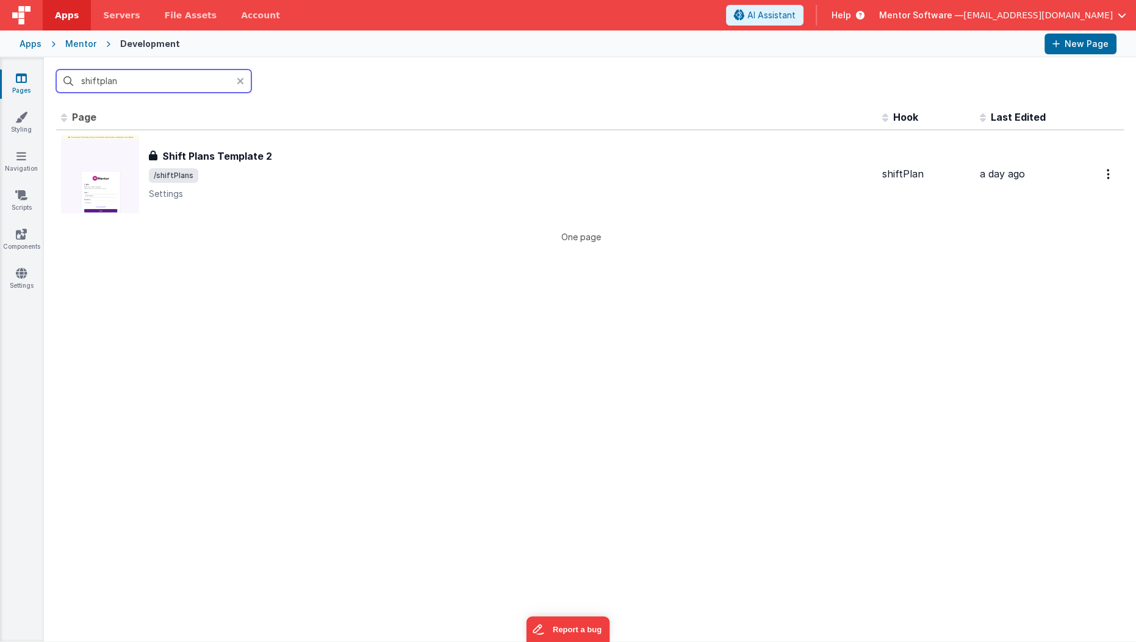
drag, startPoint x: 25, startPoint y: 78, endPoint x: 90, endPoint y: 84, distance: 65.5
click at [90, 84] on input "shiftplan" at bounding box center [153, 81] width 195 height 23
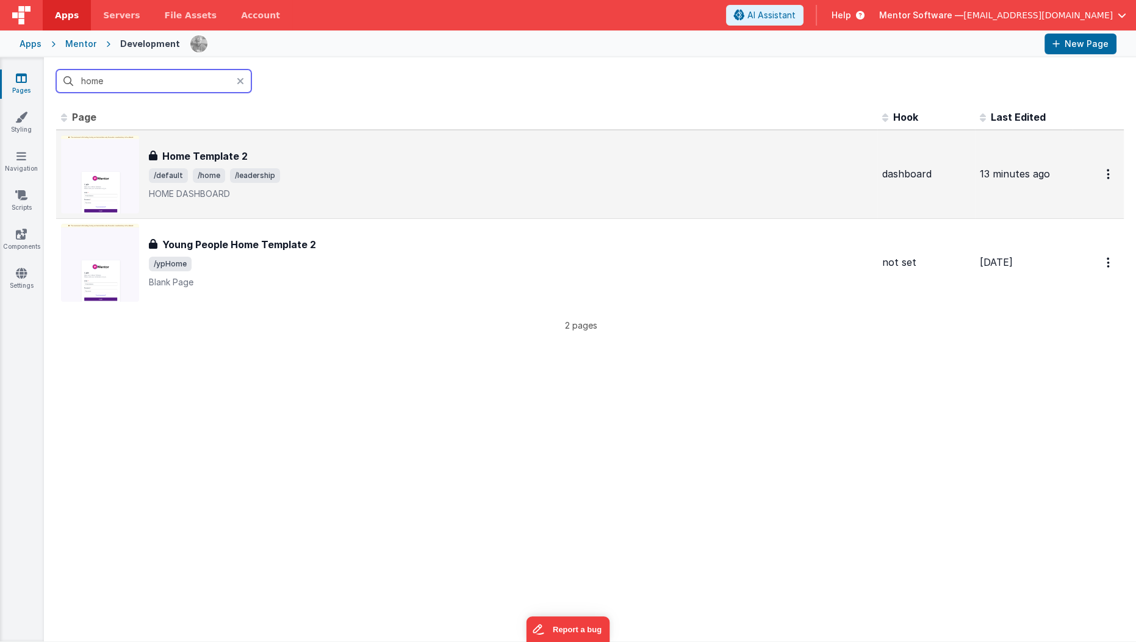
type input "home"
click at [180, 152] on h3 "Home Template 2" at bounding box center [204, 156] width 85 height 15
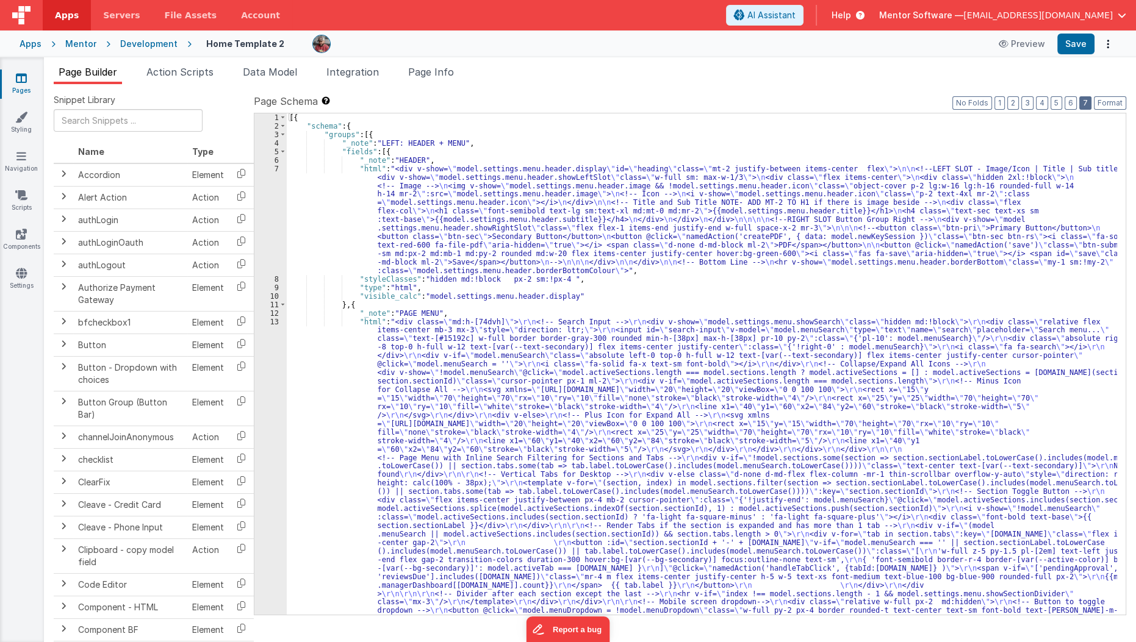
click at [1089, 99] on button "7" at bounding box center [1085, 102] width 12 height 13
click at [888, 267] on div "[{ "schema" : { "groups" : [{ "_note" : "LEFT: HEADER + MENU" , "fields" : [{ "…" at bounding box center [702, 614] width 831 height 1003
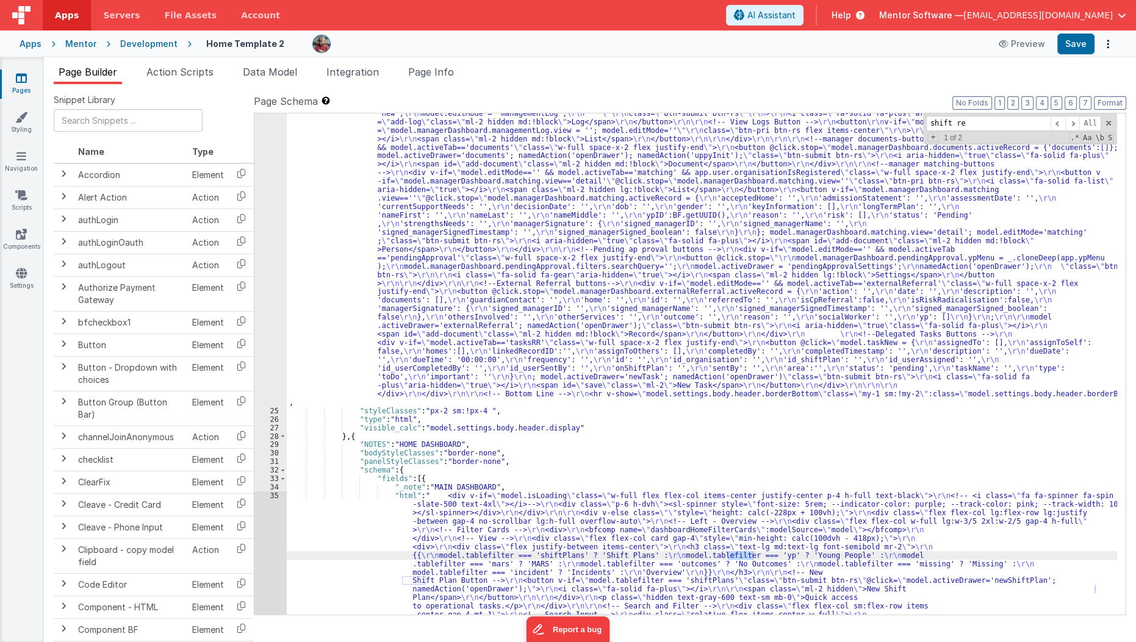
scroll to position [2759, 0]
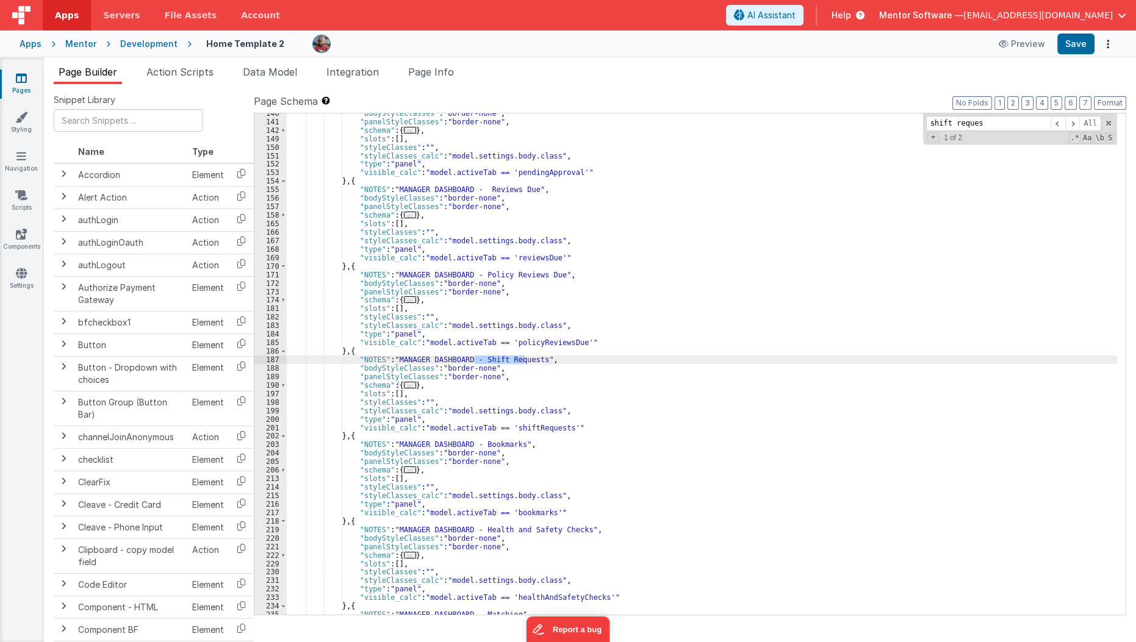
type input "shift reques"
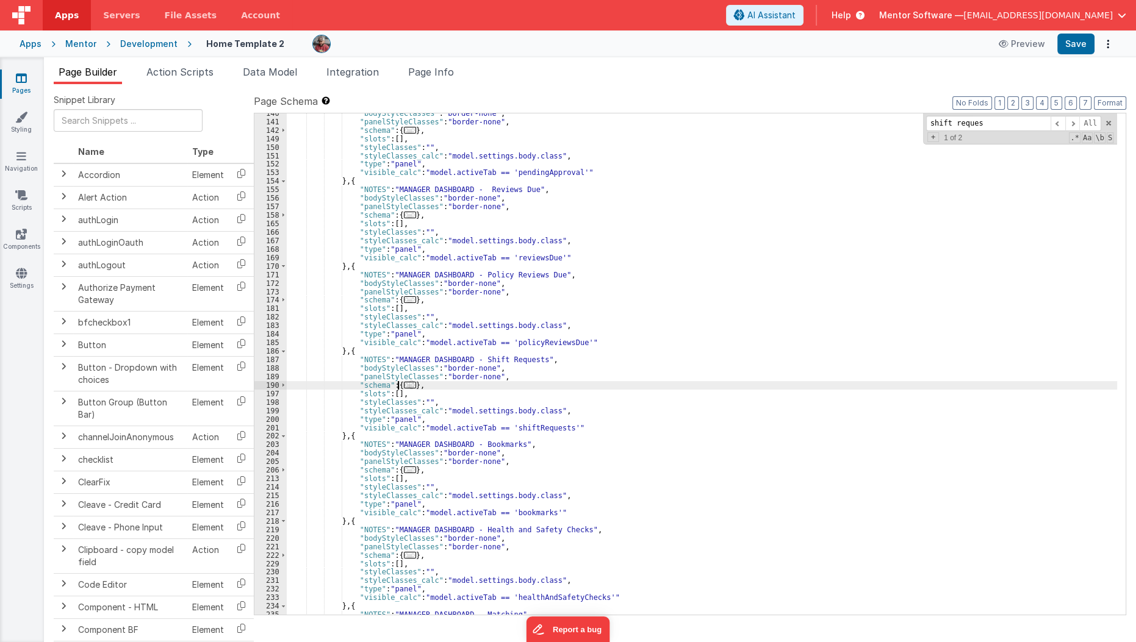
click at [404, 389] on span "..." at bounding box center [410, 385] width 12 height 7
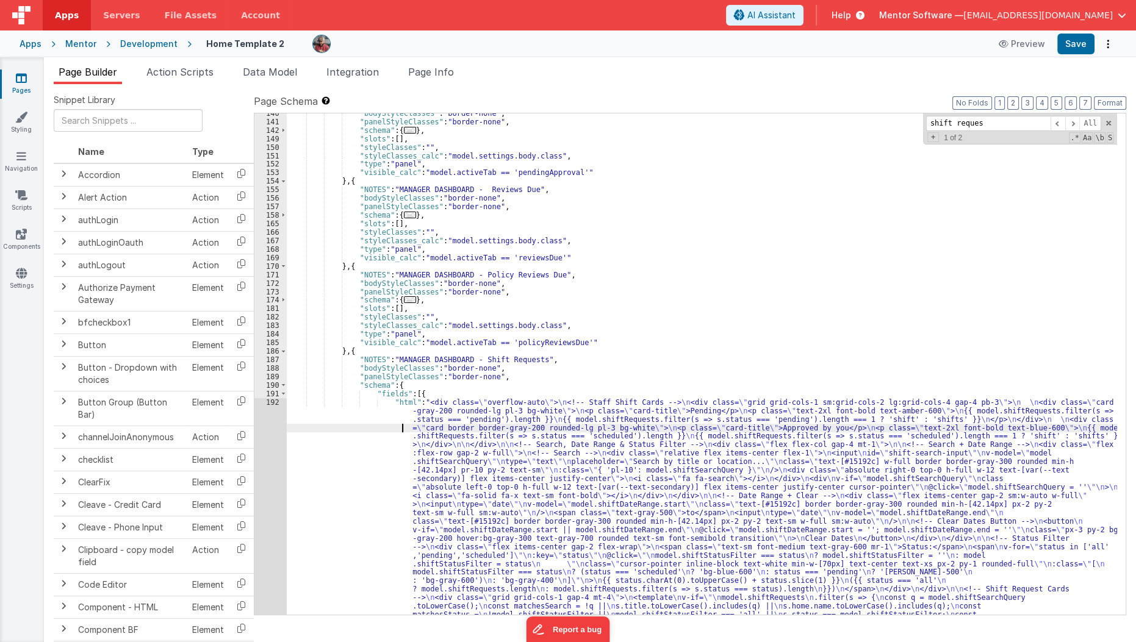
click at [386, 427] on div ""bodyStyleClasses" : "border-none" , "panelStyleClasses" : "border-none" , "sch…" at bounding box center [702, 572] width 831 height 927
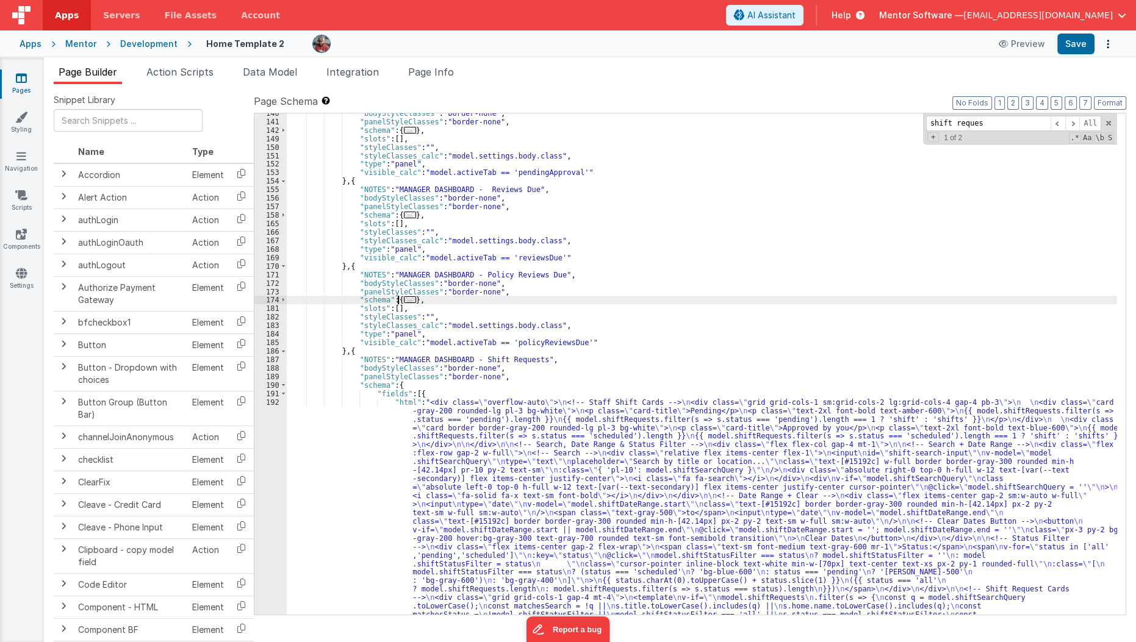
click at [406, 299] on span "..." at bounding box center [410, 299] width 12 height 7
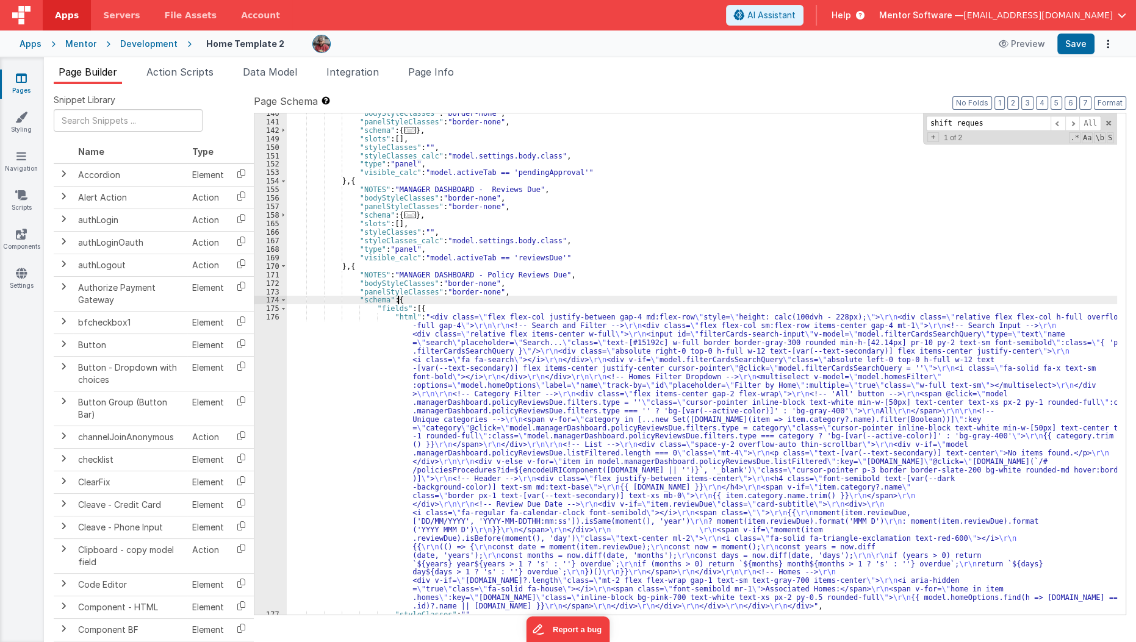
click at [390, 335] on div ""bodyStyleClasses" : "border-none" , "panelStyleClasses" : "border-none" , "sch…" at bounding box center [702, 368] width 831 height 518
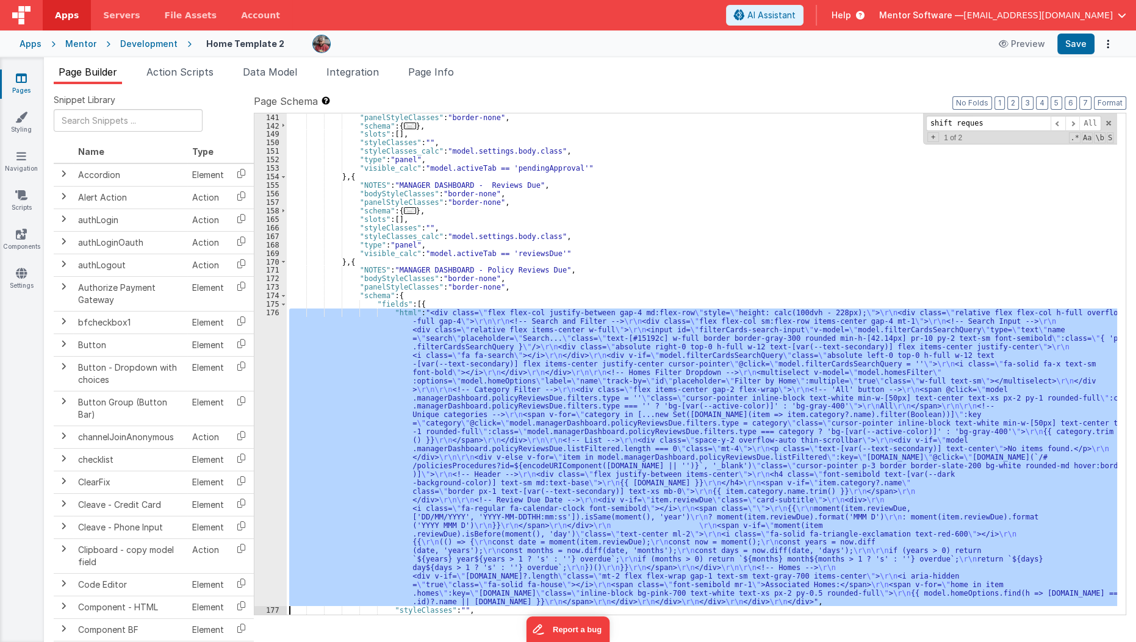
click at [274, 364] on div "141 142 149 150 151 152 153 154 155 156 157 158 165 166 167 168 169 170 171 172…" at bounding box center [270, 372] width 32 height 518
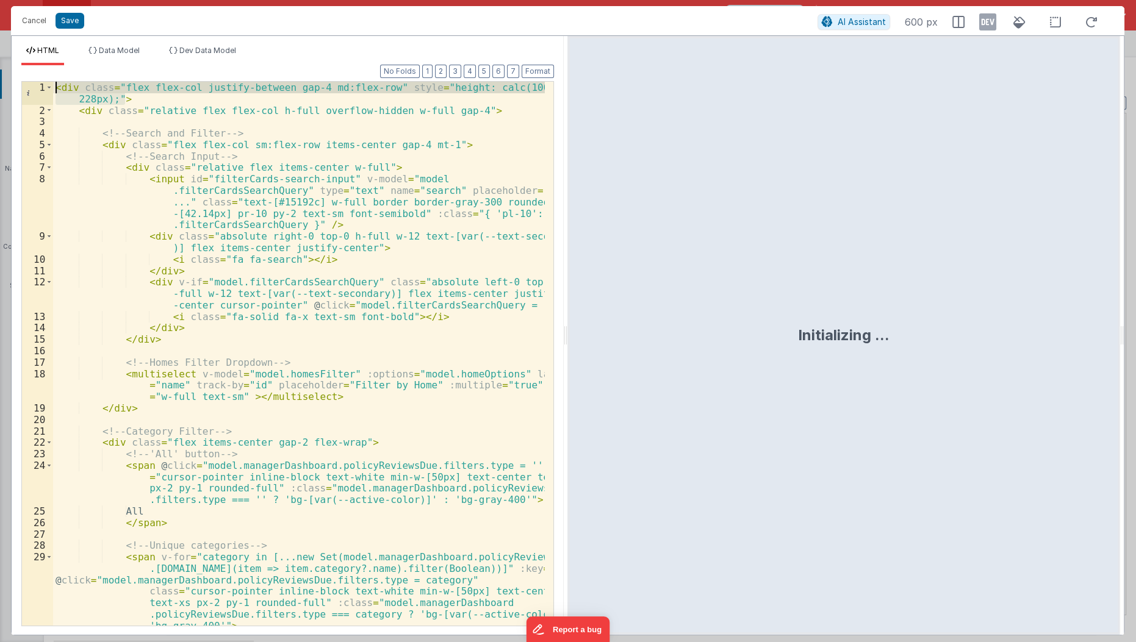
drag, startPoint x: 133, startPoint y: 99, endPoint x: 51, endPoint y: 56, distance: 93.0
click at [51, 56] on div "HTML Data Model Dev Data Model Format 7 6 5 4 3 2 1 No Folds 1 2 3 4 5 6 7 8 9 …" at bounding box center [288, 340] width 552 height 589
click at [35, 24] on button "Cancel" at bounding box center [34, 20] width 37 height 17
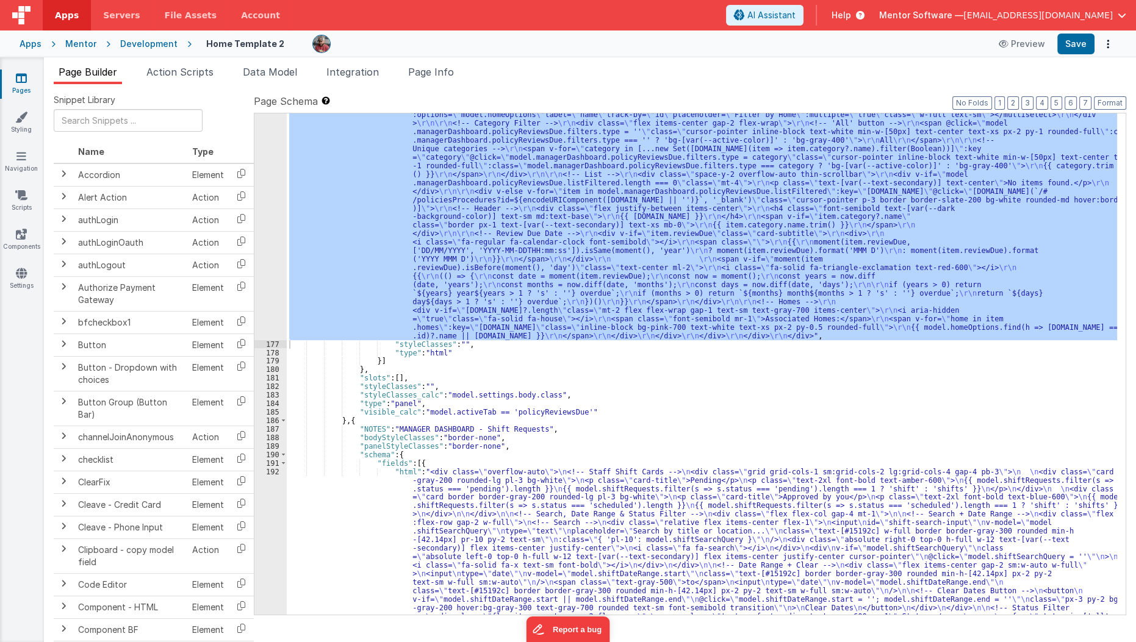
scroll to position [3040, 0]
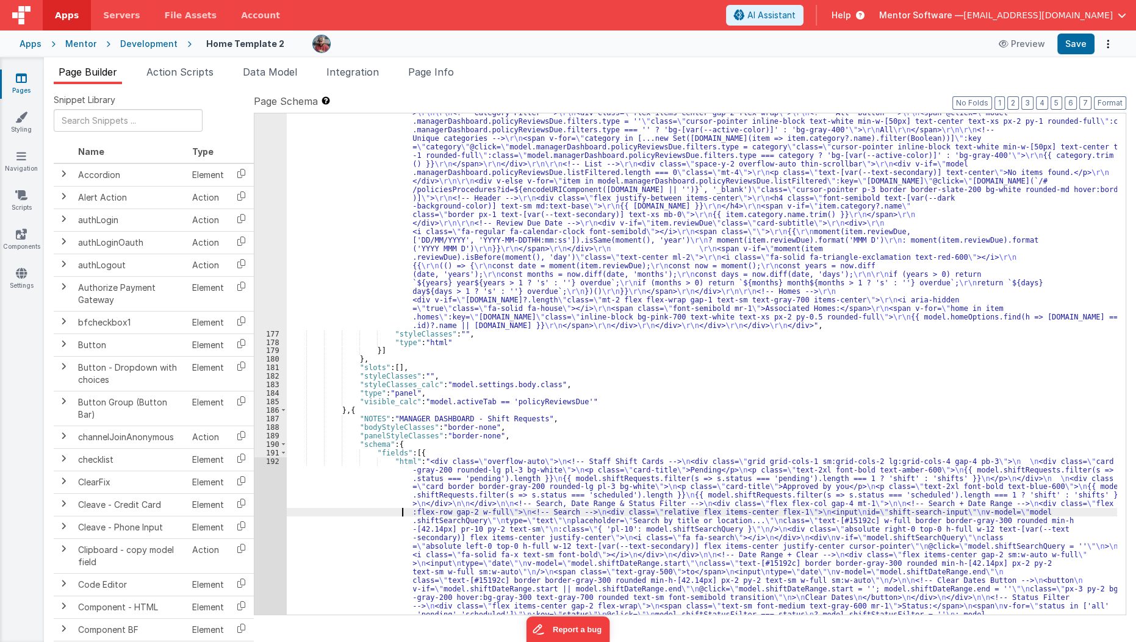
click at [371, 512] on div ""html" : "<div class= \" flex flex-col justify-between gap-4 md:flex-row \" sty…" at bounding box center [702, 640] width 831 height 1216
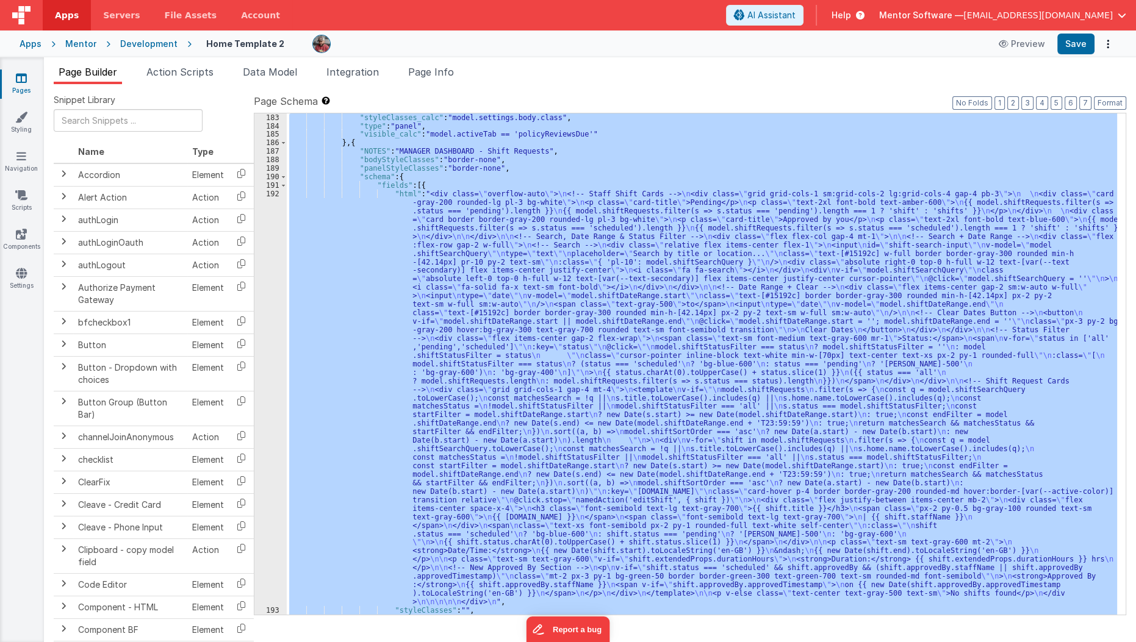
click at [273, 506] on div "192" at bounding box center [270, 398] width 32 height 417
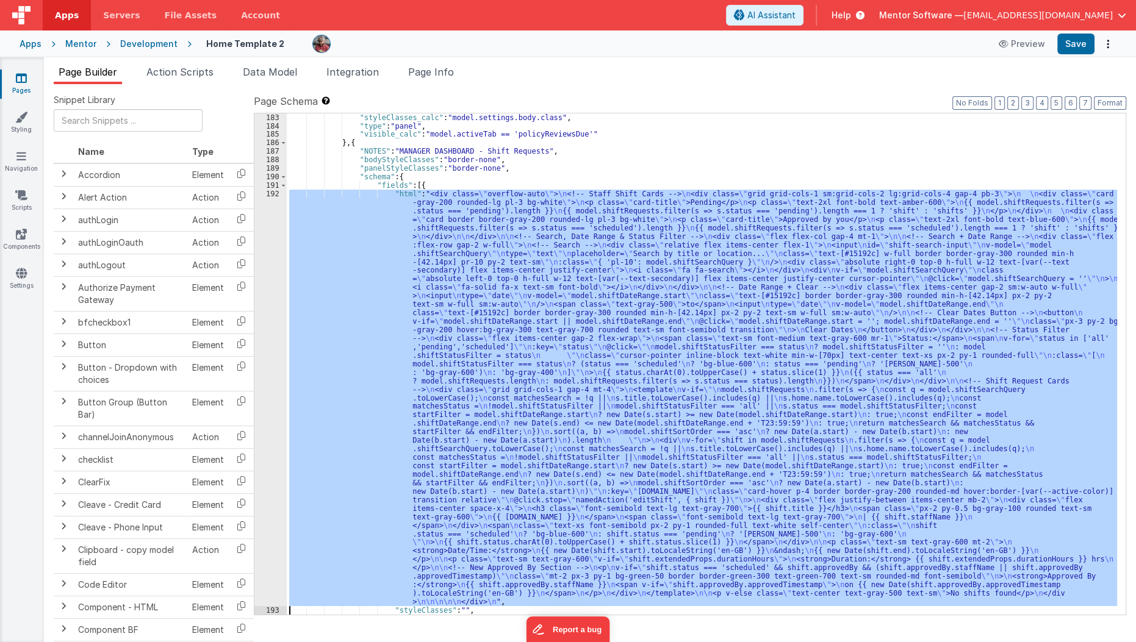
click at [273, 506] on div "192" at bounding box center [270, 398] width 32 height 417
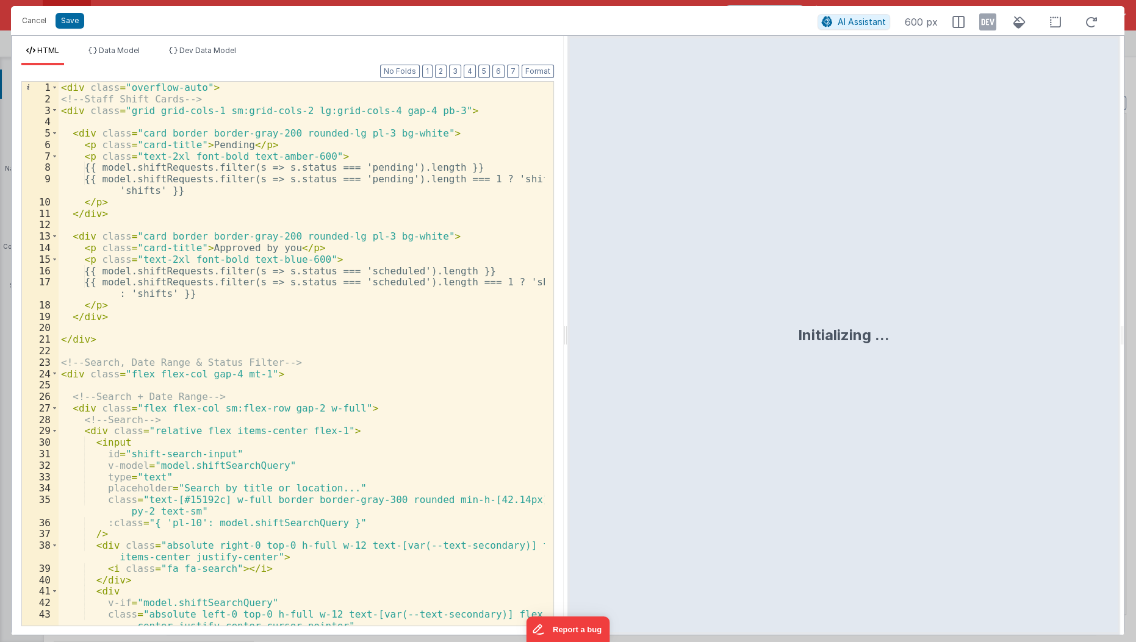
click at [266, 81] on div "1 2 3 4 5 6 7 8 9 10 11 12 13 14 15 16 17 18 19 20 21 22 23 24 25 26 27 28 29 3…" at bounding box center [287, 353] width 532 height 545
click at [266, 82] on div "< div class = "overflow-auto" > <!-- Staff Shift Cards --> < div class = "grid …" at bounding box center [302, 366] width 487 height 568
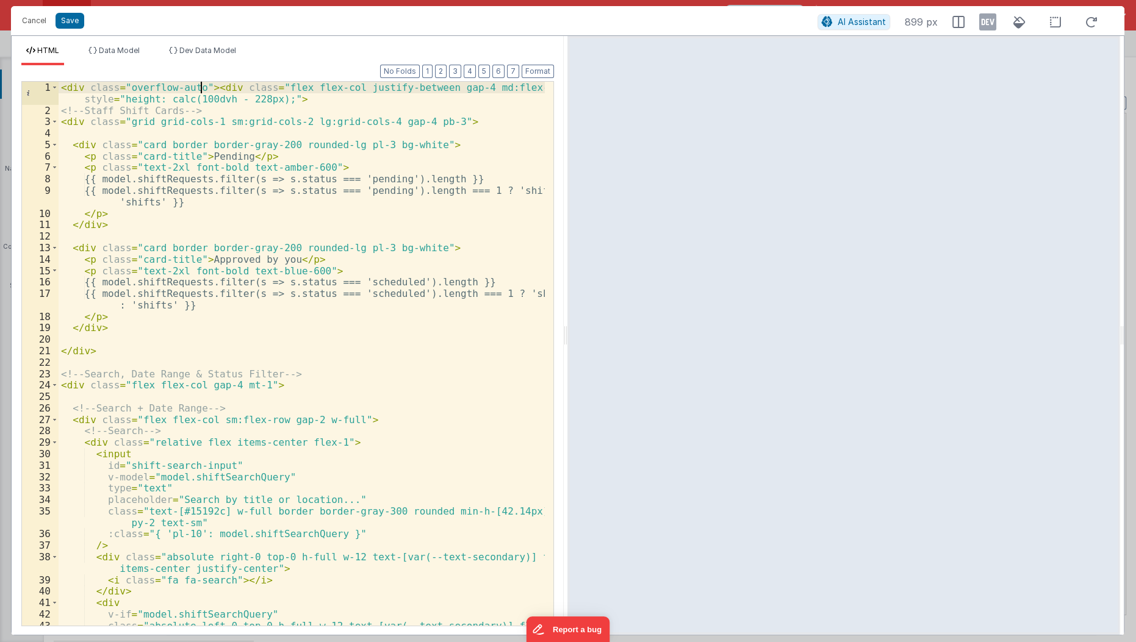
click at [203, 86] on div "< div class = "overflow-auto" > < div class = "flex flex-col justify-between ga…" at bounding box center [302, 377] width 487 height 591
click at [191, 47] on span "Dev Data Model" at bounding box center [207, 50] width 57 height 9
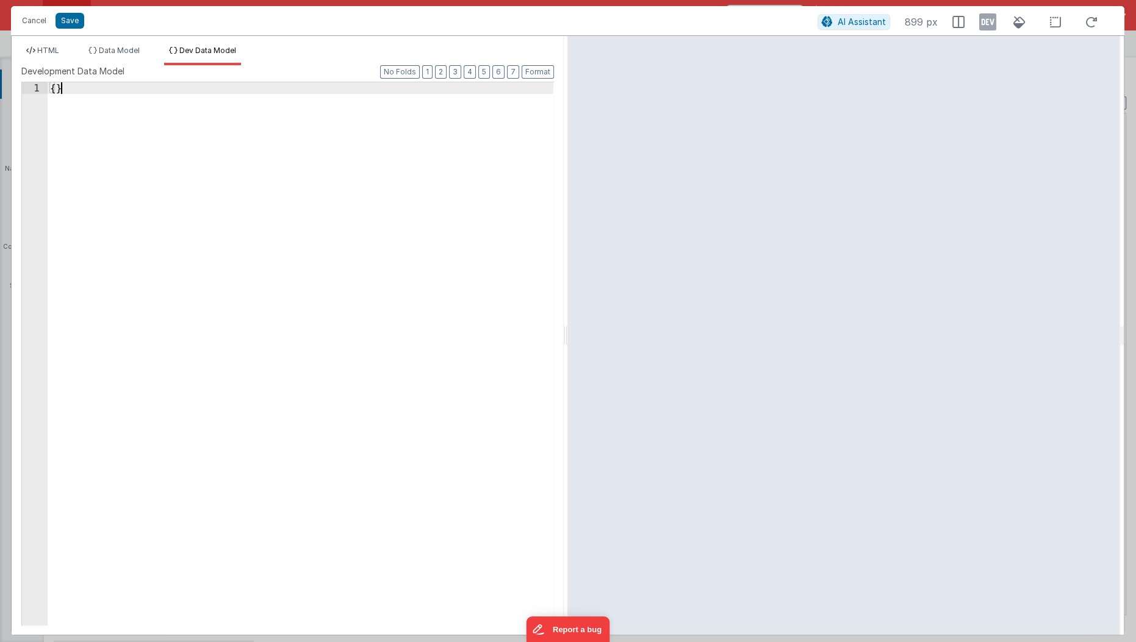
click at [243, 199] on div "{ }" at bounding box center [301, 366] width 507 height 568
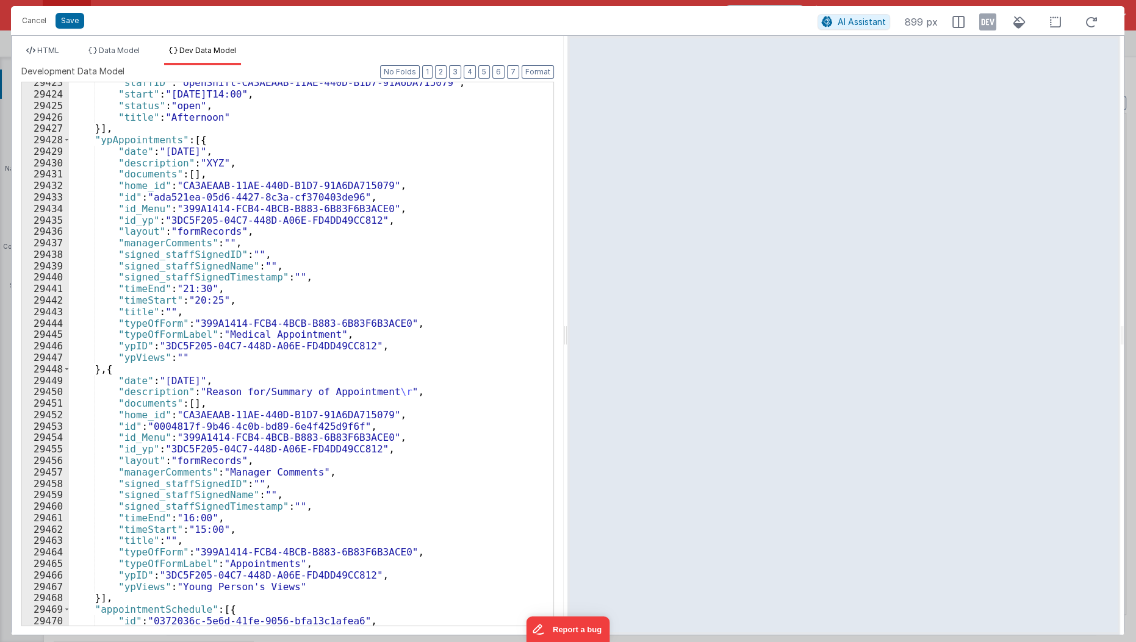
scroll to position [19442, 0]
click at [988, 17] on icon at bounding box center [987, 22] width 17 height 20
click at [57, 49] on span "HTML" at bounding box center [48, 50] width 22 height 9
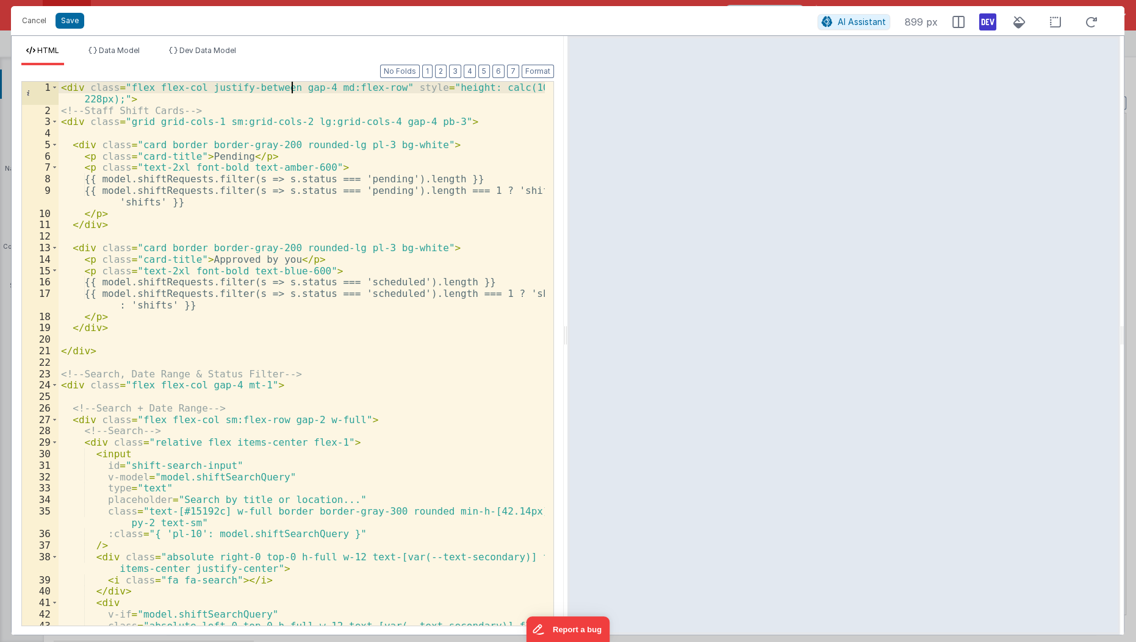
click at [292, 88] on div "< div class = "flex flex-col justify-between gap-4 md:flex-row" style = "height…" at bounding box center [302, 377] width 487 height 591
click at [319, 84] on div "< div class = "flex flex-col justify-between gap-4 md:flex-row" style = "height…" at bounding box center [302, 377] width 487 height 591
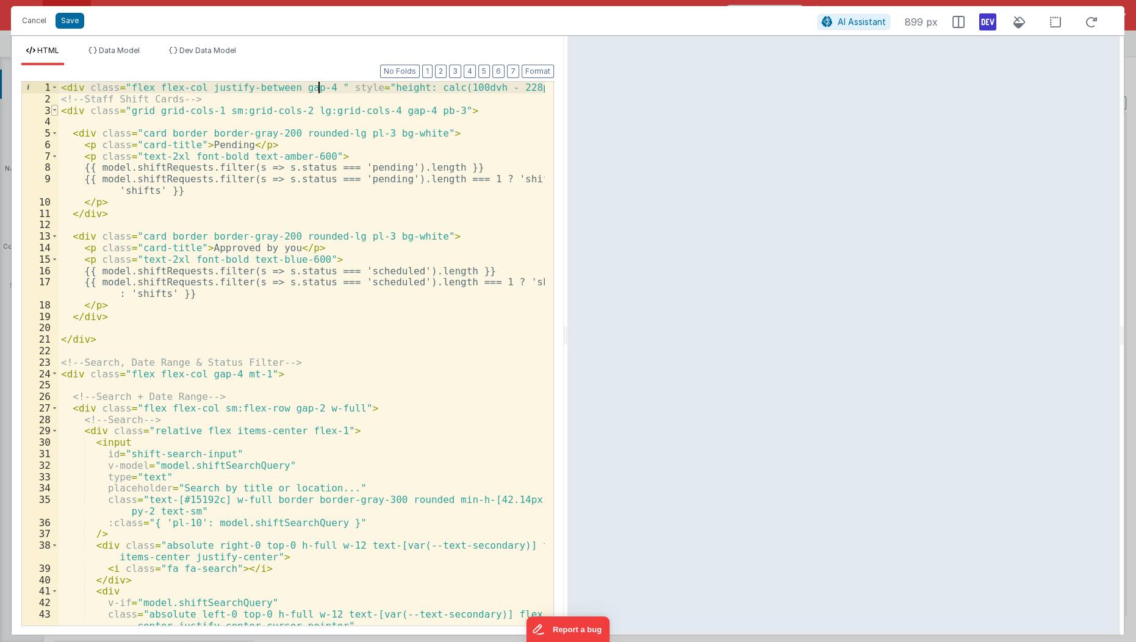
click at [52, 108] on span at bounding box center [54, 111] width 7 height 12
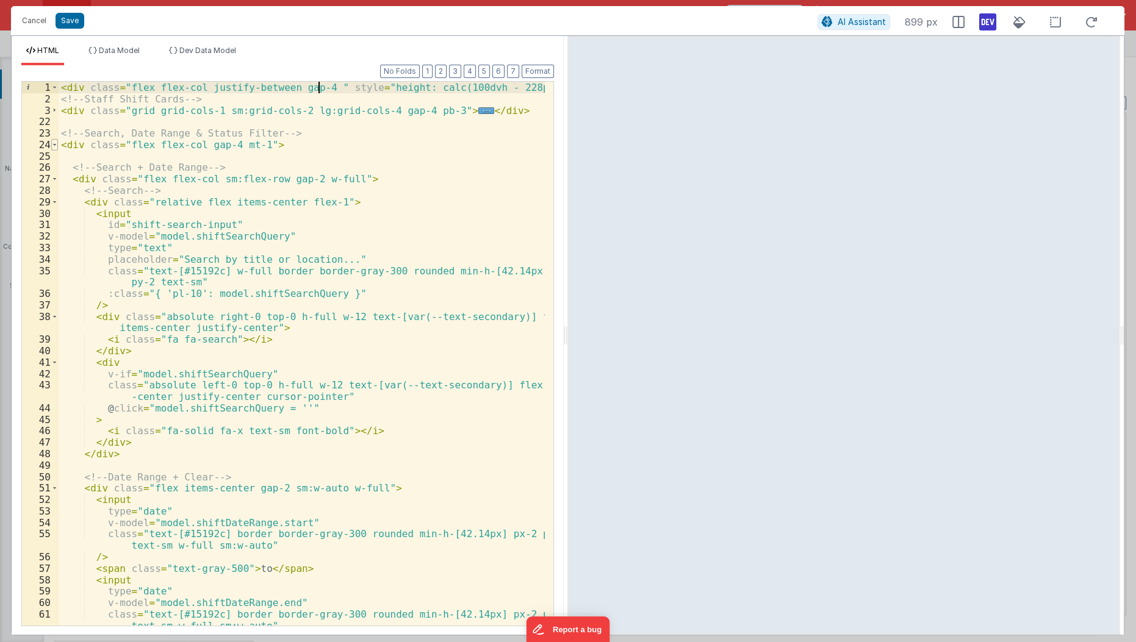
click at [55, 144] on span at bounding box center [54, 145] width 7 height 12
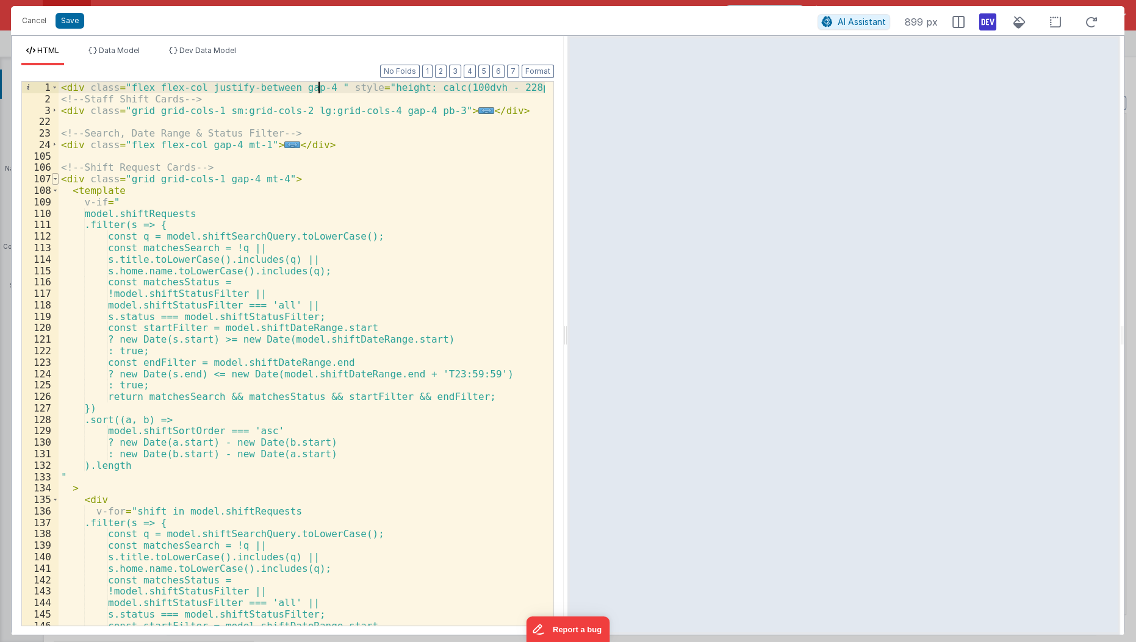
click at [54, 178] on span at bounding box center [55, 179] width 7 height 12
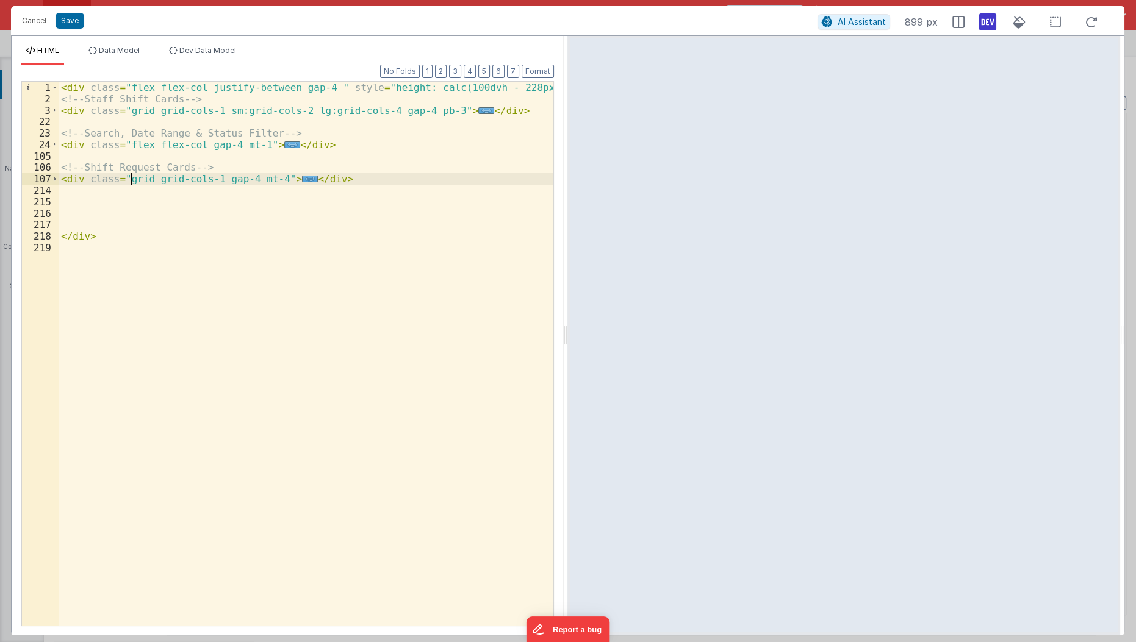
click at [131, 180] on div "< div class = "flex flex-col justify-between gap-4 " style = "height: calc(100d…" at bounding box center [307, 366] width 496 height 568
click at [127, 179] on div "< div class = "flex flex-col justify-between gap-4 " style = "height: calc(100d…" at bounding box center [307, 366] width 496 height 568
click at [70, 18] on button "Save" at bounding box center [70, 21] width 29 height 16
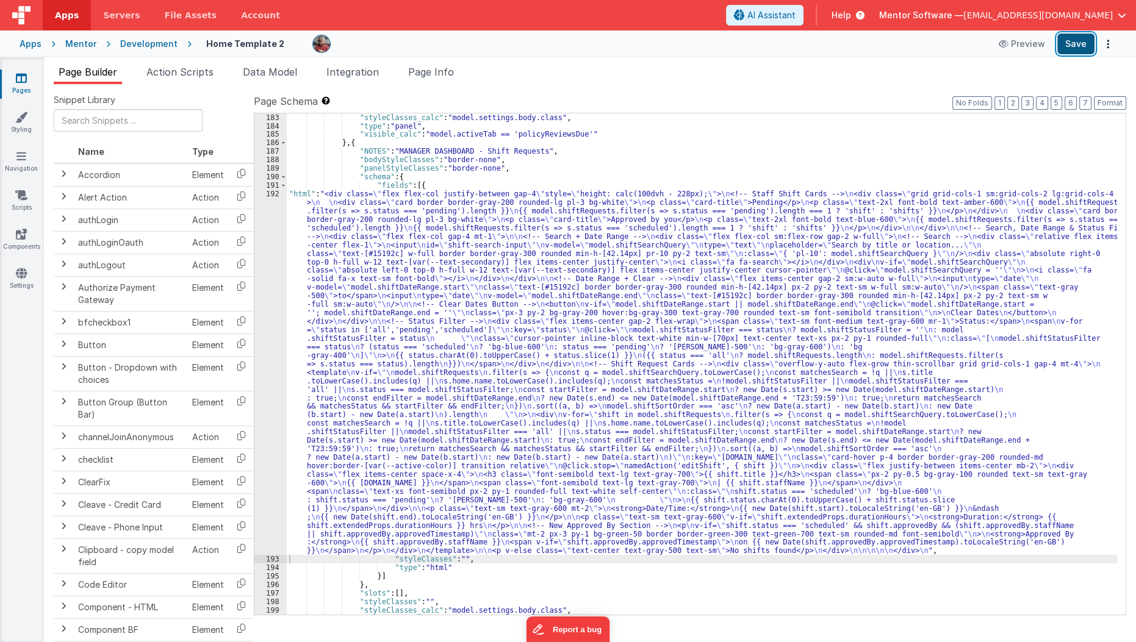
click at [1074, 40] on button "Save" at bounding box center [1075, 44] width 37 height 21
click at [292, 77] on span "Data Model" at bounding box center [270, 72] width 54 height 12
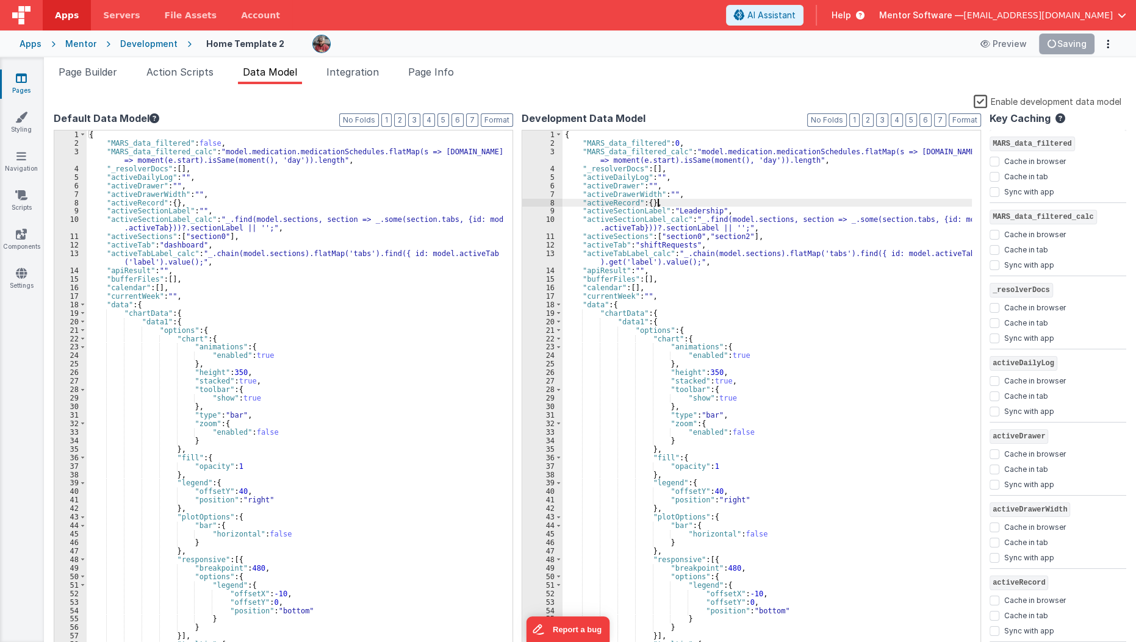
click at [906, 199] on div "{ "MARS_data_filtered" : 0 , "MARS_data_filtered_calc" : "model.medication.medi…" at bounding box center [767, 400] width 410 height 539
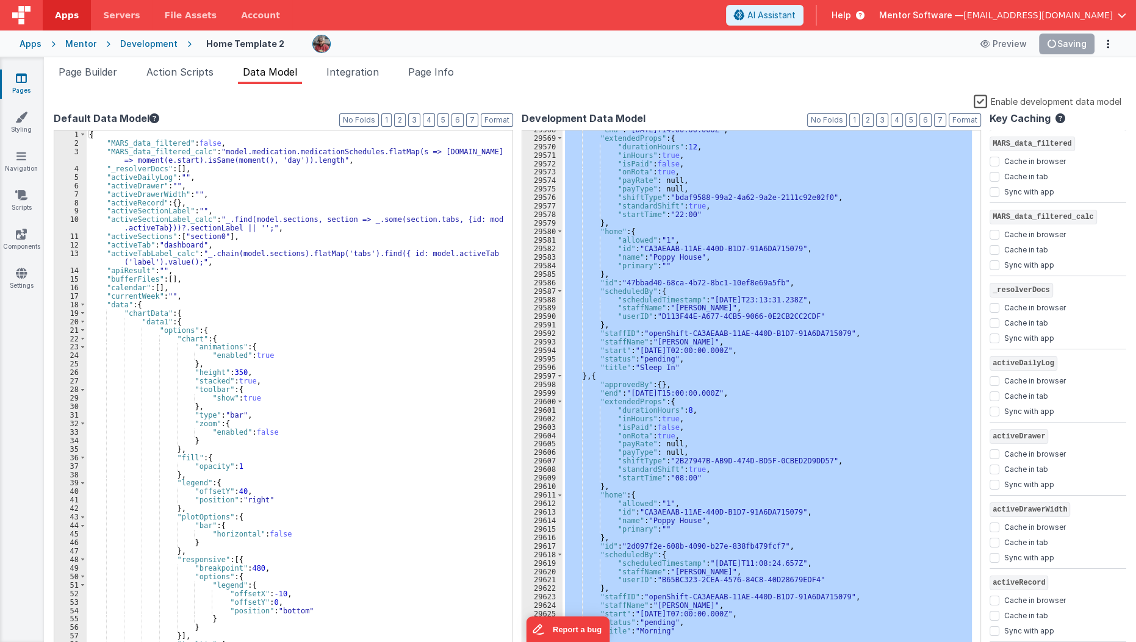
scroll to position [19465, 0]
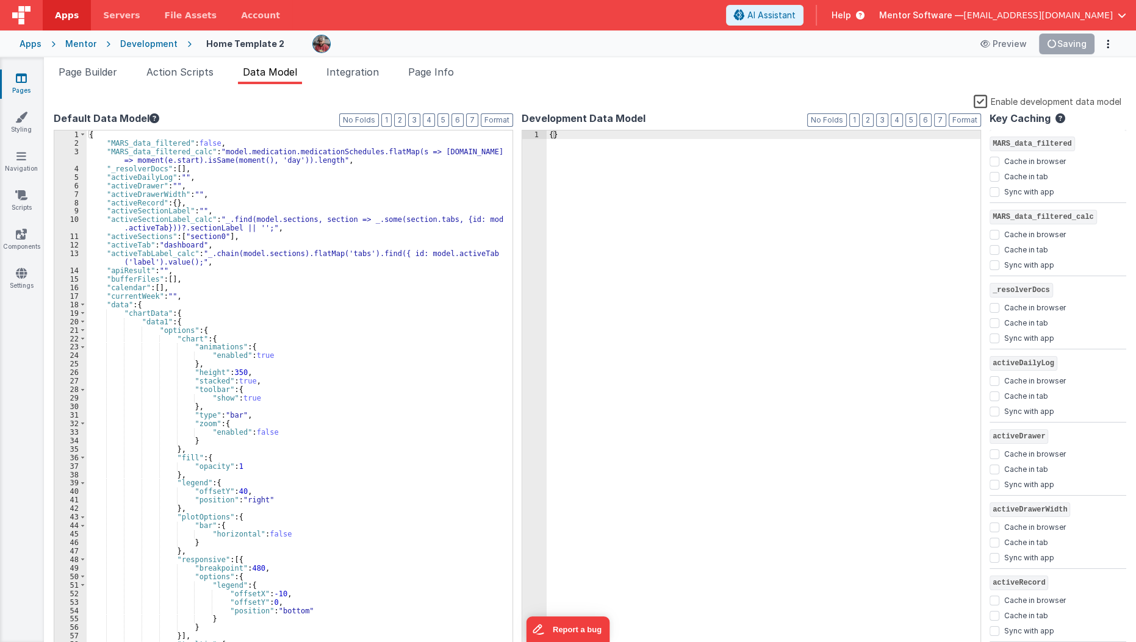
click at [982, 101] on label "Enable development data model" at bounding box center [1047, 101] width 148 height 14
click at [0, 0] on input "Enable development data model" at bounding box center [0, 0] width 0 height 0
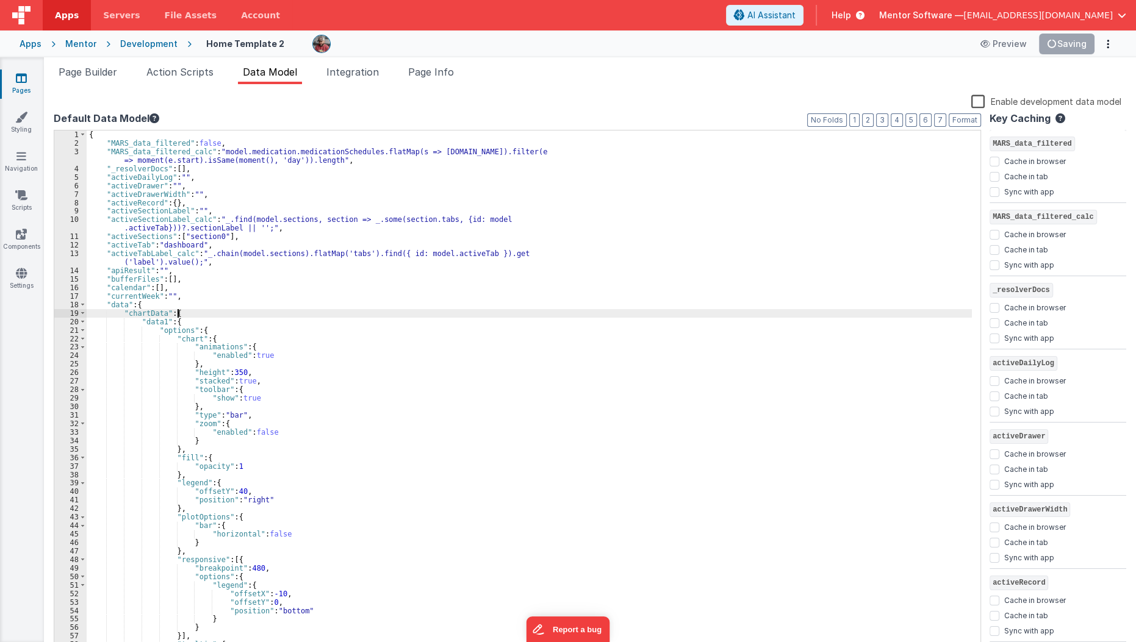
click at [866, 311] on div "{ "MARS_data_filtered" : false , "MARS_data_filtered_calc" : "model.medication.…" at bounding box center [529, 400] width 885 height 539
click at [81, 76] on span "Page Builder" at bounding box center [88, 72] width 59 height 12
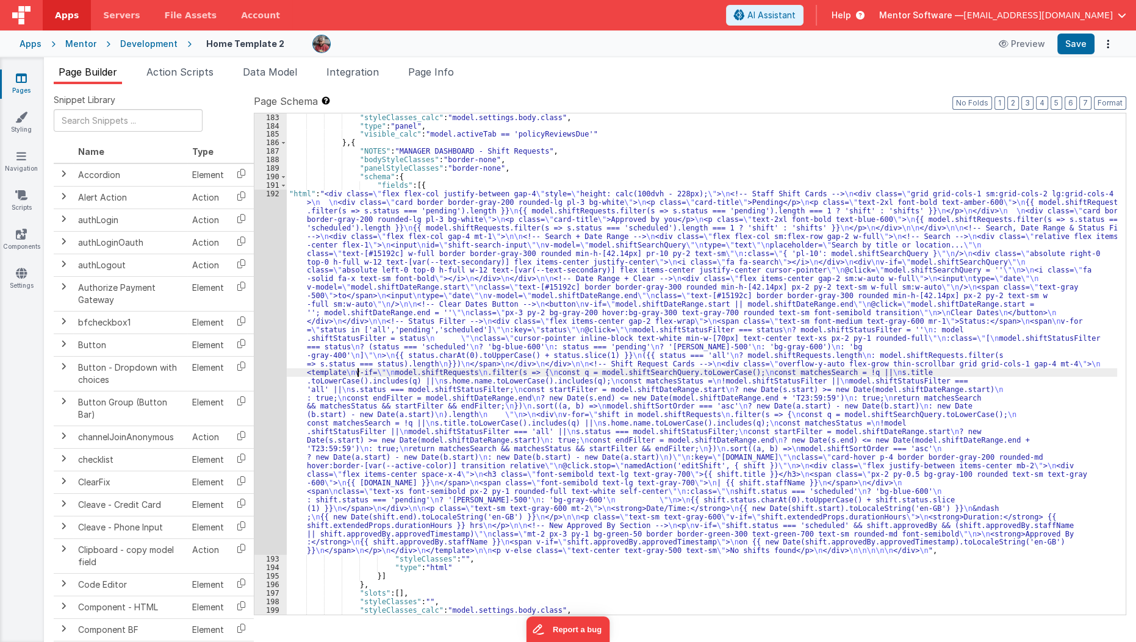
click at [359, 372] on div ""styleClasses_calc" : "model.settings.body.class" , "type" : "panel" , "visible…" at bounding box center [702, 372] width 831 height 518
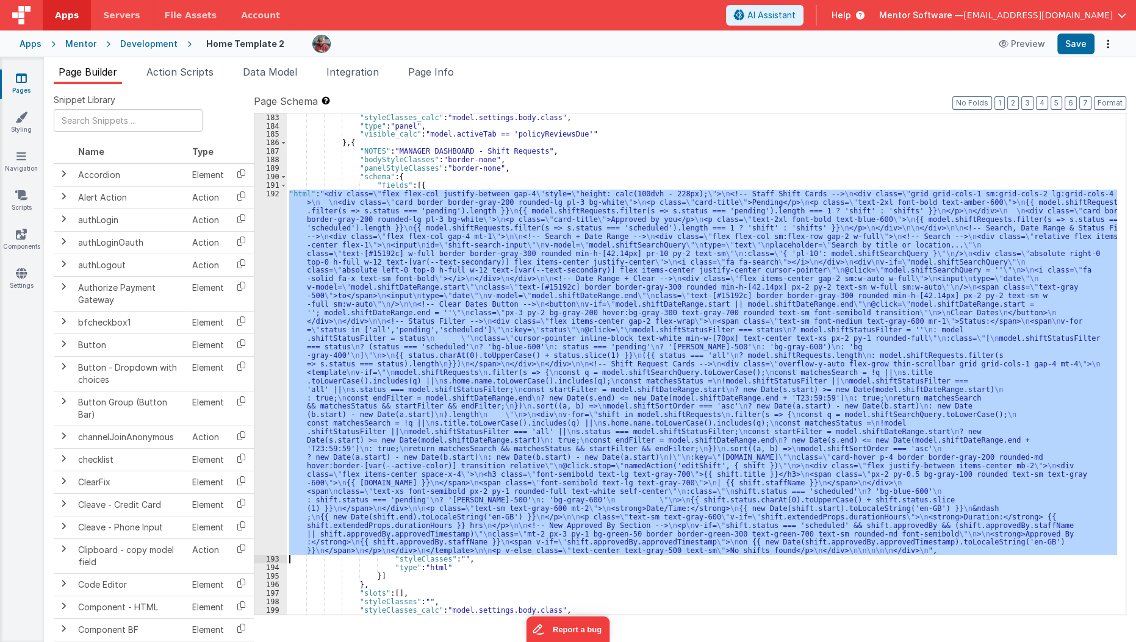
click at [262, 377] on div "192" at bounding box center [270, 372] width 32 height 365
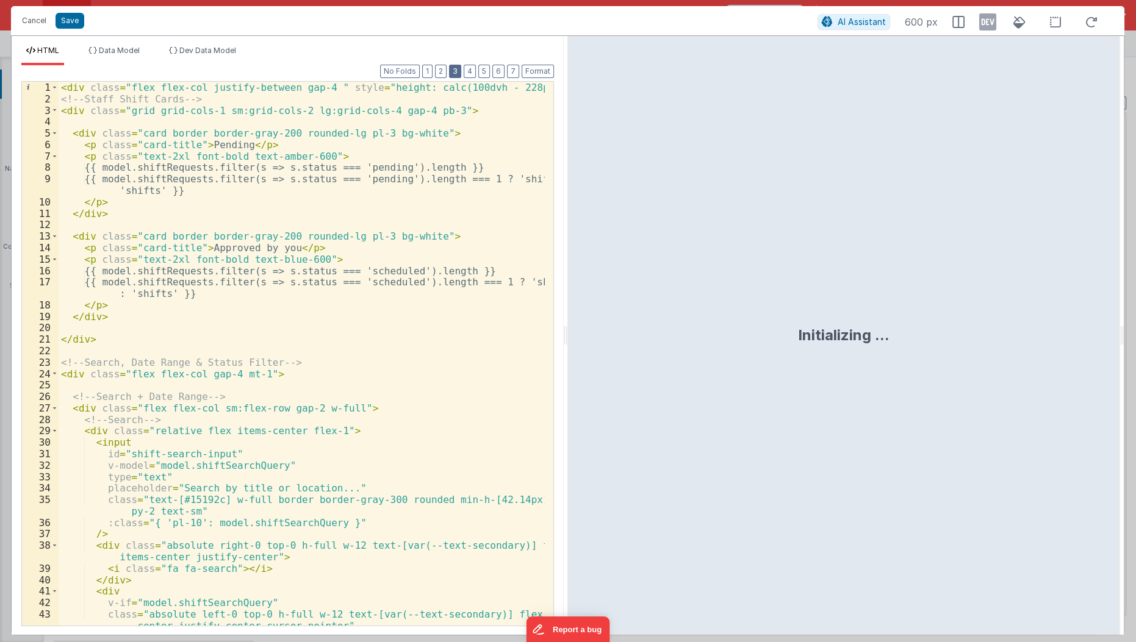
click at [457, 73] on button "3" at bounding box center [455, 71] width 12 height 13
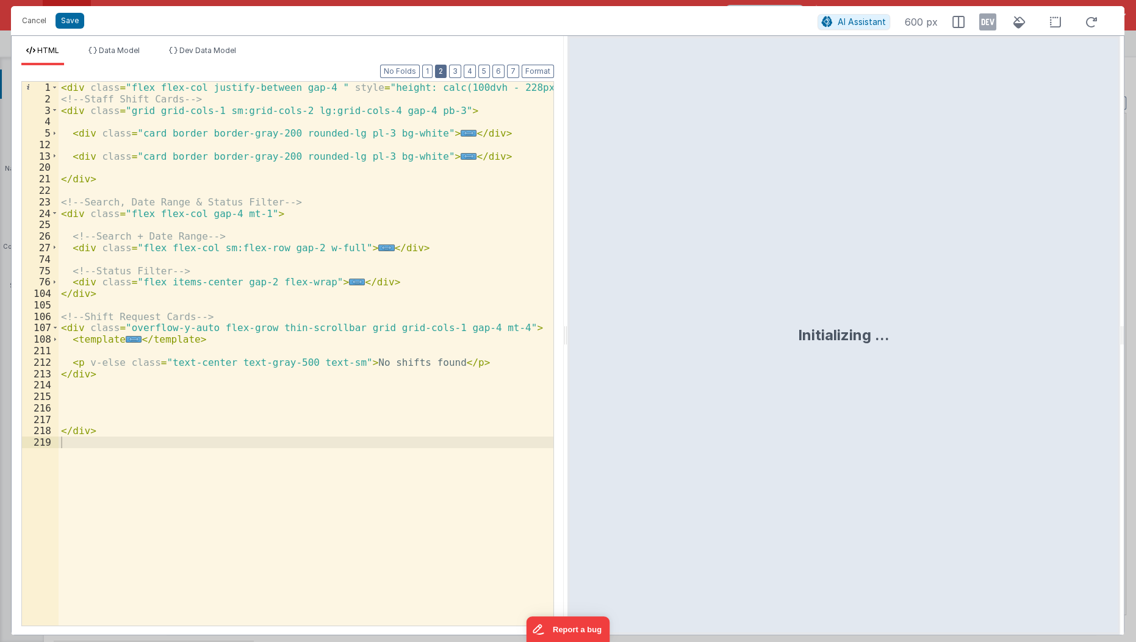
click at [444, 73] on button "2" at bounding box center [441, 71] width 12 height 13
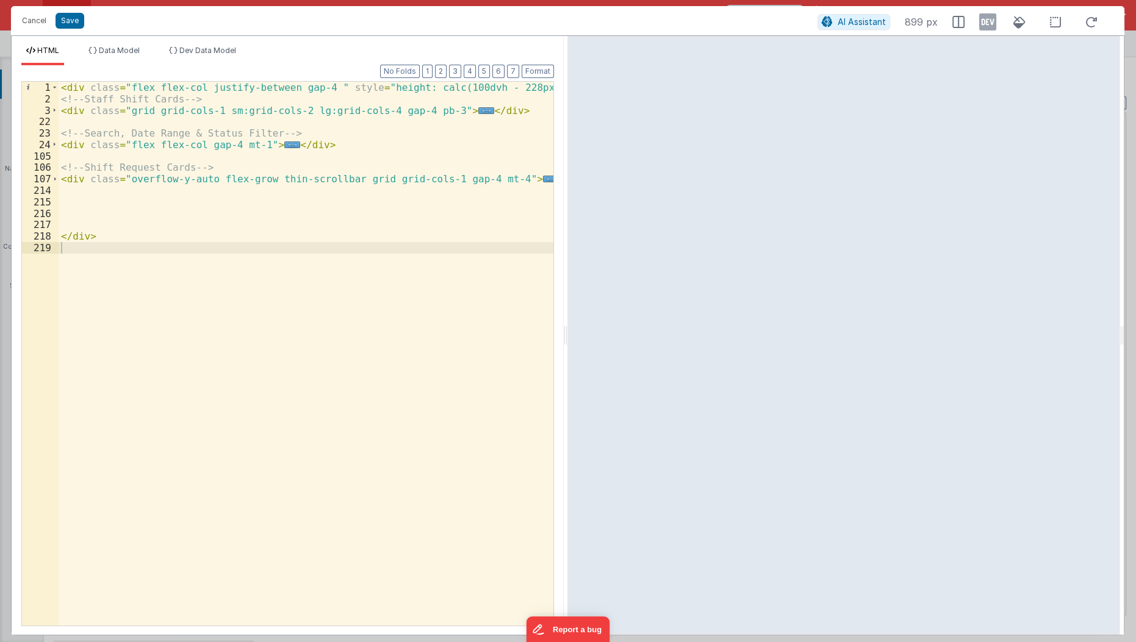
click at [343, 301] on div "< div class = "flex flex-col justify-between gap-4 " style = "height: calc(100d…" at bounding box center [307, 366] width 496 height 568
click at [540, 78] on div "Format 7 6 5 4 3 2 1 No Folds 1 2 3 22 23 24 105 106 107 214 215 216 217 218 21…" at bounding box center [287, 345] width 532 height 560
click at [541, 76] on button "Format" at bounding box center [538, 71] width 32 height 13
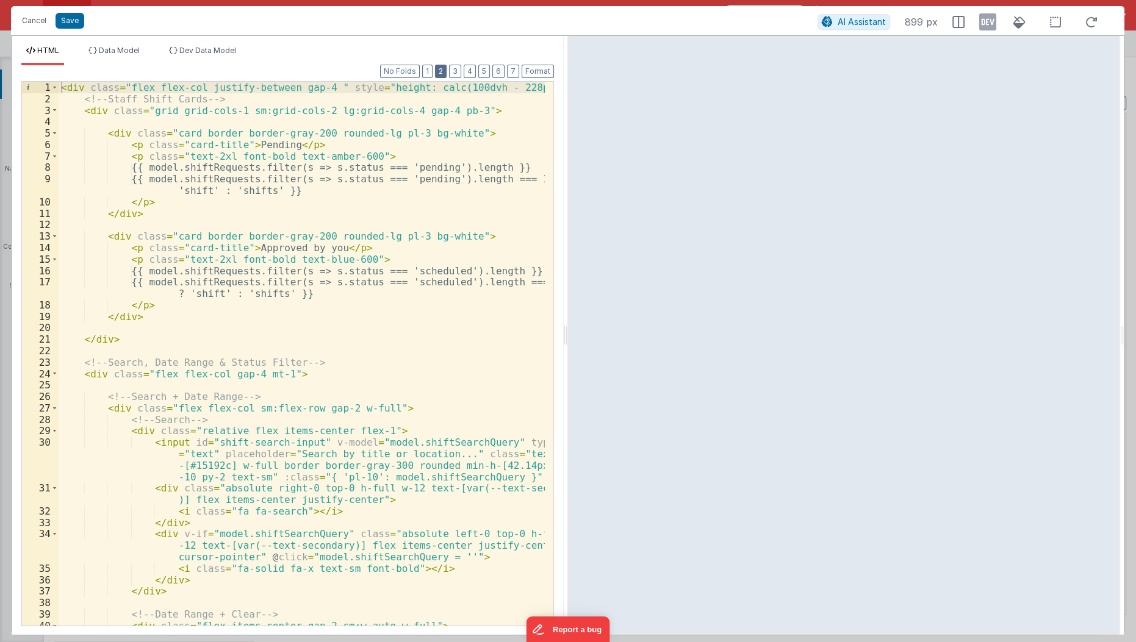
click at [446, 73] on button "2" at bounding box center [441, 71] width 12 height 13
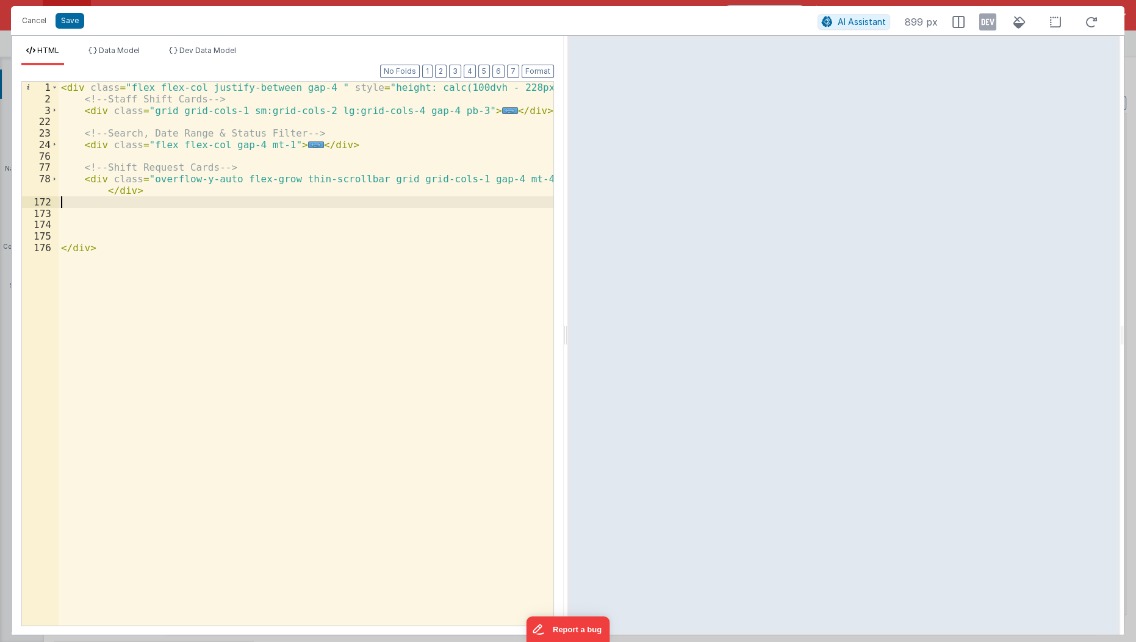
click at [65, 205] on div "< div class = "flex flex-col justify-between gap-4 " style = "height: calc(100d…" at bounding box center [307, 366] width 496 height 568
click at [34, 21] on button "Cancel" at bounding box center [34, 20] width 37 height 17
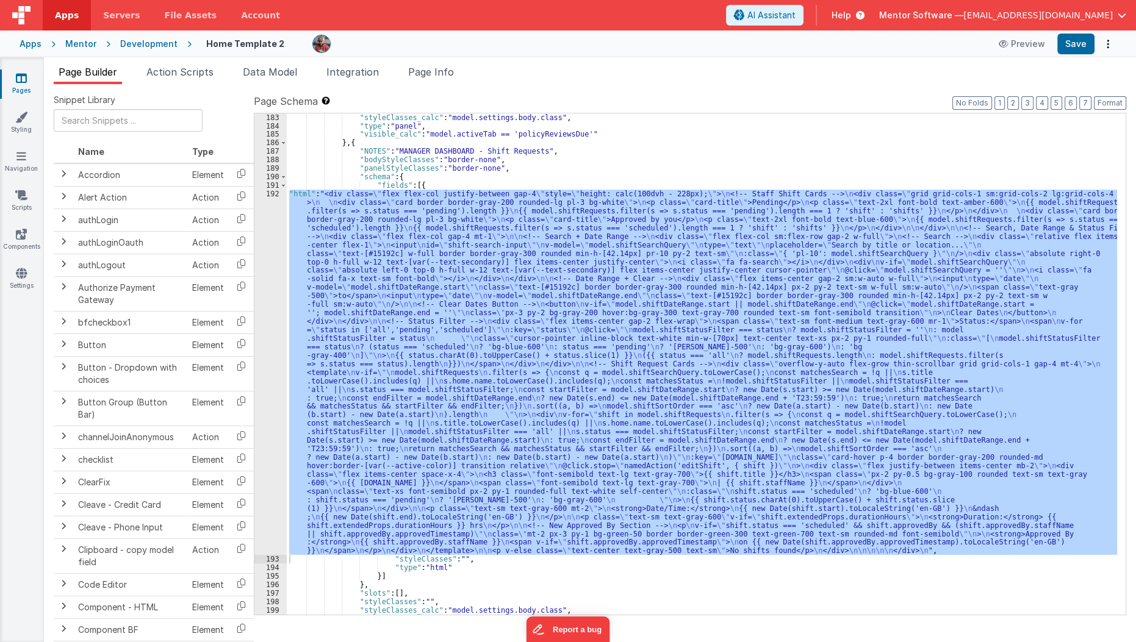
click at [25, 81] on icon at bounding box center [21, 78] width 11 height 12
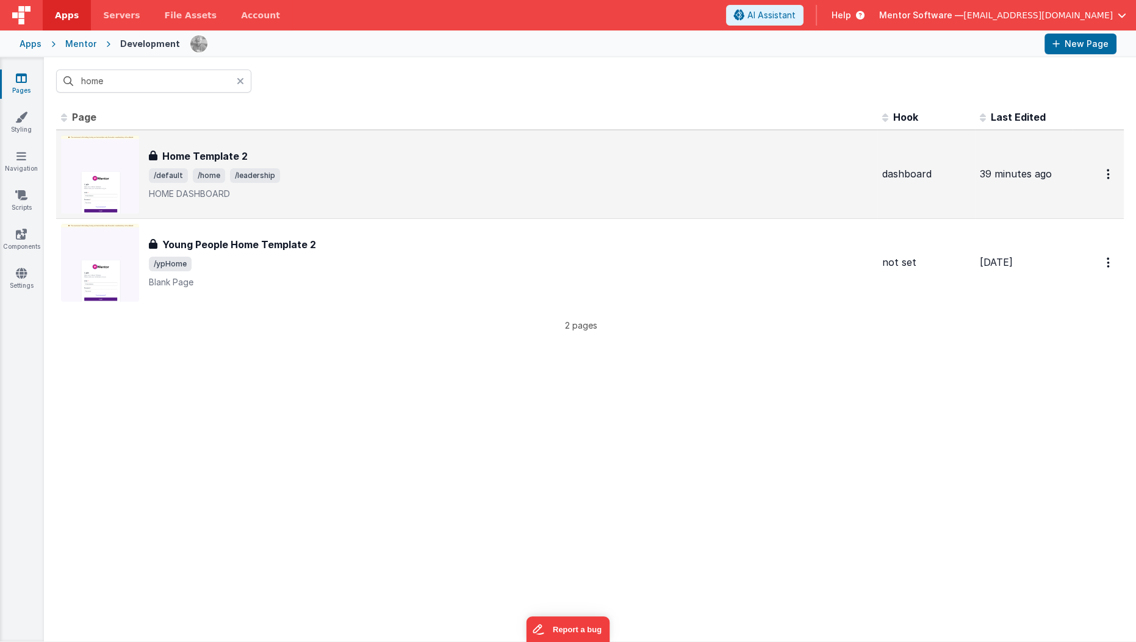
click at [208, 145] on div "Home Template 2 Home Template 2 /default /home /leadership HOME DASHBOARD" at bounding box center [466, 174] width 811 height 78
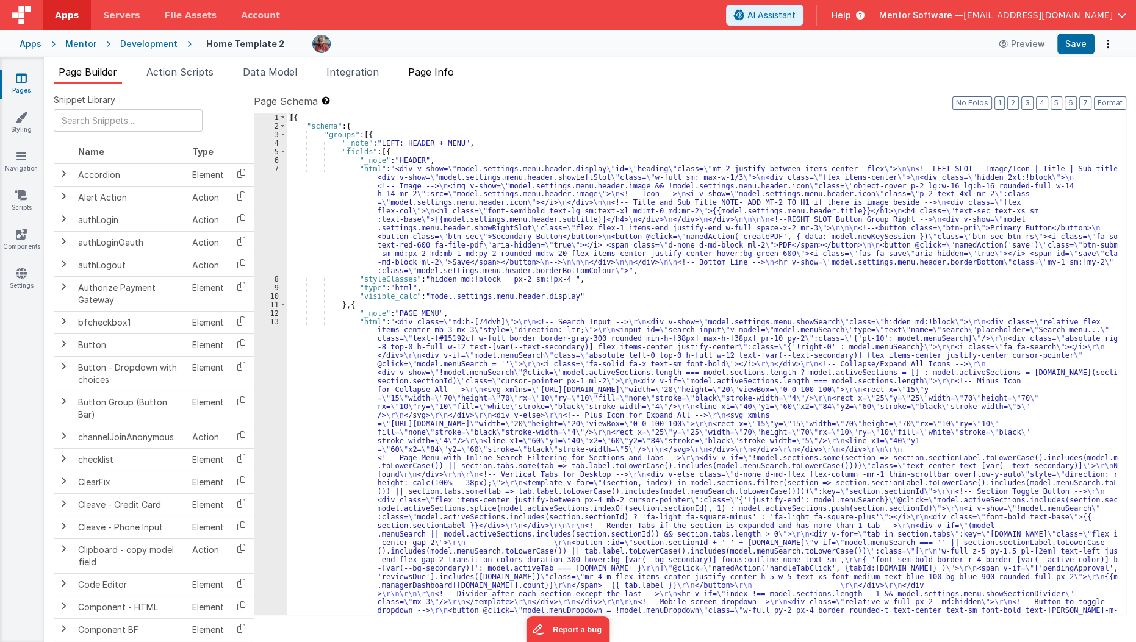
click at [436, 76] on span "Page Info" at bounding box center [431, 72] width 46 height 12
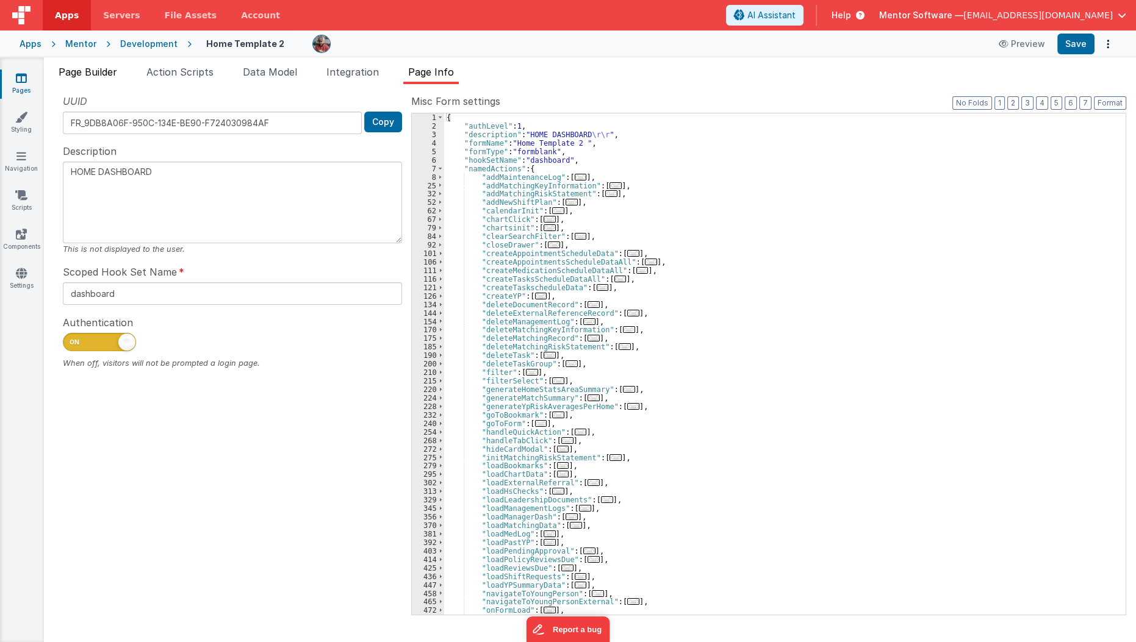
click at [102, 73] on span "Page Builder" at bounding box center [88, 72] width 59 height 12
